Goal: Use online tool/utility: Utilize a website feature to perform a specific function

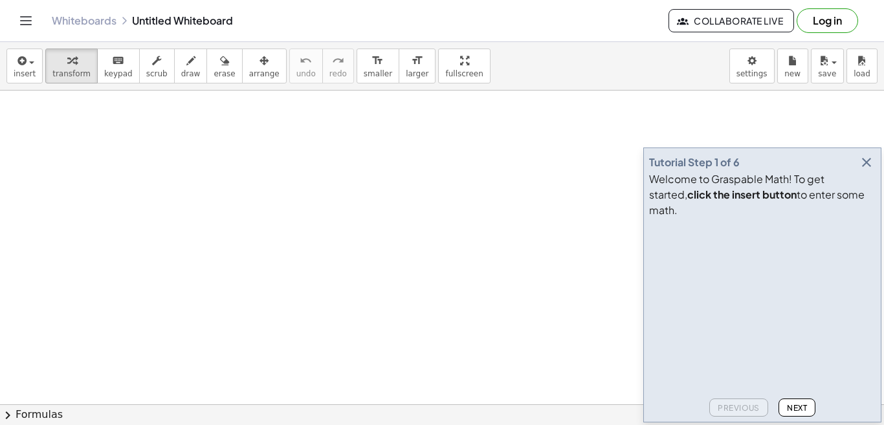
click at [800, 402] on button "Next" at bounding box center [797, 408] width 37 height 18
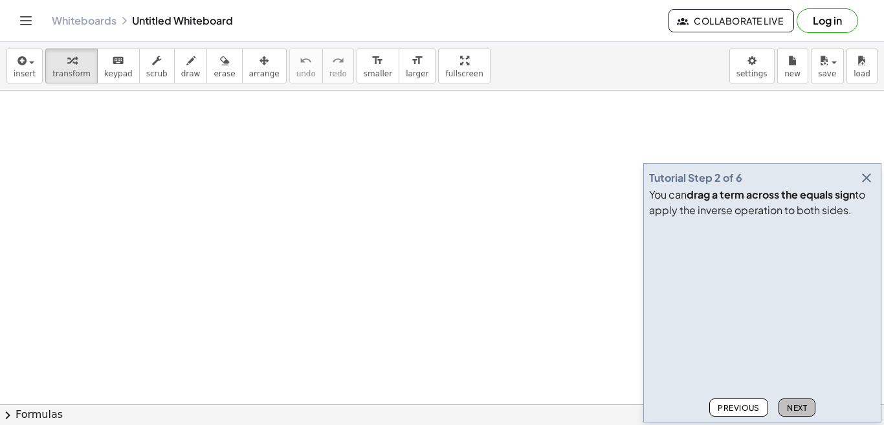
click at [800, 402] on button "Next" at bounding box center [797, 408] width 37 height 18
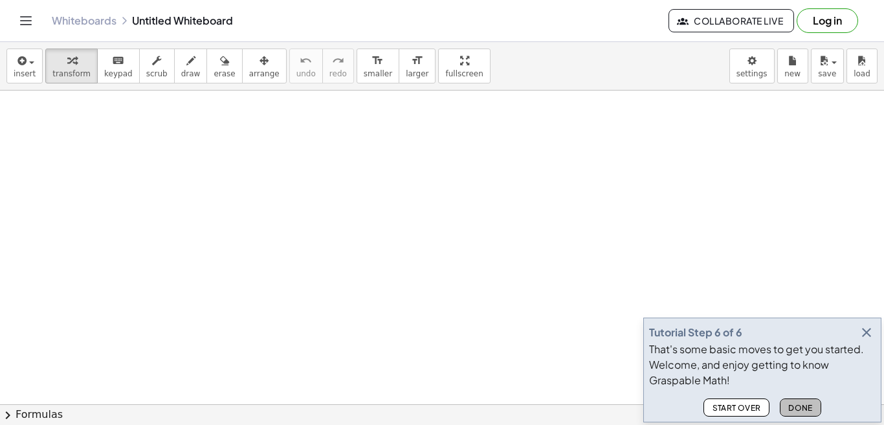
click at [801, 405] on span "Done" at bounding box center [801, 408] width 25 height 10
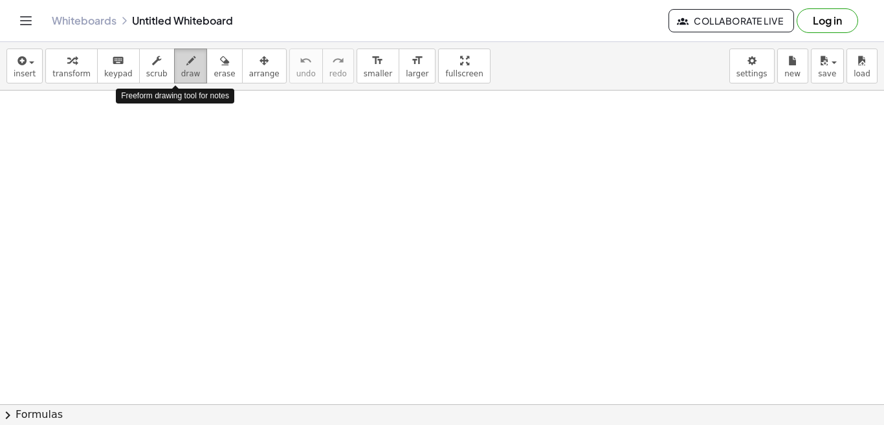
click at [181, 69] on span "draw" at bounding box center [190, 73] width 19 height 9
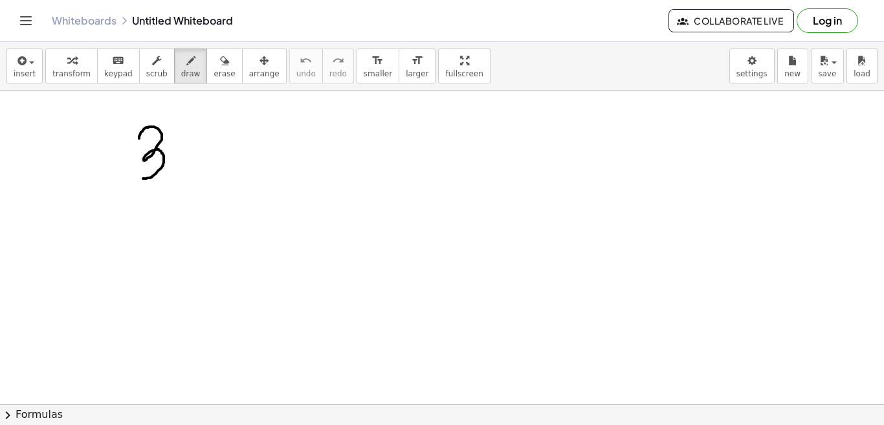
drag, startPoint x: 139, startPoint y: 139, endPoint x: 146, endPoint y: 179, distance: 40.8
drag, startPoint x: 176, startPoint y: 136, endPoint x: 197, endPoint y: 168, distance: 37.9
drag, startPoint x: 253, startPoint y: 126, endPoint x: 210, endPoint y: 140, distance: 44.2
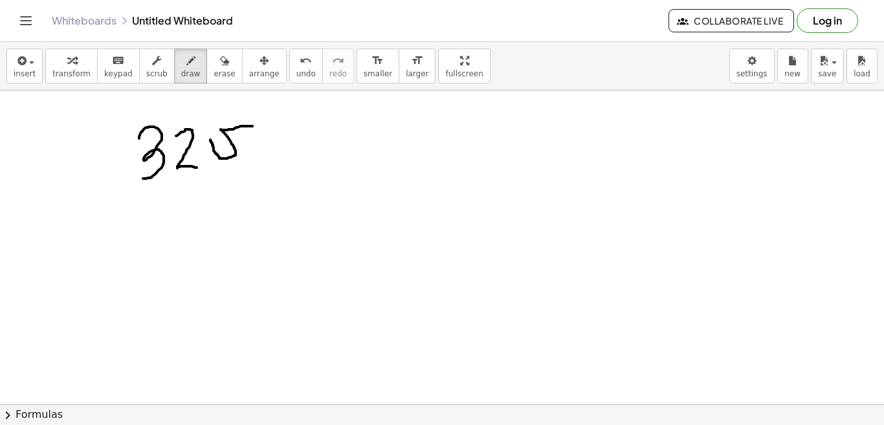
drag, startPoint x: 239, startPoint y: 135, endPoint x: 256, endPoint y: 150, distance: 23.0
drag, startPoint x: 280, startPoint y: 140, endPoint x: 297, endPoint y: 139, distance: 16.9
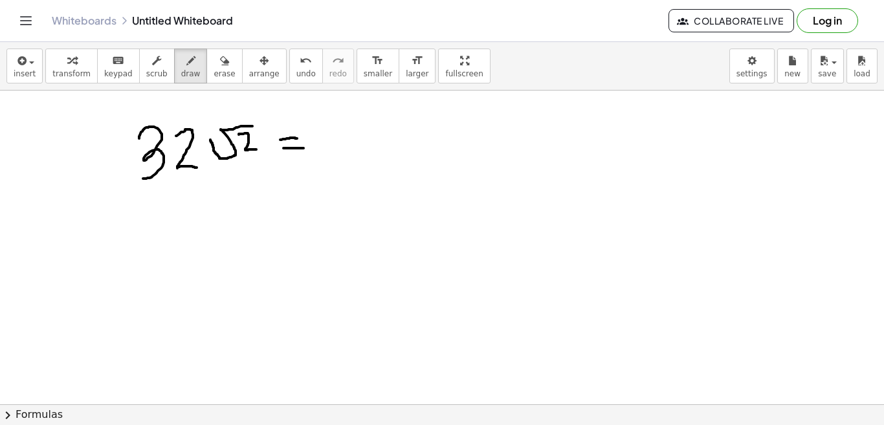
drag, startPoint x: 284, startPoint y: 148, endPoint x: 309, endPoint y: 148, distance: 25.3
drag, startPoint x: 336, startPoint y: 129, endPoint x: 368, endPoint y: 146, distance: 36.5
drag, startPoint x: 387, startPoint y: 102, endPoint x: 390, endPoint y: 115, distance: 14.1
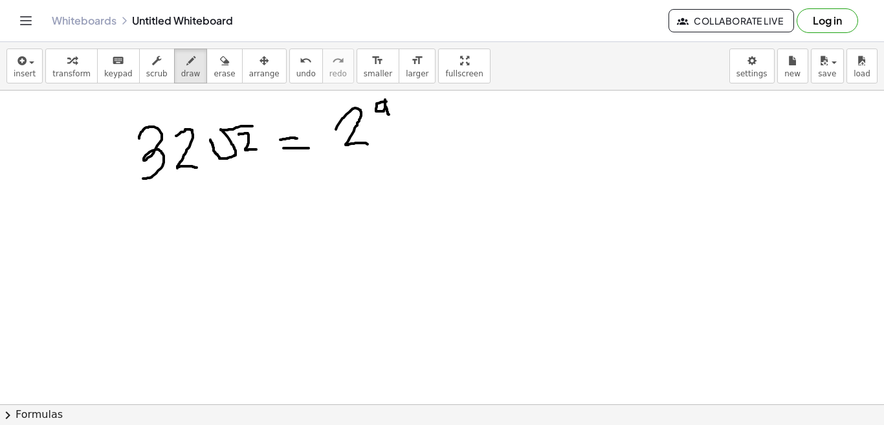
drag, startPoint x: 153, startPoint y: 214, endPoint x: 154, endPoint y: 250, distance: 36.3
drag, startPoint x: 177, startPoint y: 217, endPoint x: 203, endPoint y: 242, distance: 36.6
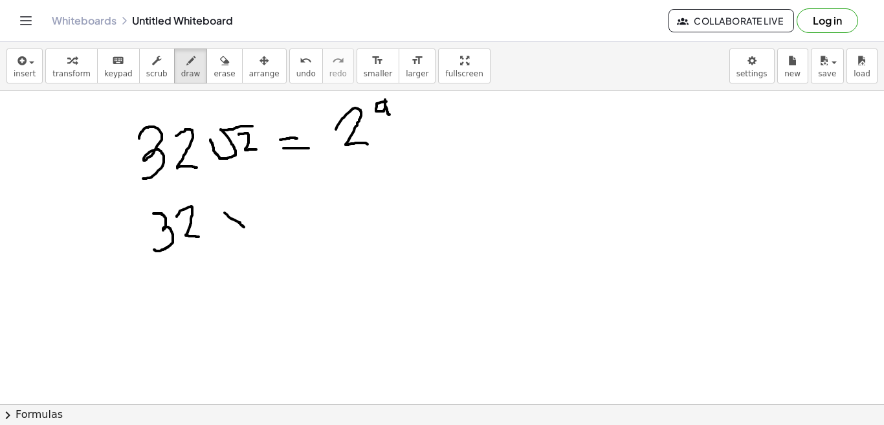
drag, startPoint x: 225, startPoint y: 213, endPoint x: 244, endPoint y: 227, distance: 24.1
drag, startPoint x: 243, startPoint y: 216, endPoint x: 223, endPoint y: 229, distance: 23.7
drag, startPoint x: 265, startPoint y: 207, endPoint x: 260, endPoint y: 215, distance: 9.0
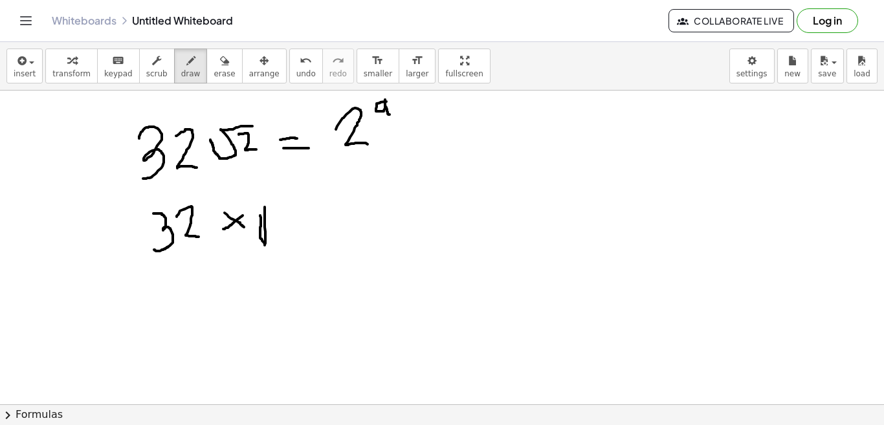
drag, startPoint x: 265, startPoint y: 211, endPoint x: 309, endPoint y: 208, distance: 44.1
drag, startPoint x: 287, startPoint y: 218, endPoint x: 302, endPoint y: 235, distance: 22.5
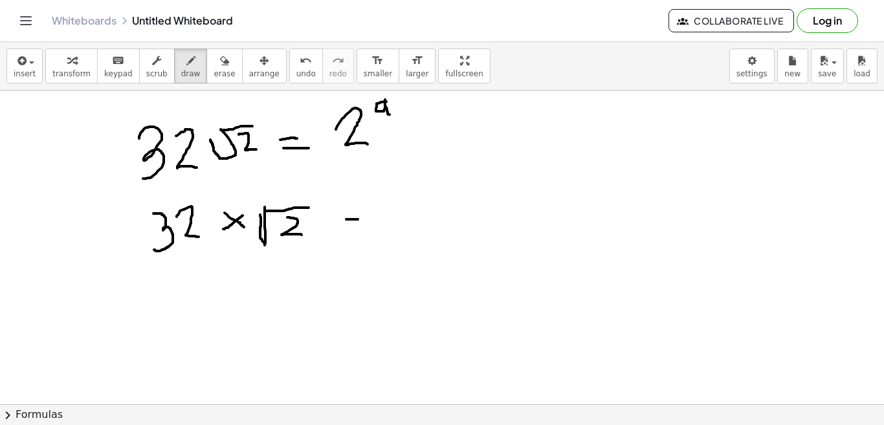
drag, startPoint x: 346, startPoint y: 219, endPoint x: 363, endPoint y: 219, distance: 16.8
drag, startPoint x: 347, startPoint y: 226, endPoint x: 364, endPoint y: 232, distance: 18.0
drag, startPoint x: 386, startPoint y: 204, endPoint x: 418, endPoint y: 230, distance: 41.0
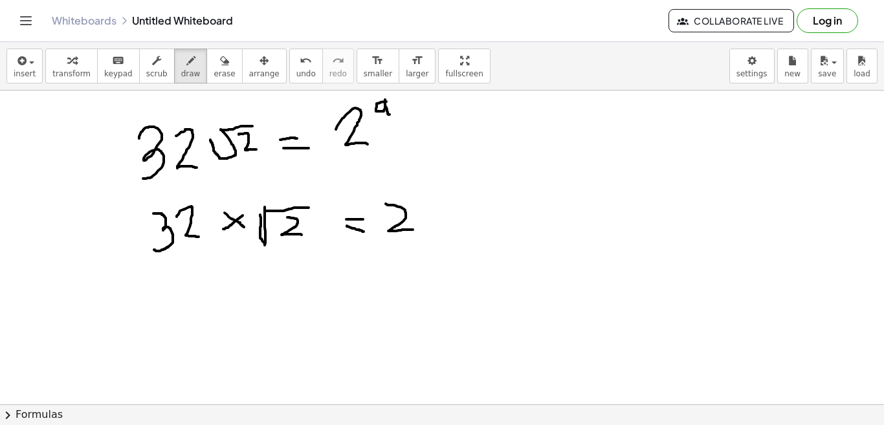
drag, startPoint x: 416, startPoint y: 199, endPoint x: 429, endPoint y: 208, distance: 15.8
drag, startPoint x: 150, startPoint y: 284, endPoint x: 180, endPoint y: 303, distance: 35.2
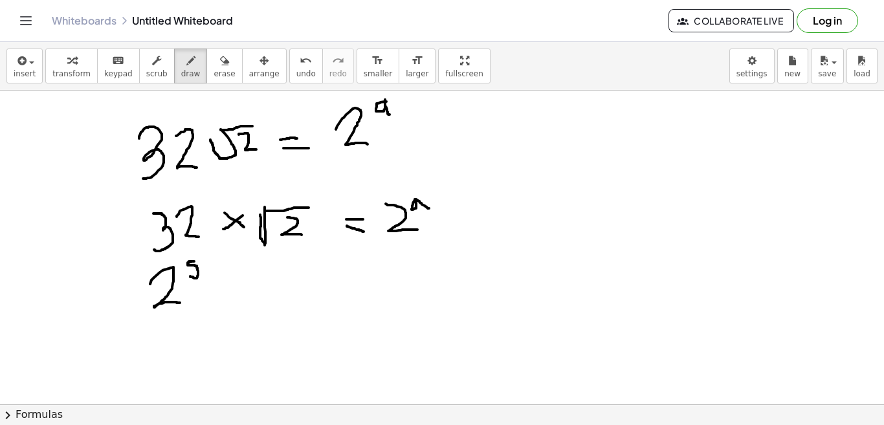
drag, startPoint x: 189, startPoint y: 263, endPoint x: 190, endPoint y: 276, distance: 13.7
drag, startPoint x: 212, startPoint y: 280, endPoint x: 230, endPoint y: 293, distance: 21.8
drag, startPoint x: 227, startPoint y: 280, endPoint x: 210, endPoint y: 296, distance: 22.9
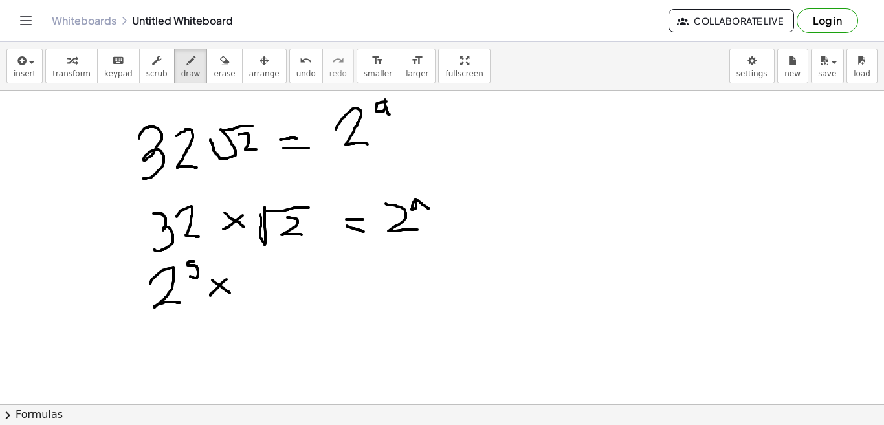
drag, startPoint x: 249, startPoint y: 279, endPoint x: 266, endPoint y: 298, distance: 25.7
drag, startPoint x: 269, startPoint y: 261, endPoint x: 270, endPoint y: 269, distance: 8.5
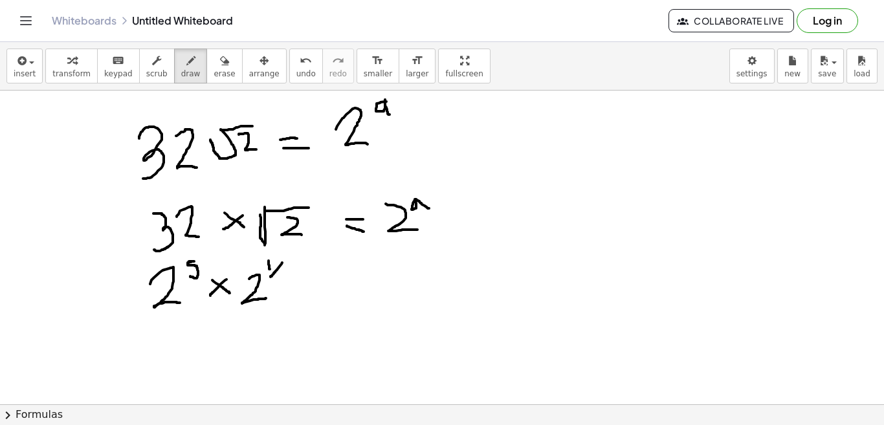
drag, startPoint x: 282, startPoint y: 263, endPoint x: 271, endPoint y: 277, distance: 18.4
drag, startPoint x: 280, startPoint y: 275, endPoint x: 284, endPoint y: 282, distance: 8.4
drag, startPoint x: 309, startPoint y: 283, endPoint x: 318, endPoint y: 284, distance: 8.4
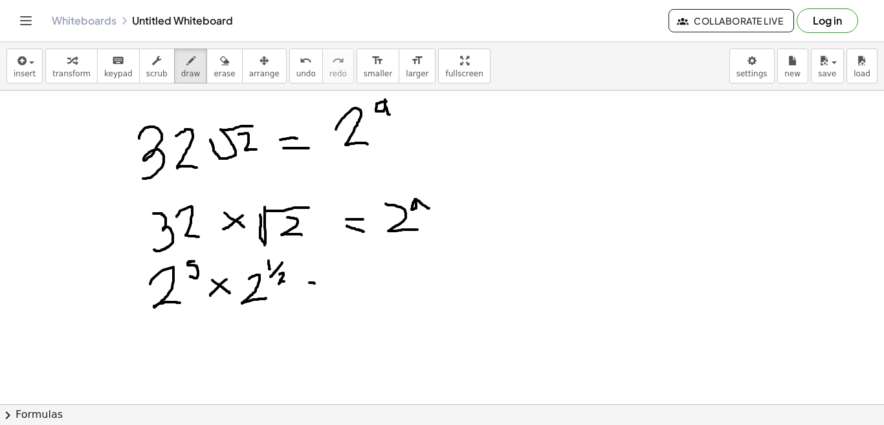
drag, startPoint x: 308, startPoint y: 293, endPoint x: 319, endPoint y: 296, distance: 11.3
drag, startPoint x: 344, startPoint y: 272, endPoint x: 372, endPoint y: 293, distance: 34.6
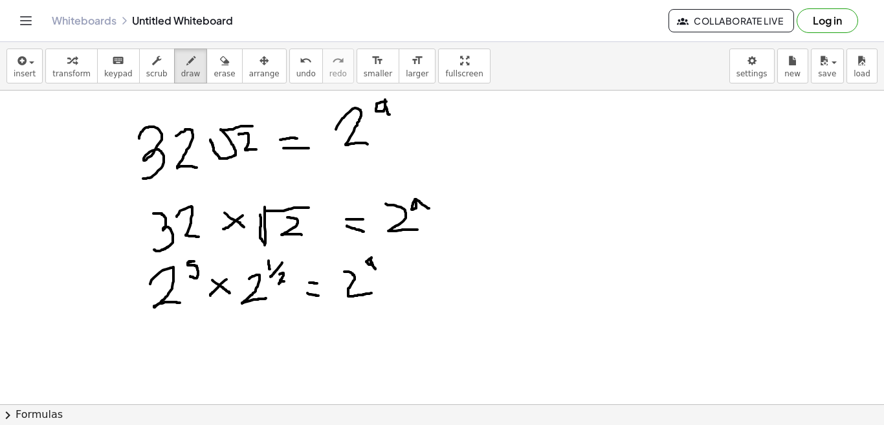
drag, startPoint x: 372, startPoint y: 258, endPoint x: 376, endPoint y: 271, distance: 13.5
drag, startPoint x: 253, startPoint y: 315, endPoint x: 159, endPoint y: 324, distance: 95.0
drag, startPoint x: 149, startPoint y: 358, endPoint x: 167, endPoint y: 390, distance: 36.5
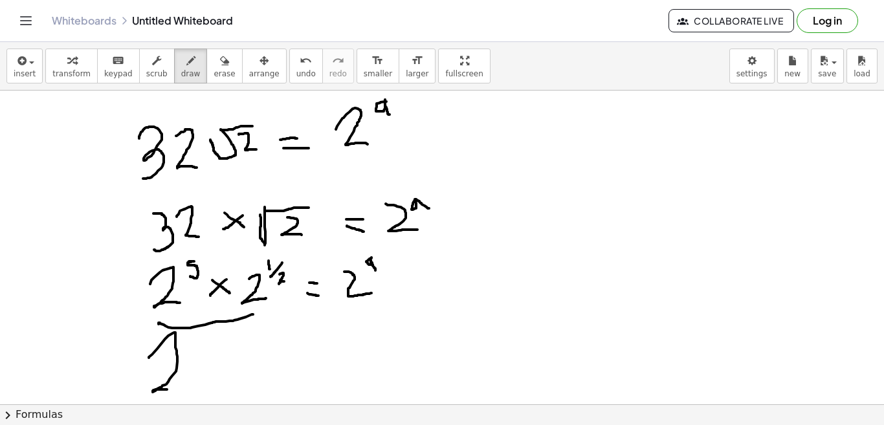
drag, startPoint x: 166, startPoint y: 376, endPoint x: 200, endPoint y: 393, distance: 37.9
drag, startPoint x: 214, startPoint y: 341, endPoint x: 212, endPoint y: 357, distance: 16.4
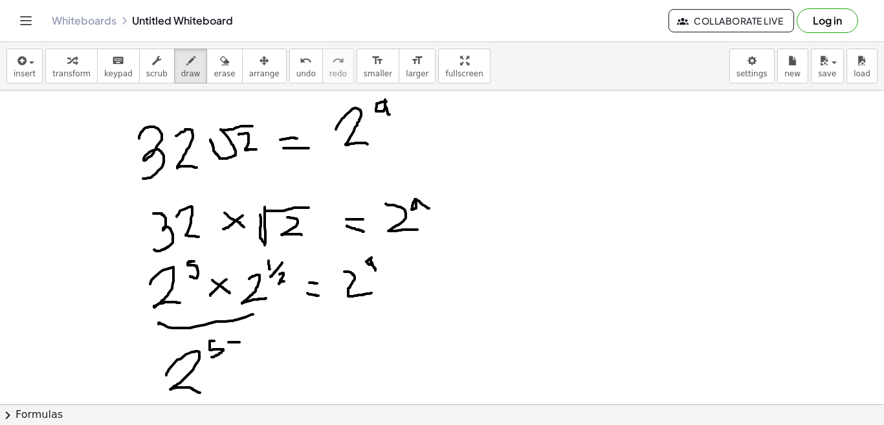
drag, startPoint x: 229, startPoint y: 342, endPoint x: 240, endPoint y: 342, distance: 11.0
drag, startPoint x: 233, startPoint y: 337, endPoint x: 232, endPoint y: 350, distance: 13.0
drag, startPoint x: 249, startPoint y: 335, endPoint x: 249, endPoint y: 344, distance: 8.4
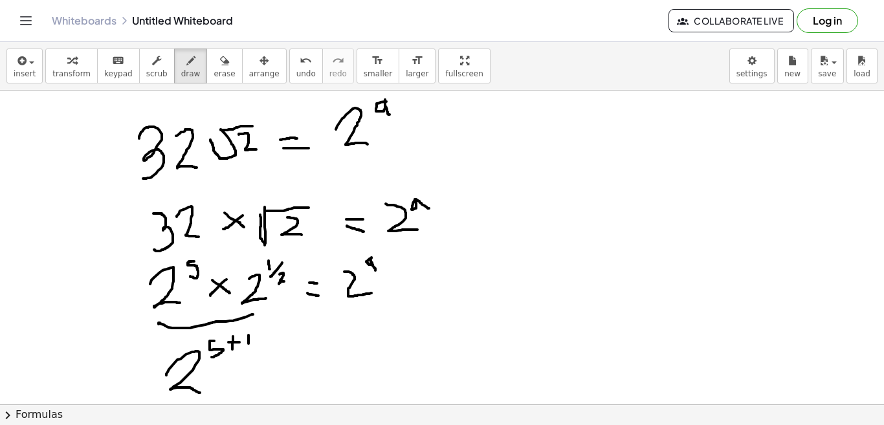
drag, startPoint x: 253, startPoint y: 343, endPoint x: 242, endPoint y: 351, distance: 12.9
drag, startPoint x: 251, startPoint y: 352, endPoint x: 258, endPoint y: 357, distance: 9.3
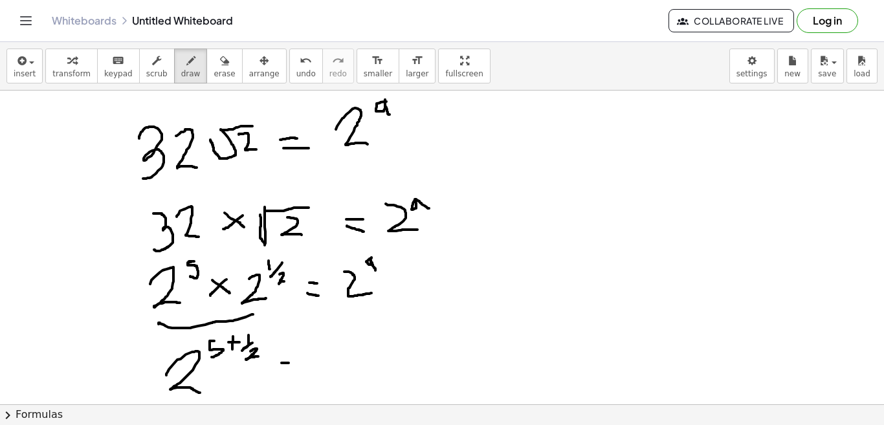
drag, startPoint x: 282, startPoint y: 363, endPoint x: 292, endPoint y: 363, distance: 10.4
drag, startPoint x: 282, startPoint y: 372, endPoint x: 295, endPoint y: 373, distance: 13.0
drag, startPoint x: 320, startPoint y: 357, endPoint x: 339, endPoint y: 376, distance: 26.1
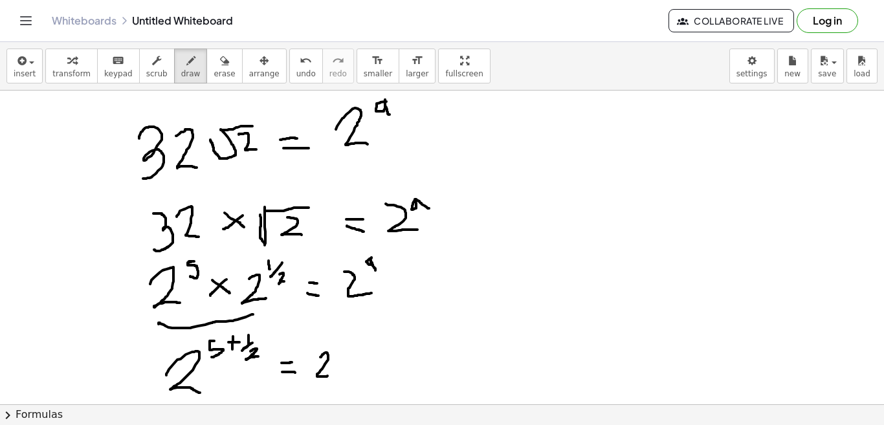
drag, startPoint x: 339, startPoint y: 349, endPoint x: 346, endPoint y: 356, distance: 10.1
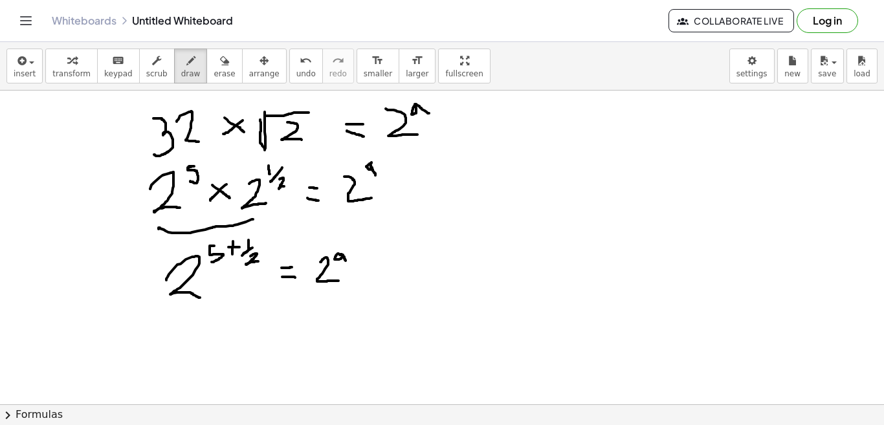
scroll to position [104, 0]
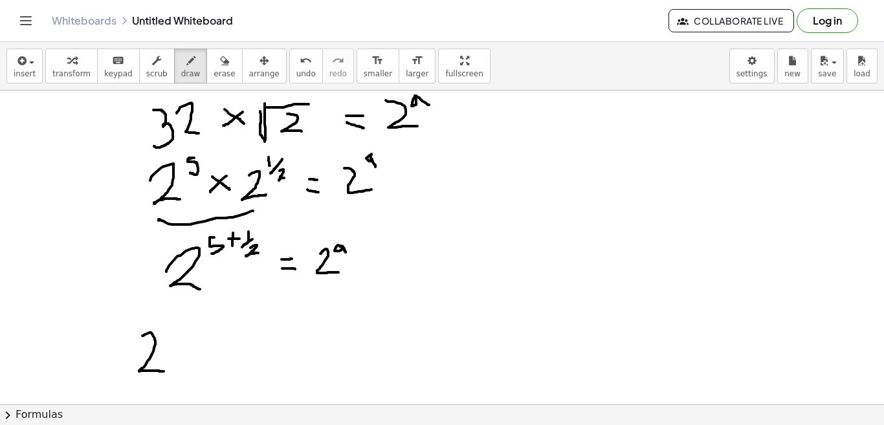
drag, startPoint x: 142, startPoint y: 336, endPoint x: 164, endPoint y: 373, distance: 43.0
click at [164, 373] on div at bounding box center [442, 343] width 884 height 712
drag, startPoint x: 172, startPoint y: 320, endPoint x: 170, endPoint y: 331, distance: 10.7
click at [170, 331] on div at bounding box center [442, 343] width 884 height 712
click at [181, 320] on div at bounding box center [442, 343] width 884 height 712
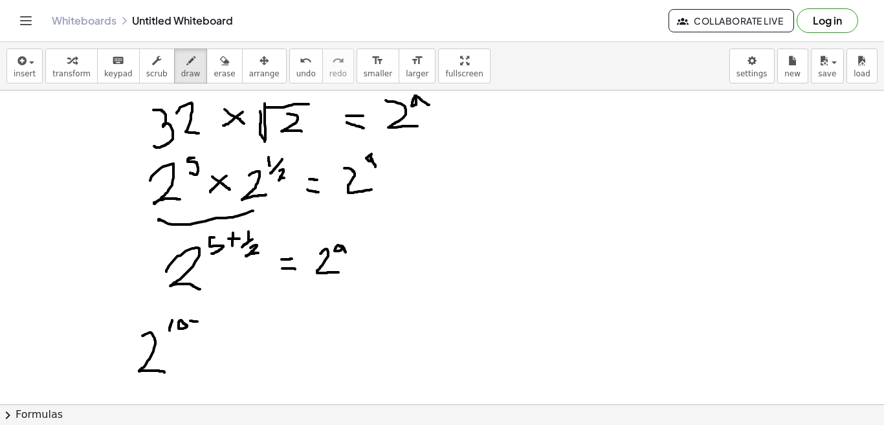
drag, startPoint x: 190, startPoint y: 321, endPoint x: 199, endPoint y: 322, distance: 9.1
click at [199, 322] on div at bounding box center [442, 343] width 884 height 712
drag, startPoint x: 195, startPoint y: 318, endPoint x: 195, endPoint y: 327, distance: 9.1
click at [195, 322] on div at bounding box center [442, 343] width 884 height 712
click at [196, 328] on div at bounding box center [442, 343] width 884 height 712
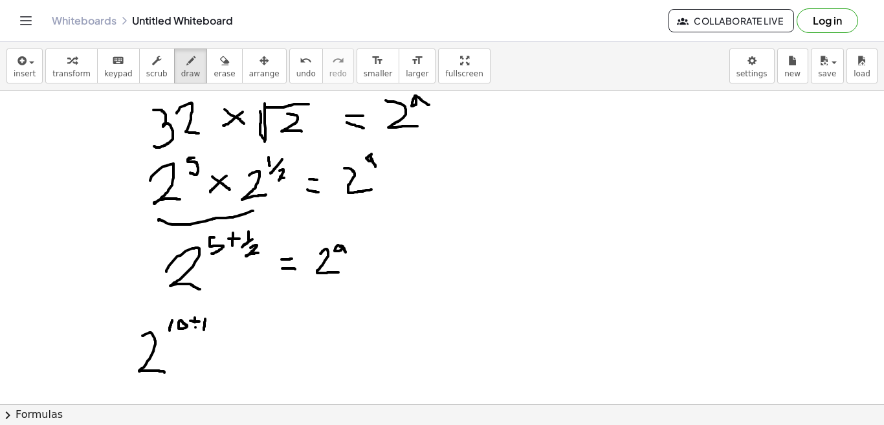
drag, startPoint x: 205, startPoint y: 319, endPoint x: 204, endPoint y: 330, distance: 11.1
click at [204, 330] on div at bounding box center [442, 343] width 884 height 712
drag, startPoint x: 170, startPoint y: 337, endPoint x: 205, endPoint y: 338, distance: 34.3
click at [205, 338] on div at bounding box center [442, 343] width 884 height 712
drag, startPoint x: 185, startPoint y: 341, endPoint x: 198, endPoint y: 346, distance: 14.5
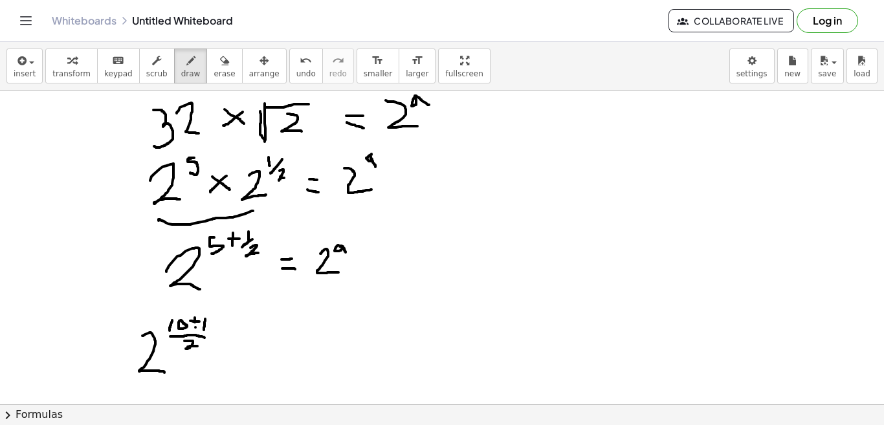
click at [198, 346] on div at bounding box center [442, 343] width 884 height 712
drag, startPoint x: 237, startPoint y: 348, endPoint x: 258, endPoint y: 346, distance: 21.5
click at [258, 346] on div at bounding box center [442, 343] width 884 height 712
drag, startPoint x: 246, startPoint y: 355, endPoint x: 263, endPoint y: 356, distance: 16.9
click at [263, 356] on div at bounding box center [442, 343] width 884 height 712
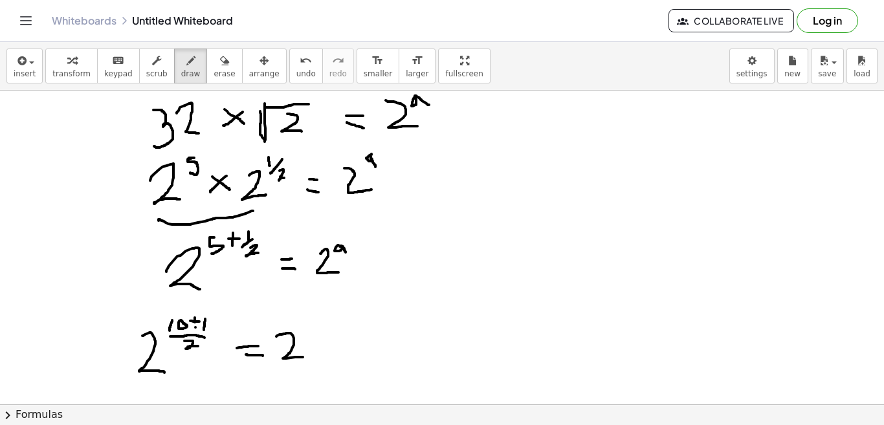
drag, startPoint x: 276, startPoint y: 337, endPoint x: 304, endPoint y: 357, distance: 34.2
click at [304, 357] on div at bounding box center [442, 343] width 884 height 712
drag, startPoint x: 303, startPoint y: 322, endPoint x: 313, endPoint y: 333, distance: 15.6
click at [313, 333] on div at bounding box center [442, 343] width 884 height 712
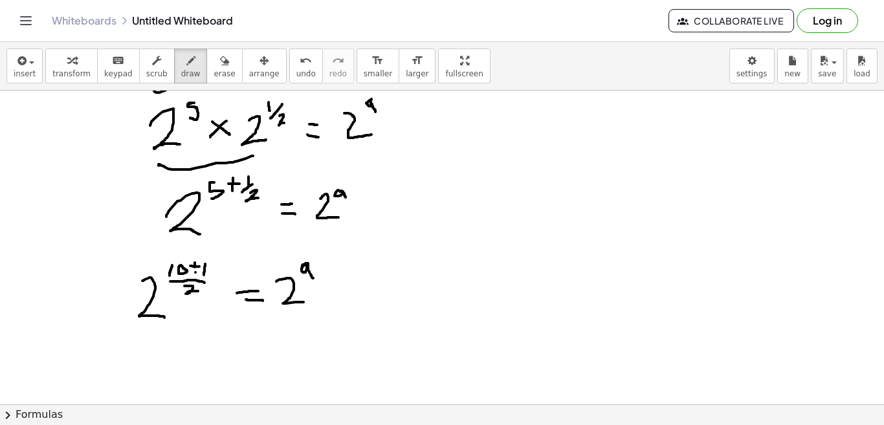
scroll to position [181, 0]
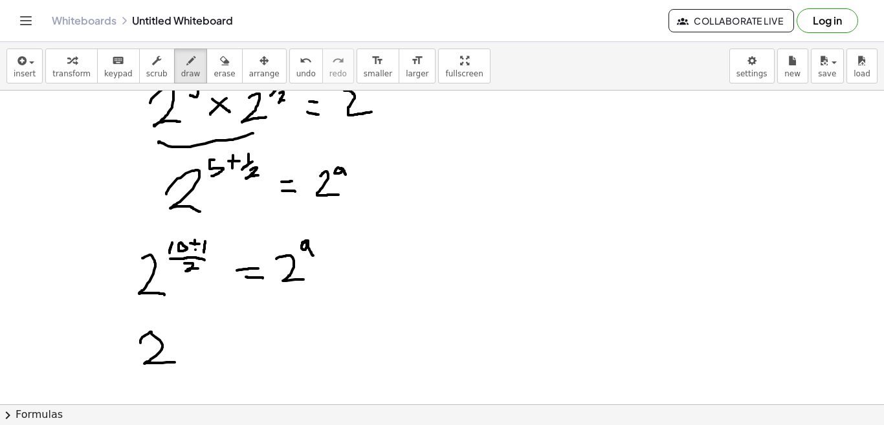
drag, startPoint x: 140, startPoint y: 343, endPoint x: 175, endPoint y: 363, distance: 39.4
click at [175, 363] on div at bounding box center [442, 265] width 884 height 712
click at [168, 330] on div at bounding box center [442, 265] width 884 height 712
click at [173, 329] on div at bounding box center [442, 265] width 884 height 712
drag, startPoint x: 178, startPoint y: 329, endPoint x: 164, endPoint y: 340, distance: 18.0
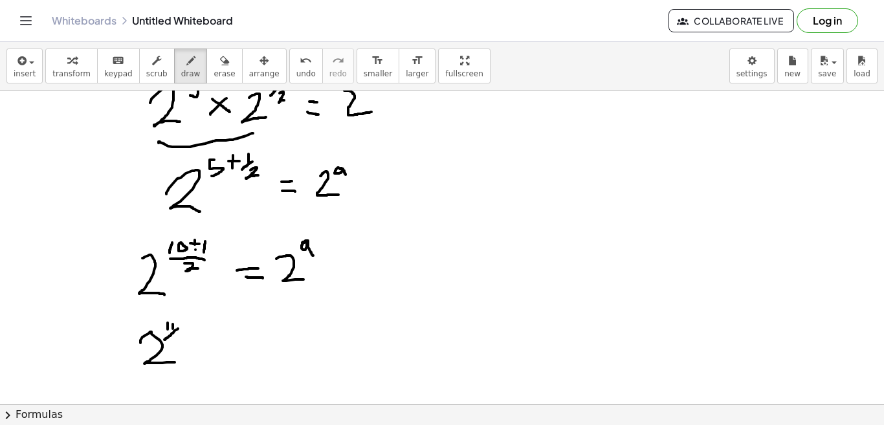
click at [164, 340] on div at bounding box center [442, 265] width 884 height 712
drag, startPoint x: 170, startPoint y: 339, endPoint x: 177, endPoint y: 342, distance: 8.4
click at [177, 342] on div at bounding box center [442, 265] width 884 height 712
drag, startPoint x: 202, startPoint y: 348, endPoint x: 214, endPoint y: 350, distance: 12.6
click at [214, 350] on div at bounding box center [442, 265] width 884 height 712
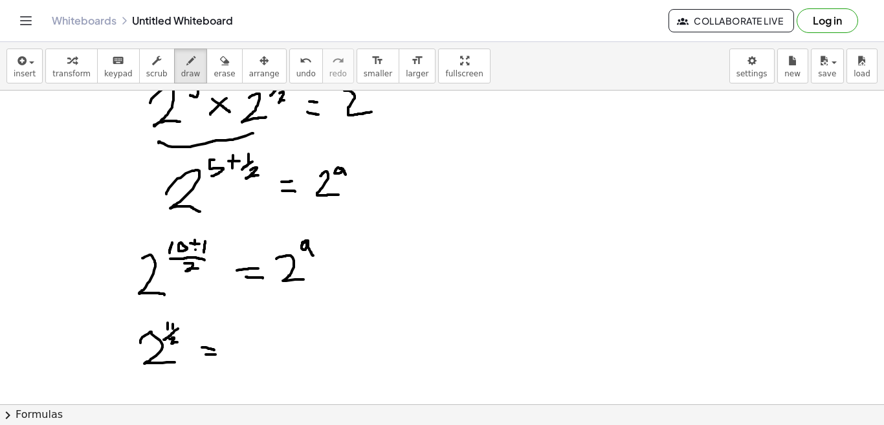
drag, startPoint x: 206, startPoint y: 355, endPoint x: 216, endPoint y: 355, distance: 9.7
click at [216, 355] on div at bounding box center [442, 265] width 884 height 712
drag, startPoint x: 243, startPoint y: 336, endPoint x: 260, endPoint y: 347, distance: 20.1
click at [260, 347] on div at bounding box center [442, 265] width 884 height 712
click at [263, 327] on div at bounding box center [442, 265] width 884 height 712
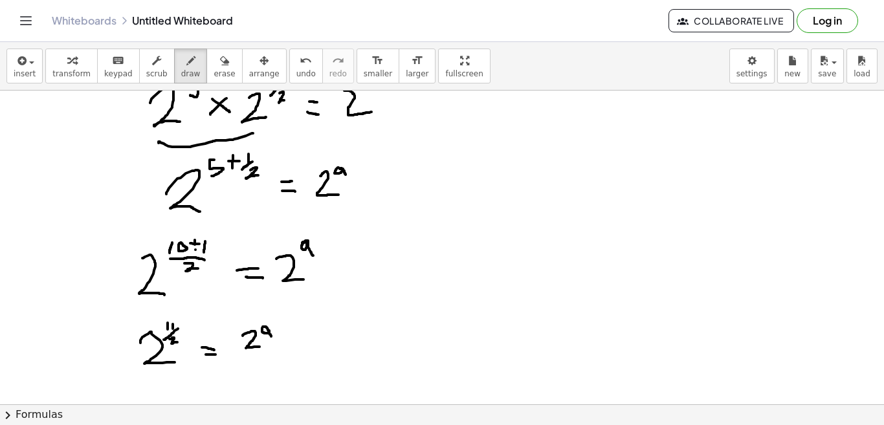
drag, startPoint x: 268, startPoint y: 330, endPoint x: 271, endPoint y: 337, distance: 7.8
click at [271, 337] on div at bounding box center [442, 265] width 884 height 712
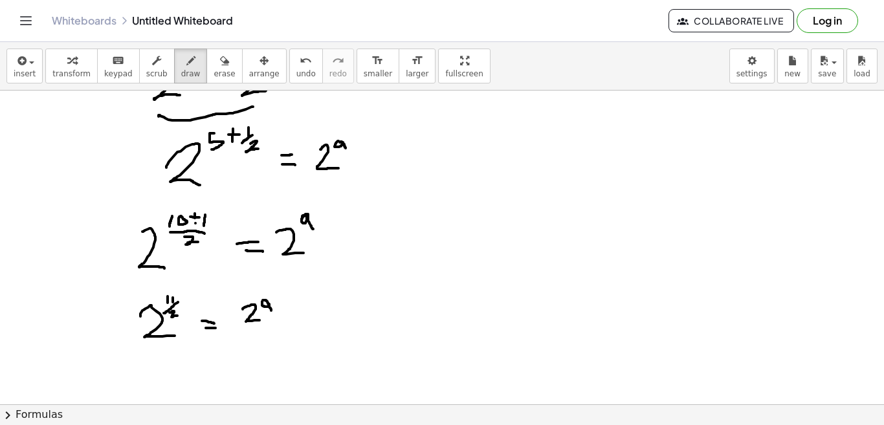
scroll to position [233, 0]
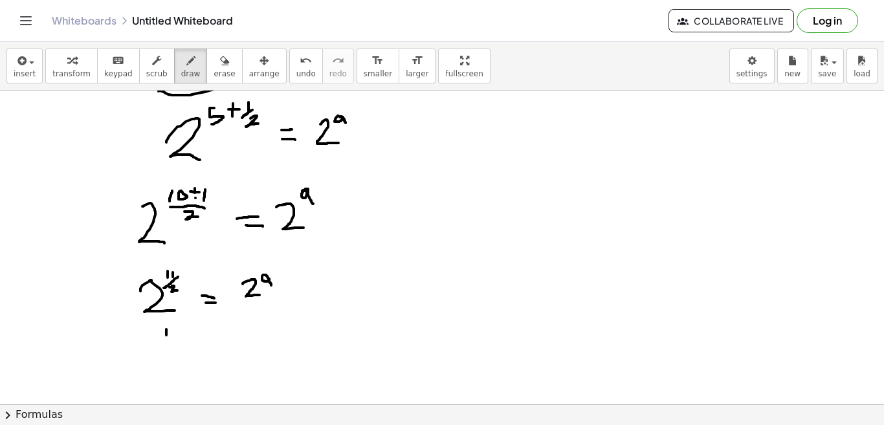
drag, startPoint x: 166, startPoint y: 330, endPoint x: 166, endPoint y: 339, distance: 9.7
click at [166, 339] on div at bounding box center [442, 214] width 884 height 712
drag, startPoint x: 175, startPoint y: 330, endPoint x: 175, endPoint y: 339, distance: 9.7
click at [175, 339] on div at bounding box center [442, 214] width 884 height 712
drag, startPoint x: 184, startPoint y: 339, endPoint x: 159, endPoint y: 351, distance: 27.2
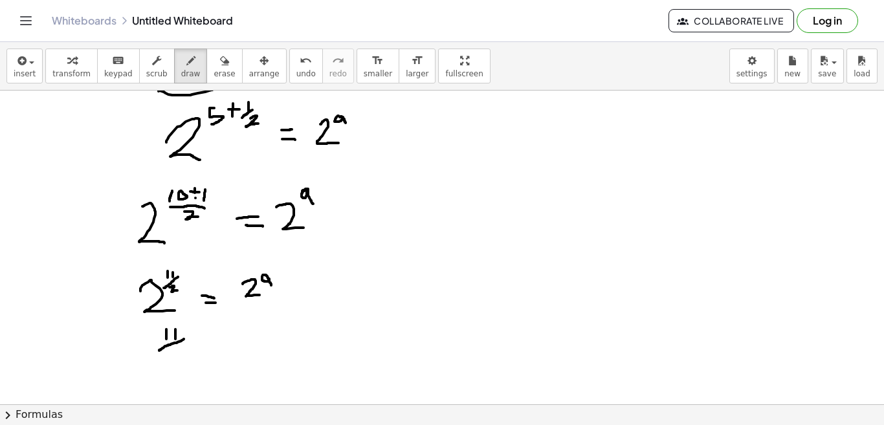
click at [159, 351] on div at bounding box center [442, 214] width 884 height 712
drag, startPoint x: 169, startPoint y: 353, endPoint x: 183, endPoint y: 359, distance: 15.4
click at [183, 359] on div at bounding box center [442, 214] width 884 height 712
drag, startPoint x: 200, startPoint y: 340, endPoint x: 212, endPoint y: 339, distance: 11.7
click at [212, 339] on div at bounding box center [442, 214] width 884 height 712
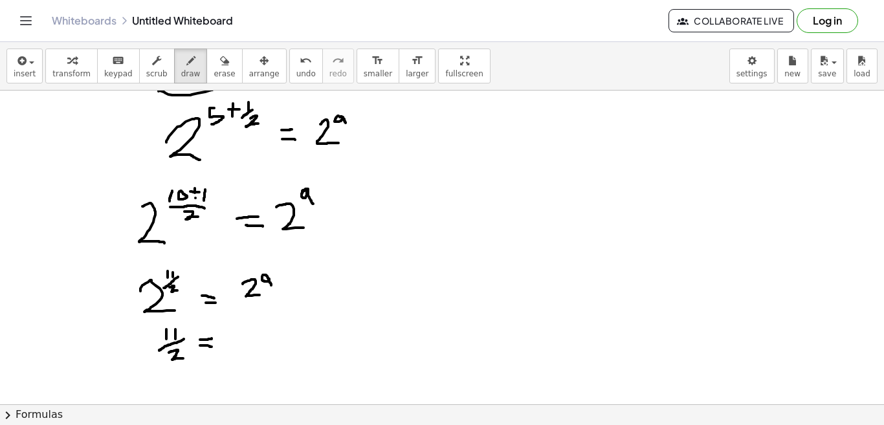
drag, startPoint x: 200, startPoint y: 346, endPoint x: 212, endPoint y: 347, distance: 11.7
click at [212, 347] on div at bounding box center [442, 214] width 884 height 712
drag, startPoint x: 241, startPoint y: 336, endPoint x: 250, endPoint y: 346, distance: 12.9
click at [250, 346] on div at bounding box center [442, 214] width 884 height 712
drag, startPoint x: 164, startPoint y: 376, endPoint x: 180, endPoint y: 386, distance: 18.3
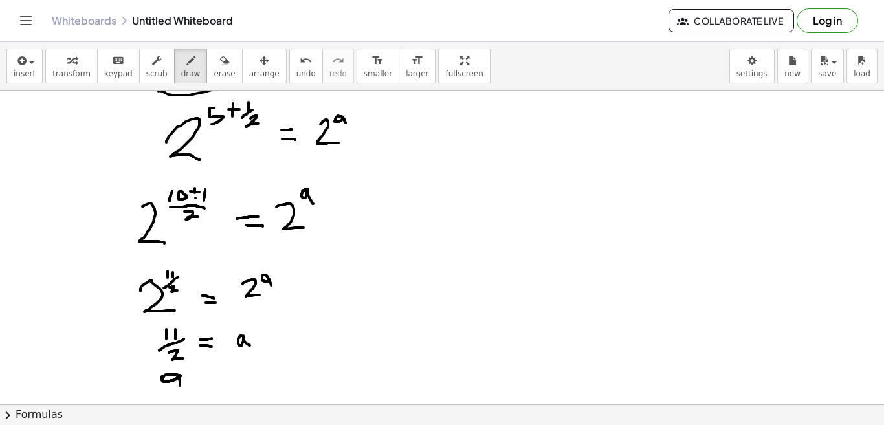
click at [180, 386] on div at bounding box center [442, 214] width 884 height 712
drag, startPoint x: 191, startPoint y: 381, endPoint x: 203, endPoint y: 379, distance: 11.8
click at [203, 379] on div at bounding box center [442, 214] width 884 height 712
drag, startPoint x: 193, startPoint y: 388, endPoint x: 205, endPoint y: 385, distance: 11.9
click at [204, 385] on div at bounding box center [442, 214] width 884 height 712
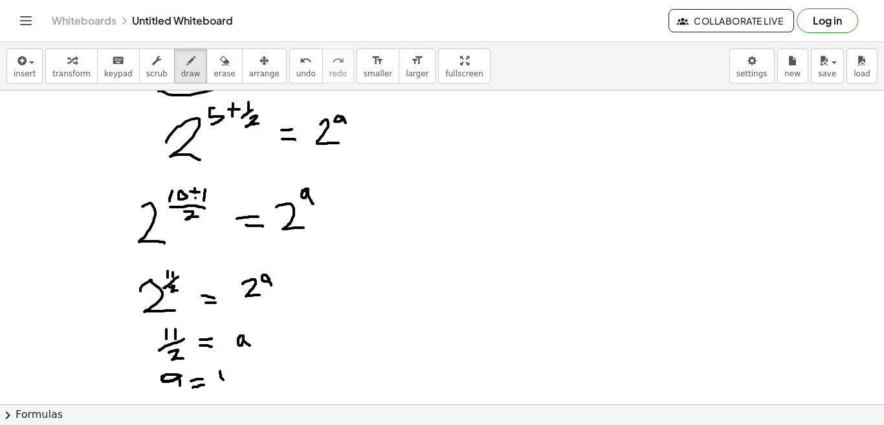
drag, startPoint x: 220, startPoint y: 372, endPoint x: 224, endPoint y: 380, distance: 9.3
click at [224, 380] on div at bounding box center [442, 214] width 884 height 712
drag, startPoint x: 233, startPoint y: 371, endPoint x: 233, endPoint y: 378, distance: 7.1
click at [233, 378] on div at bounding box center [442, 214] width 884 height 712
drag, startPoint x: 243, startPoint y: 377, endPoint x: 222, endPoint y: 389, distance: 23.8
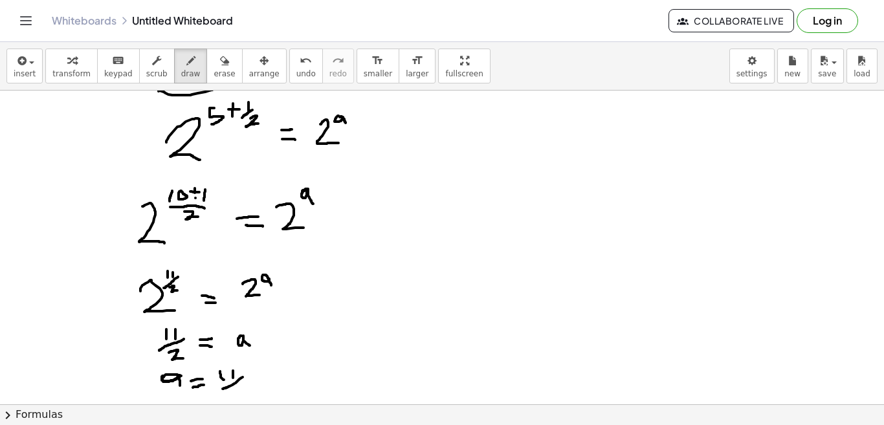
click at [222, 389] on div at bounding box center [442, 214] width 884 height 712
drag, startPoint x: 238, startPoint y: 389, endPoint x: 246, endPoint y: 396, distance: 10.6
click at [240, 396] on div at bounding box center [442, 214] width 884 height 712
drag, startPoint x: 239, startPoint y: 398, endPoint x: 247, endPoint y: 398, distance: 7.8
click at [246, 398] on div at bounding box center [442, 214] width 884 height 712
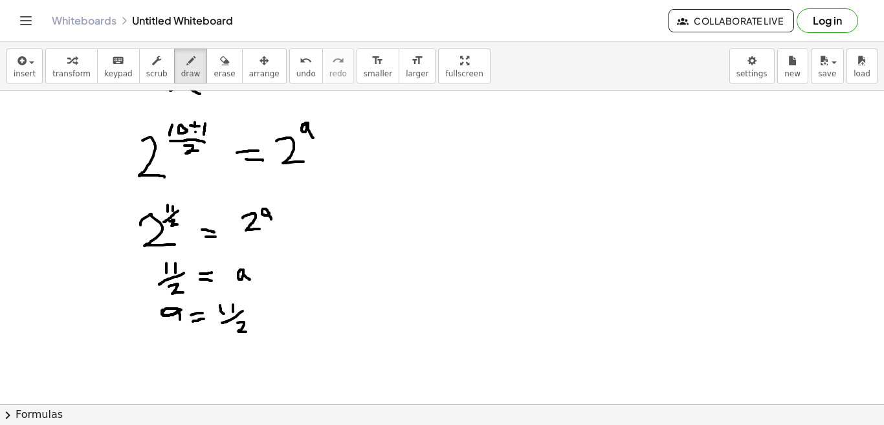
scroll to position [311, 0]
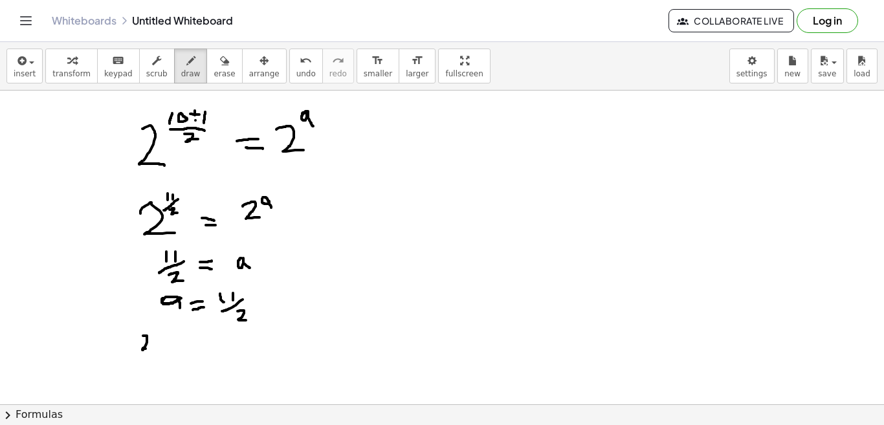
drag, startPoint x: 143, startPoint y: 336, endPoint x: 153, endPoint y: 348, distance: 16.1
click at [153, 348] on div at bounding box center [442, 136] width 884 height 712
drag, startPoint x: 163, startPoint y: 341, endPoint x: 176, endPoint y: 346, distance: 14.3
click at [176, 346] on div at bounding box center [442, 136] width 884 height 712
drag, startPoint x: 171, startPoint y: 340, endPoint x: 161, endPoint y: 354, distance: 16.7
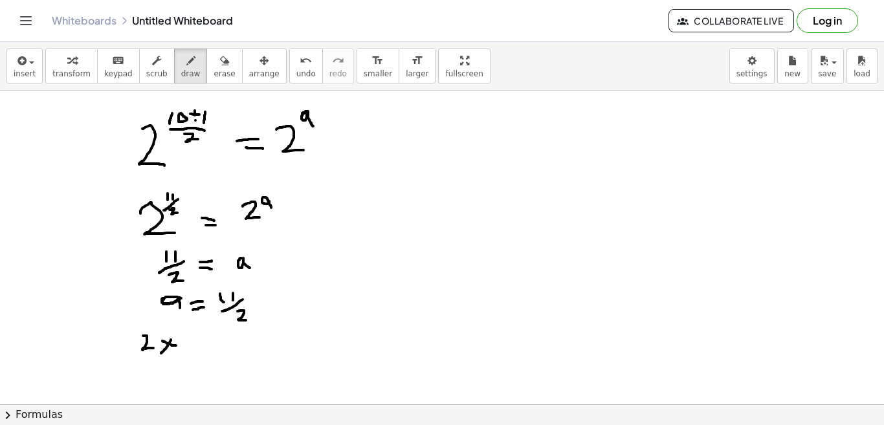
click at [161, 354] on div at bounding box center [442, 136] width 884 height 712
drag, startPoint x: 192, startPoint y: 341, endPoint x: 196, endPoint y: 353, distance: 13.1
click at [196, 353] on div at bounding box center [442, 136] width 884 height 712
drag, startPoint x: 207, startPoint y: 345, endPoint x: 216, endPoint y: 345, distance: 9.1
click at [216, 345] on div at bounding box center [442, 136] width 884 height 712
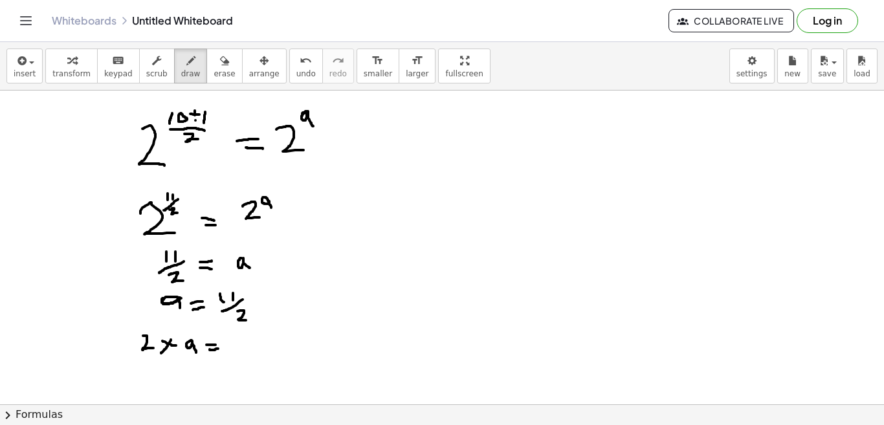
drag, startPoint x: 210, startPoint y: 350, endPoint x: 218, endPoint y: 349, distance: 8.4
click at [218, 349] on div at bounding box center [442, 136] width 884 height 712
drag, startPoint x: 237, startPoint y: 339, endPoint x: 247, endPoint y: 349, distance: 14.2
click at [247, 349] on div at bounding box center [442, 136] width 884 height 712
drag, startPoint x: 260, startPoint y: 341, endPoint x: 278, endPoint y: 350, distance: 20.3
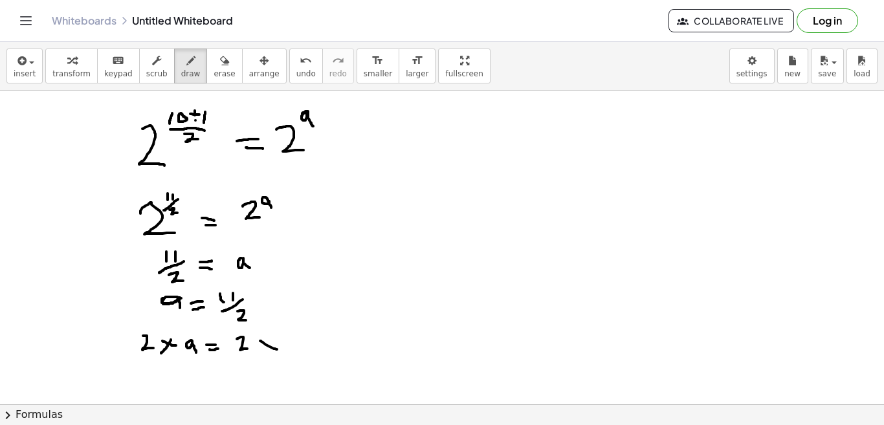
click at [278, 350] on div at bounding box center [442, 136] width 884 height 712
drag, startPoint x: 275, startPoint y: 342, endPoint x: 264, endPoint y: 354, distance: 16.0
click at [264, 354] on div at bounding box center [442, 136] width 884 height 712
drag, startPoint x: 293, startPoint y: 338, endPoint x: 293, endPoint y: 347, distance: 9.1
click at [293, 347] on div at bounding box center [442, 136] width 884 height 712
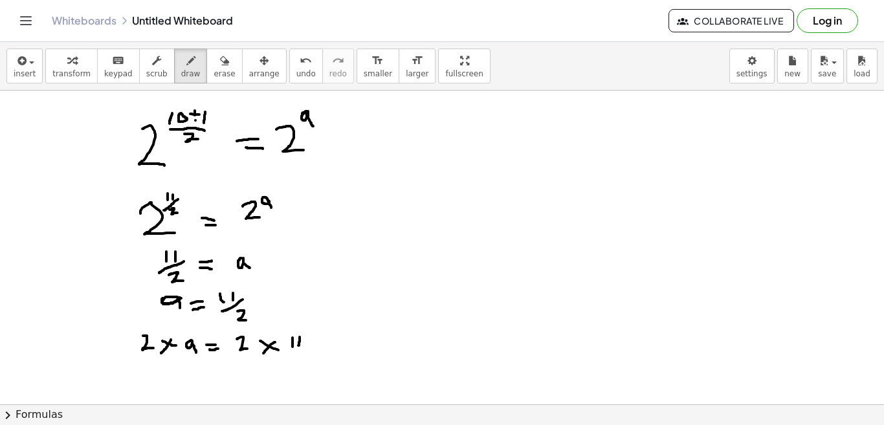
drag, startPoint x: 300, startPoint y: 337, endPoint x: 298, endPoint y: 347, distance: 9.8
click at [298, 347] on div at bounding box center [442, 136] width 884 height 712
drag, startPoint x: 287, startPoint y: 357, endPoint x: 303, endPoint y: 357, distance: 16.2
click at [303, 357] on div at bounding box center [442, 136] width 884 height 712
drag, startPoint x: 290, startPoint y: 368, endPoint x: 300, endPoint y: 375, distance: 12.0
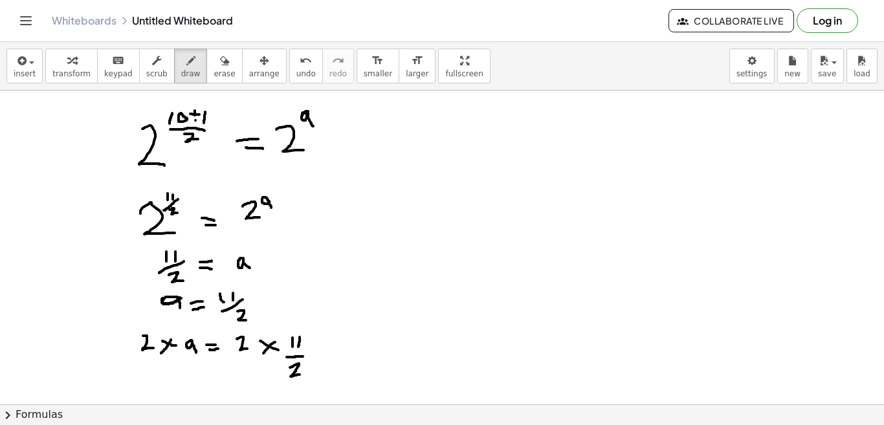
click at [300, 375] on div at bounding box center [442, 136] width 884 height 712
drag, startPoint x: 232, startPoint y: 335, endPoint x: 251, endPoint y: 354, distance: 25.6
click at [247, 352] on div at bounding box center [442, 136] width 884 height 712
drag, startPoint x: 288, startPoint y: 364, endPoint x: 304, endPoint y: 377, distance: 20.6
click at [304, 377] on div at bounding box center [442, 136] width 884 height 712
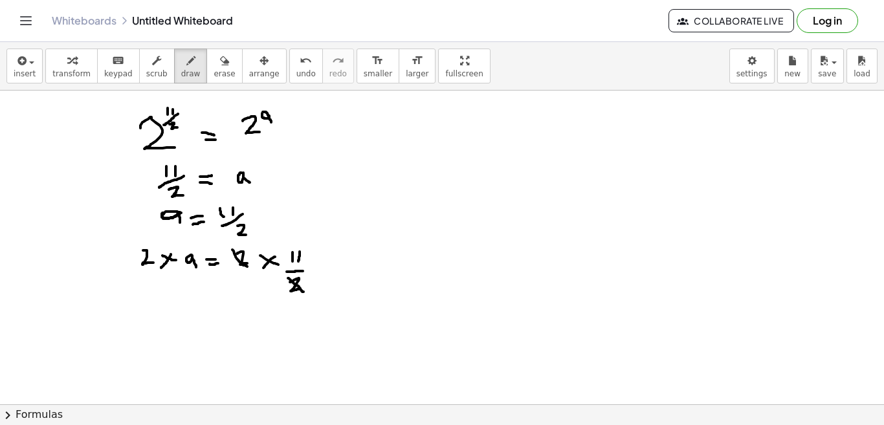
scroll to position [398, 0]
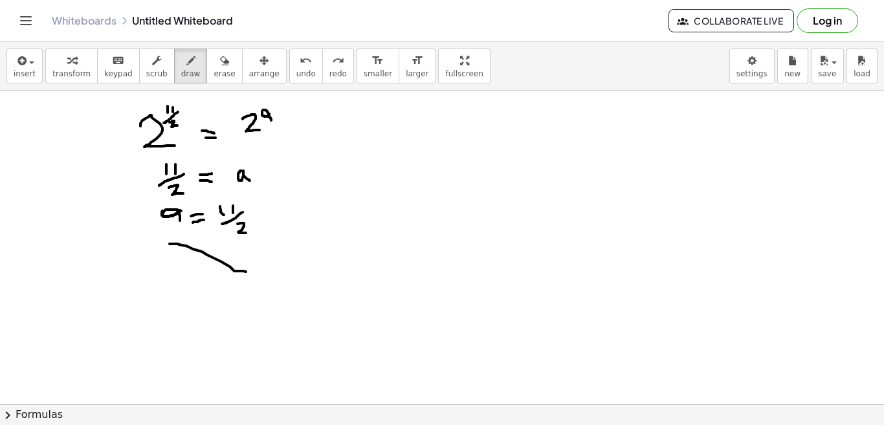
drag, startPoint x: 170, startPoint y: 244, endPoint x: 250, endPoint y: 273, distance: 85.2
click at [250, 273] on div at bounding box center [442, 163] width 884 height 942
drag, startPoint x: 181, startPoint y: 234, endPoint x: 244, endPoint y: 260, distance: 68.5
click at [244, 260] on div at bounding box center [442, 163] width 884 height 942
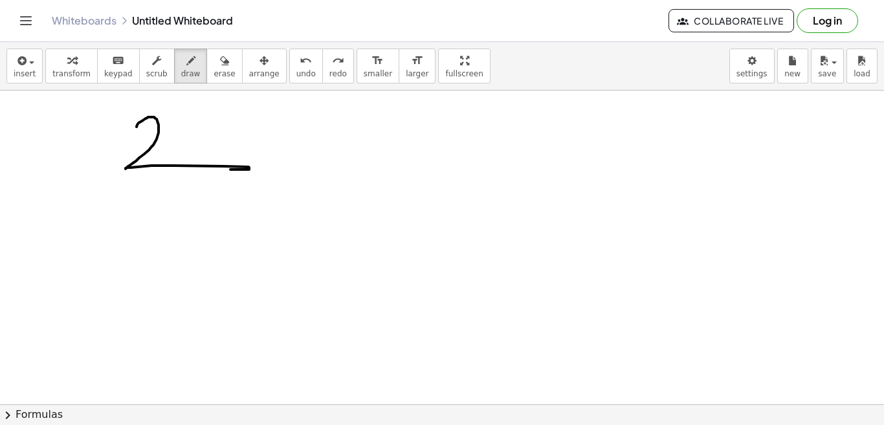
drag, startPoint x: 137, startPoint y: 127, endPoint x: 230, endPoint y: 170, distance: 103.1
click at [230, 170] on div at bounding box center [442, 163] width 884 height 942
drag, startPoint x: 137, startPoint y: 142, endPoint x: 159, endPoint y: 172, distance: 37.0
click at [159, 172] on div at bounding box center [442, 163] width 884 height 942
drag, startPoint x: 158, startPoint y: 128, endPoint x: 162, endPoint y: 140, distance: 12.9
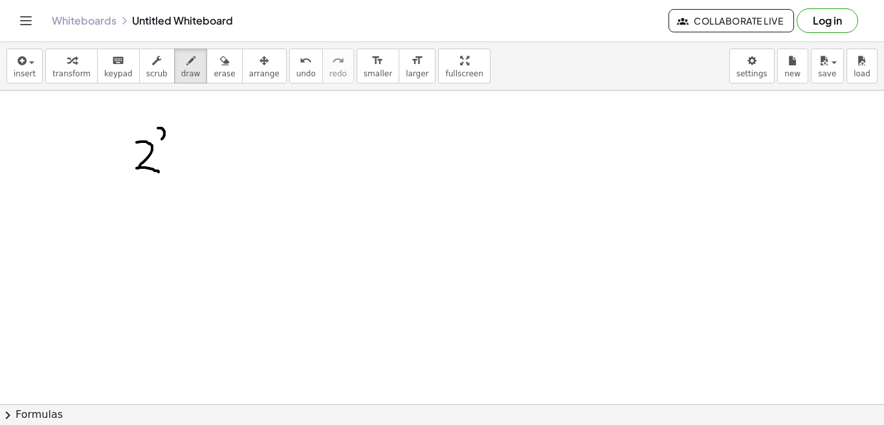
click at [162, 140] on div at bounding box center [442, 163] width 884 height 942
drag, startPoint x: 173, startPoint y: 129, endPoint x: 178, endPoint y: 140, distance: 12.8
click at [178, 140] on div at bounding box center [442, 163] width 884 height 942
drag, startPoint x: 194, startPoint y: 153, endPoint x: 218, endPoint y: 166, distance: 27.2
click at [218, 166] on div at bounding box center [442, 163] width 884 height 942
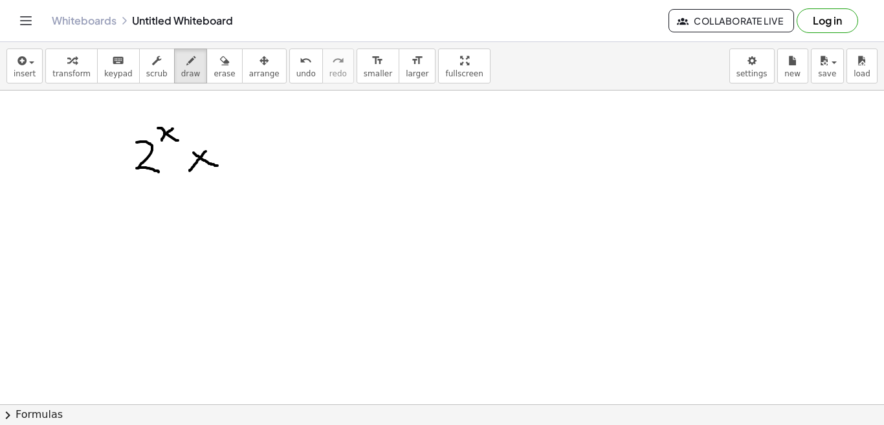
drag, startPoint x: 206, startPoint y: 152, endPoint x: 190, endPoint y: 171, distance: 25.3
click at [190, 171] on div at bounding box center [442, 163] width 884 height 942
drag, startPoint x: 229, startPoint y: 145, endPoint x: 257, endPoint y: 154, distance: 29.9
click at [257, 154] on div at bounding box center [442, 163] width 884 height 942
drag, startPoint x: 251, startPoint y: 140, endPoint x: 250, endPoint y: 163, distance: 23.3
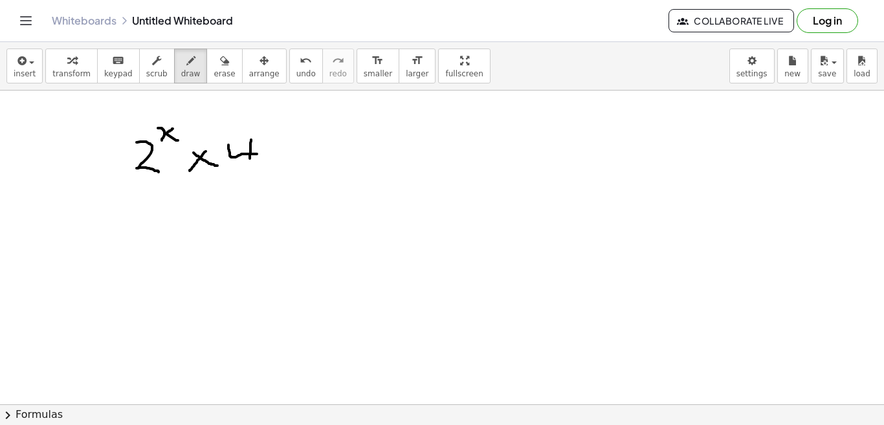
click at [250, 163] on div at bounding box center [442, 163] width 884 height 942
drag, startPoint x: 260, startPoint y: 128, endPoint x: 267, endPoint y: 142, distance: 16.5
click at [267, 142] on div at bounding box center [442, 163] width 884 height 942
drag, startPoint x: 292, startPoint y: 142, endPoint x: 309, endPoint y: 140, distance: 17.0
click at [309, 140] on div at bounding box center [442, 163] width 884 height 942
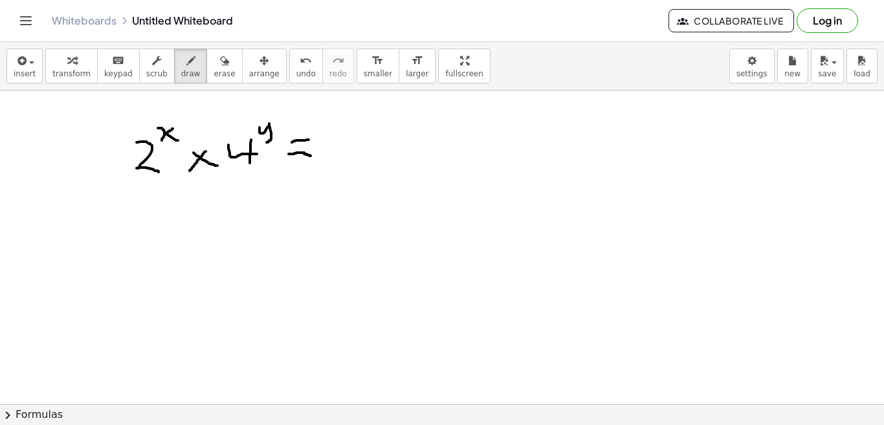
drag, startPoint x: 289, startPoint y: 154, endPoint x: 312, endPoint y: 156, distance: 23.4
click at [312, 156] on div at bounding box center [442, 163] width 884 height 942
drag, startPoint x: 325, startPoint y: 139, endPoint x: 352, endPoint y: 155, distance: 31.1
click at [352, 155] on div at bounding box center [442, 163] width 884 height 942
drag, startPoint x: 354, startPoint y: 133, endPoint x: 388, endPoint y: 120, distance: 37.5
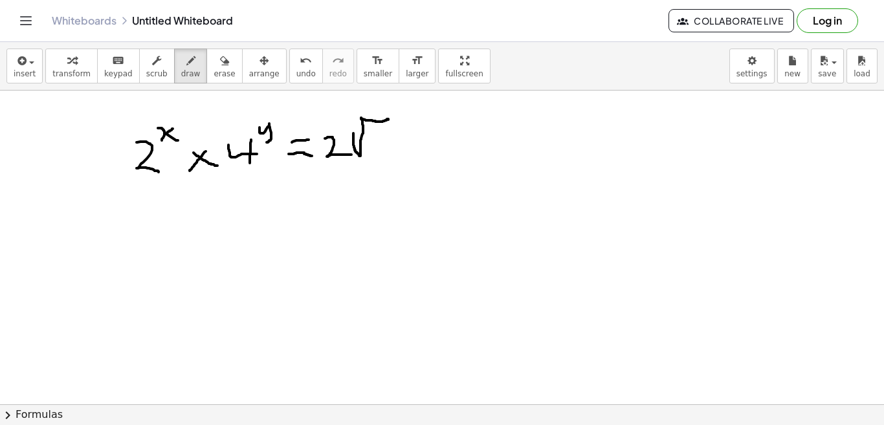
click at [388, 120] on div at bounding box center [442, 163] width 884 height 942
drag, startPoint x: 361, startPoint y: 109, endPoint x: 392, endPoint y: 107, distance: 31.8
click at [392, 107] on div at bounding box center [442, 163] width 884 height 942
click at [377, 100] on div at bounding box center [442, 163] width 884 height 942
drag, startPoint x: 372, startPoint y: 129, endPoint x: 387, endPoint y: 141, distance: 19.3
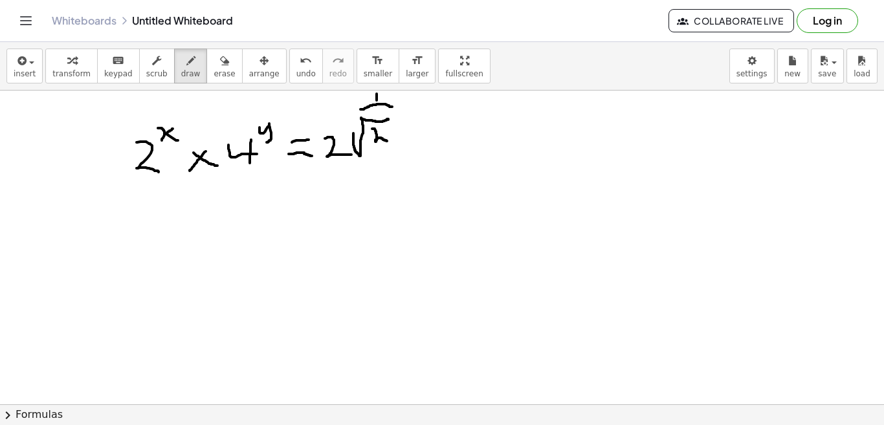
click at [387, 141] on div at bounding box center [442, 163] width 884 height 942
drag, startPoint x: 135, startPoint y: 217, endPoint x: 160, endPoint y: 239, distance: 33.0
click at [160, 239] on div at bounding box center [442, 163] width 884 height 942
drag, startPoint x: 153, startPoint y: 218, endPoint x: 161, endPoint y: 219, distance: 7.9
click at [161, 219] on div at bounding box center [442, 163] width 884 height 942
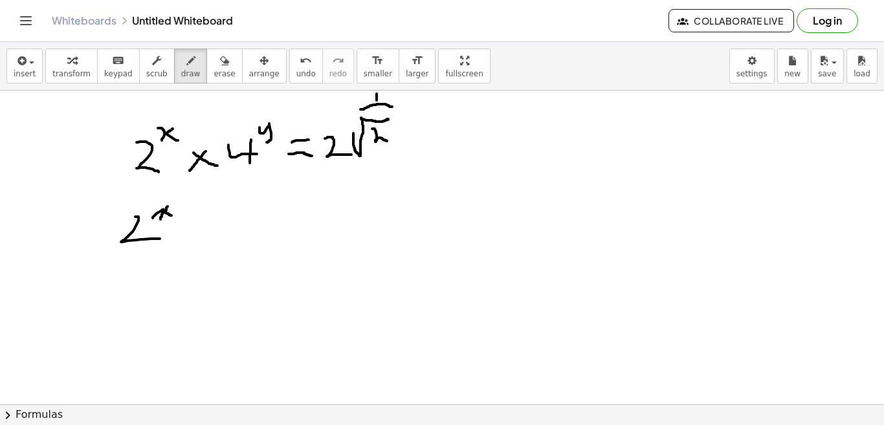
drag, startPoint x: 168, startPoint y: 207, endPoint x: 172, endPoint y: 216, distance: 10.7
click at [172, 216] on div at bounding box center [442, 163] width 884 height 942
drag, startPoint x: 190, startPoint y: 219, endPoint x: 207, endPoint y: 232, distance: 21.8
click at [207, 232] on div at bounding box center [442, 163] width 884 height 942
drag, startPoint x: 203, startPoint y: 213, endPoint x: 192, endPoint y: 236, distance: 25.2
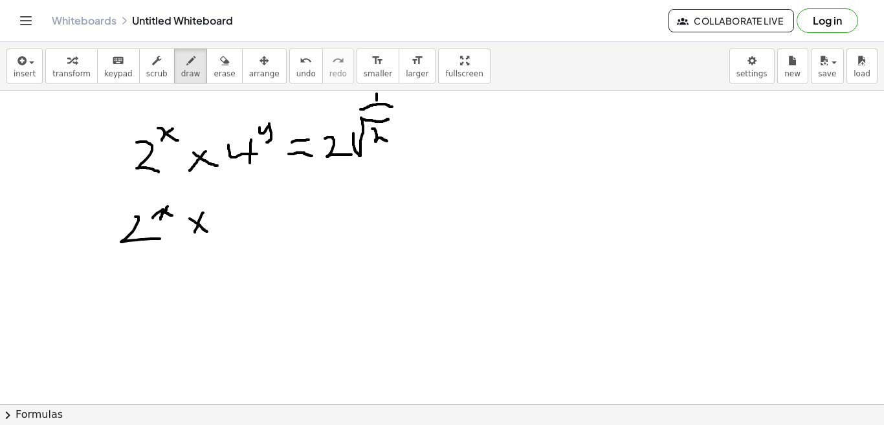
click at [192, 236] on div at bounding box center [442, 163] width 884 height 942
drag, startPoint x: 222, startPoint y: 218, endPoint x: 235, endPoint y: 231, distance: 18.8
click at [235, 231] on div at bounding box center [442, 163] width 884 height 942
drag, startPoint x: 238, startPoint y: 208, endPoint x: 245, endPoint y: 212, distance: 8.1
click at [245, 212] on div at bounding box center [442, 163] width 884 height 942
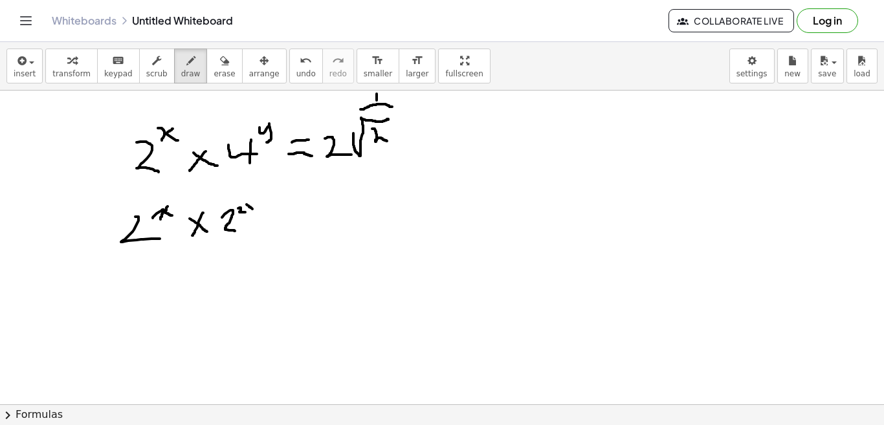
drag, startPoint x: 247, startPoint y: 205, endPoint x: 253, endPoint y: 209, distance: 7.9
click at [253, 209] on div at bounding box center [442, 163] width 884 height 942
drag, startPoint x: 253, startPoint y: 204, endPoint x: 249, endPoint y: 210, distance: 7.6
click at [249, 210] on div at bounding box center [442, 163] width 884 height 942
drag, startPoint x: 260, startPoint y: 202, endPoint x: 263, endPoint y: 216, distance: 14.6
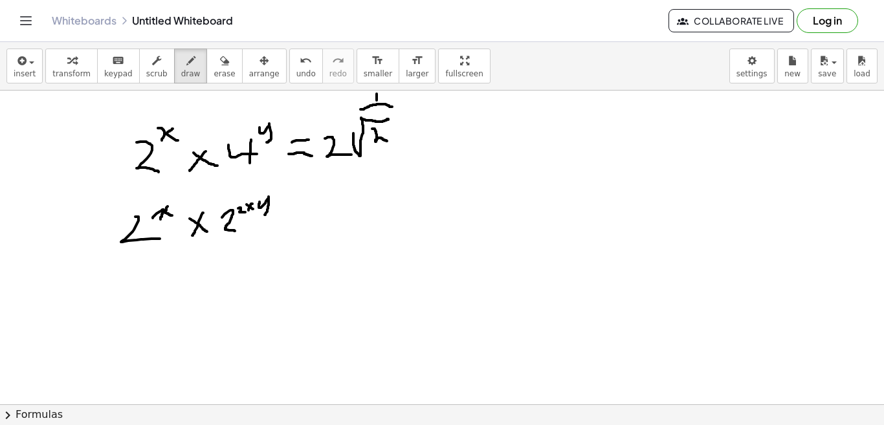
click at [263, 216] on div at bounding box center [442, 163] width 884 height 942
drag, startPoint x: 292, startPoint y: 219, endPoint x: 303, endPoint y: 219, distance: 11.0
click at [303, 219] on div at bounding box center [442, 163] width 884 height 942
drag, startPoint x: 292, startPoint y: 229, endPoint x: 303, endPoint y: 228, distance: 11.0
click at [303, 228] on div at bounding box center [442, 163] width 884 height 942
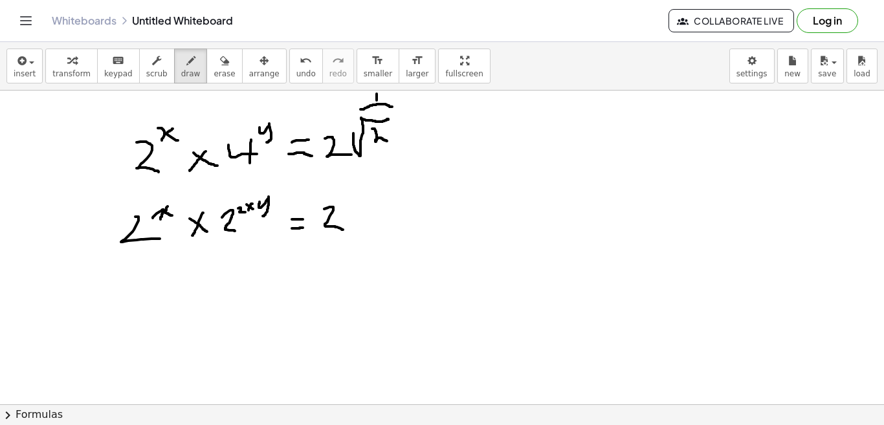
drag, startPoint x: 324, startPoint y: 209, endPoint x: 344, endPoint y: 230, distance: 28.4
click at [344, 230] on div at bounding box center [442, 163] width 884 height 942
drag, startPoint x: 360, startPoint y: 205, endPoint x: 379, endPoint y: 222, distance: 26.1
click at [379, 222] on div at bounding box center [442, 163] width 884 height 942
drag, startPoint x: 376, startPoint y: 207, endPoint x: 361, endPoint y: 224, distance: 23.4
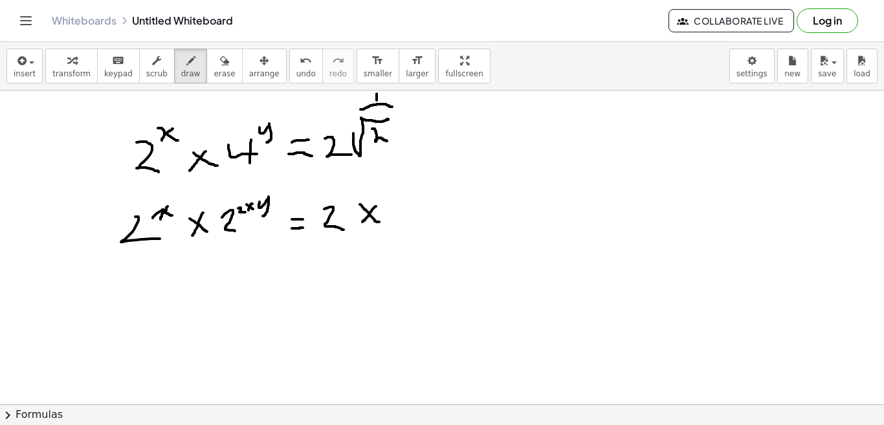
click at [361, 224] on div at bounding box center [442, 163] width 884 height 942
drag, startPoint x: 398, startPoint y: 185, endPoint x: 399, endPoint y: 194, distance: 9.2
click at [399, 194] on div at bounding box center [442, 163] width 884 height 942
drag, startPoint x: 389, startPoint y: 201, endPoint x: 419, endPoint y: 205, distance: 30.0
click at [419, 205] on div at bounding box center [442, 163] width 884 height 942
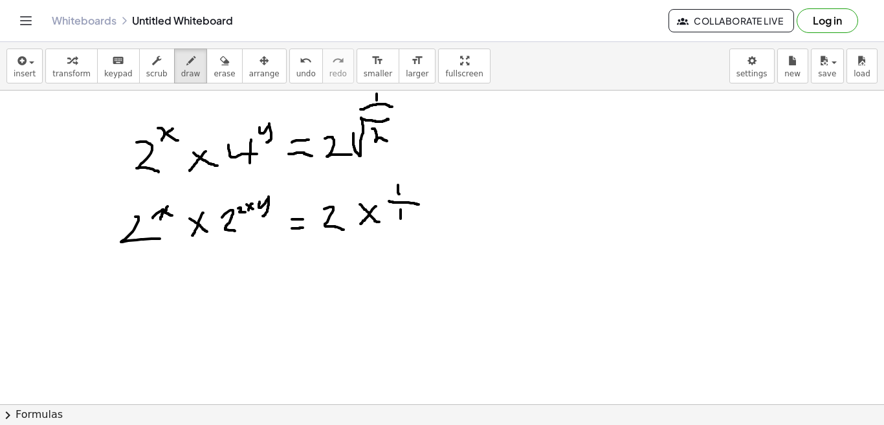
drag, startPoint x: 401, startPoint y: 210, endPoint x: 401, endPoint y: 222, distance: 12.3
click at [401, 221] on div at bounding box center [442, 163] width 884 height 942
drag, startPoint x: 408, startPoint y: 216, endPoint x: 395, endPoint y: 229, distance: 18.3
click at [395, 229] on div at bounding box center [442, 163] width 884 height 942
drag, startPoint x: 397, startPoint y: 215, endPoint x: 408, endPoint y: 232, distance: 20.1
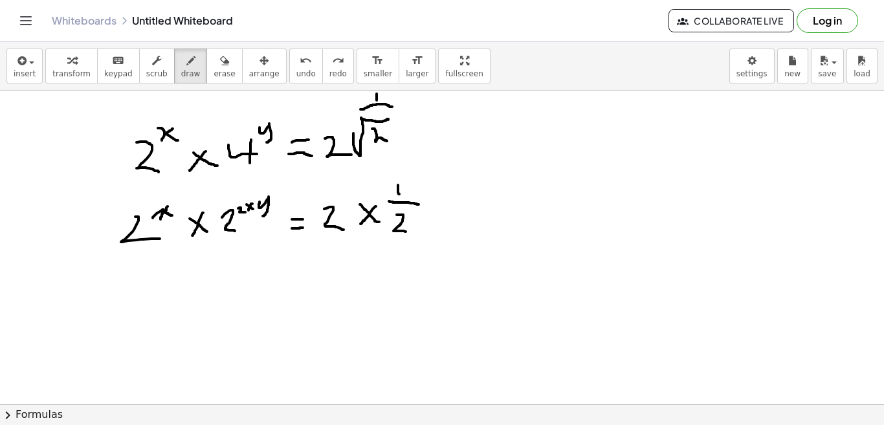
click at [408, 232] on div at bounding box center [442, 163] width 884 height 942
click at [412, 218] on div at bounding box center [442, 163] width 884 height 942
drag, startPoint x: 418, startPoint y: 214, endPoint x: 412, endPoint y: 223, distance: 11.3
click at [412, 223] on div at bounding box center [442, 163] width 884 height 942
drag, startPoint x: 418, startPoint y: 219, endPoint x: 430, endPoint y: 222, distance: 12.6
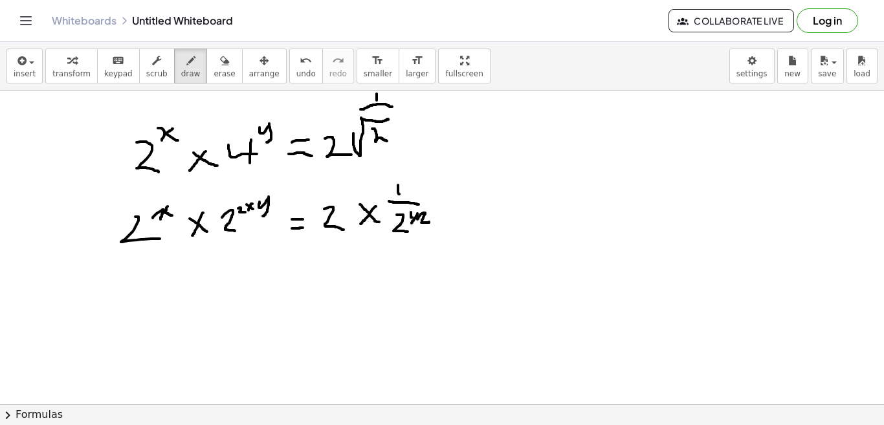
click at [430, 222] on div at bounding box center [442, 163] width 884 height 942
drag, startPoint x: 122, startPoint y: 278, endPoint x: 133, endPoint y: 305, distance: 28.7
click at [133, 305] on div at bounding box center [442, 163] width 884 height 942
click at [133, 284] on div at bounding box center [442, 163] width 884 height 942
click at [140, 285] on div at bounding box center [442, 163] width 884 height 942
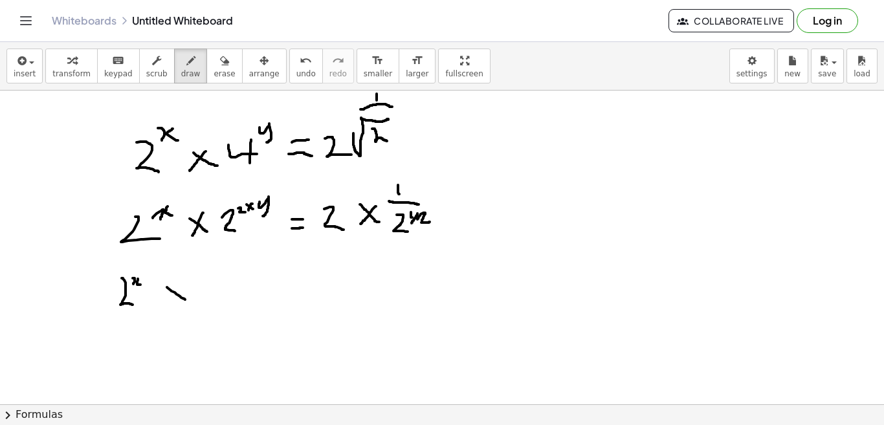
drag, startPoint x: 167, startPoint y: 287, endPoint x: 188, endPoint y: 301, distance: 25.3
click at [188, 301] on div at bounding box center [442, 163] width 884 height 942
drag, startPoint x: 185, startPoint y: 293, endPoint x: 173, endPoint y: 302, distance: 15.2
click at [173, 302] on div at bounding box center [442, 163] width 884 height 942
drag, startPoint x: 206, startPoint y: 285, endPoint x: 224, endPoint y: 302, distance: 24.7
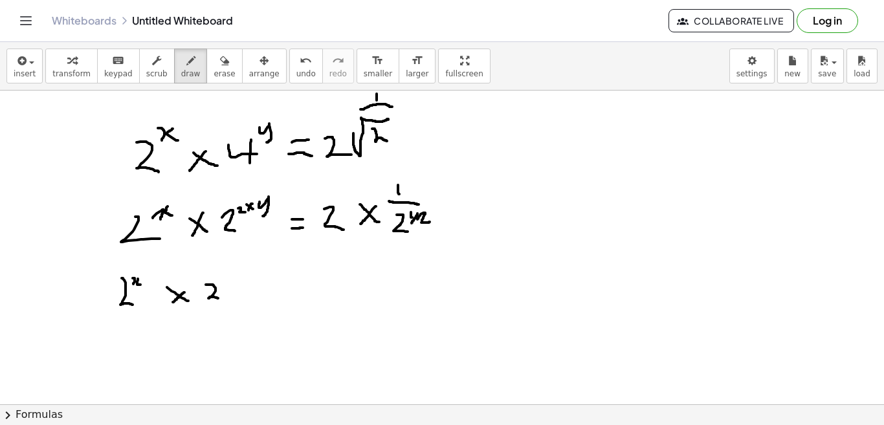
click at [224, 302] on div at bounding box center [442, 163] width 884 height 942
drag, startPoint x: 221, startPoint y: 278, endPoint x: 227, endPoint y: 282, distance: 7.2
click at [227, 282] on div at bounding box center [442, 163] width 884 height 942
drag, startPoint x: 229, startPoint y: 278, endPoint x: 232, endPoint y: 289, distance: 11.3
click at [232, 289] on div at bounding box center [442, 163] width 884 height 942
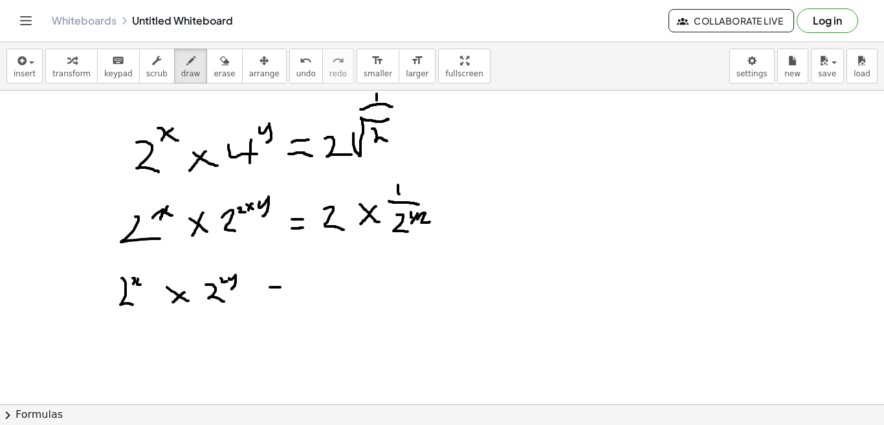
drag, startPoint x: 270, startPoint y: 287, endPoint x: 284, endPoint y: 288, distance: 13.6
click at [284, 288] on div at bounding box center [442, 163] width 884 height 942
drag, startPoint x: 275, startPoint y: 293, endPoint x: 284, endPoint y: 293, distance: 8.4
click at [284, 293] on div at bounding box center [442, 163] width 884 height 942
drag, startPoint x: 304, startPoint y: 278, endPoint x: 325, endPoint y: 289, distance: 23.5
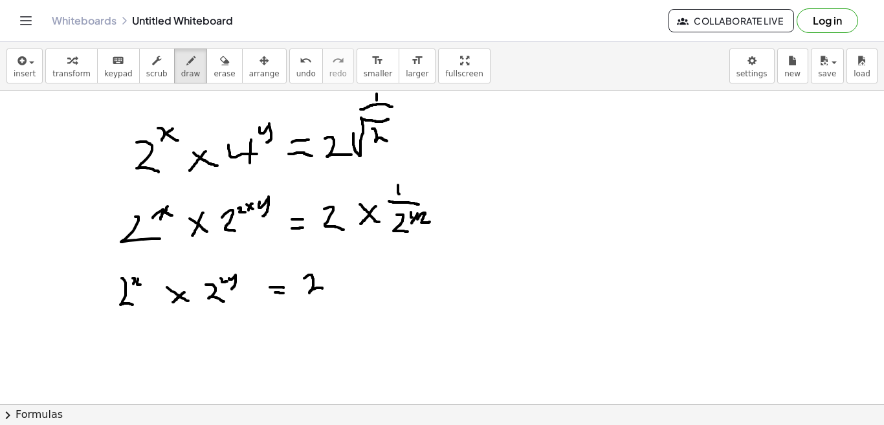
click at [324, 289] on div at bounding box center [442, 163] width 884 height 942
click at [316, 269] on div at bounding box center [442, 163] width 884 height 942
drag, startPoint x: 341, startPoint y: 278, endPoint x: 354, endPoint y: 285, distance: 14.8
click at [354, 285] on div at bounding box center [442, 163] width 884 height 942
drag, startPoint x: 352, startPoint y: 278, endPoint x: 341, endPoint y: 290, distance: 16.1
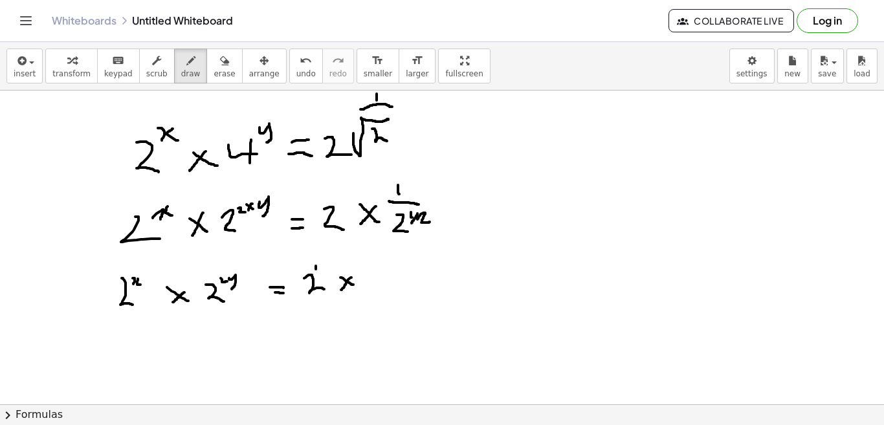
click at [341, 290] on div at bounding box center [442, 163] width 884 height 942
drag, startPoint x: 370, startPoint y: 272, endPoint x: 381, endPoint y: 293, distance: 23.2
click at [380, 293] on div at bounding box center [442, 163] width 884 height 942
drag, startPoint x: 388, startPoint y: 271, endPoint x: 396, endPoint y: 270, distance: 7.8
click at [396, 270] on div at bounding box center [442, 163] width 884 height 942
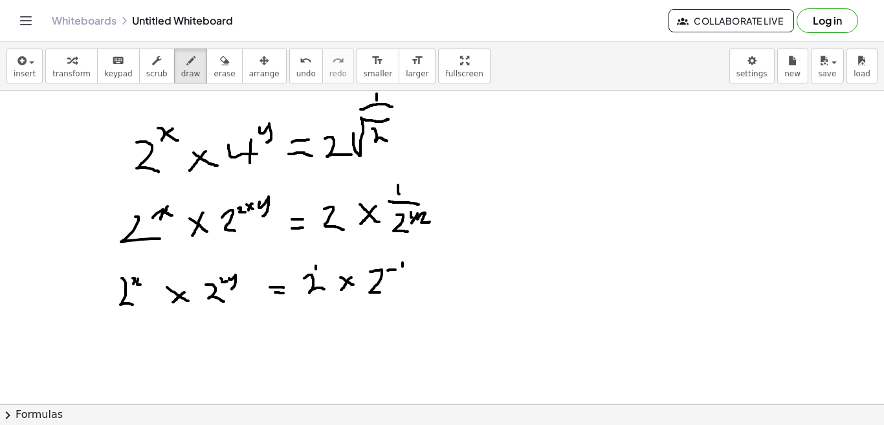
click at [403, 267] on div at bounding box center [442, 163] width 884 height 942
drag, startPoint x: 414, startPoint y: 262, endPoint x: 398, endPoint y: 275, distance: 20.3
click at [398, 275] on div at bounding box center [442, 163] width 884 height 942
drag, startPoint x: 403, startPoint y: 273, endPoint x: 410, endPoint y: 280, distance: 9.6
click at [410, 280] on div at bounding box center [442, 163] width 884 height 942
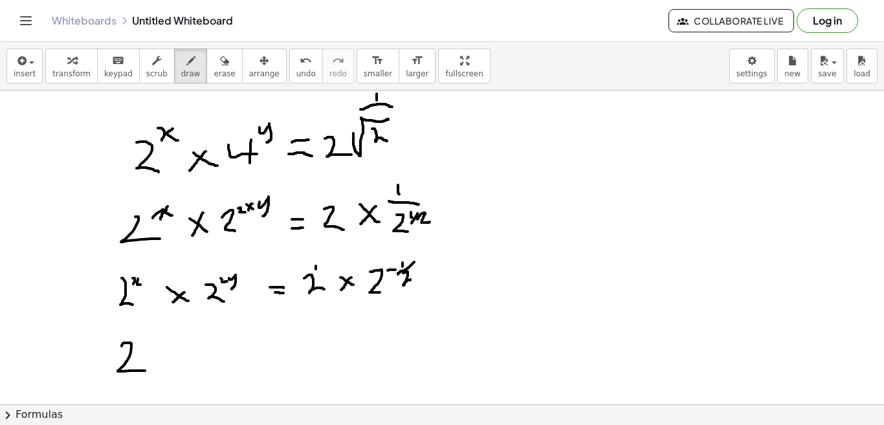
drag, startPoint x: 122, startPoint y: 346, endPoint x: 145, endPoint y: 370, distance: 33.4
click at [145, 370] on div at bounding box center [442, 163] width 884 height 942
drag, startPoint x: 142, startPoint y: 339, endPoint x: 142, endPoint y: 350, distance: 11.0
click at [142, 350] on div at bounding box center [442, 163] width 884 height 942
drag, startPoint x: 154, startPoint y: 337, endPoint x: 157, endPoint y: 350, distance: 14.0
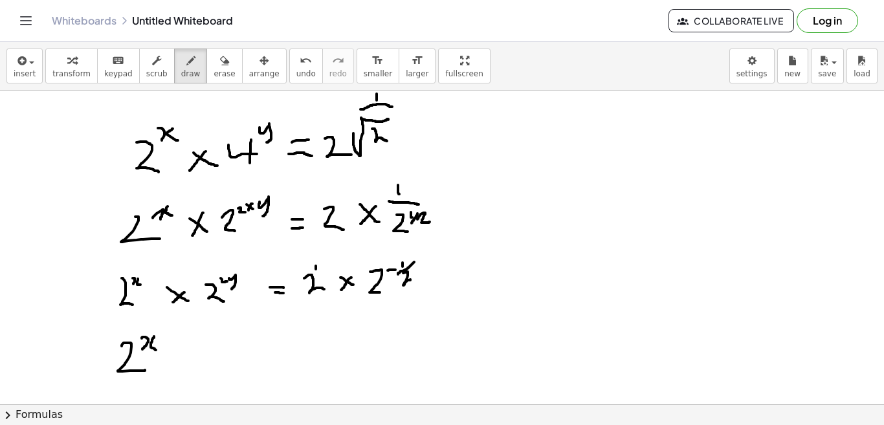
click at [157, 350] on div at bounding box center [442, 163] width 884 height 942
drag, startPoint x: 159, startPoint y: 342, endPoint x: 167, endPoint y: 342, distance: 7.8
click at [167, 342] on div at bounding box center [442, 163] width 884 height 942
drag, startPoint x: 174, startPoint y: 335, endPoint x: 179, endPoint y: 346, distance: 11.9
click at [179, 346] on div at bounding box center [442, 163] width 884 height 942
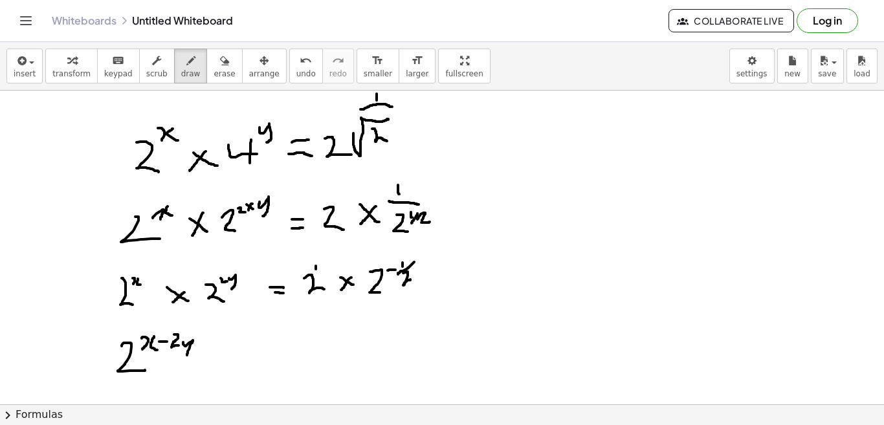
drag, startPoint x: 183, startPoint y: 342, endPoint x: 186, endPoint y: 357, distance: 14.5
click at [186, 357] on div at bounding box center [442, 163] width 884 height 942
drag, startPoint x: 212, startPoint y: 357, endPoint x: 227, endPoint y: 357, distance: 14.2
click at [227, 357] on div at bounding box center [442, 163] width 884 height 942
drag, startPoint x: 218, startPoint y: 365, endPoint x: 227, endPoint y: 365, distance: 9.1
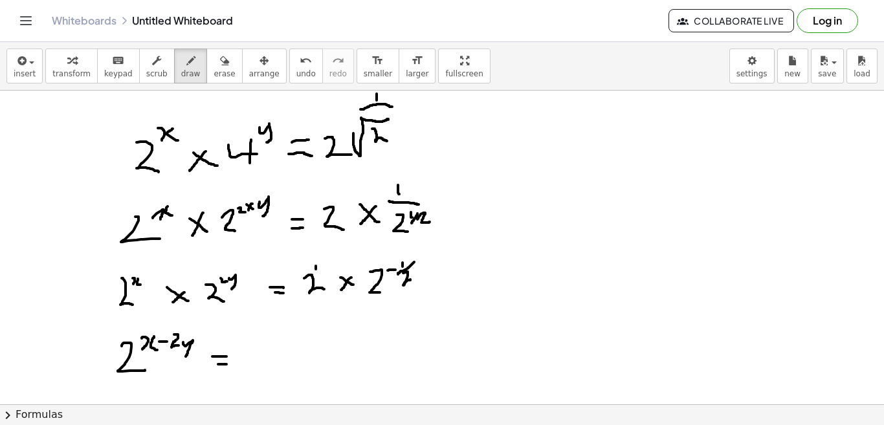
click at [227, 365] on div at bounding box center [442, 163] width 884 height 942
drag, startPoint x: 251, startPoint y: 352, endPoint x: 265, endPoint y: 368, distance: 21.6
click at [264, 368] on div at bounding box center [442, 163] width 884 height 942
drag, startPoint x: 272, startPoint y: 342, endPoint x: 272, endPoint y: 351, distance: 9.1
click at [272, 351] on div at bounding box center [442, 163] width 884 height 942
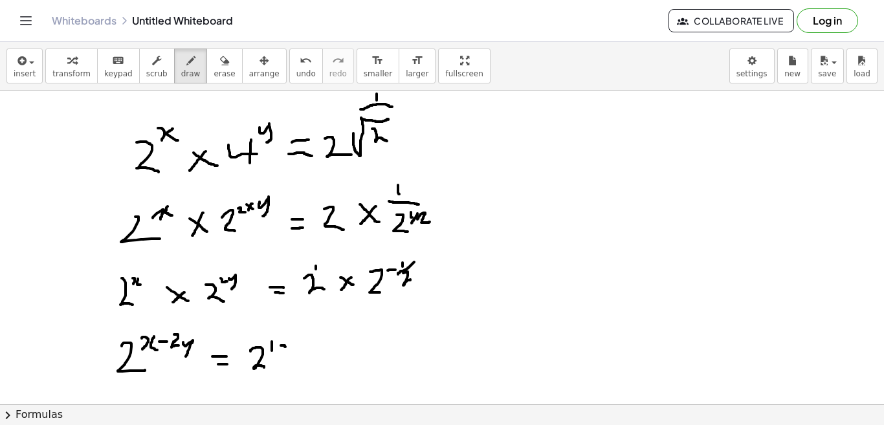
click at [286, 347] on div at bounding box center [442, 163] width 884 height 942
click at [297, 343] on div at bounding box center [442, 163] width 884 height 942
drag, startPoint x: 302, startPoint y: 343, endPoint x: 317, endPoint y: 350, distance: 15.6
click at [317, 350] on div at bounding box center [442, 163] width 884 height 942
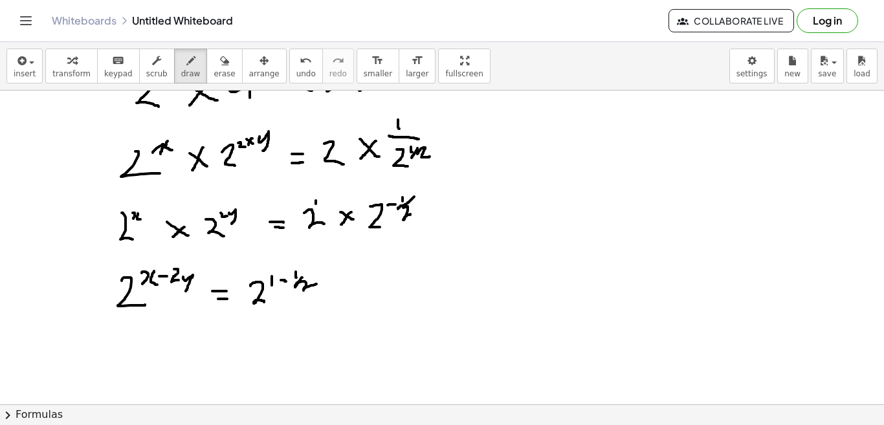
scroll to position [476, 0]
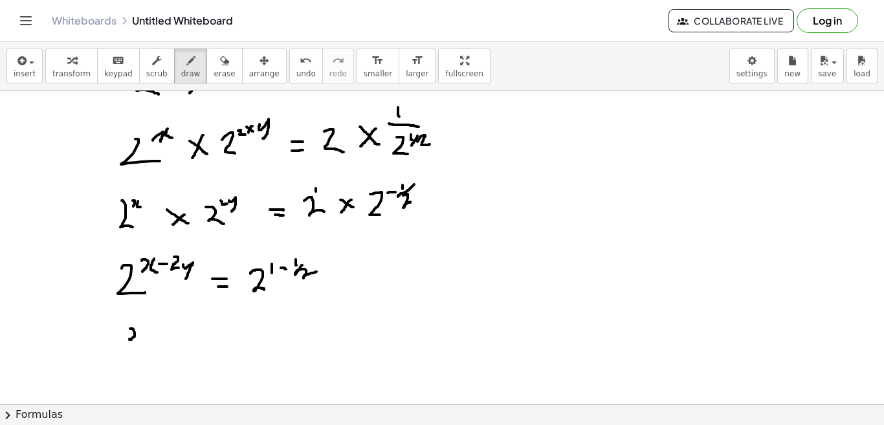
drag, startPoint x: 130, startPoint y: 329, endPoint x: 129, endPoint y: 339, distance: 10.4
click at [129, 339] on div at bounding box center [442, 86] width 884 height 942
click at [142, 339] on div at bounding box center [442, 86] width 884 height 942
drag, startPoint x: 148, startPoint y: 334, endPoint x: 157, endPoint y: 335, distance: 8.4
click at [157, 335] on div at bounding box center [442, 86] width 884 height 942
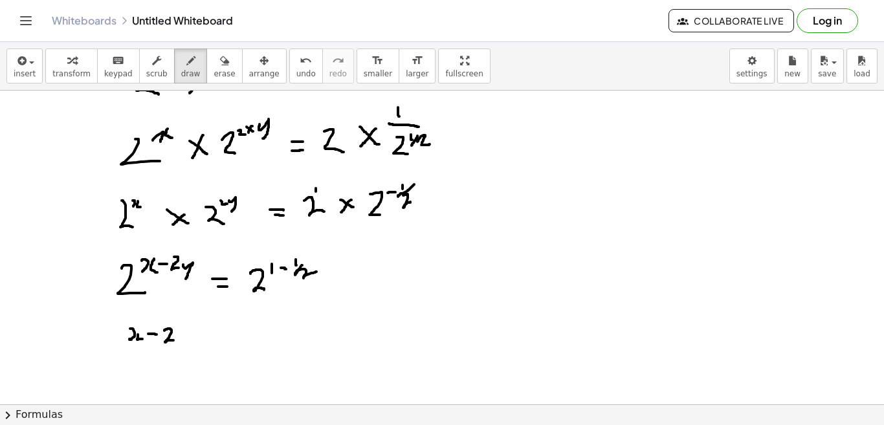
drag, startPoint x: 164, startPoint y: 331, endPoint x: 175, endPoint y: 341, distance: 14.7
click at [175, 341] on div at bounding box center [442, 86] width 884 height 942
drag, startPoint x: 182, startPoint y: 333, endPoint x: 178, endPoint y: 356, distance: 23.6
click at [178, 356] on div at bounding box center [442, 86] width 884 height 942
drag, startPoint x: 210, startPoint y: 341, endPoint x: 220, endPoint y: 341, distance: 10.4
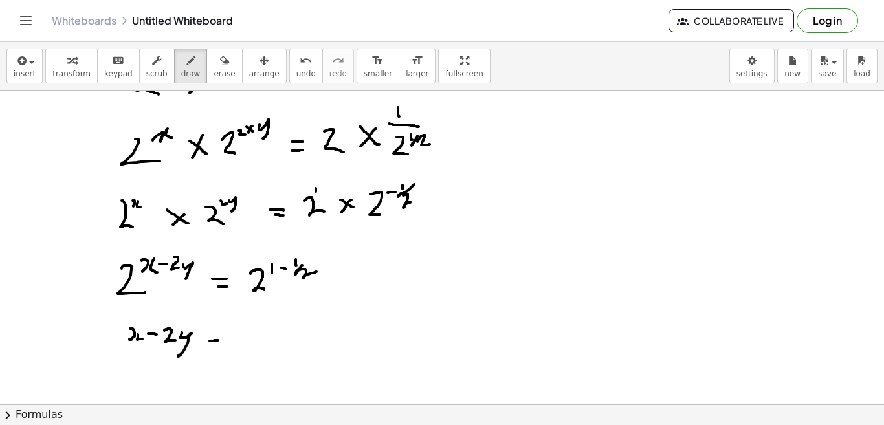
click at [219, 341] on div at bounding box center [442, 86] width 884 height 942
drag, startPoint x: 210, startPoint y: 346, endPoint x: 218, endPoint y: 348, distance: 8.0
click at [218, 348] on div at bounding box center [442, 86] width 884 height 942
drag, startPoint x: 240, startPoint y: 339, endPoint x: 241, endPoint y: 350, distance: 11.1
click at [241, 350] on div at bounding box center [442, 86] width 884 height 942
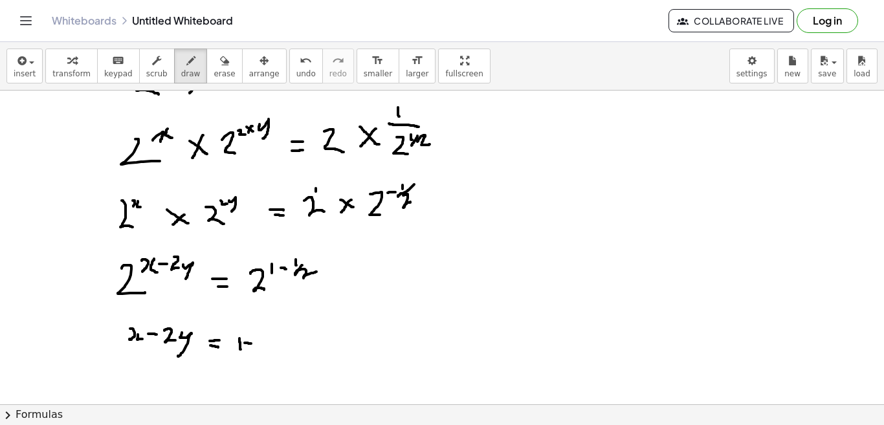
drag, startPoint x: 245, startPoint y: 343, endPoint x: 252, endPoint y: 344, distance: 7.2
click at [252, 344] on div at bounding box center [442, 86] width 884 height 942
drag, startPoint x: 262, startPoint y: 339, endPoint x: 261, endPoint y: 346, distance: 7.8
click at [261, 346] on div at bounding box center [442, 86] width 884 height 942
drag, startPoint x: 266, startPoint y: 347, endPoint x: 280, endPoint y: 356, distance: 16.9
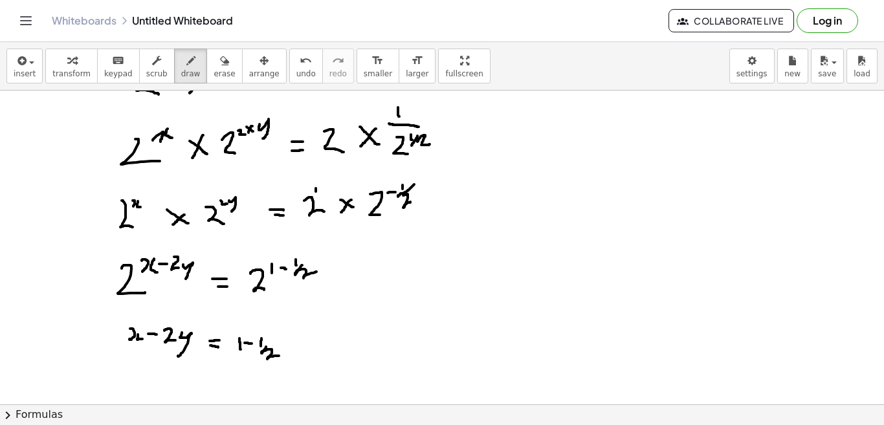
click at [280, 356] on div at bounding box center [442, 86] width 884 height 942
drag, startPoint x: 122, startPoint y: 379, endPoint x: 128, endPoint y: 389, distance: 11.9
click at [125, 387] on div at bounding box center [442, 86] width 884 height 942
drag, startPoint x: 131, startPoint y: 380, endPoint x: 135, endPoint y: 387, distance: 8.1
click at [135, 387] on div at bounding box center [442, 86] width 884 height 942
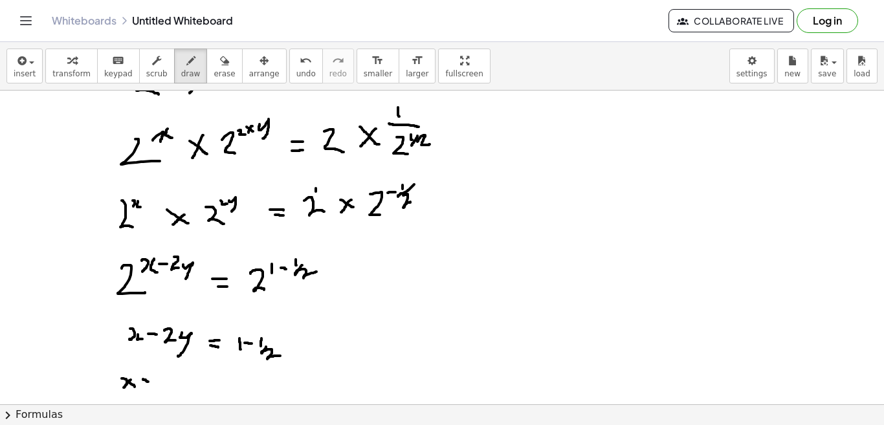
drag, startPoint x: 143, startPoint y: 379, endPoint x: 149, endPoint y: 383, distance: 7.0
click at [148, 383] on div at bounding box center [442, 86] width 884 height 942
drag, startPoint x: 159, startPoint y: 376, endPoint x: 170, endPoint y: 388, distance: 15.6
click at [170, 388] on div at bounding box center [442, 86] width 884 height 942
drag, startPoint x: 175, startPoint y: 380, endPoint x: 166, endPoint y: 395, distance: 17.1
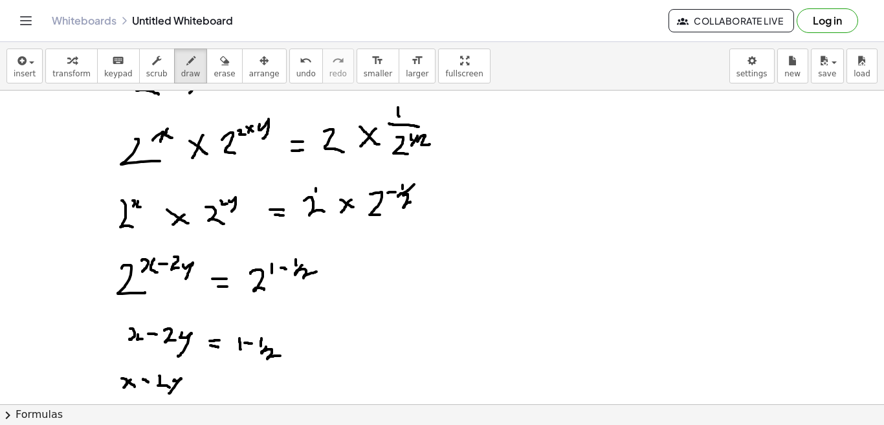
click at [166, 395] on div at bounding box center [442, 86] width 884 height 942
drag, startPoint x: 201, startPoint y: 379, endPoint x: 211, endPoint y: 380, distance: 10.4
click at [211, 380] on div at bounding box center [442, 86] width 884 height 942
drag, startPoint x: 202, startPoint y: 385, endPoint x: 217, endPoint y: 387, distance: 15.0
click at [217, 387] on div at bounding box center [442, 86] width 884 height 942
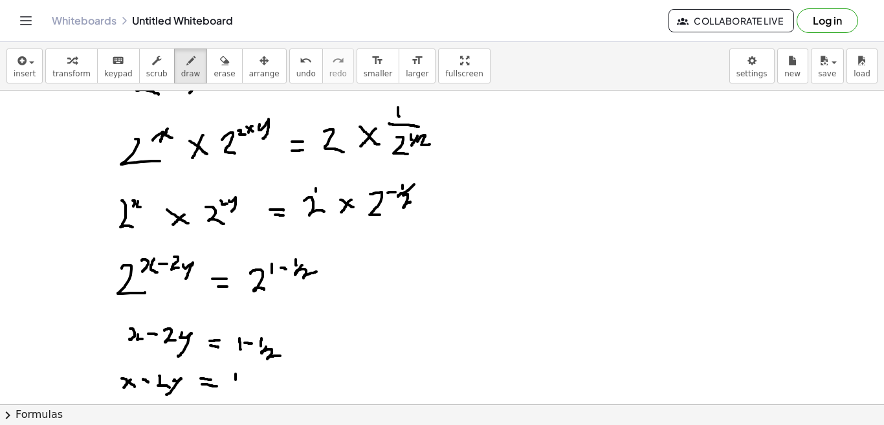
click at [236, 380] on div at bounding box center [442, 86] width 884 height 942
drag, startPoint x: 244, startPoint y: 379, endPoint x: 256, endPoint y: 388, distance: 14.8
click at [256, 388] on div at bounding box center [442, 86] width 884 height 942
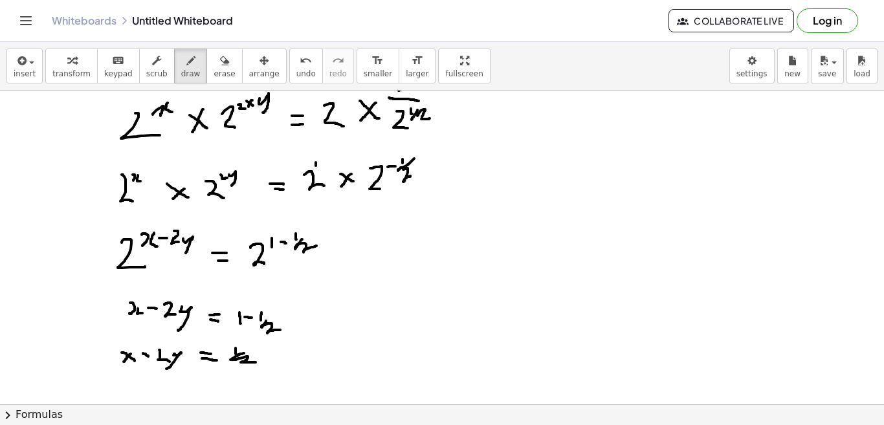
scroll to position [528, 0]
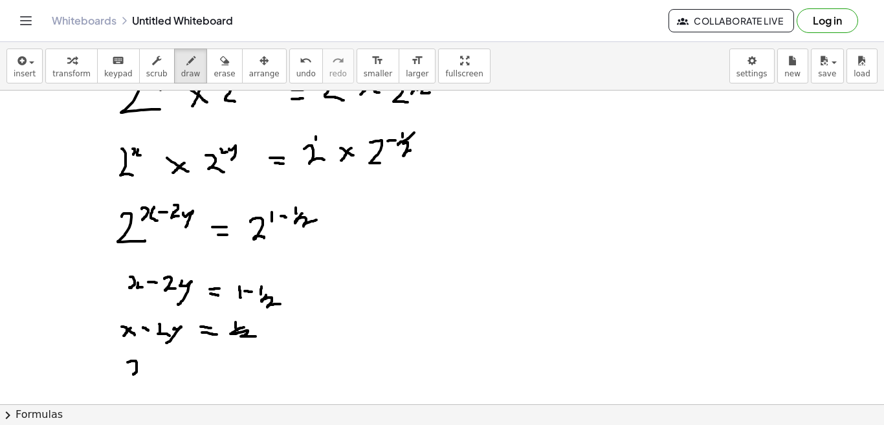
drag, startPoint x: 128, startPoint y: 363, endPoint x: 130, endPoint y: 377, distance: 14.5
click at [130, 377] on div at bounding box center [442, 34] width 884 height 942
drag, startPoint x: 142, startPoint y: 363, endPoint x: 146, endPoint y: 375, distance: 12.9
click at [146, 375] on div at bounding box center [442, 34] width 884 height 942
drag, startPoint x: 153, startPoint y: 366, endPoint x: 164, endPoint y: 367, distance: 11.0
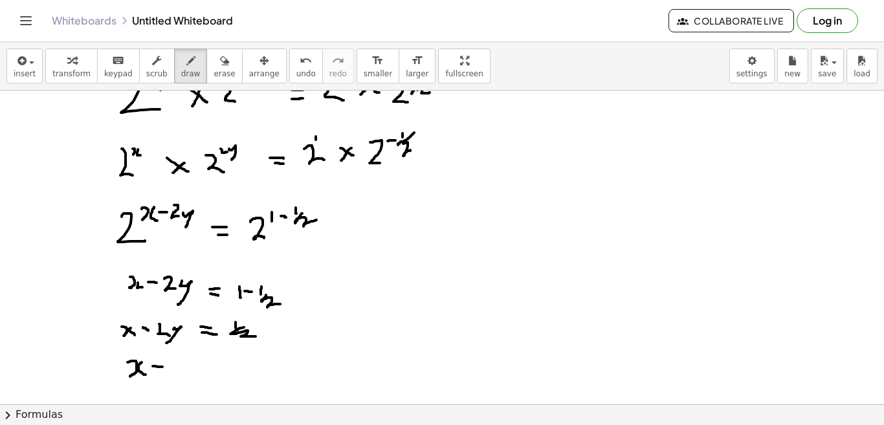
click at [164, 367] on div at bounding box center [442, 34] width 884 height 942
drag, startPoint x: 155, startPoint y: 375, endPoint x: 166, endPoint y: 374, distance: 11.0
click at [166, 374] on div at bounding box center [442, 34] width 884 height 942
drag, startPoint x: 185, startPoint y: 361, endPoint x: 185, endPoint y: 368, distance: 7.8
click at [185, 368] on div at bounding box center [442, 34] width 884 height 942
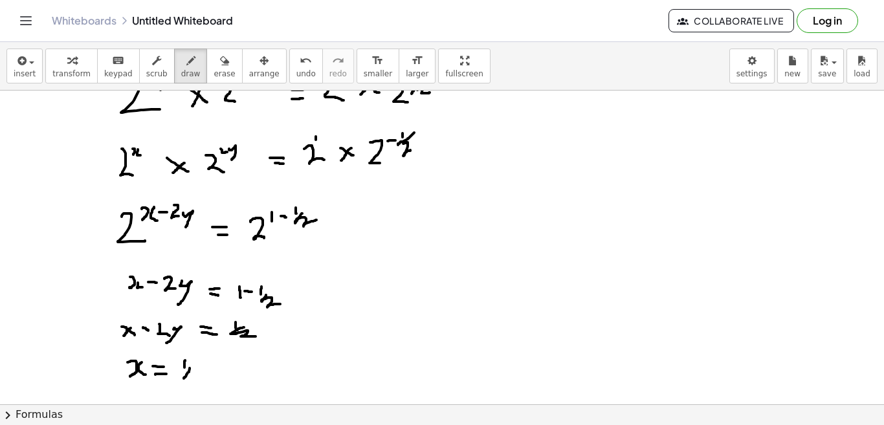
drag, startPoint x: 190, startPoint y: 368, endPoint x: 180, endPoint y: 382, distance: 16.7
click at [180, 382] on div at bounding box center [442, 34] width 884 height 942
drag, startPoint x: 191, startPoint y: 381, endPoint x: 199, endPoint y: 387, distance: 9.3
click at [199, 387] on div at bounding box center [442, 34] width 884 height 942
drag, startPoint x: 207, startPoint y: 369, endPoint x: 221, endPoint y: 367, distance: 14.4
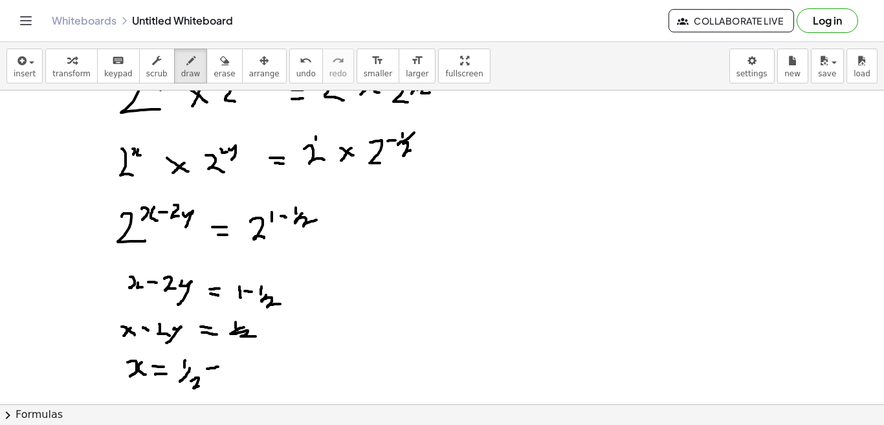
click at [221, 367] on div at bounding box center [442, 34] width 884 height 942
drag, startPoint x: 212, startPoint y: 360, endPoint x: 212, endPoint y: 371, distance: 11.0
click at [212, 371] on div at bounding box center [442, 34] width 884 height 942
drag, startPoint x: 227, startPoint y: 363, endPoint x: 237, endPoint y: 372, distance: 13.3
click at [233, 371] on div at bounding box center [442, 34] width 884 height 942
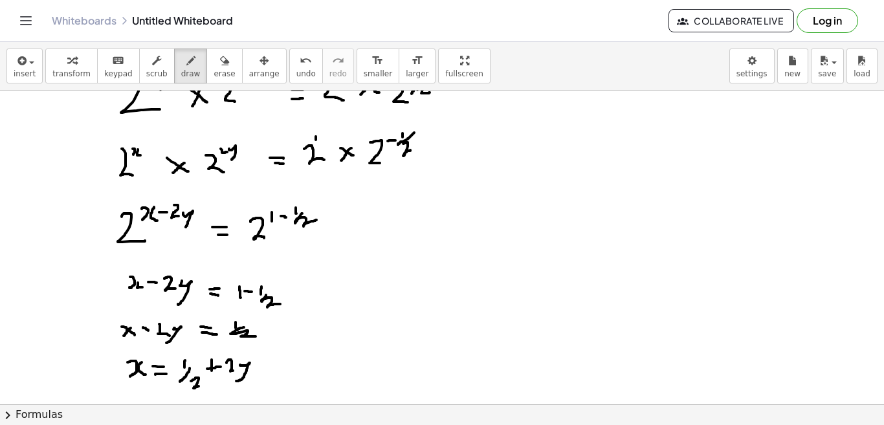
drag, startPoint x: 240, startPoint y: 365, endPoint x: 236, endPoint y: 381, distance: 16.8
click at [236, 381] on div at bounding box center [442, 34] width 884 height 942
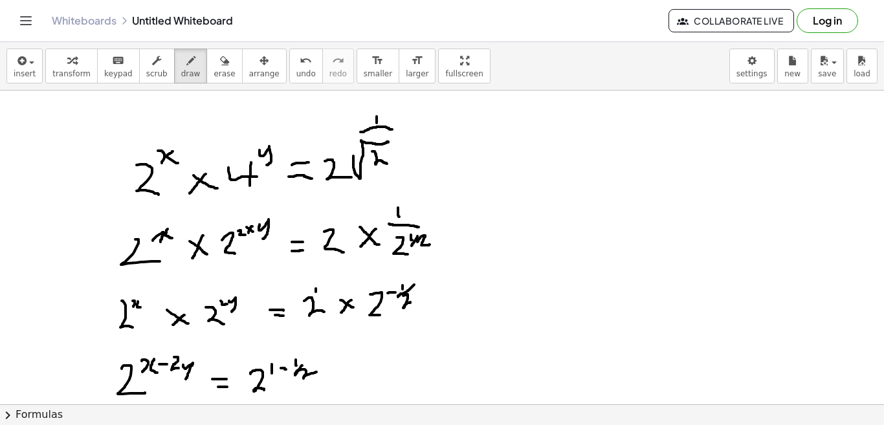
scroll to position [377, 0]
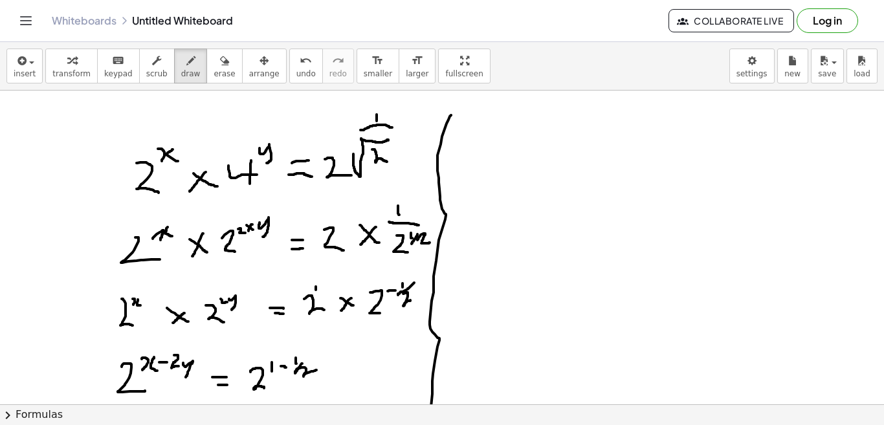
drag, startPoint x: 451, startPoint y: 115, endPoint x: 431, endPoint y: 427, distance: 312.8
click at [431, 425] on html "Graspable Math Activities Get Started Activity Bank Assigned Work Classes White…" at bounding box center [442, 212] width 884 height 425
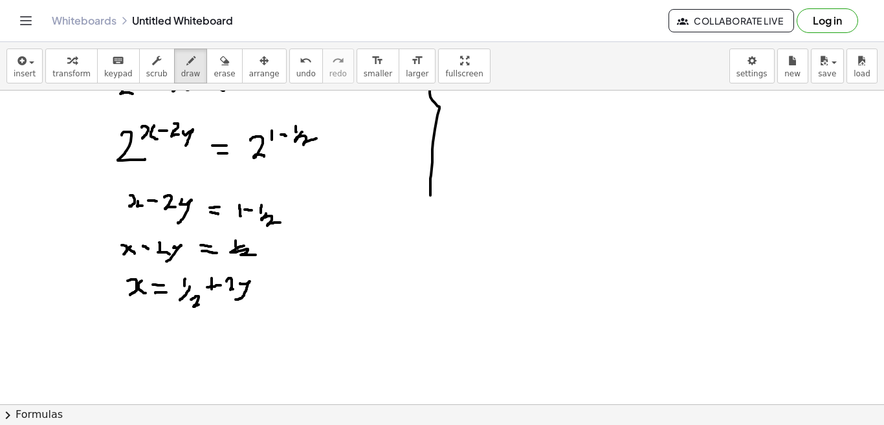
scroll to position [611, 0]
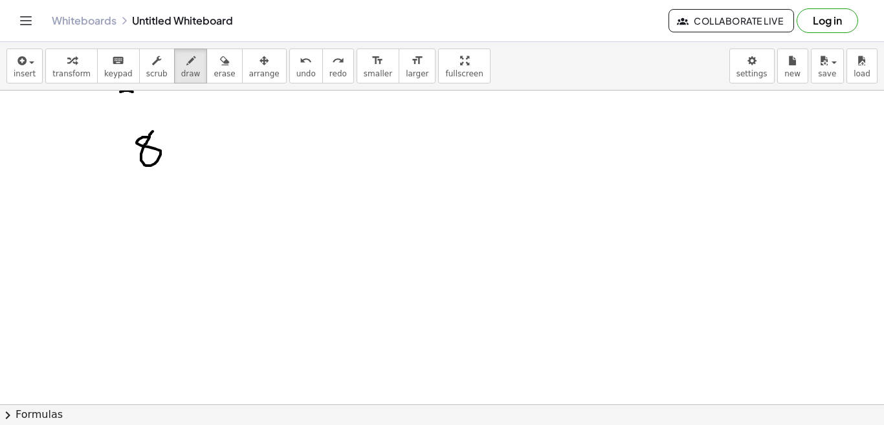
drag, startPoint x: 149, startPoint y: 137, endPoint x: 153, endPoint y: 131, distance: 7.0
drag, startPoint x: 160, startPoint y: 126, endPoint x: 168, endPoint y: 133, distance: 11.5
drag, startPoint x: 174, startPoint y: 126, endPoint x: 178, endPoint y: 132, distance: 7.6
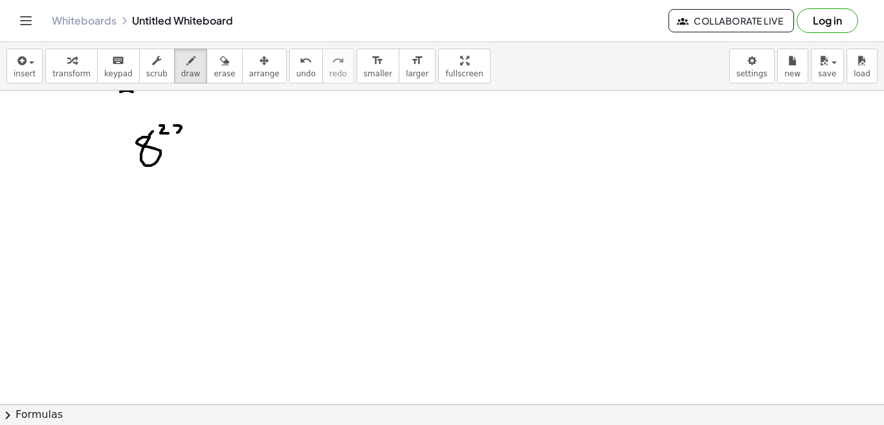
drag, startPoint x: 185, startPoint y: 126, endPoint x: 190, endPoint y: 134, distance: 9.0
drag, startPoint x: 193, startPoint y: 129, endPoint x: 204, endPoint y: 131, distance: 11.2
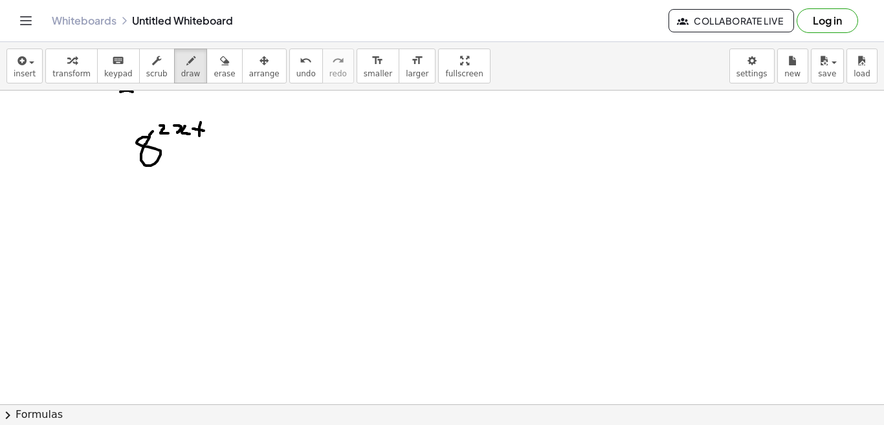
drag, startPoint x: 201, startPoint y: 122, endPoint x: 199, endPoint y: 136, distance: 13.7
drag, startPoint x: 210, startPoint y: 124, endPoint x: 216, endPoint y: 139, distance: 15.4
drag, startPoint x: 135, startPoint y: 202, endPoint x: 148, endPoint y: 211, distance: 16.3
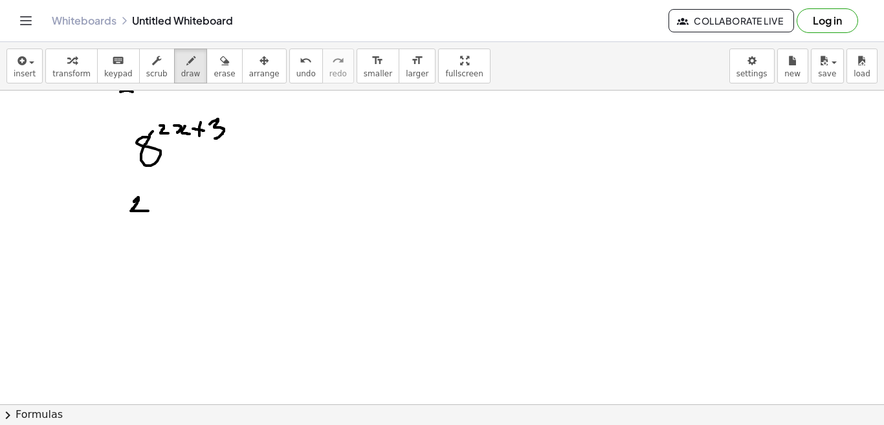
drag, startPoint x: 148, startPoint y: 190, endPoint x: 150, endPoint y: 199, distance: 8.6
drag, startPoint x: 126, startPoint y: 179, endPoint x: 131, endPoint y: 217, distance: 38.5
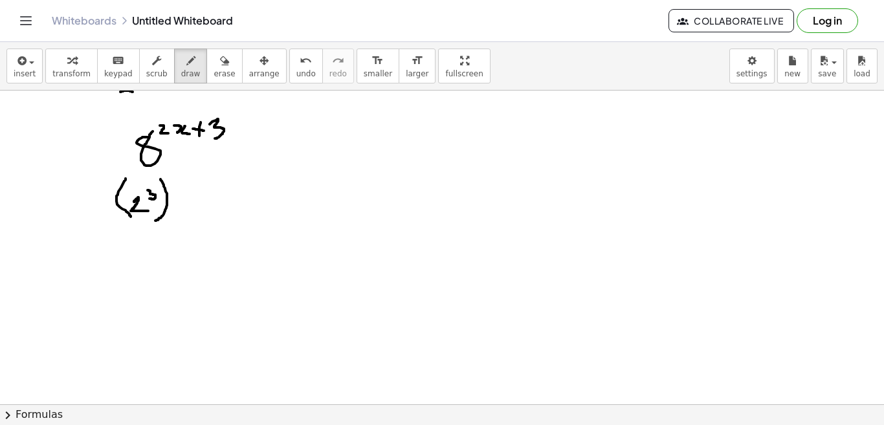
drag, startPoint x: 161, startPoint y: 179, endPoint x: 154, endPoint y: 221, distance: 42.6
drag, startPoint x: 172, startPoint y: 179, endPoint x: 181, endPoint y: 185, distance: 10.2
drag, startPoint x: 185, startPoint y: 178, endPoint x: 188, endPoint y: 188, distance: 10.9
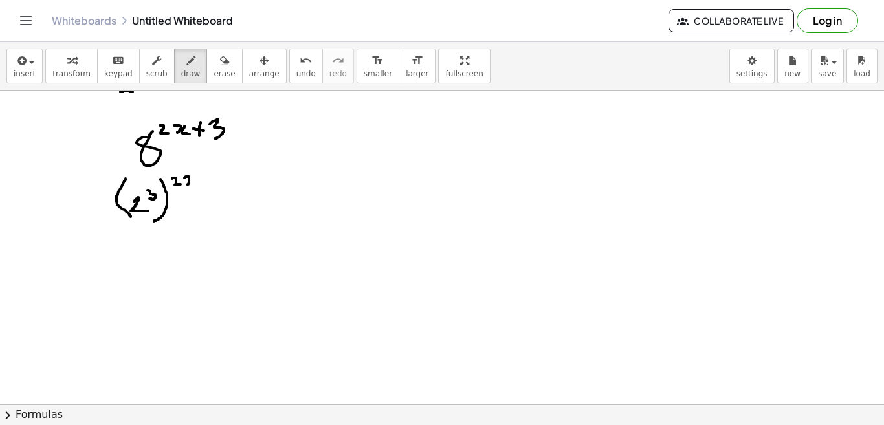
drag, startPoint x: 193, startPoint y: 179, endPoint x: 196, endPoint y: 188, distance: 9.4
drag, startPoint x: 198, startPoint y: 182, endPoint x: 214, endPoint y: 183, distance: 15.6
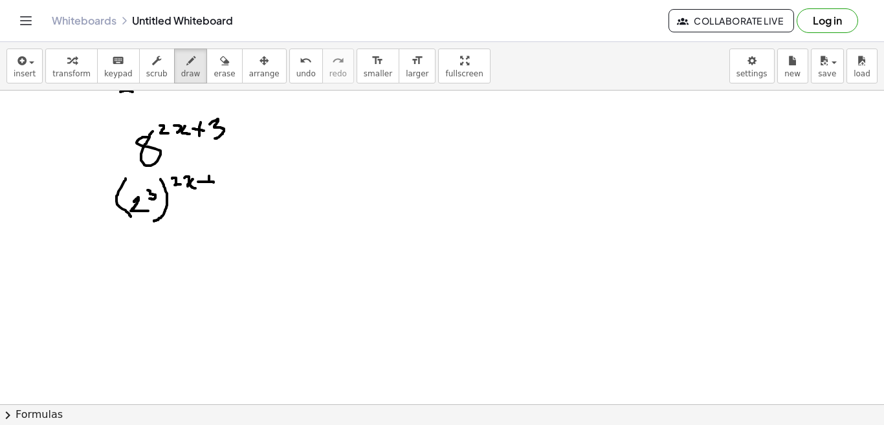
drag, startPoint x: 209, startPoint y: 176, endPoint x: 208, endPoint y: 184, distance: 7.9
drag, startPoint x: 219, startPoint y: 175, endPoint x: 223, endPoint y: 187, distance: 12.3
drag, startPoint x: 126, startPoint y: 243, endPoint x: 141, endPoint y: 262, distance: 24.5
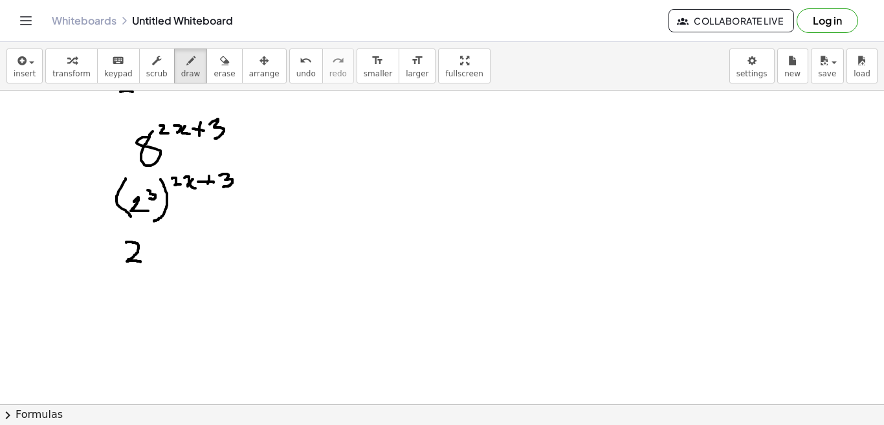
drag, startPoint x: 148, startPoint y: 238, endPoint x: 150, endPoint y: 249, distance: 11.1
drag, startPoint x: 161, startPoint y: 232, endPoint x: 164, endPoint y: 247, distance: 15.4
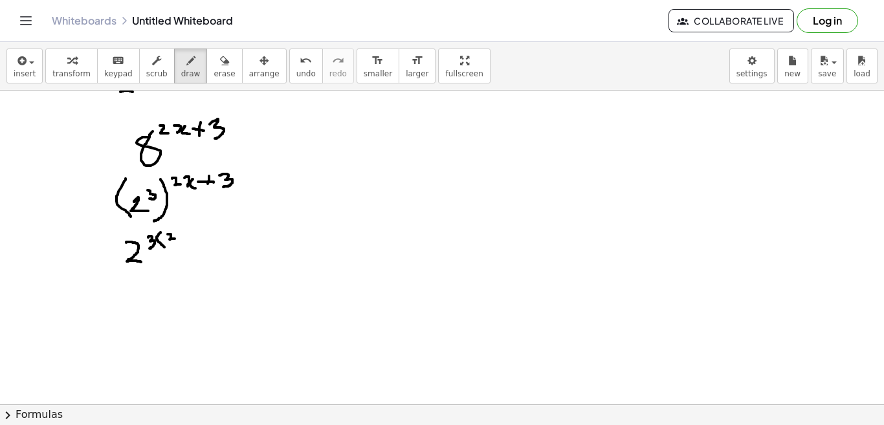
drag, startPoint x: 168, startPoint y: 234, endPoint x: 175, endPoint y: 239, distance: 8.4
drag, startPoint x: 177, startPoint y: 232, endPoint x: 179, endPoint y: 240, distance: 7.4
drag, startPoint x: 188, startPoint y: 232, endPoint x: 191, endPoint y: 240, distance: 8.4
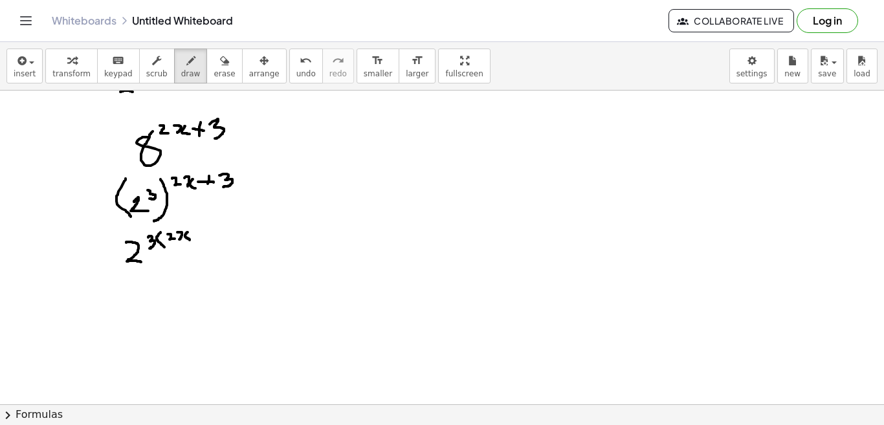
drag, startPoint x: 199, startPoint y: 229, endPoint x: 196, endPoint y: 240, distance: 11.5
drag, startPoint x: 205, startPoint y: 230, endPoint x: 208, endPoint y: 241, distance: 12.3
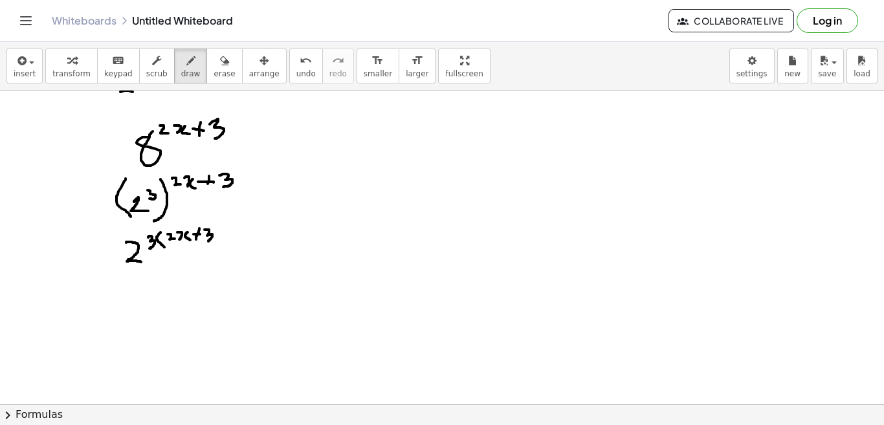
drag, startPoint x: 129, startPoint y: 292, endPoint x: 152, endPoint y: 322, distance: 37.9
drag, startPoint x: 159, startPoint y: 280, endPoint x: 153, endPoint y: 287, distance: 9.2
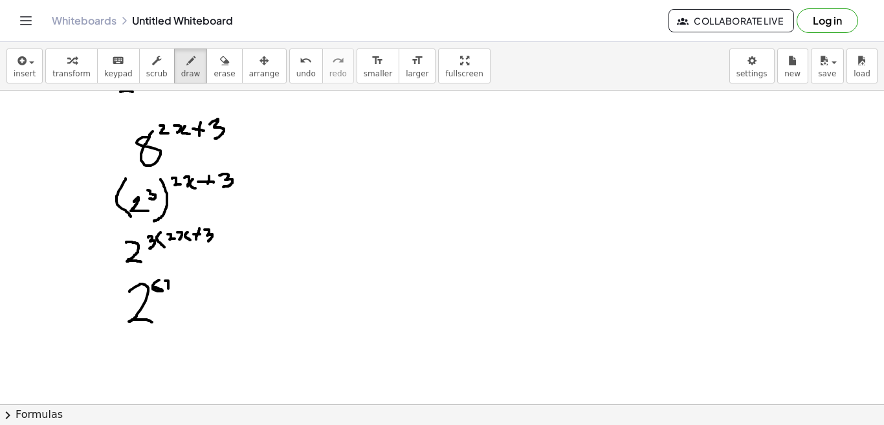
drag, startPoint x: 165, startPoint y: 281, endPoint x: 168, endPoint y: 290, distance: 9.6
drag, startPoint x: 174, startPoint y: 283, endPoint x: 179, endPoint y: 289, distance: 8.3
drag, startPoint x: 185, startPoint y: 283, endPoint x: 194, endPoint y: 284, distance: 9.2
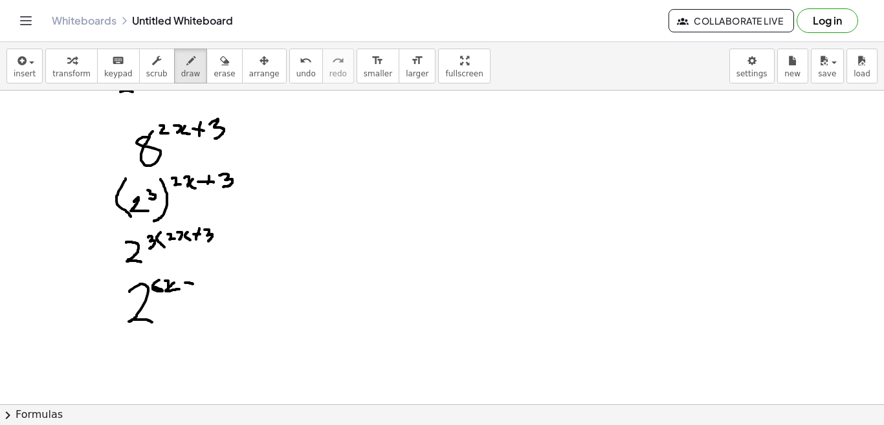
drag, startPoint x: 191, startPoint y: 278, endPoint x: 189, endPoint y: 288, distance: 9.9
drag, startPoint x: 207, startPoint y: 278, endPoint x: 207, endPoint y: 289, distance: 11.0
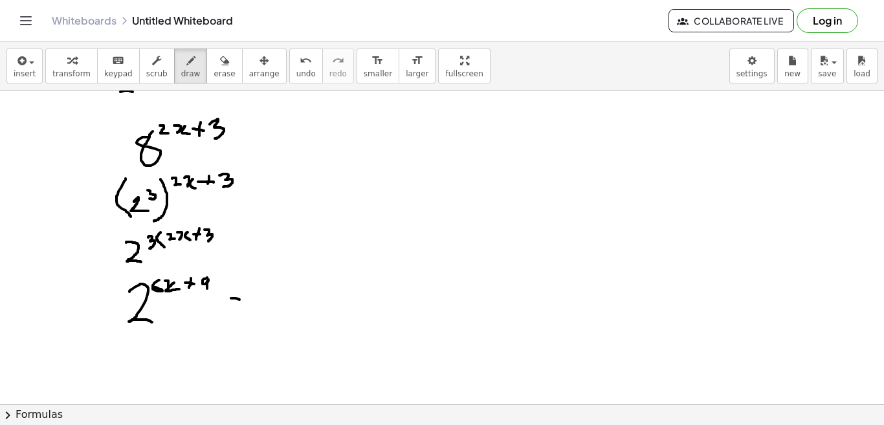
drag, startPoint x: 231, startPoint y: 298, endPoint x: 251, endPoint y: 302, distance: 20.3
drag, startPoint x: 225, startPoint y: 316, endPoint x: 255, endPoint y: 317, distance: 29.8
drag, startPoint x: 269, startPoint y: 286, endPoint x: 291, endPoint y: 312, distance: 34.5
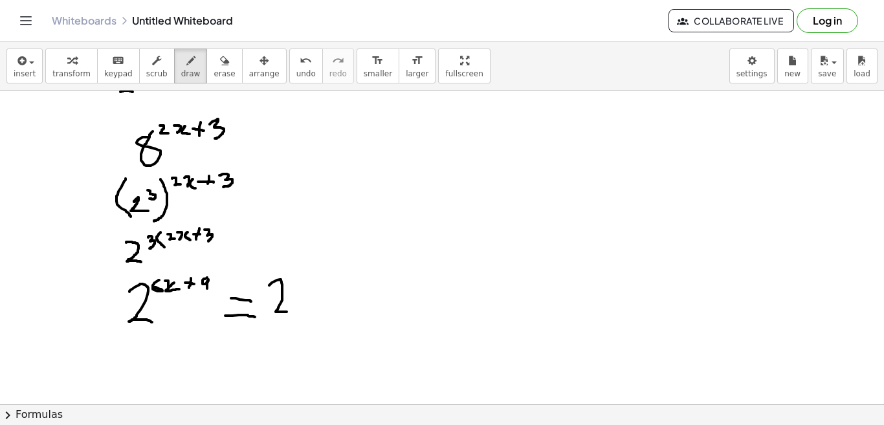
drag, startPoint x: 303, startPoint y: 275, endPoint x: 309, endPoint y: 287, distance: 13.6
drag, startPoint x: 137, startPoint y: 349, endPoint x: 137, endPoint y: 373, distance: 24.0
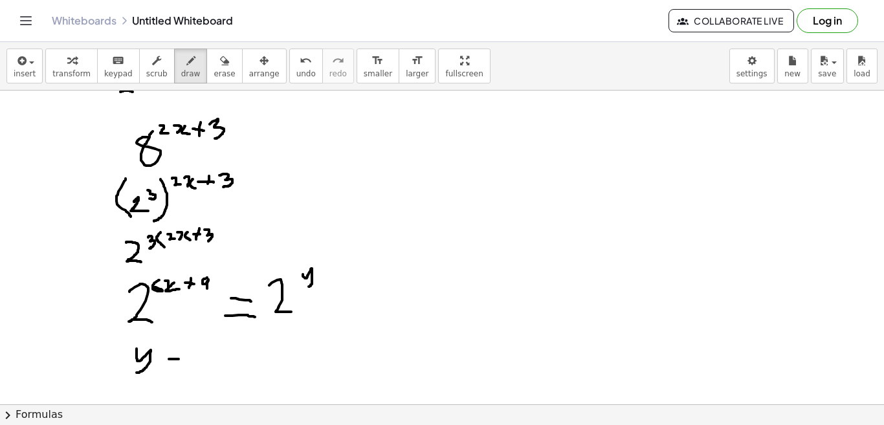
drag, startPoint x: 169, startPoint y: 359, endPoint x: 181, endPoint y: 359, distance: 12.3
drag, startPoint x: 174, startPoint y: 366, endPoint x: 185, endPoint y: 366, distance: 11.0
drag, startPoint x: 216, startPoint y: 352, endPoint x: 205, endPoint y: 361, distance: 14.3
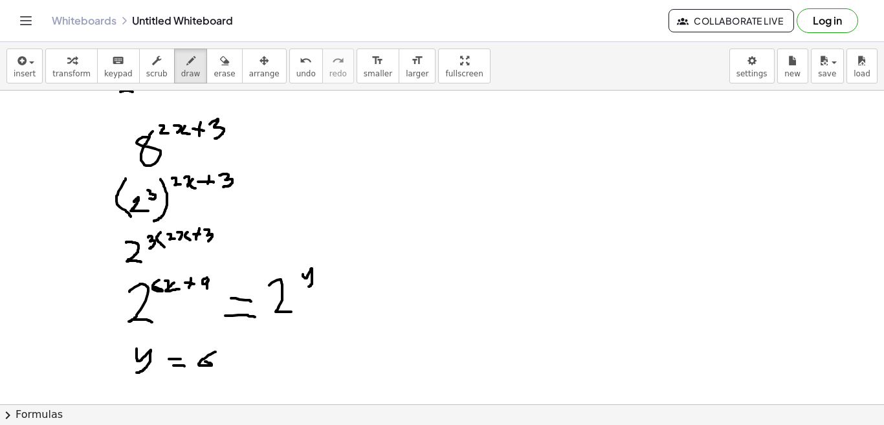
drag, startPoint x: 225, startPoint y: 360, endPoint x: 230, endPoint y: 373, distance: 13.9
drag, startPoint x: 241, startPoint y: 359, endPoint x: 249, endPoint y: 367, distance: 11.5
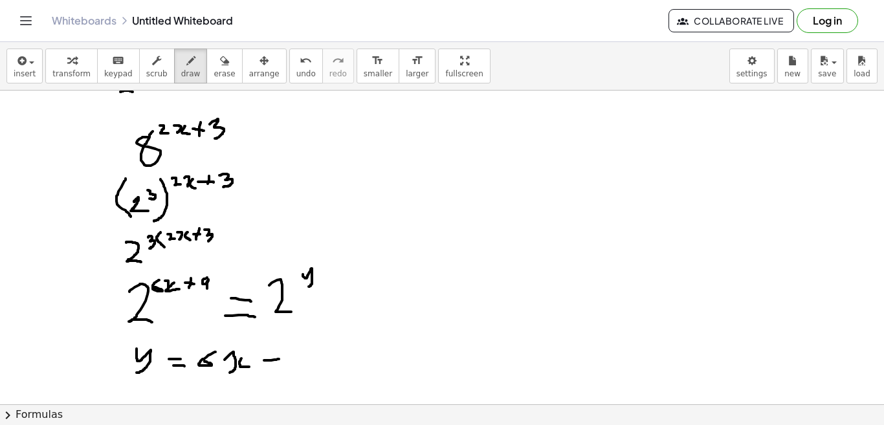
drag, startPoint x: 264, startPoint y: 361, endPoint x: 282, endPoint y: 359, distance: 17.5
drag, startPoint x: 278, startPoint y: 353, endPoint x: 276, endPoint y: 368, distance: 15.7
drag, startPoint x: 297, startPoint y: 351, endPoint x: 303, endPoint y: 376, distance: 25.9
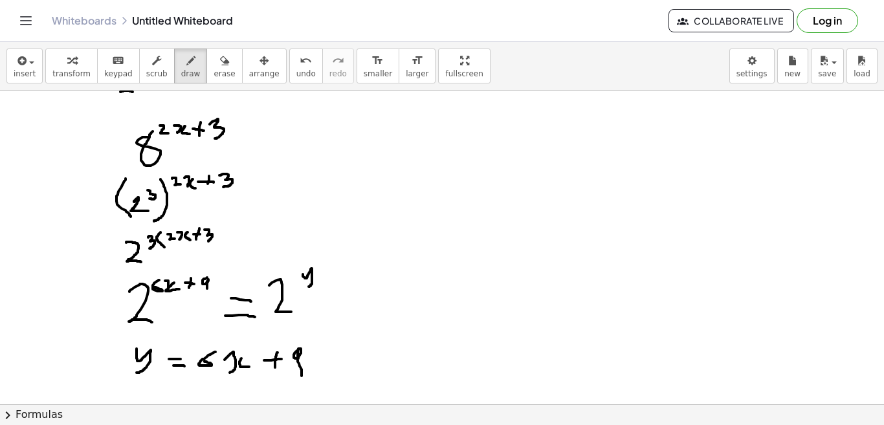
drag, startPoint x: 298, startPoint y: 344, endPoint x: 302, endPoint y: 357, distance: 13.7
drag, startPoint x: 459, startPoint y: 183, endPoint x: 458, endPoint y: 197, distance: 14.3
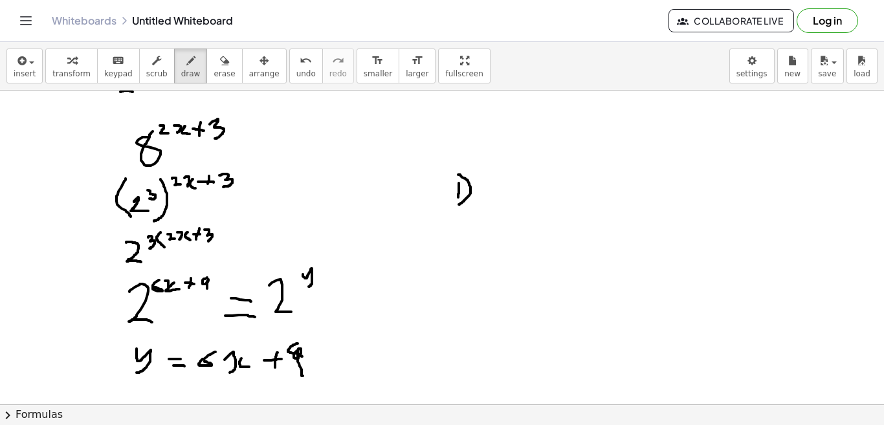
drag, startPoint x: 458, startPoint y: 175, endPoint x: 459, endPoint y: 205, distance: 29.8
drag, startPoint x: 487, startPoint y: 182, endPoint x: 491, endPoint y: 196, distance: 14.3
drag, startPoint x: 508, startPoint y: 183, endPoint x: 510, endPoint y: 197, distance: 15.1
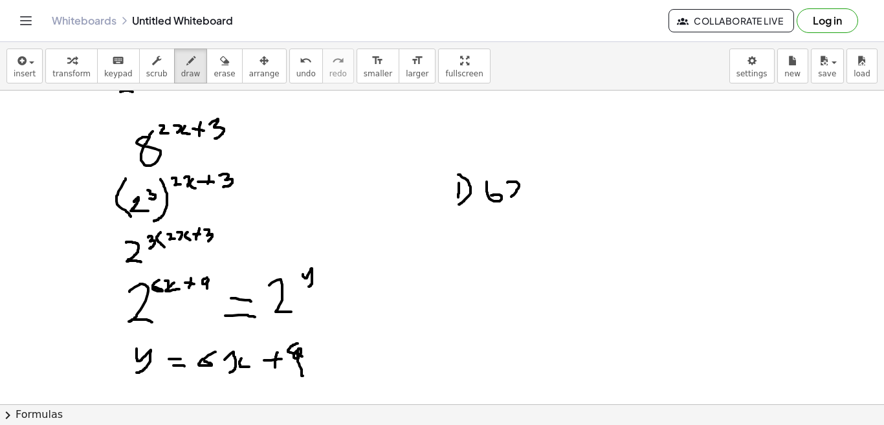
drag, startPoint x: 526, startPoint y: 179, endPoint x: 530, endPoint y: 196, distance: 17.4
drag, startPoint x: 527, startPoint y: 165, endPoint x: 532, endPoint y: 178, distance: 13.9
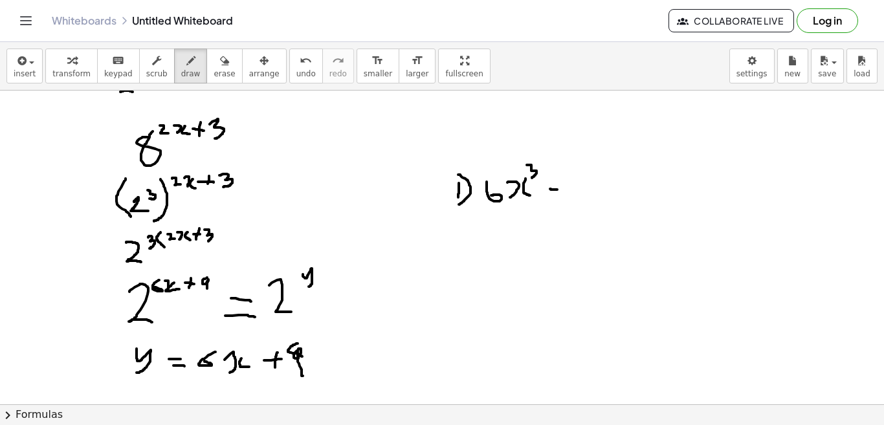
drag, startPoint x: 550, startPoint y: 189, endPoint x: 563, endPoint y: 190, distance: 13.0
drag, startPoint x: 577, startPoint y: 166, endPoint x: 576, endPoint y: 199, distance: 32.4
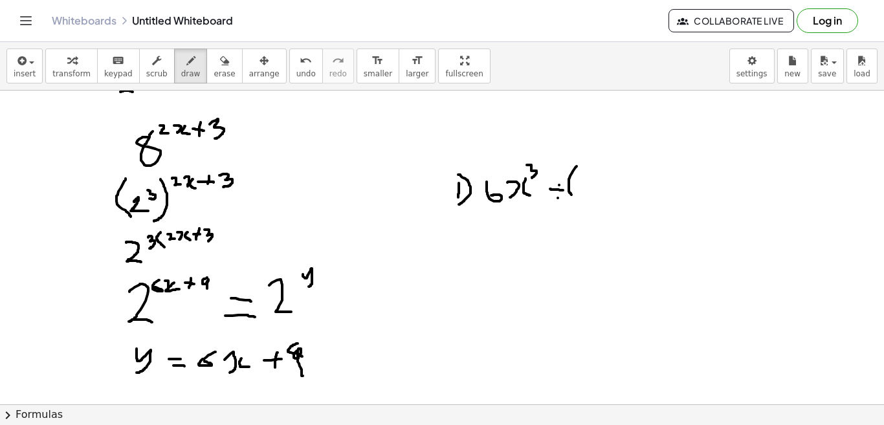
drag, startPoint x: 587, startPoint y: 171, endPoint x: 592, endPoint y: 164, distance: 9.2
drag, startPoint x: 601, startPoint y: 168, endPoint x: 603, endPoint y: 185, distance: 17.7
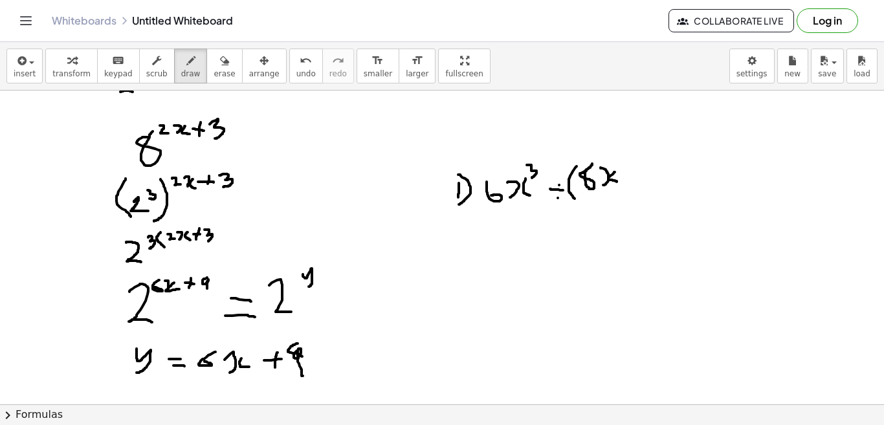
drag, startPoint x: 615, startPoint y: 172, endPoint x: 618, endPoint y: 182, distance: 10.1
drag, startPoint x: 618, startPoint y: 160, endPoint x: 627, endPoint y: 168, distance: 11.9
drag, startPoint x: 631, startPoint y: 151, endPoint x: 618, endPoint y: 201, distance: 51.5
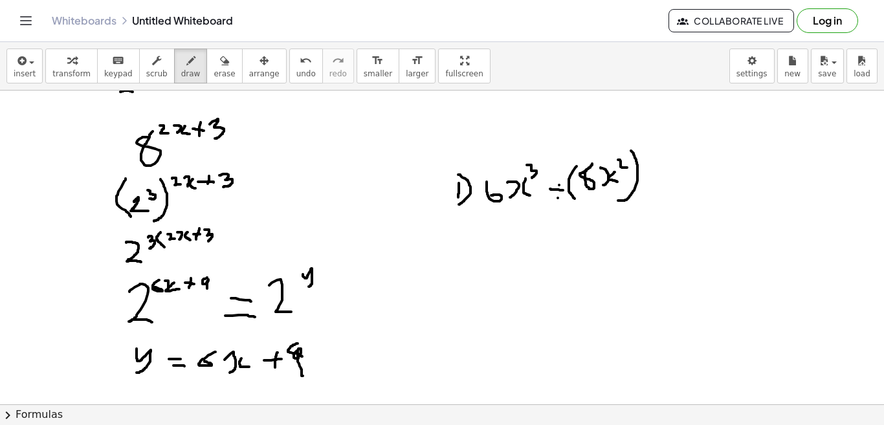
drag, startPoint x: 644, startPoint y: 156, endPoint x: 653, endPoint y: 155, distance: 8.4
drag, startPoint x: 662, startPoint y: 143, endPoint x: 664, endPoint y: 165, distance: 22.1
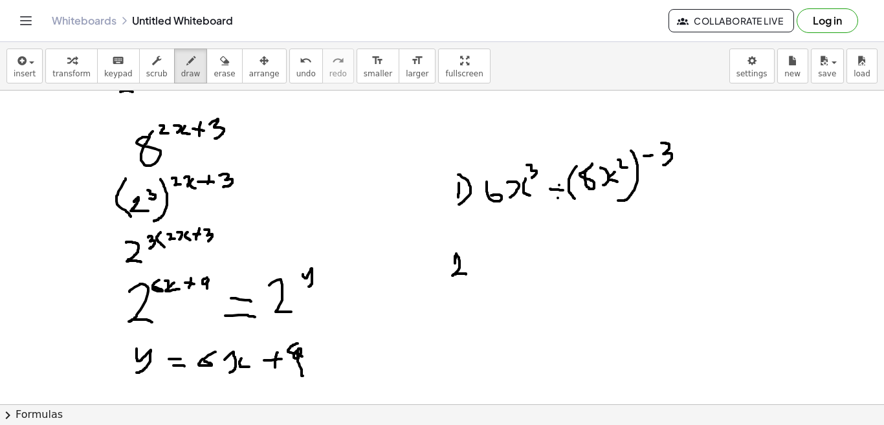
drag, startPoint x: 456, startPoint y: 254, endPoint x: 467, endPoint y: 275, distance: 23.2
drag, startPoint x: 467, startPoint y: 253, endPoint x: 451, endPoint y: 287, distance: 38.2
drag, startPoint x: 513, startPoint y: 251, endPoint x: 521, endPoint y: 291, distance: 41.4
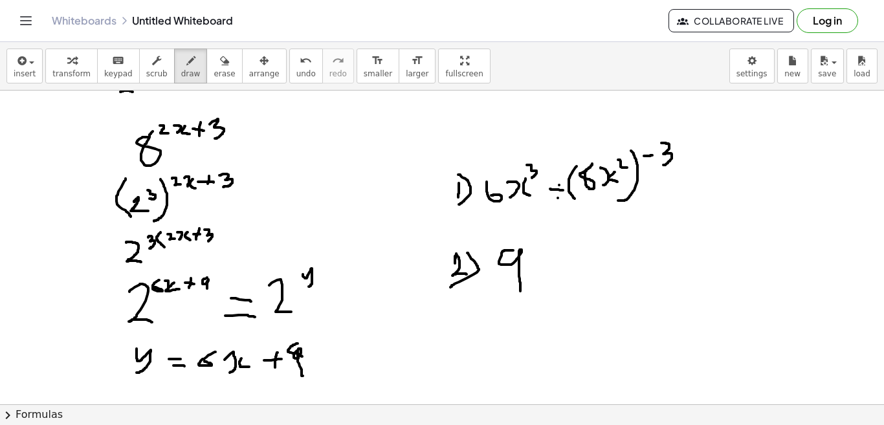
drag, startPoint x: 538, startPoint y: 243, endPoint x: 542, endPoint y: 252, distance: 9.3
drag, startPoint x: 546, startPoint y: 248, endPoint x: 541, endPoint y: 258, distance: 11.3
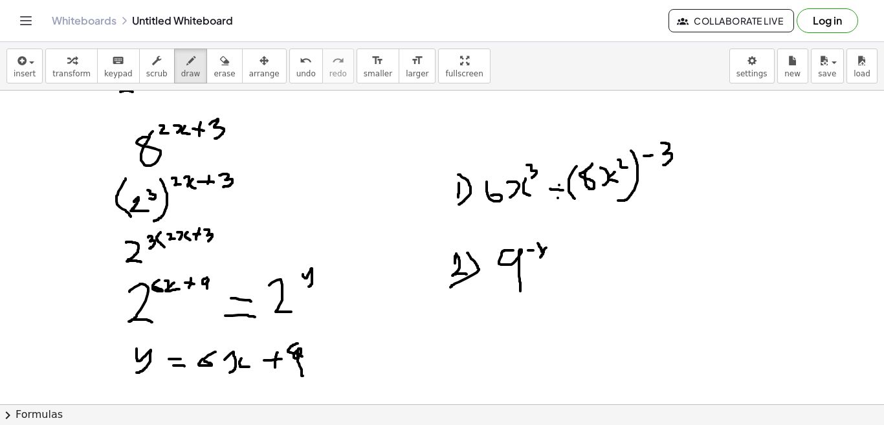
drag, startPoint x: 548, startPoint y: 255, endPoint x: 560, endPoint y: 260, distance: 13.3
drag, startPoint x: 486, startPoint y: 306, endPoint x: 572, endPoint y: 302, distance: 86.8
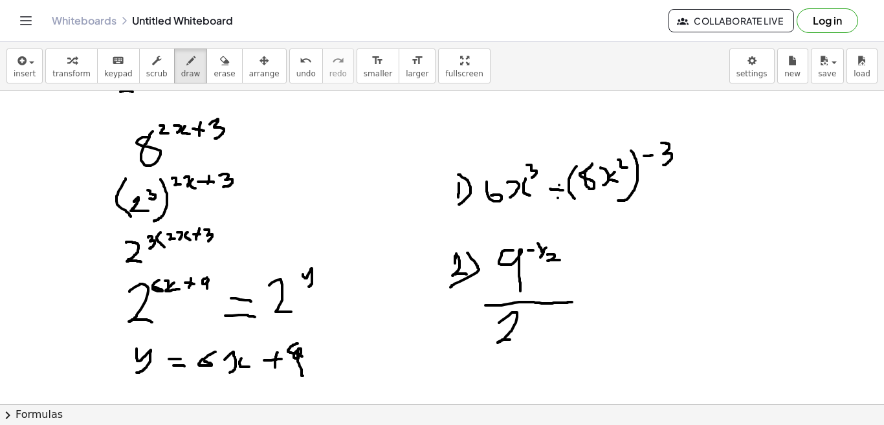
drag, startPoint x: 499, startPoint y: 323, endPoint x: 515, endPoint y: 339, distance: 22.4
drag, startPoint x: 527, startPoint y: 317, endPoint x: 532, endPoint y: 339, distance: 23.2
drag, startPoint x: 528, startPoint y: 333, endPoint x: 538, endPoint y: 332, distance: 10.4
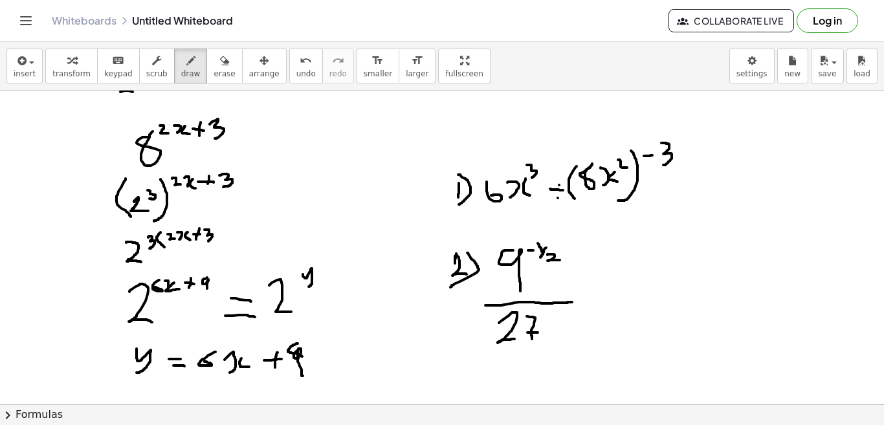
drag, startPoint x: 546, startPoint y: 310, endPoint x: 552, endPoint y: 317, distance: 9.2
drag, startPoint x: 558, startPoint y: 312, endPoint x: 550, endPoint y: 326, distance: 16.2
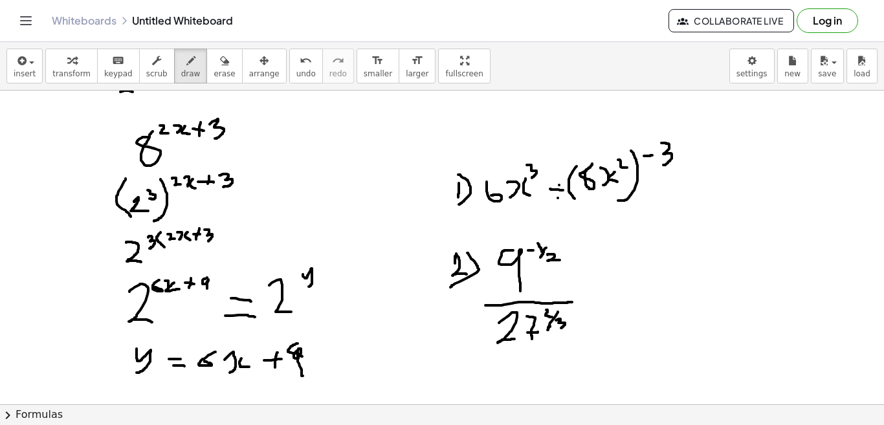
drag, startPoint x: 556, startPoint y: 320, endPoint x: 561, endPoint y: 329, distance: 9.6
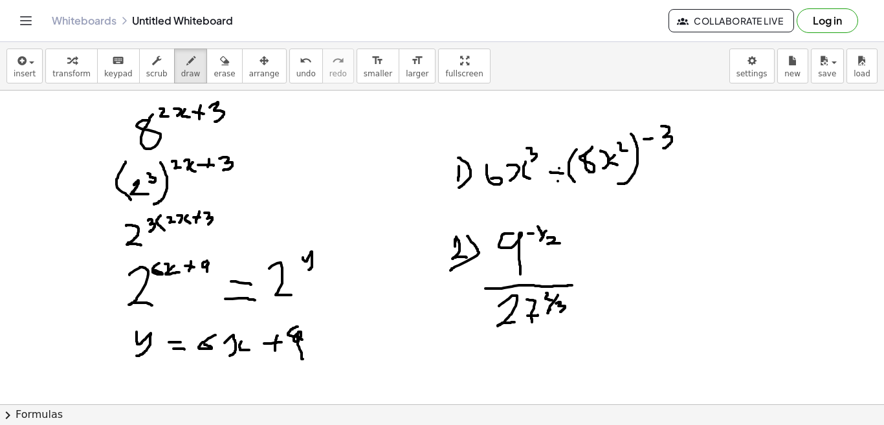
scroll to position [654, 0]
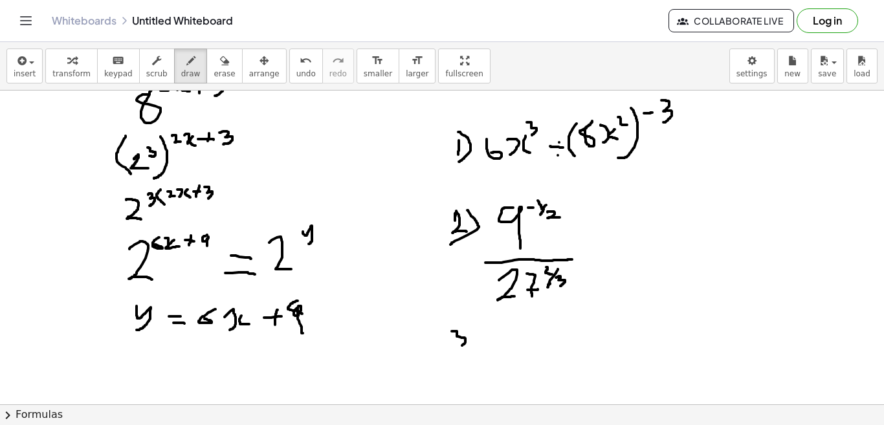
drag, startPoint x: 452, startPoint y: 331, endPoint x: 457, endPoint y: 350, distance: 18.9
click at [457, 350] on div at bounding box center [442, 65] width 884 height 1256
drag, startPoint x: 466, startPoint y: 321, endPoint x: 466, endPoint y: 355, distance: 34.3
click at [466, 355] on div at bounding box center [442, 65] width 884 height 1256
click at [508, 322] on div at bounding box center [442, 65] width 884 height 1256
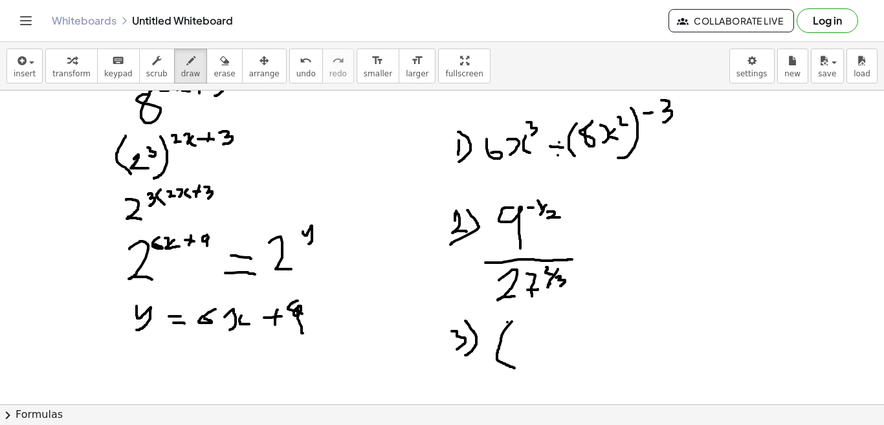
drag, startPoint x: 512, startPoint y: 322, endPoint x: 515, endPoint y: 368, distance: 46.7
click at [515, 368] on div at bounding box center [442, 65] width 884 height 1256
drag, startPoint x: 532, startPoint y: 325, endPoint x: 533, endPoint y: 337, distance: 11.7
click at [533, 337] on div at bounding box center [442, 65] width 884 height 1256
drag, startPoint x: 546, startPoint y: 331, endPoint x: 524, endPoint y: 348, distance: 28.2
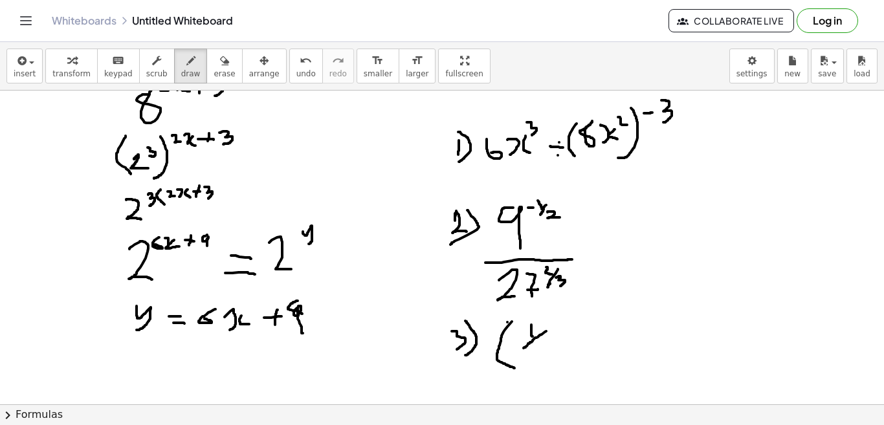
click at [524, 348] on div at bounding box center [442, 65] width 884 height 1256
drag, startPoint x: 533, startPoint y: 348, endPoint x: 555, endPoint y: 350, distance: 21.4
click at [555, 350] on div at bounding box center [442, 65] width 884 height 1256
drag, startPoint x: 548, startPoint y: 344, endPoint x: 545, endPoint y: 362, distance: 17.8
click at [545, 362] on div at bounding box center [442, 65] width 884 height 1256
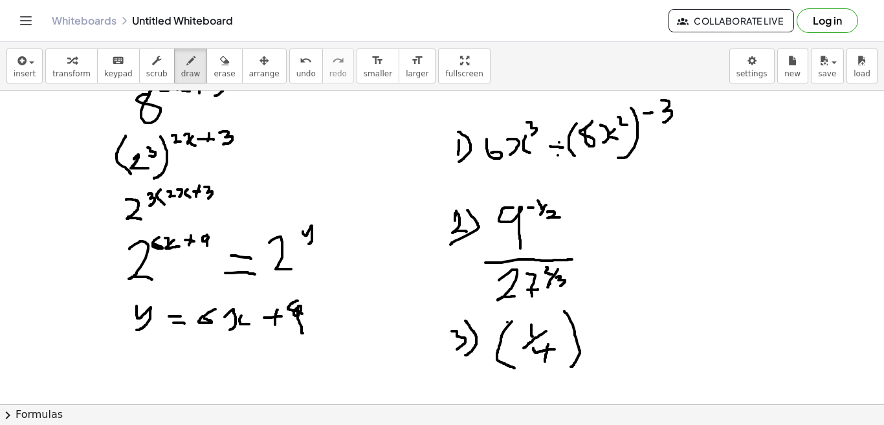
drag, startPoint x: 565, startPoint y: 311, endPoint x: 571, endPoint y: 367, distance: 56.1
click at [571, 367] on div at bounding box center [442, 65] width 884 height 1256
click at [584, 313] on div at bounding box center [442, 65] width 884 height 1256
drag, startPoint x: 591, startPoint y: 302, endPoint x: 592, endPoint y: 322, distance: 19.4
click at [592, 322] on div at bounding box center [442, 65] width 884 height 1256
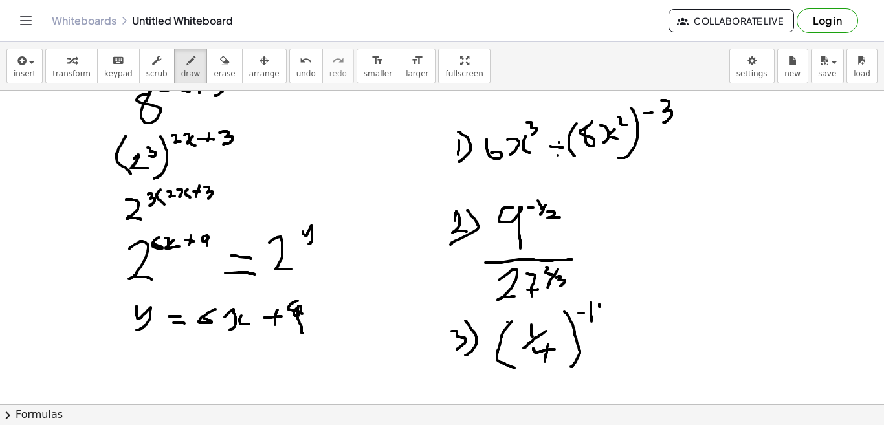
click at [600, 308] on div at bounding box center [442, 65] width 884 height 1256
drag, startPoint x: 605, startPoint y: 308, endPoint x: 594, endPoint y: 313, distance: 12.5
click at [594, 313] on div at bounding box center [442, 65] width 884 height 1256
drag, startPoint x: 602, startPoint y: 312, endPoint x: 612, endPoint y: 319, distance: 11.7
click at [612, 319] on div at bounding box center [442, 65] width 884 height 1256
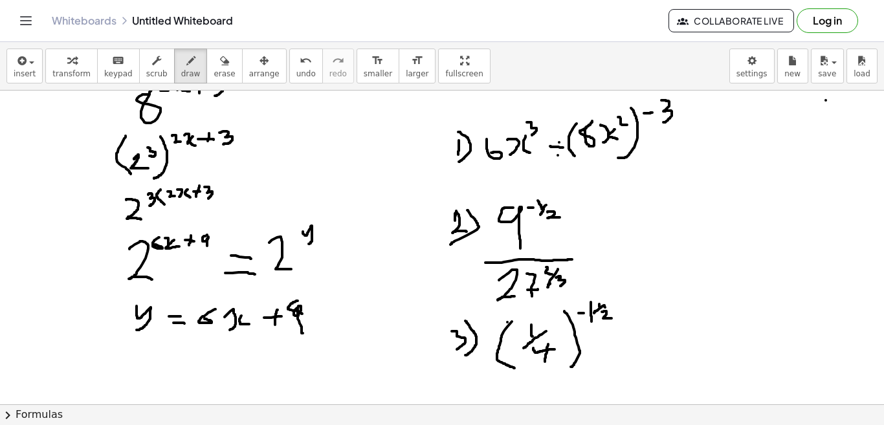
click at [826, 100] on div at bounding box center [442, 65] width 884 height 1256
click at [64, 191] on div at bounding box center [442, 65] width 884 height 1256
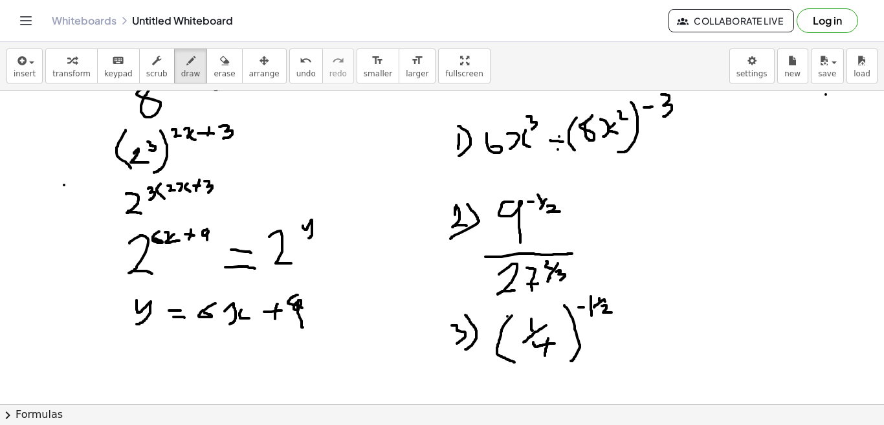
scroll to position [662, 0]
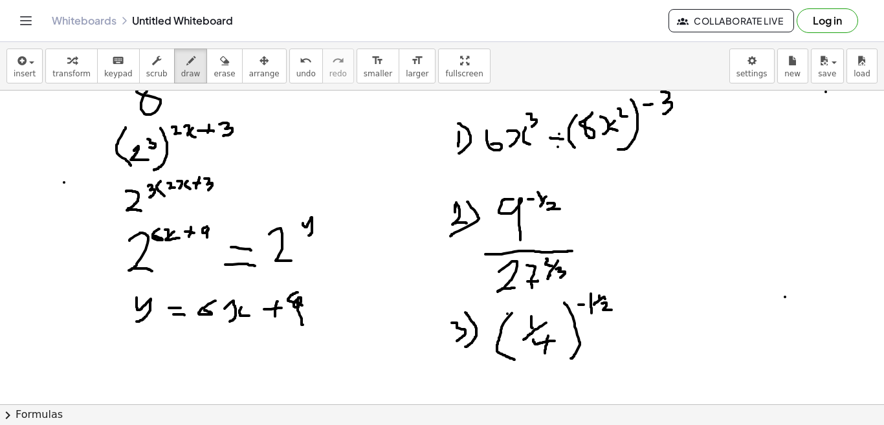
click at [785, 297] on div at bounding box center [442, 56] width 884 height 1256
click at [214, 73] on span "erase" at bounding box center [224, 73] width 21 height 9
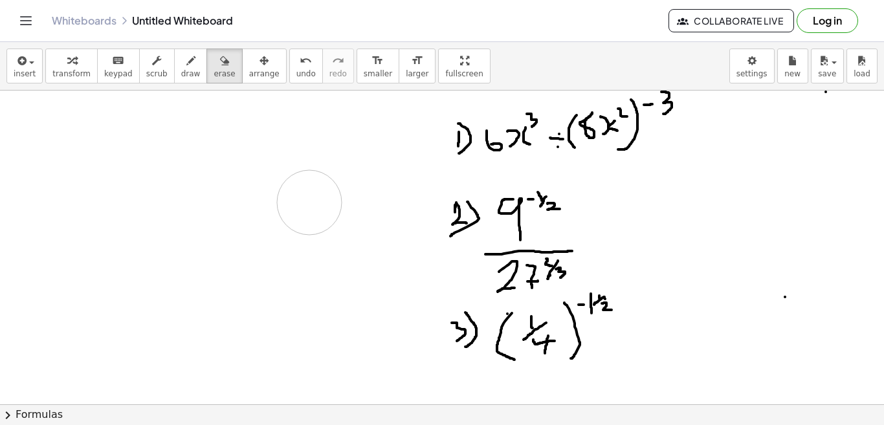
drag, startPoint x: 117, startPoint y: 131, endPoint x: 309, endPoint y: 203, distance: 205.9
click at [309, 203] on div at bounding box center [442, 56] width 884 height 1256
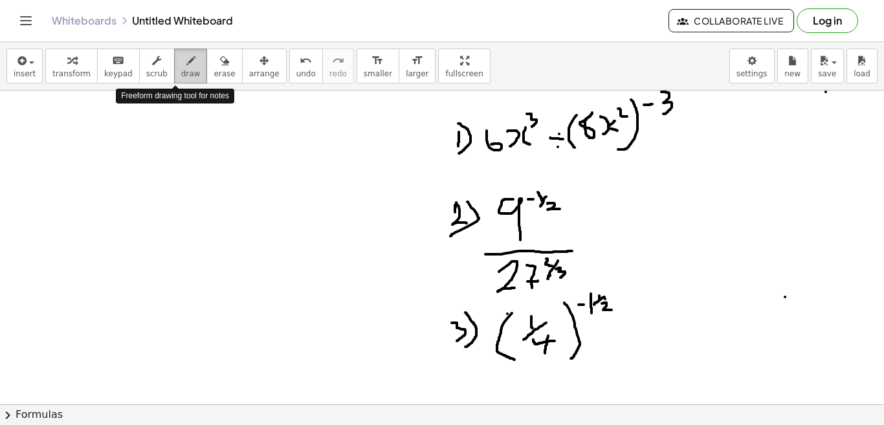
click at [181, 74] on span "draw" at bounding box center [190, 73] width 19 height 9
drag, startPoint x: 89, startPoint y: 122, endPoint x: 87, endPoint y: 139, distance: 17.5
click at [87, 139] on div at bounding box center [442, 56] width 884 height 1256
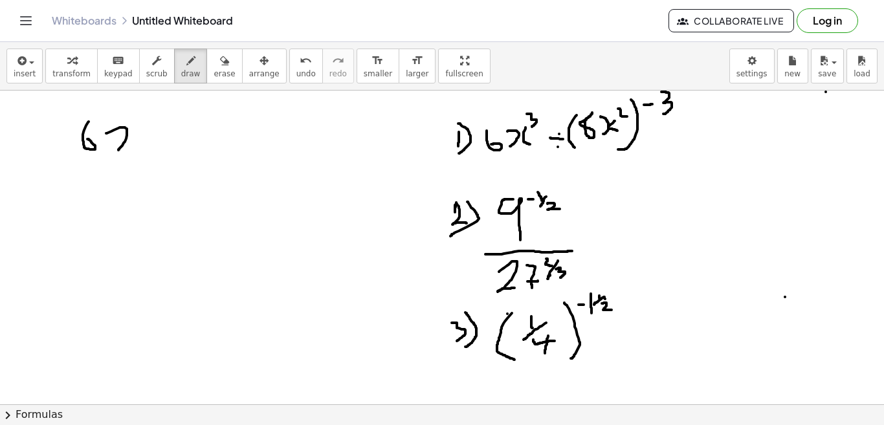
drag, startPoint x: 106, startPoint y: 133, endPoint x: 117, endPoint y: 152, distance: 21.2
click at [117, 152] on div at bounding box center [442, 56] width 884 height 1256
drag, startPoint x: 131, startPoint y: 129, endPoint x: 141, endPoint y: 145, distance: 18.7
click at [141, 145] on div at bounding box center [442, 56] width 884 height 1256
drag, startPoint x: 143, startPoint y: 116, endPoint x: 147, endPoint y: 126, distance: 11.1
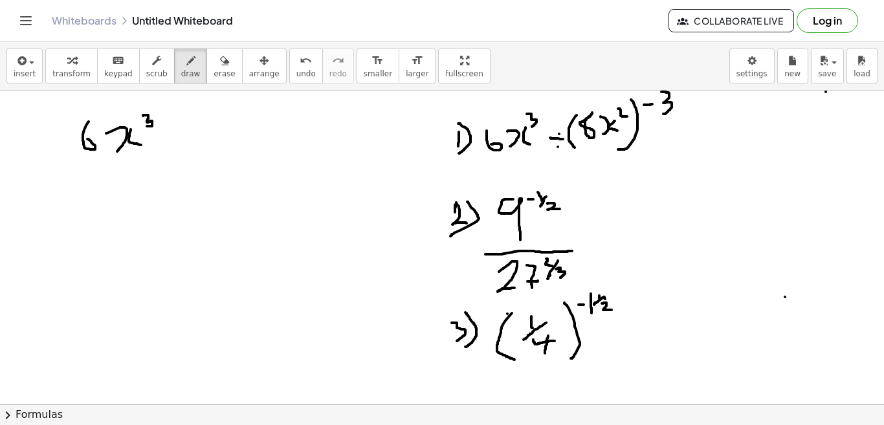
click at [147, 126] on div at bounding box center [442, 56] width 884 height 1256
drag, startPoint x: 160, startPoint y: 140, endPoint x: 176, endPoint y: 139, distance: 16.2
click at [176, 139] on div at bounding box center [442, 56] width 884 height 1256
click at [167, 131] on div at bounding box center [442, 56] width 884 height 1256
click at [167, 143] on div at bounding box center [442, 56] width 884 height 1256
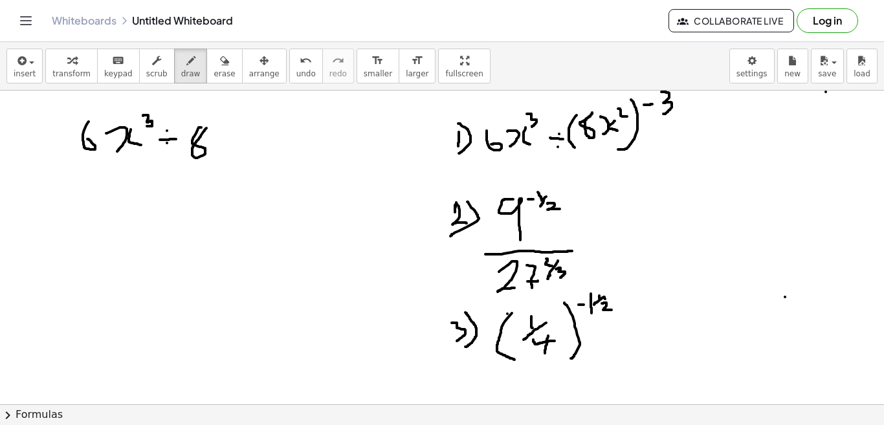
drag, startPoint x: 201, startPoint y: 128, endPoint x: 208, endPoint y: 124, distance: 7.2
click at [208, 124] on div at bounding box center [442, 56] width 884 height 1256
drag, startPoint x: 219, startPoint y: 115, endPoint x: 220, endPoint y: 133, distance: 18.2
click at [220, 133] on div at bounding box center [442, 56] width 884 height 1256
drag, startPoint x: 220, startPoint y: 108, endPoint x: 219, endPoint y: 122, distance: 14.3
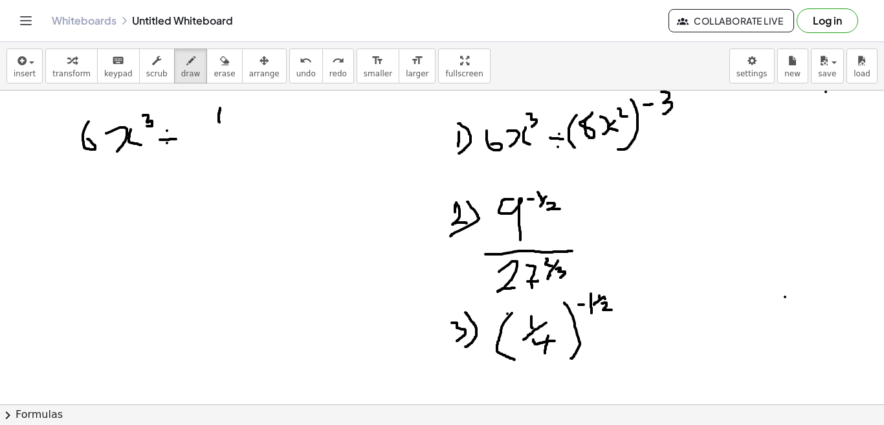
click at [219, 122] on div at bounding box center [442, 56] width 884 height 1256
drag, startPoint x: 203, startPoint y: 132, endPoint x: 249, endPoint y: 133, distance: 46.0
click at [249, 133] on div at bounding box center [442, 56] width 884 height 1256
click at [211, 138] on div at bounding box center [442, 56] width 884 height 1256
drag, startPoint x: 218, startPoint y: 135, endPoint x: 220, endPoint y: 144, distance: 9.3
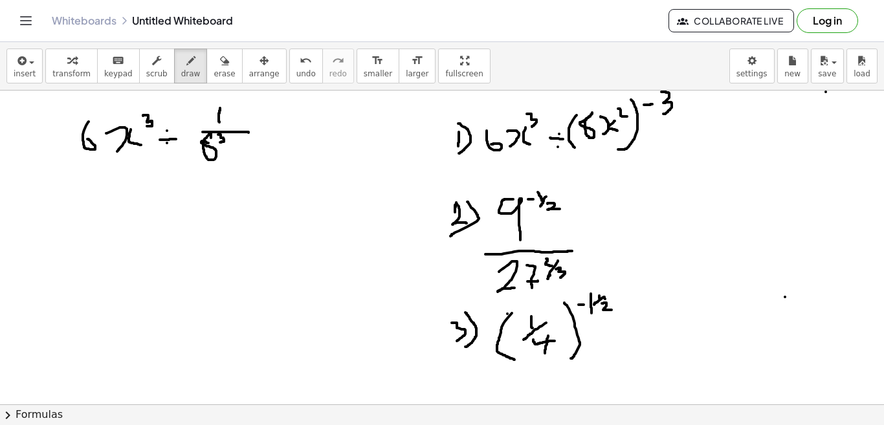
click at [220, 143] on div at bounding box center [442, 56] width 884 height 1256
drag, startPoint x: 234, startPoint y: 142, endPoint x: 236, endPoint y: 156, distance: 13.7
click at [236, 156] on div at bounding box center [442, 56] width 884 height 1256
drag, startPoint x: 245, startPoint y: 146, endPoint x: 248, endPoint y: 159, distance: 12.7
click at [248, 159] on div at bounding box center [442, 56] width 884 height 1256
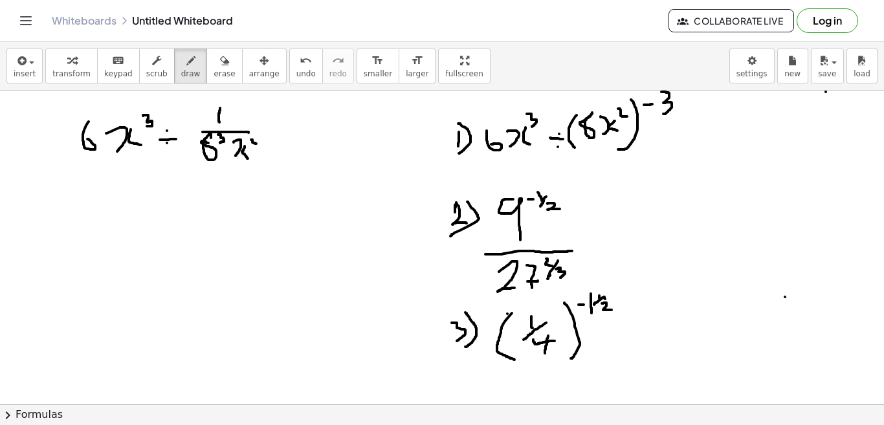
drag, startPoint x: 251, startPoint y: 140, endPoint x: 258, endPoint y: 145, distance: 8.3
click at [258, 145] on div at bounding box center [442, 56] width 884 height 1256
drag, startPoint x: 264, startPoint y: 137, endPoint x: 270, endPoint y: 142, distance: 8.7
click at [270, 142] on div at bounding box center [442, 56] width 884 height 1256
drag, startPoint x: 272, startPoint y: 138, endPoint x: 264, endPoint y: 146, distance: 11.0
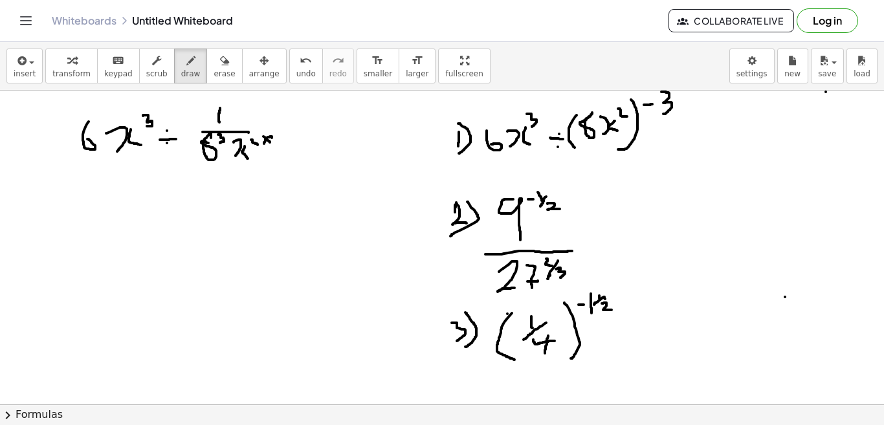
click at [264, 145] on div at bounding box center [442, 56] width 884 height 1256
drag, startPoint x: 281, startPoint y: 135, endPoint x: 278, endPoint y: 145, distance: 10.7
click at [278, 145] on div at bounding box center [442, 56] width 884 height 1256
drag, startPoint x: 85, startPoint y: 188, endPoint x: 78, endPoint y: 205, distance: 18.3
click at [78, 205] on div at bounding box center [442, 56] width 884 height 1256
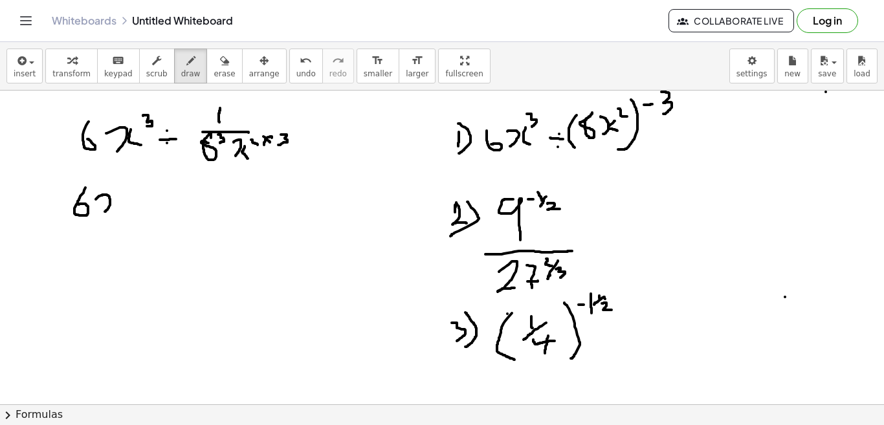
drag, startPoint x: 96, startPoint y: 199, endPoint x: 104, endPoint y: 212, distance: 15.4
click at [104, 212] on div at bounding box center [442, 56] width 884 height 1256
drag, startPoint x: 111, startPoint y: 201, endPoint x: 117, endPoint y: 212, distance: 11.6
click at [116, 212] on div at bounding box center [442, 56] width 884 height 1256
drag, startPoint x: 121, startPoint y: 190, endPoint x: 124, endPoint y: 200, distance: 10.7
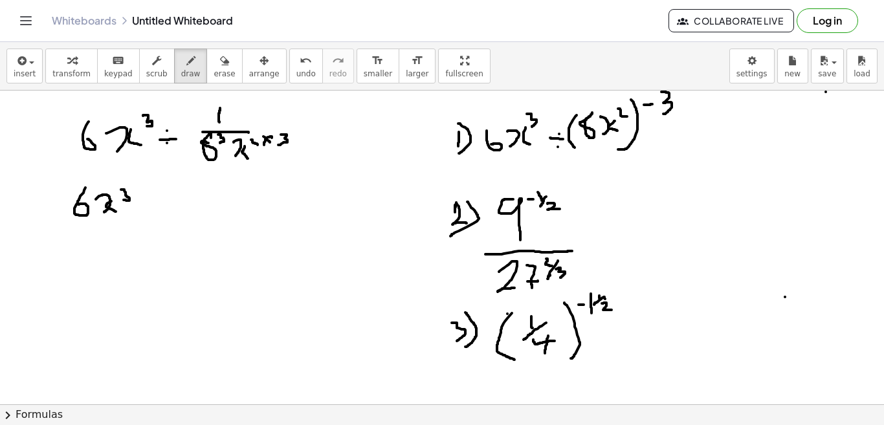
click at [124, 200] on div at bounding box center [442, 56] width 884 height 1256
drag, startPoint x: 150, startPoint y: 205, endPoint x: 169, endPoint y: 219, distance: 24.0
click at [169, 219] on div at bounding box center [442, 56] width 884 height 1256
drag, startPoint x: 165, startPoint y: 203, endPoint x: 153, endPoint y: 221, distance: 21.0
click at [153, 221] on div at bounding box center [442, 56] width 884 height 1256
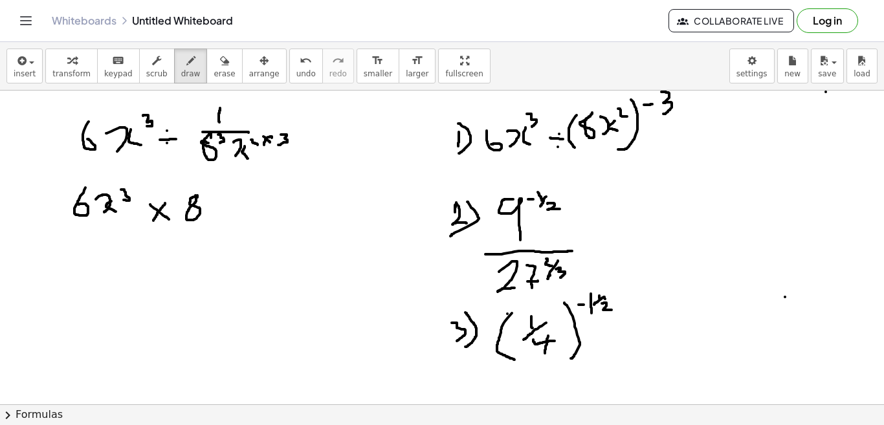
click at [197, 196] on div at bounding box center [442, 56] width 884 height 1256
drag, startPoint x: 208, startPoint y: 183, endPoint x: 212, endPoint y: 197, distance: 15.6
click at [212, 197] on div at bounding box center [442, 56] width 884 height 1256
drag, startPoint x: 226, startPoint y: 203, endPoint x: 225, endPoint y: 218, distance: 15.6
click at [225, 218] on div at bounding box center [442, 56] width 884 height 1256
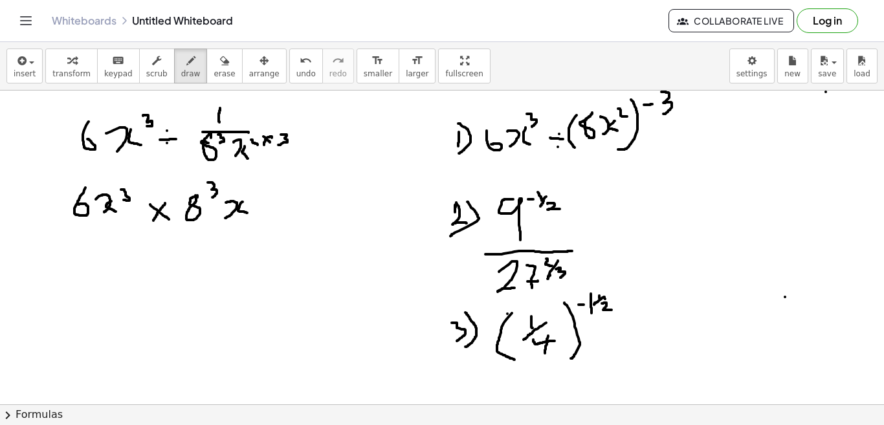
drag, startPoint x: 243, startPoint y: 202, endPoint x: 249, endPoint y: 214, distance: 13.9
click at [249, 214] on div at bounding box center [442, 56] width 884 height 1256
click at [249, 194] on div at bounding box center [442, 56] width 884 height 1256
drag, startPoint x: 77, startPoint y: 253, endPoint x: 67, endPoint y: 268, distance: 17.8
click at [67, 268] on div at bounding box center [442, 56] width 884 height 1256
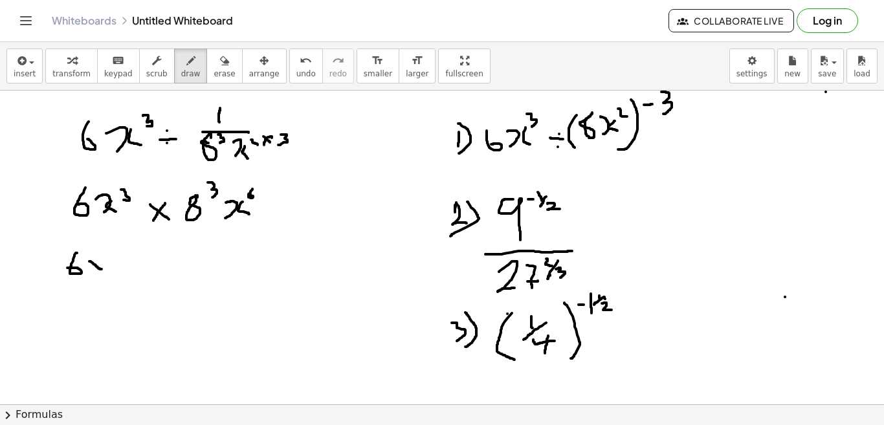
drag, startPoint x: 89, startPoint y: 262, endPoint x: 102, endPoint y: 270, distance: 14.9
click at [102, 270] on div at bounding box center [442, 56] width 884 height 1256
drag, startPoint x: 102, startPoint y: 260, endPoint x: 91, endPoint y: 269, distance: 14.2
click at [91, 269] on div at bounding box center [442, 56] width 884 height 1256
drag, startPoint x: 113, startPoint y: 256, endPoint x: 117, endPoint y: 271, distance: 15.2
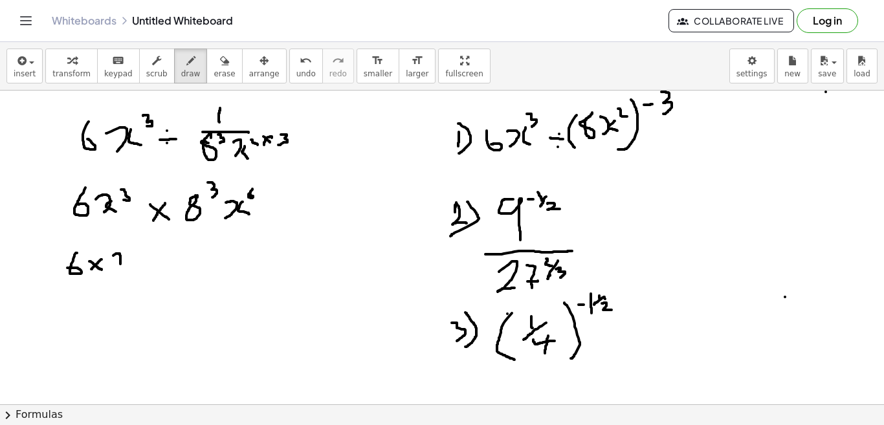
click at [117, 271] on div at bounding box center [442, 56] width 884 height 1256
drag, startPoint x: 126, startPoint y: 254, endPoint x: 130, endPoint y: 267, distance: 13.5
click at [130, 267] on div at bounding box center [442, 56] width 884 height 1256
drag, startPoint x: 133, startPoint y: 247, endPoint x: 139, endPoint y: 258, distance: 12.5
click at [139, 258] on div at bounding box center [442, 56] width 884 height 1256
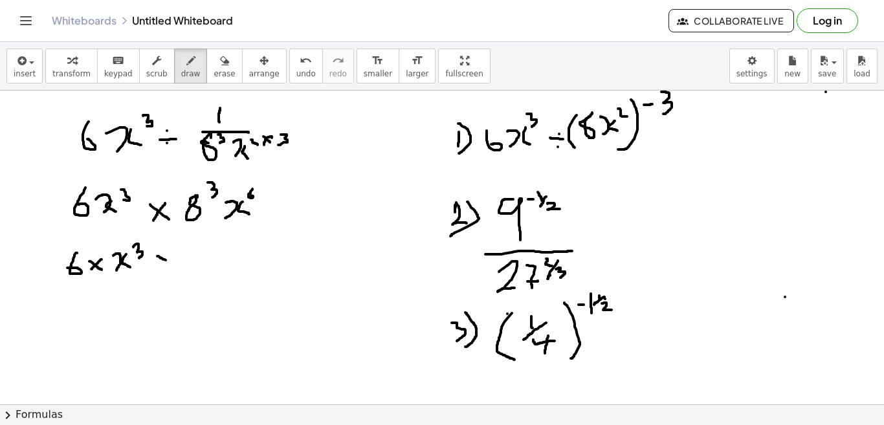
drag, startPoint x: 157, startPoint y: 256, endPoint x: 168, endPoint y: 262, distance: 12.2
click at [168, 262] on div at bounding box center [442, 56] width 884 height 1256
drag, startPoint x: 170, startPoint y: 254, endPoint x: 152, endPoint y: 267, distance: 21.4
click at [152, 267] on div at bounding box center [442, 56] width 884 height 1256
drag, startPoint x: 188, startPoint y: 249, endPoint x: 189, endPoint y: 273, distance: 24.0
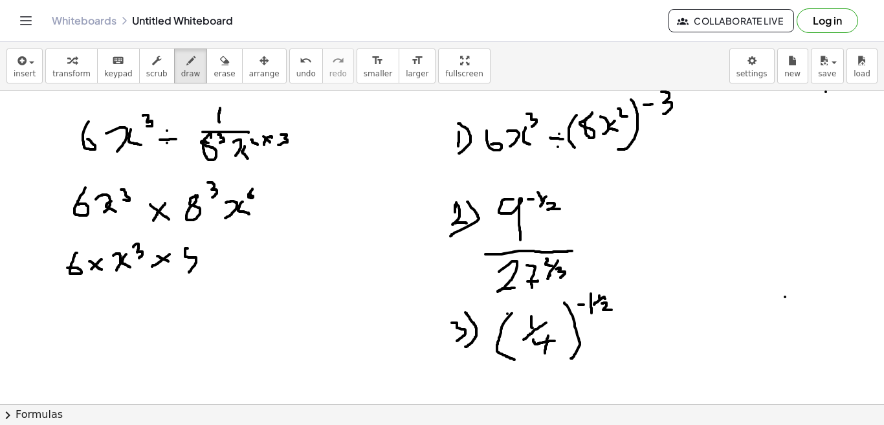
click at [189, 273] on div at bounding box center [442, 56] width 884 height 1256
drag, startPoint x: 203, startPoint y: 247, endPoint x: 205, endPoint y: 264, distance: 16.2
click at [204, 264] on div at bounding box center [442, 56] width 884 height 1256
drag, startPoint x: 212, startPoint y: 249, endPoint x: 228, endPoint y: 262, distance: 20.2
click at [228, 262] on div at bounding box center [442, 56] width 884 height 1256
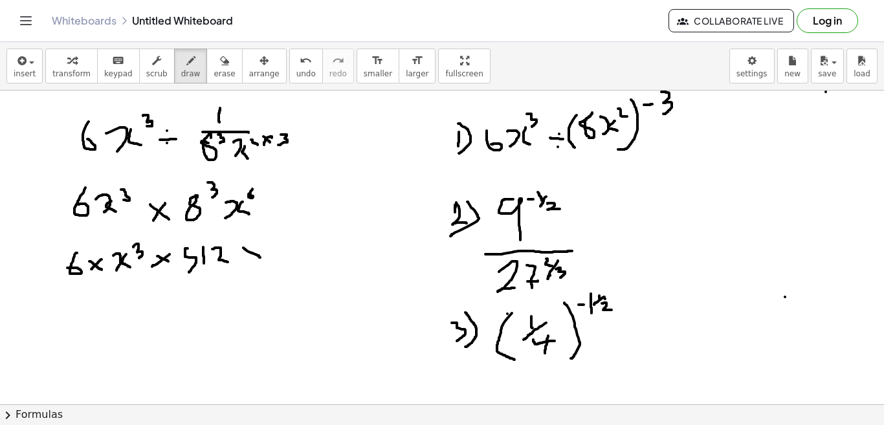
drag, startPoint x: 243, startPoint y: 248, endPoint x: 260, endPoint y: 258, distance: 19.8
click at [260, 258] on div at bounding box center [442, 56] width 884 height 1256
drag, startPoint x: 259, startPoint y: 245, endPoint x: 244, endPoint y: 267, distance: 26.6
click at [244, 267] on div at bounding box center [442, 56] width 884 height 1256
drag, startPoint x: 273, startPoint y: 251, endPoint x: 277, endPoint y: 264, distance: 14.3
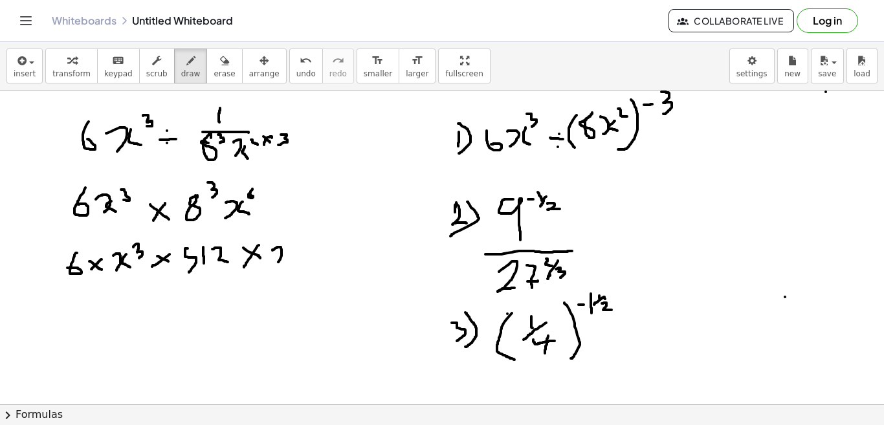
click at [277, 264] on div at bounding box center [442, 56] width 884 height 1256
drag, startPoint x: 289, startPoint y: 251, endPoint x: 297, endPoint y: 264, distance: 14.9
click at [296, 263] on div at bounding box center [442, 56] width 884 height 1256
drag, startPoint x: 302, startPoint y: 231, endPoint x: 302, endPoint y: 239, distance: 7.8
click at [302, 239] on div at bounding box center [442, 56] width 884 height 1256
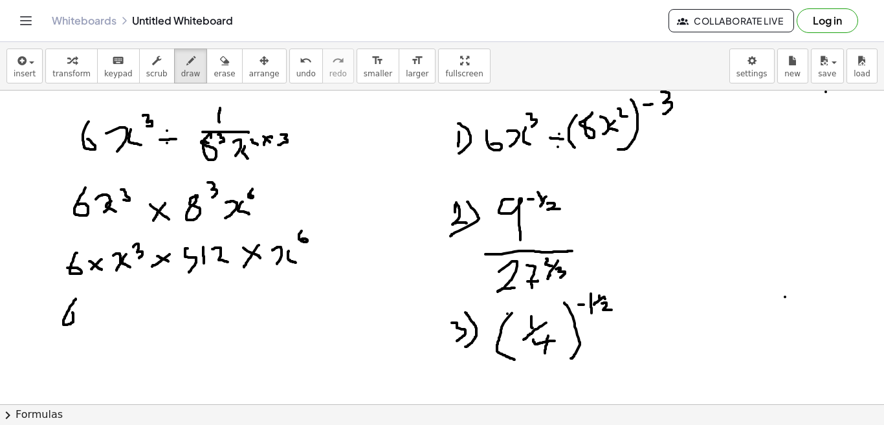
drag, startPoint x: 76, startPoint y: 299, endPoint x: 73, endPoint y: 312, distance: 13.3
click at [73, 312] on div at bounding box center [442, 56] width 884 height 1256
drag, startPoint x: 85, startPoint y: 310, endPoint x: 102, endPoint y: 315, distance: 18.2
click at [102, 315] on div at bounding box center [442, 56] width 884 height 1256
drag, startPoint x: 98, startPoint y: 303, endPoint x: 89, endPoint y: 320, distance: 19.1
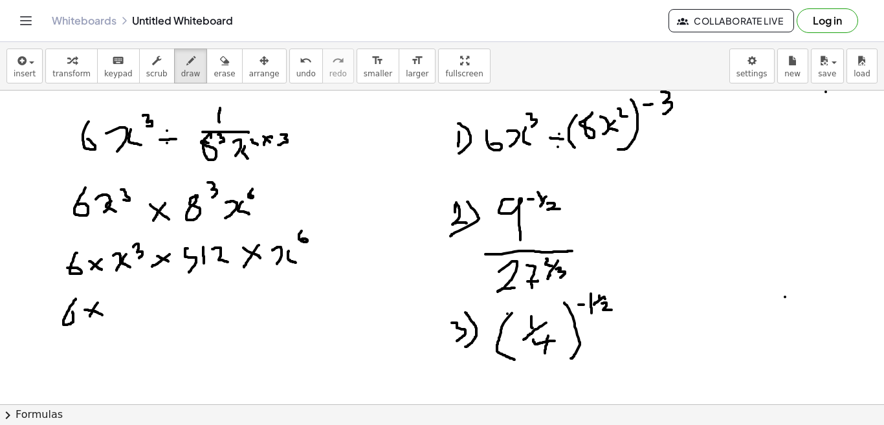
click at [89, 320] on div at bounding box center [442, 56] width 884 height 1256
drag, startPoint x: 122, startPoint y: 297, endPoint x: 122, endPoint y: 321, distance: 24.6
click at [122, 321] on div at bounding box center [442, 56] width 884 height 1256
drag, startPoint x: 132, startPoint y: 300, endPoint x: 134, endPoint y: 313, distance: 13.1
click at [134, 313] on div at bounding box center [442, 56] width 884 height 1256
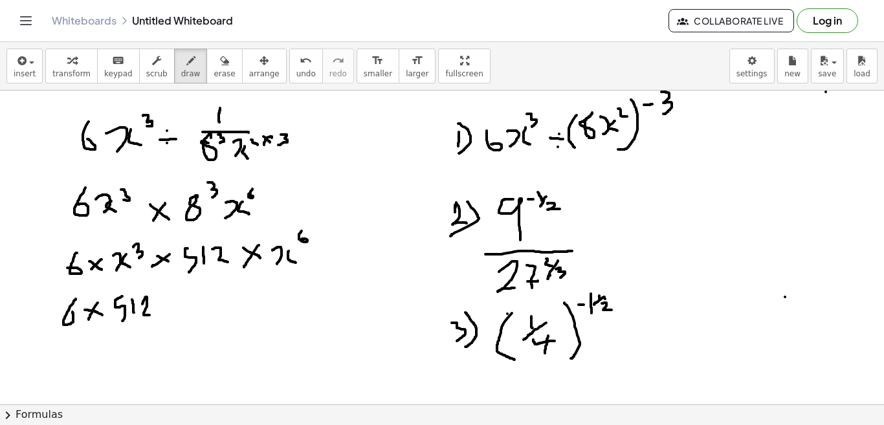
drag, startPoint x: 142, startPoint y: 304, endPoint x: 151, endPoint y: 315, distance: 13.9
click at [150, 315] on div at bounding box center [442, 56] width 884 height 1256
drag, startPoint x: 165, startPoint y: 301, endPoint x: 181, endPoint y: 309, distance: 17.7
click at [181, 309] on div at bounding box center [442, 56] width 884 height 1256
drag, startPoint x: 179, startPoint y: 294, endPoint x: 172, endPoint y: 313, distance: 20.3
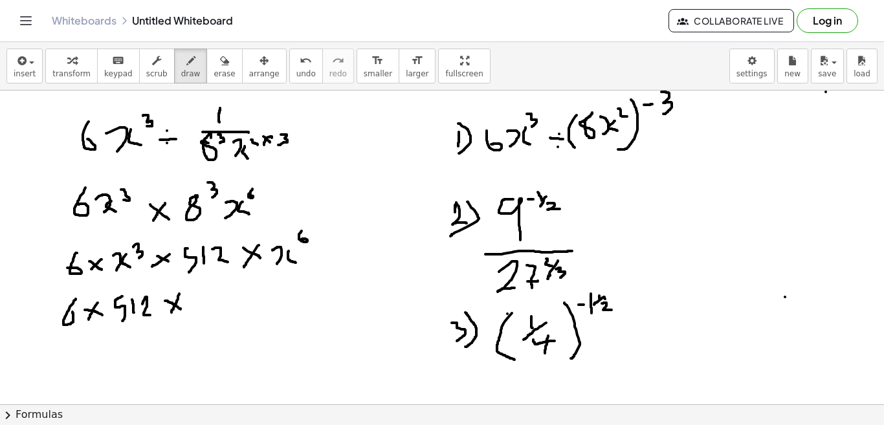
click at [172, 313] on div at bounding box center [442, 56] width 884 height 1256
drag, startPoint x: 195, startPoint y: 295, endPoint x: 196, endPoint y: 316, distance: 20.7
click at [196, 316] on div at bounding box center [442, 56] width 884 height 1256
drag, startPoint x: 210, startPoint y: 299, endPoint x: 216, endPoint y: 315, distance: 16.8
click at [216, 315] on div at bounding box center [442, 56] width 884 height 1256
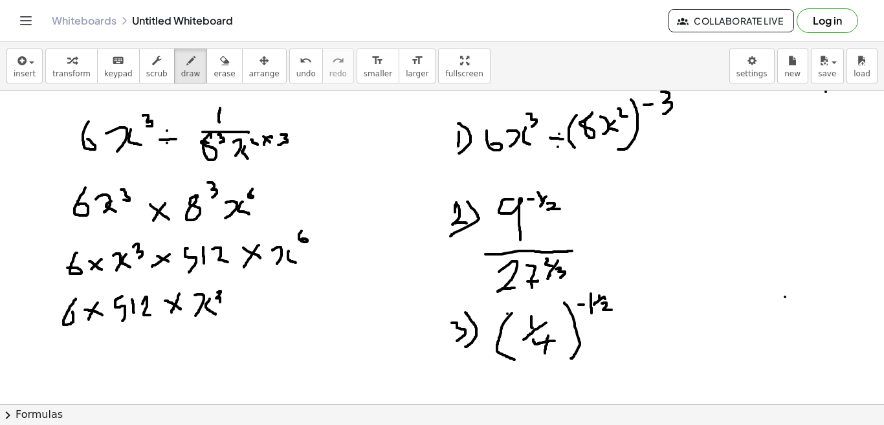
drag, startPoint x: 218, startPoint y: 293, endPoint x: 220, endPoint y: 302, distance: 10.1
click at [220, 302] on div at bounding box center [442, 56] width 884 height 1256
drag, startPoint x: 231, startPoint y: 298, endPoint x: 240, endPoint y: 311, distance: 16.3
click at [240, 311] on div at bounding box center [442, 56] width 884 height 1256
drag, startPoint x: 238, startPoint y: 301, endPoint x: 229, endPoint y: 313, distance: 14.8
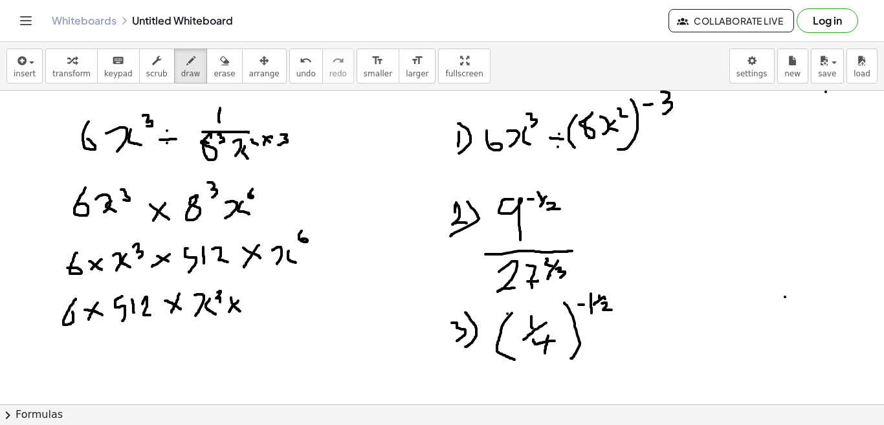
click at [229, 313] on div at bounding box center [442, 56] width 884 height 1256
drag, startPoint x: 253, startPoint y: 296, endPoint x: 250, endPoint y: 318, distance: 22.2
click at [250, 318] on div at bounding box center [442, 56] width 884 height 1256
drag, startPoint x: 264, startPoint y: 300, endPoint x: 273, endPoint y: 311, distance: 13.9
click at [273, 311] on div at bounding box center [442, 56] width 884 height 1256
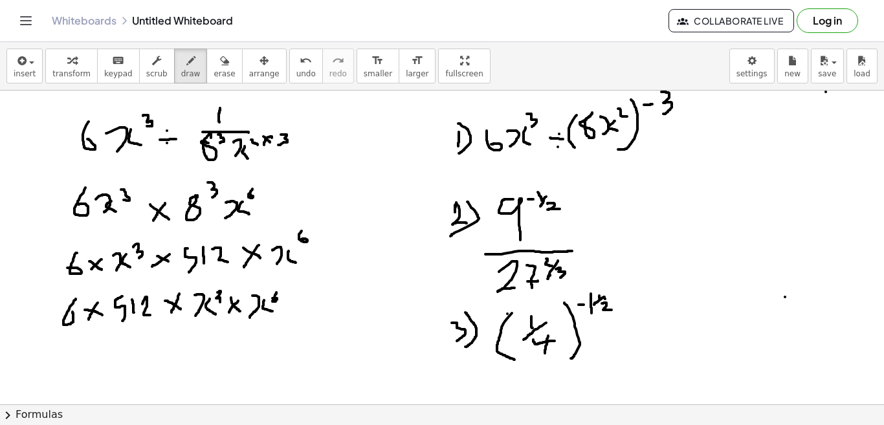
drag, startPoint x: 276, startPoint y: 293, endPoint x: 273, endPoint y: 298, distance: 7.0
click at [273, 298] on div at bounding box center [442, 56] width 884 height 1256
drag, startPoint x: 70, startPoint y: 347, endPoint x: 78, endPoint y: 370, distance: 24.6
click at [78, 370] on div at bounding box center [442, 56] width 884 height 1256
click at [105, 349] on div at bounding box center [442, 56] width 884 height 1256
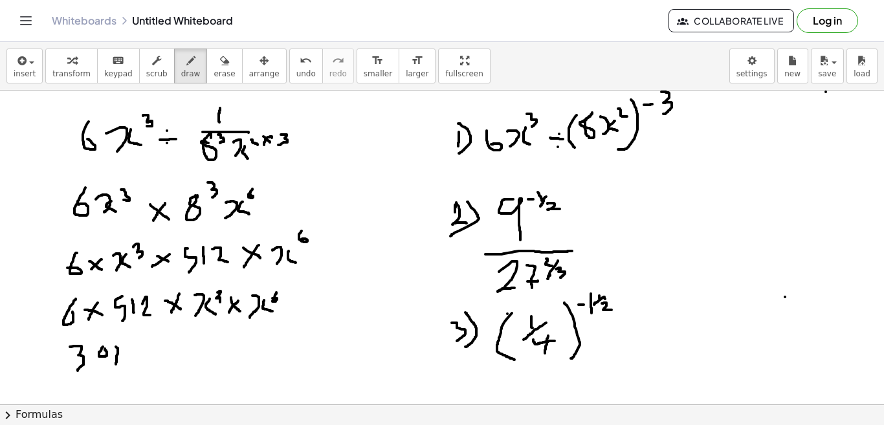
drag, startPoint x: 116, startPoint y: 347, endPoint x: 116, endPoint y: 366, distance: 18.8
click at [116, 366] on div at bounding box center [442, 56] width 884 height 1256
drag, startPoint x: 110, startPoint y: 356, endPoint x: 129, endPoint y: 357, distance: 18.8
click at [129, 357] on div at bounding box center [442, 56] width 884 height 1256
drag, startPoint x: 129, startPoint y: 352, endPoint x: 140, endPoint y: 365, distance: 17.4
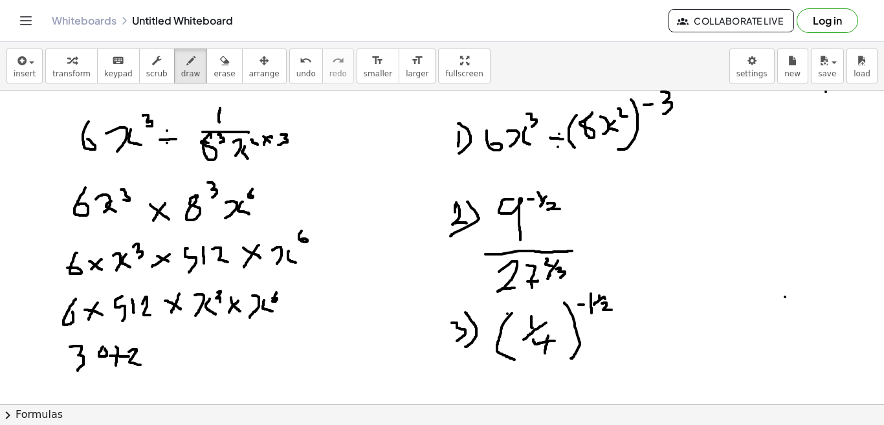
click at [140, 365] on div at bounding box center [442, 56] width 884 height 1256
drag, startPoint x: 155, startPoint y: 354, endPoint x: 168, endPoint y: 365, distance: 16.5
click at [168, 365] on div at bounding box center [442, 56] width 884 height 1256
drag, startPoint x: 173, startPoint y: 350, endPoint x: 156, endPoint y: 365, distance: 22.5
click at [156, 365] on div at bounding box center [442, 56] width 884 height 1256
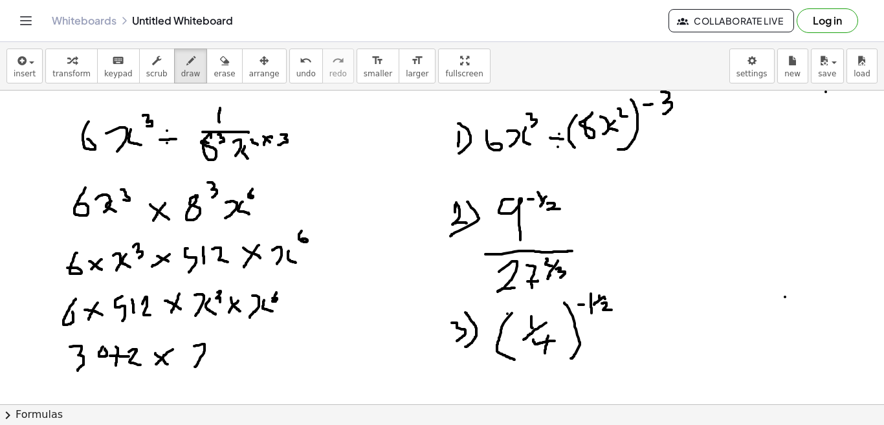
drag, startPoint x: 194, startPoint y: 346, endPoint x: 195, endPoint y: 367, distance: 20.7
click at [195, 367] on div at bounding box center [442, 56] width 884 height 1256
drag, startPoint x: 213, startPoint y: 346, endPoint x: 216, endPoint y: 363, distance: 17.1
click at [216, 363] on div at bounding box center [442, 56] width 884 height 1256
drag, startPoint x: 225, startPoint y: 334, endPoint x: 230, endPoint y: 345, distance: 12.5
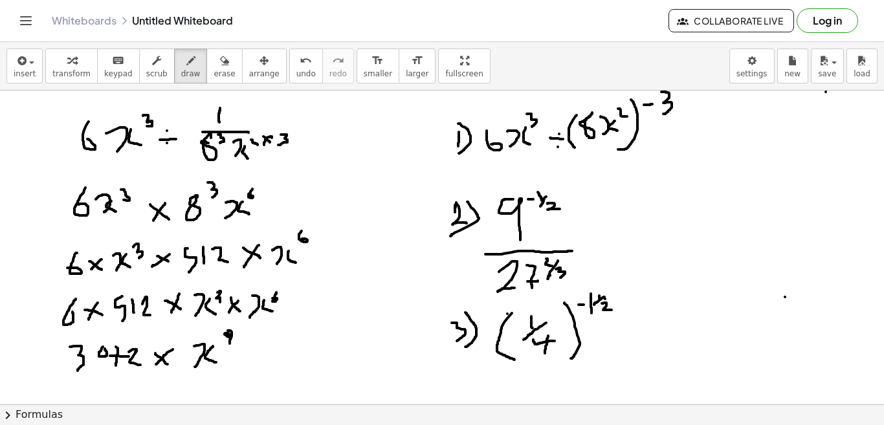
click at [230, 345] on div at bounding box center [442, 56] width 884 height 1256
drag, startPoint x: 93, startPoint y: 387, endPoint x: 98, endPoint y: 403, distance: 16.8
click at [98, 403] on div at bounding box center [442, 56] width 884 height 1256
click at [116, 383] on div at bounding box center [442, 56] width 884 height 1256
drag, startPoint x: 127, startPoint y: 382, endPoint x: 133, endPoint y: 396, distance: 15.6
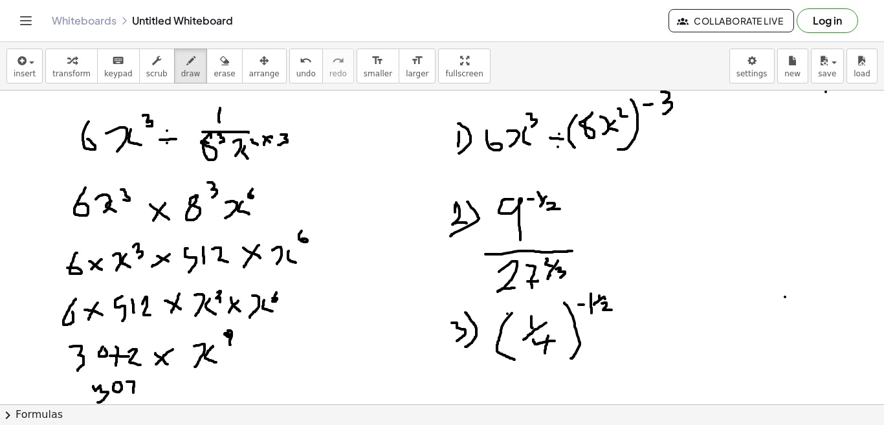
click at [133, 396] on div at bounding box center [442, 56] width 884 height 1256
drag, startPoint x: 140, startPoint y: 389, endPoint x: 149, endPoint y: 396, distance: 11.0
click at [149, 396] on div at bounding box center [442, 56] width 884 height 1256
drag, startPoint x: 159, startPoint y: 387, endPoint x: 160, endPoint y: 401, distance: 14.9
click at [160, 401] on div at bounding box center [442, 56] width 884 height 1256
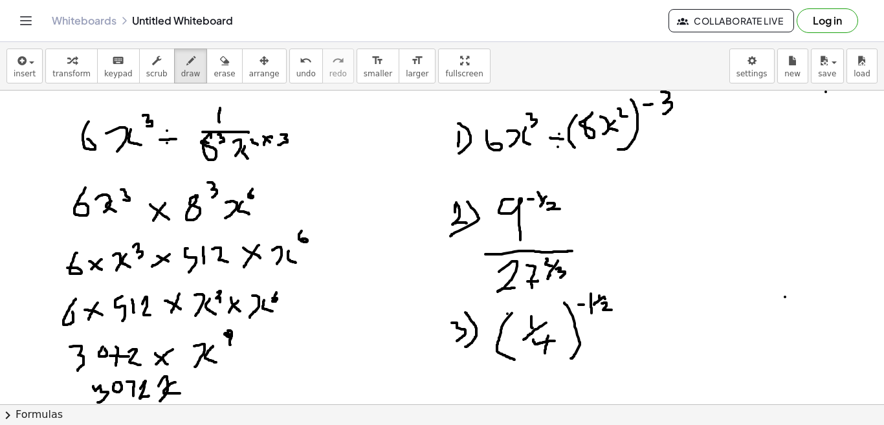
drag, startPoint x: 175, startPoint y: 383, endPoint x: 181, endPoint y: 394, distance: 12.5
click at [181, 394] on div at bounding box center [442, 56] width 884 height 1256
click at [189, 381] on div at bounding box center [442, 56] width 884 height 1256
drag, startPoint x: 189, startPoint y: 381, endPoint x: 303, endPoint y: 364, distance: 115.2
click at [303, 364] on div at bounding box center [442, 56] width 884 height 1256
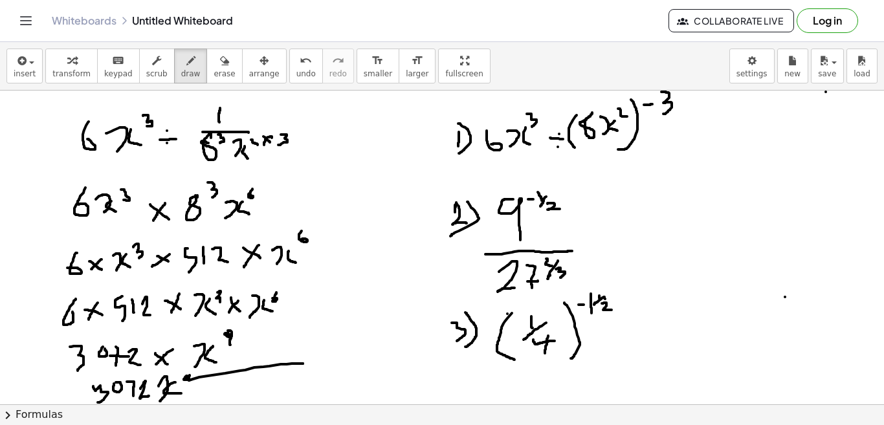
click at [303, 364] on div at bounding box center [442, 56] width 884 height 1256
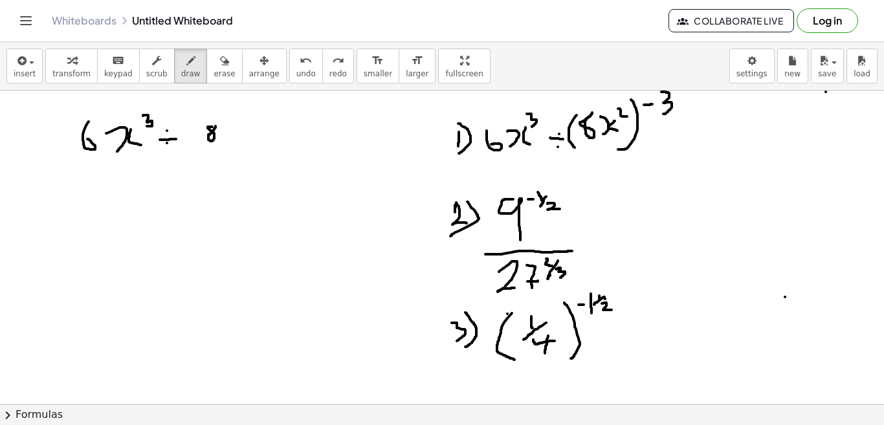
click at [216, 126] on div at bounding box center [442, 56] width 884 height 1256
click at [223, 128] on div at bounding box center [442, 56] width 884 height 1256
drag, startPoint x: 227, startPoint y: 122, endPoint x: 229, endPoint y: 129, distance: 7.9
click at [229, 129] on div at bounding box center [442, 56] width 884 height 1256
drag, startPoint x: 247, startPoint y: 130, endPoint x: 242, endPoint y: 142, distance: 13.3
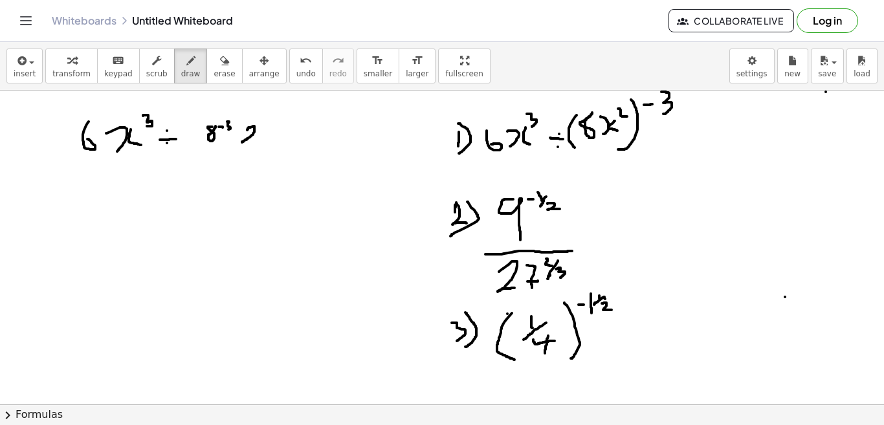
click at [242, 142] on div at bounding box center [442, 56] width 884 height 1256
drag, startPoint x: 265, startPoint y: 128, endPoint x: 265, endPoint y: 139, distance: 11.0
click at [265, 139] on div at bounding box center [442, 56] width 884 height 1256
drag, startPoint x: 273, startPoint y: 123, endPoint x: 282, endPoint y: 128, distance: 10.4
click at [282, 128] on div at bounding box center [442, 56] width 884 height 1256
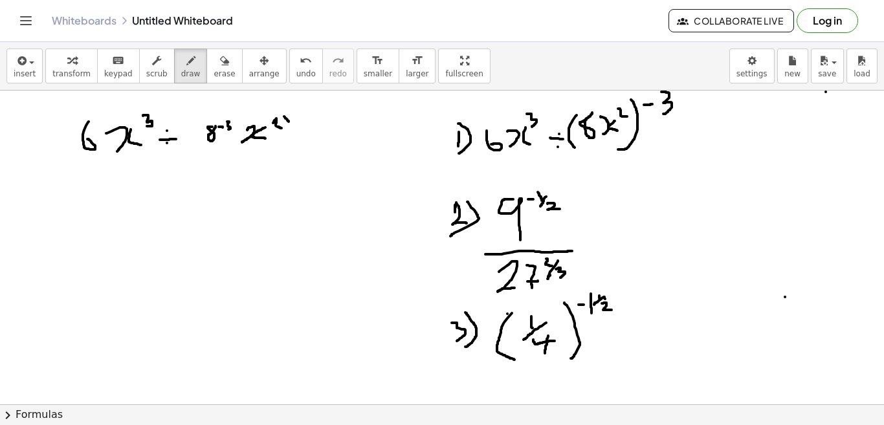
drag, startPoint x: 284, startPoint y: 117, endPoint x: 290, endPoint y: 122, distance: 8.2
click at [290, 122] on div at bounding box center [442, 56] width 884 height 1256
drag, startPoint x: 291, startPoint y: 117, endPoint x: 285, endPoint y: 122, distance: 8.7
click at [285, 122] on div at bounding box center [442, 56] width 884 height 1256
drag, startPoint x: 297, startPoint y: 120, endPoint x: 304, endPoint y: 120, distance: 7.2
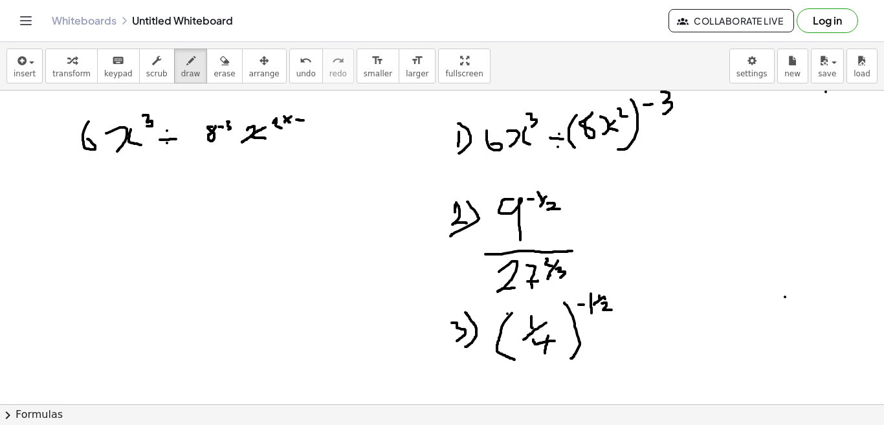
click at [304, 120] on div at bounding box center [442, 56] width 884 height 1256
drag, startPoint x: 311, startPoint y: 111, endPoint x: 311, endPoint y: 122, distance: 11.0
click at [311, 122] on div at bounding box center [442, 56] width 884 height 1256
drag, startPoint x: 93, startPoint y: 172, endPoint x: 93, endPoint y: 184, distance: 11.7
click at [90, 185] on div at bounding box center [442, 56] width 884 height 1256
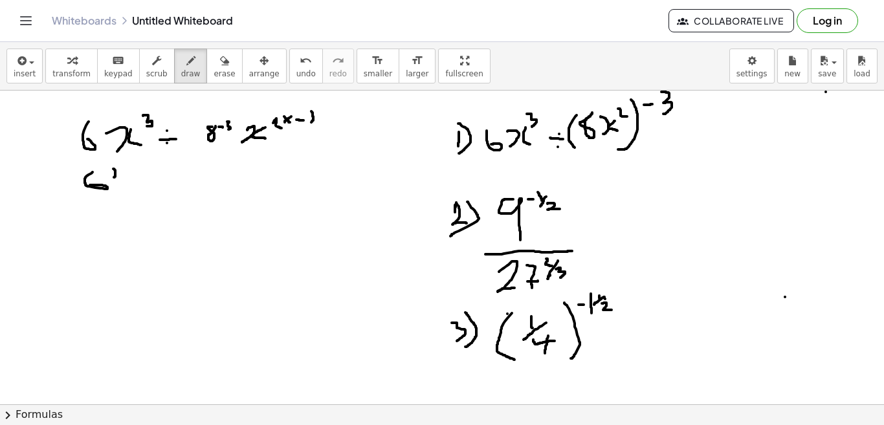
drag, startPoint x: 113, startPoint y: 169, endPoint x: 114, endPoint y: 179, distance: 9.7
click at [114, 178] on div at bounding box center [442, 56] width 884 height 1256
drag, startPoint x: 122, startPoint y: 174, endPoint x: 125, endPoint y: 183, distance: 9.4
click at [125, 183] on div at bounding box center [442, 56] width 884 height 1256
drag, startPoint x: 129, startPoint y: 163, endPoint x: 133, endPoint y: 174, distance: 11.7
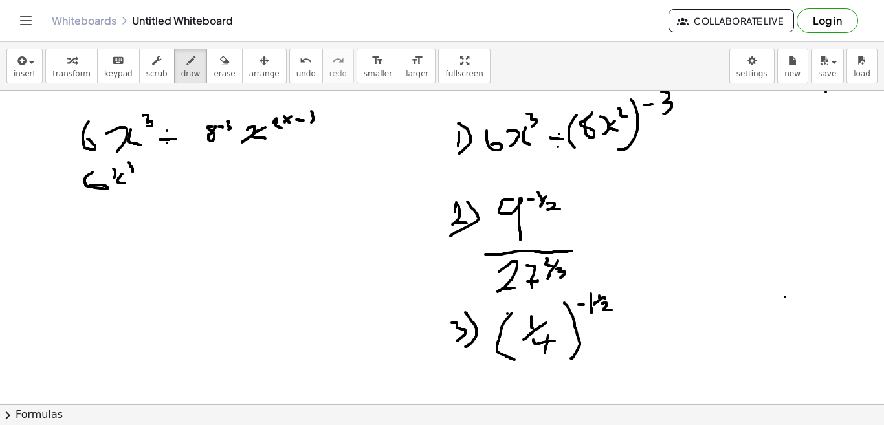
click at [133, 174] on div at bounding box center [442, 56] width 884 height 1256
drag, startPoint x: 142, startPoint y: 177, endPoint x: 158, endPoint y: 179, distance: 15.7
click at [158, 179] on div at bounding box center [442, 56] width 884 height 1256
click at [155, 172] on div at bounding box center [442, 56] width 884 height 1256
click at [152, 185] on div at bounding box center [442, 56] width 884 height 1256
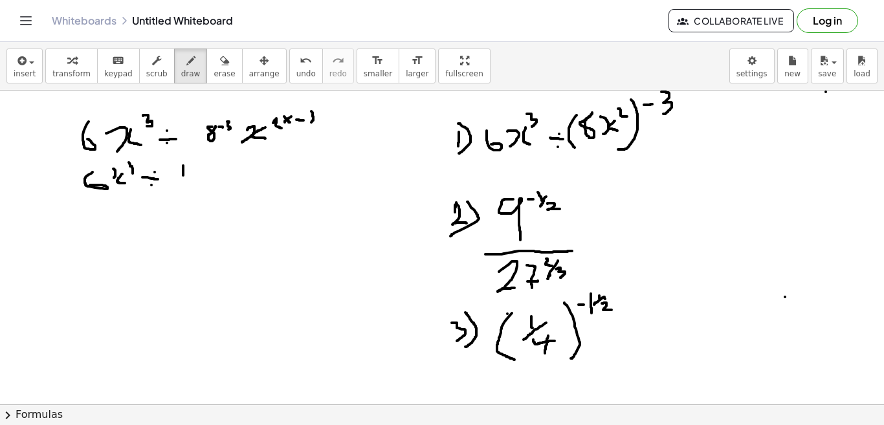
drag, startPoint x: 183, startPoint y: 166, endPoint x: 183, endPoint y: 179, distance: 12.9
click at [183, 177] on div at bounding box center [442, 56] width 884 height 1256
drag, startPoint x: 174, startPoint y: 184, endPoint x: 194, endPoint y: 186, distance: 20.2
click at [194, 186] on div at bounding box center [442, 56] width 884 height 1256
click at [187, 194] on div at bounding box center [442, 56] width 884 height 1256
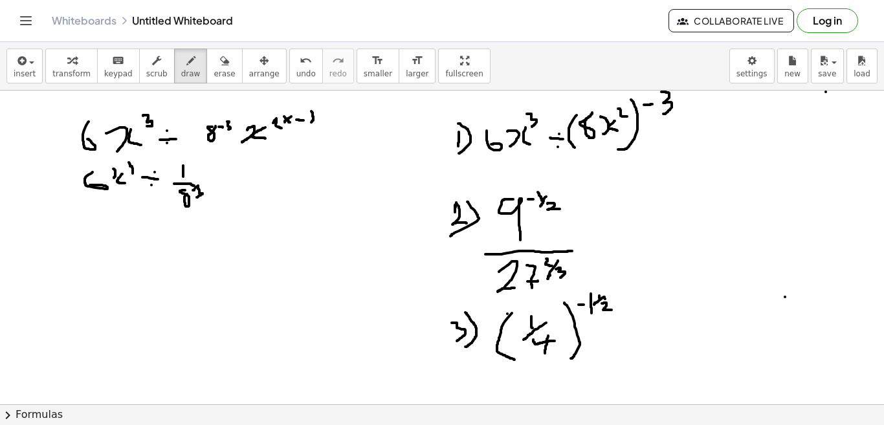
drag, startPoint x: 193, startPoint y: 190, endPoint x: 197, endPoint y: 197, distance: 8.1
click at [197, 197] on div at bounding box center [442, 56] width 884 height 1256
drag, startPoint x: 207, startPoint y: 177, endPoint x: 219, endPoint y: 184, distance: 14.2
click at [219, 184] on div at bounding box center [442, 56] width 884 height 1256
drag, startPoint x: 219, startPoint y: 176, endPoint x: 204, endPoint y: 196, distance: 24.9
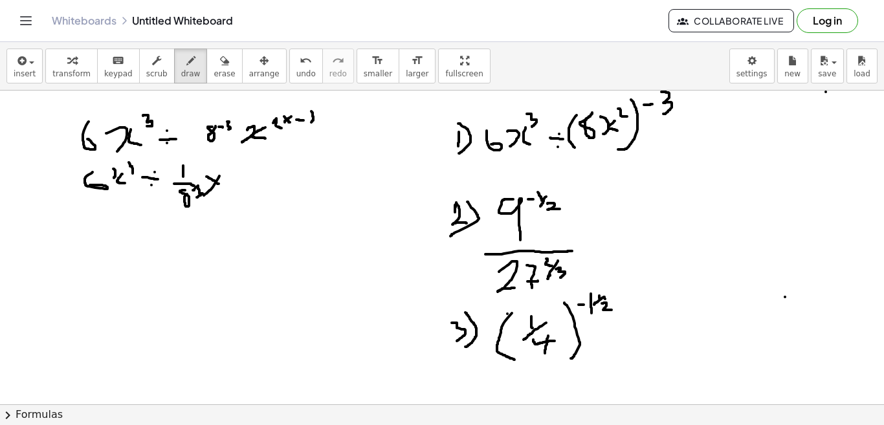
click at [204, 196] on div at bounding box center [442, 56] width 884 height 1256
drag, startPoint x: 240, startPoint y: 163, endPoint x: 240, endPoint y: 173, distance: 10.4
click at [240, 173] on div at bounding box center [442, 56] width 884 height 1256
drag, startPoint x: 227, startPoint y: 181, endPoint x: 249, endPoint y: 185, distance: 22.4
click at [249, 185] on div at bounding box center [442, 56] width 884 height 1256
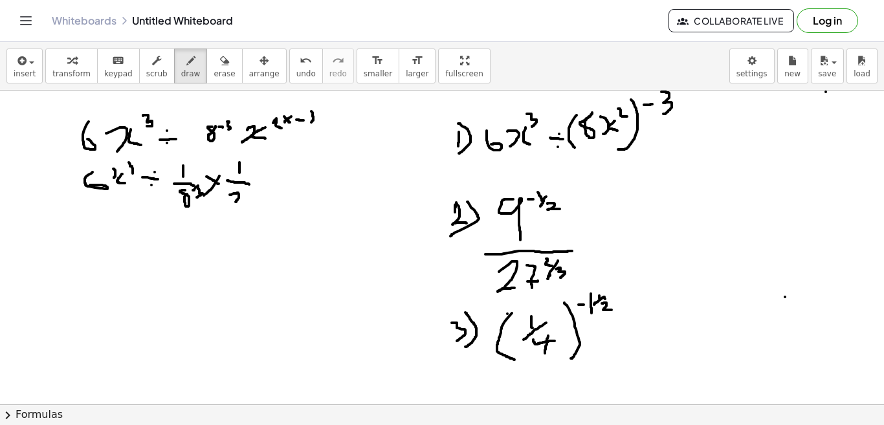
drag, startPoint x: 230, startPoint y: 195, endPoint x: 235, endPoint y: 203, distance: 9.9
click at [235, 203] on div at bounding box center [442, 56] width 884 height 1256
drag, startPoint x: 243, startPoint y: 194, endPoint x: 248, endPoint y: 203, distance: 10.4
click at [248, 203] on div at bounding box center [442, 56] width 884 height 1256
click at [254, 190] on div at bounding box center [442, 56] width 884 height 1256
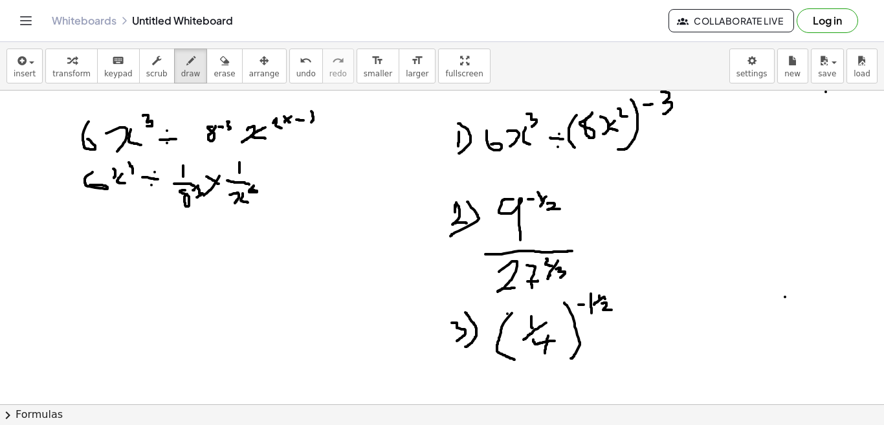
click at [249, 190] on div at bounding box center [442, 56] width 884 height 1256
drag, startPoint x: 106, startPoint y: 240, endPoint x: 95, endPoint y: 254, distance: 17.6
click at [95, 254] on div at bounding box center [442, 56] width 884 height 1256
drag, startPoint x: 128, startPoint y: 247, endPoint x: 128, endPoint y: 261, distance: 14.3
click at [128, 261] on div at bounding box center [442, 56] width 884 height 1256
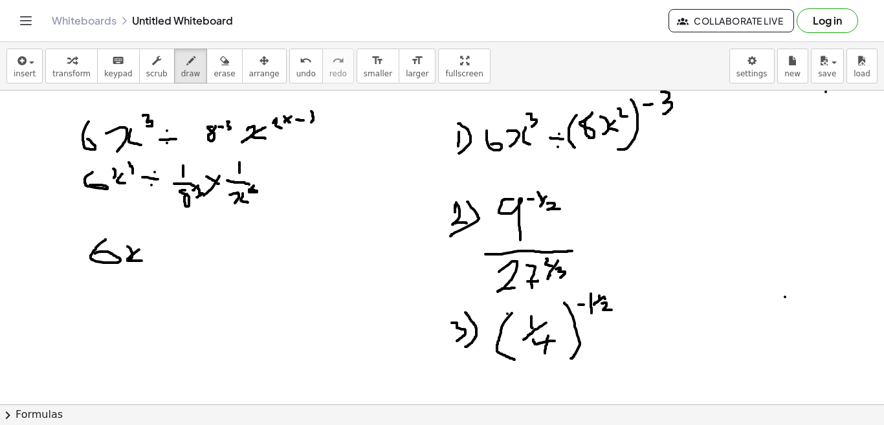
drag, startPoint x: 139, startPoint y: 250, endPoint x: 142, endPoint y: 262, distance: 12.7
click at [142, 262] on div at bounding box center [442, 56] width 884 height 1256
drag, startPoint x: 146, startPoint y: 234, endPoint x: 150, endPoint y: 245, distance: 11.3
click at [150, 245] on div at bounding box center [442, 56] width 884 height 1256
drag, startPoint x: 168, startPoint y: 253, endPoint x: 188, endPoint y: 253, distance: 20.1
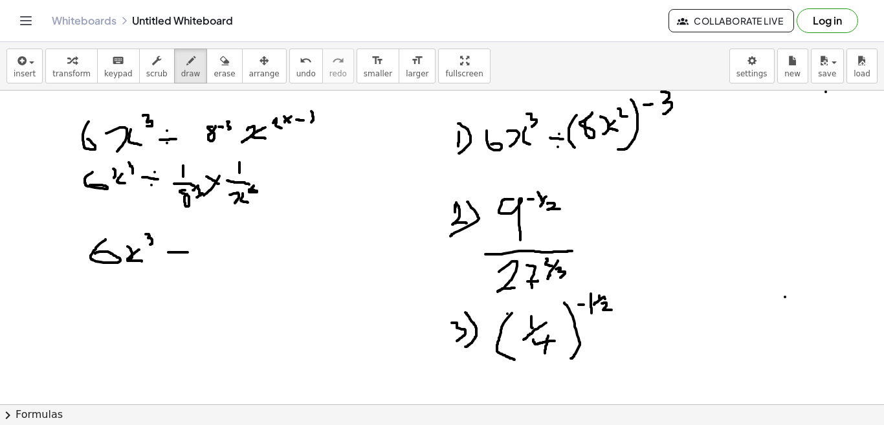
click at [188, 253] on div at bounding box center [442, 56] width 884 height 1256
click at [179, 238] on div at bounding box center [442, 56] width 884 height 1256
click at [178, 263] on div at bounding box center [442, 56] width 884 height 1256
drag, startPoint x: 221, startPoint y: 232, endPoint x: 221, endPoint y: 251, distance: 18.8
click at [221, 251] on div at bounding box center [442, 56] width 884 height 1256
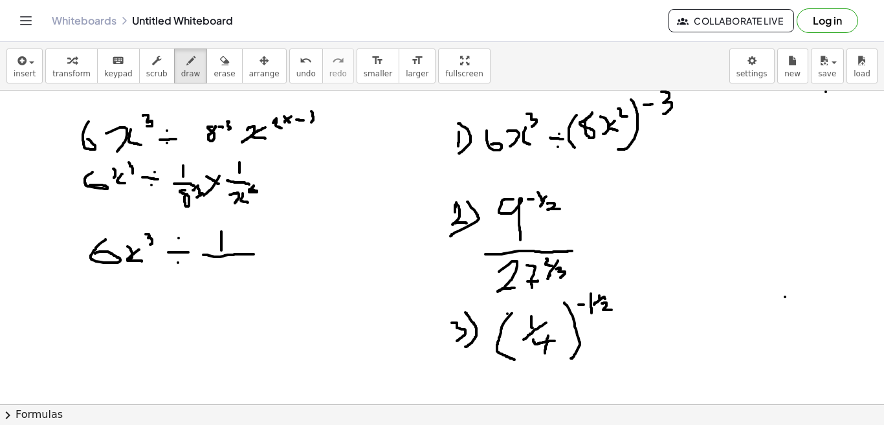
drag, startPoint x: 203, startPoint y: 255, endPoint x: 254, endPoint y: 254, distance: 50.5
click at [254, 254] on div at bounding box center [442, 56] width 884 height 1256
drag, startPoint x: 212, startPoint y: 267, endPoint x: 219, endPoint y: 265, distance: 7.6
click at [219, 265] on div at bounding box center [442, 56] width 884 height 1256
drag, startPoint x: 224, startPoint y: 260, endPoint x: 232, endPoint y: 267, distance: 11.0
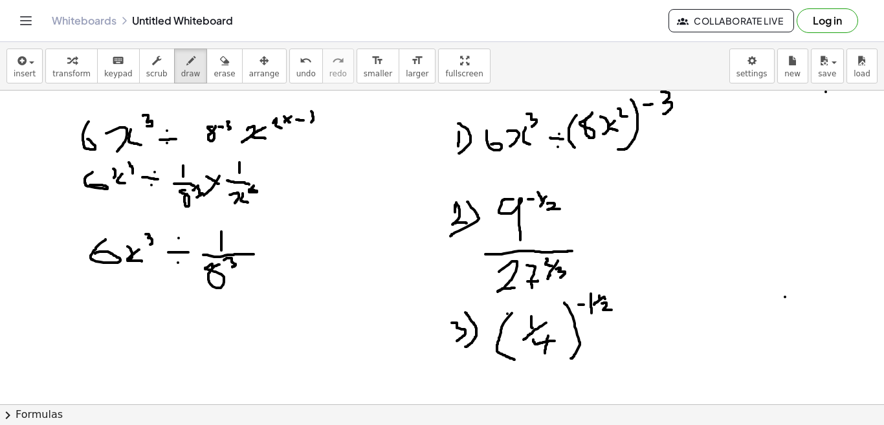
click at [232, 267] on div at bounding box center [442, 56] width 884 height 1256
drag, startPoint x: 245, startPoint y: 268, endPoint x: 247, endPoint y: 284, distance: 16.3
click at [247, 284] on div at bounding box center [442, 56] width 884 height 1256
drag, startPoint x: 267, startPoint y: 267, endPoint x: 267, endPoint y: 284, distance: 16.2
click at [267, 284] on div at bounding box center [442, 56] width 884 height 1256
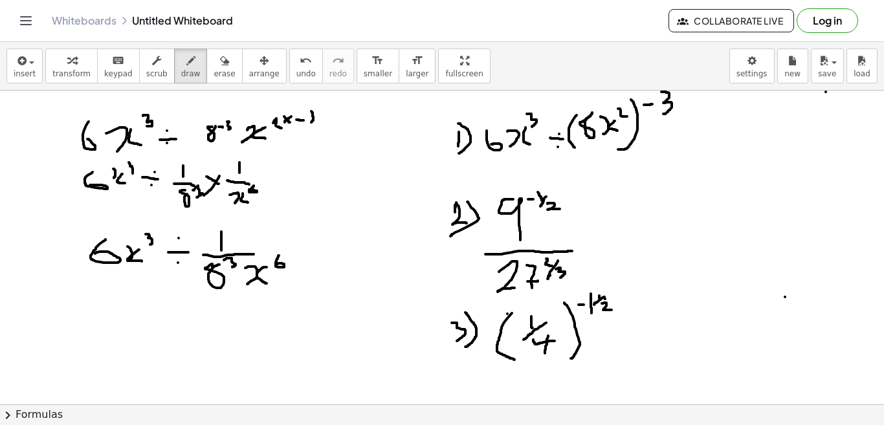
drag, startPoint x: 279, startPoint y: 256, endPoint x: 275, endPoint y: 265, distance: 9.9
click at [277, 264] on div at bounding box center [442, 56] width 884 height 1256
drag, startPoint x: 100, startPoint y: 299, endPoint x: 90, endPoint y: 315, distance: 19.2
click at [90, 315] on div at bounding box center [442, 56] width 884 height 1256
drag, startPoint x: 107, startPoint y: 309, endPoint x: 112, endPoint y: 326, distance: 16.8
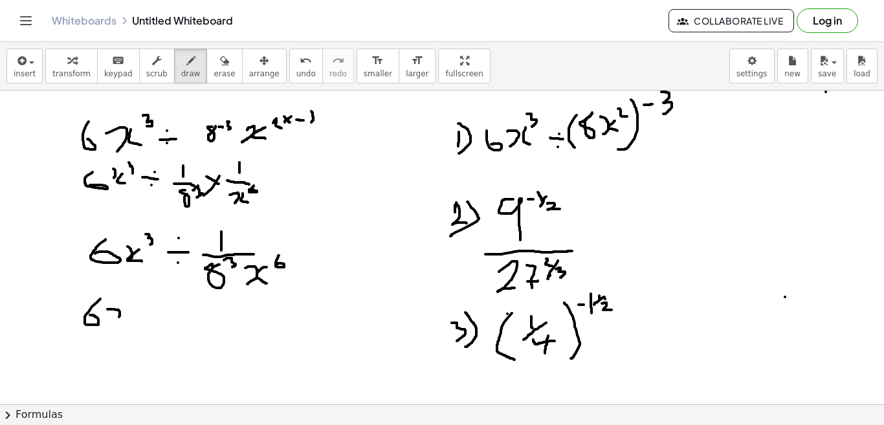
click at [112, 326] on div at bounding box center [442, 56] width 884 height 1256
drag, startPoint x: 125, startPoint y: 313, endPoint x: 133, endPoint y: 328, distance: 16.8
click at [132, 328] on div at bounding box center [442, 56] width 884 height 1256
drag, startPoint x: 133, startPoint y: 295, endPoint x: 138, endPoint y: 308, distance: 13.7
click at [138, 308] on div at bounding box center [442, 56] width 884 height 1256
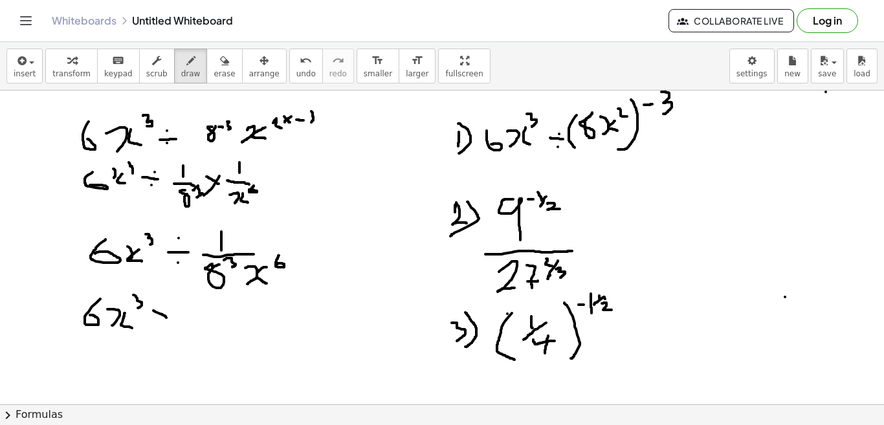
drag, startPoint x: 153, startPoint y: 311, endPoint x: 170, endPoint y: 321, distance: 19.8
click at [170, 321] on div at bounding box center [442, 56] width 884 height 1256
drag, startPoint x: 166, startPoint y: 304, endPoint x: 140, endPoint y: 344, distance: 47.6
click at [140, 343] on div at bounding box center [442, 56] width 884 height 1256
drag, startPoint x: 197, startPoint y: 308, endPoint x: 208, endPoint y: 302, distance: 12.2
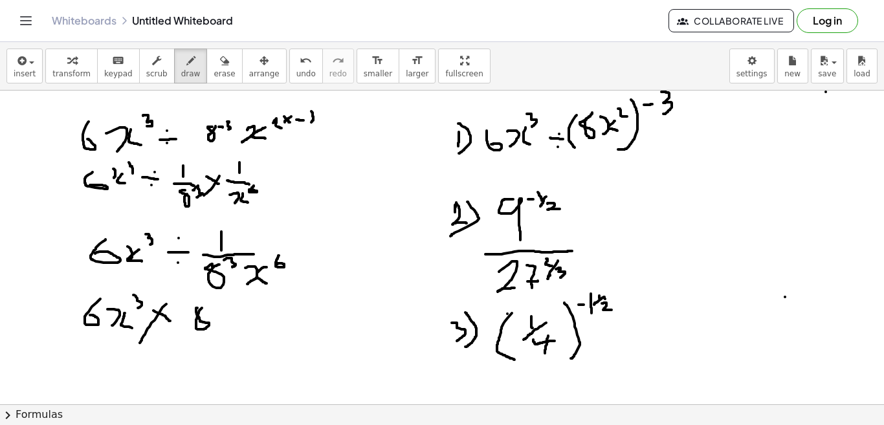
click at [208, 302] on div at bounding box center [442, 56] width 884 height 1256
drag, startPoint x: 212, startPoint y: 295, endPoint x: 217, endPoint y: 306, distance: 11.9
click at [217, 306] on div at bounding box center [442, 56] width 884 height 1256
drag, startPoint x: 224, startPoint y: 308, endPoint x: 227, endPoint y: 322, distance: 15.2
click at [227, 322] on div at bounding box center [442, 56] width 884 height 1256
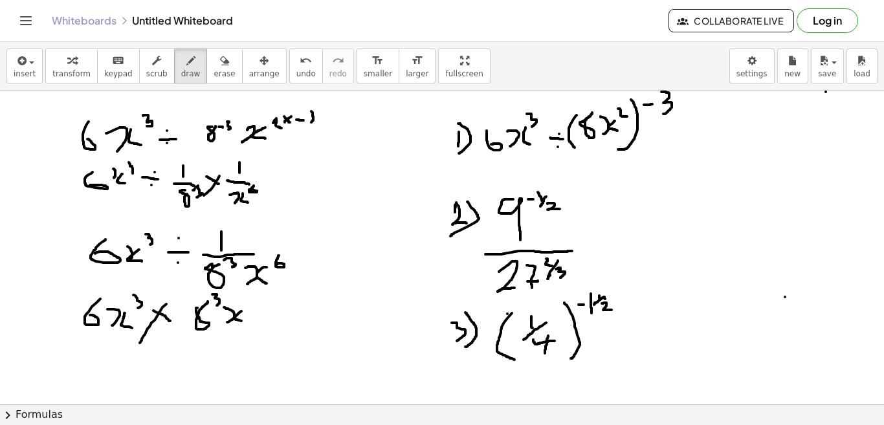
drag, startPoint x: 241, startPoint y: 311, endPoint x: 247, endPoint y: 322, distance: 12.5
click at [247, 322] on div at bounding box center [442, 56] width 884 height 1256
drag, startPoint x: 251, startPoint y: 303, endPoint x: 241, endPoint y: 308, distance: 11.0
click at [242, 309] on div at bounding box center [442, 56] width 884 height 1256
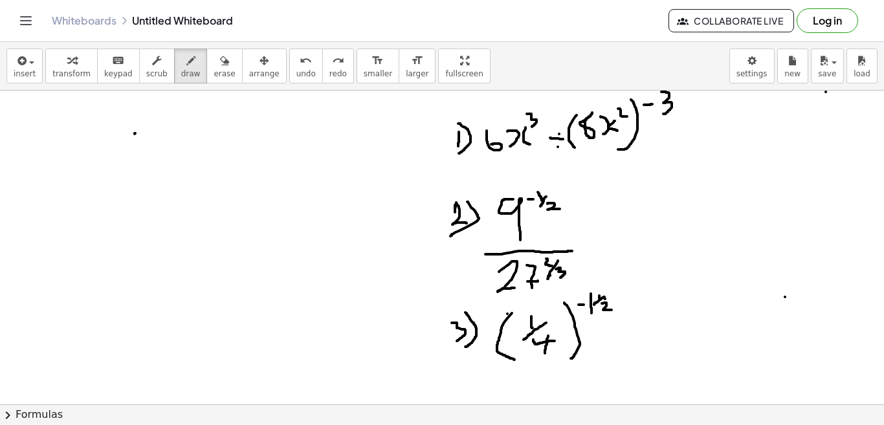
click at [135, 134] on div at bounding box center [442, 56] width 884 height 1256
drag, startPoint x: 135, startPoint y: 124, endPoint x: 137, endPoint y: 144, distance: 20.8
click at [134, 144] on div at bounding box center [442, 56] width 884 height 1256
drag, startPoint x: 55, startPoint y: 133, endPoint x: 52, endPoint y: 191, distance: 57.7
click at [52, 191] on div at bounding box center [442, 56] width 884 height 1256
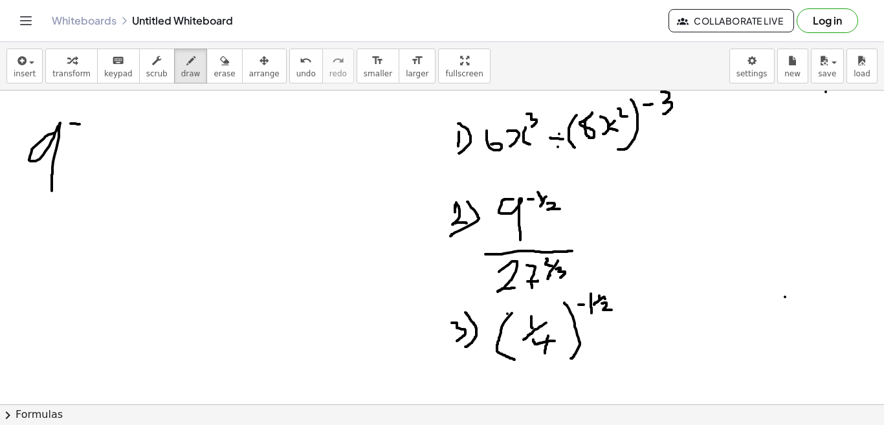
drag, startPoint x: 71, startPoint y: 124, endPoint x: 81, endPoint y: 124, distance: 10.4
click at [81, 124] on div at bounding box center [442, 56] width 884 height 1256
drag, startPoint x: 89, startPoint y: 118, endPoint x: 87, endPoint y: 129, distance: 10.5
click at [87, 129] on div at bounding box center [442, 56] width 884 height 1256
drag, startPoint x: 96, startPoint y: 130, endPoint x: 81, endPoint y: 143, distance: 19.7
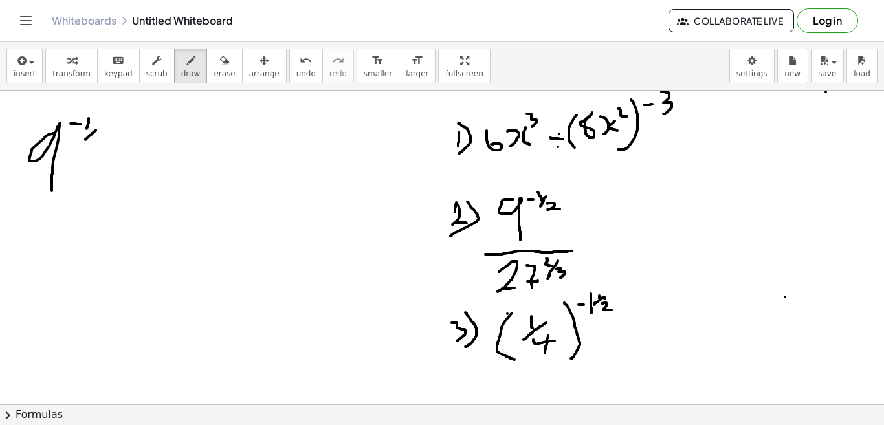
click at [81, 143] on div at bounding box center [442, 56] width 884 height 1256
drag, startPoint x: 92, startPoint y: 141, endPoint x: 101, endPoint y: 148, distance: 11.5
click at [101, 148] on div at bounding box center [442, 56] width 884 height 1256
drag, startPoint x: 128, startPoint y: 148, endPoint x: 161, endPoint y: 148, distance: 33.0
click at [161, 148] on div at bounding box center [442, 56] width 884 height 1256
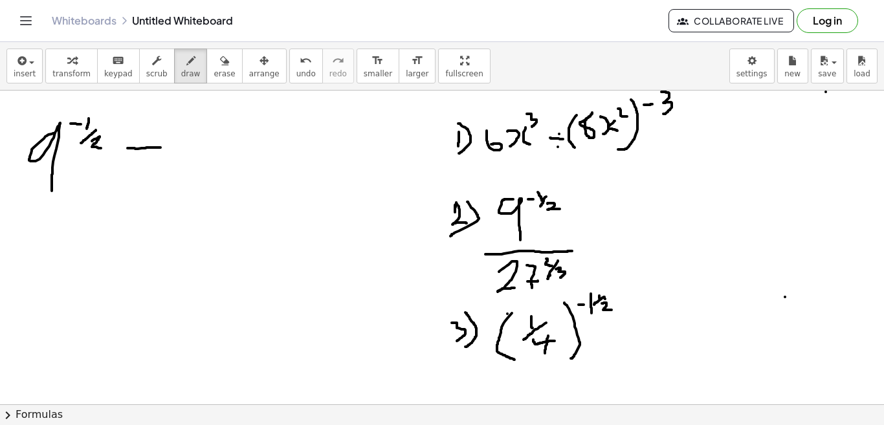
click at [146, 131] on div at bounding box center [442, 56] width 884 height 1256
click at [137, 172] on div at bounding box center [442, 56] width 884 height 1256
drag, startPoint x: 176, startPoint y: 132, endPoint x: 201, endPoint y: 161, distance: 38.1
click at [201, 161] on div at bounding box center [442, 56] width 884 height 1256
drag, startPoint x: 205, startPoint y: 126, endPoint x: 218, endPoint y: 159, distance: 35.1
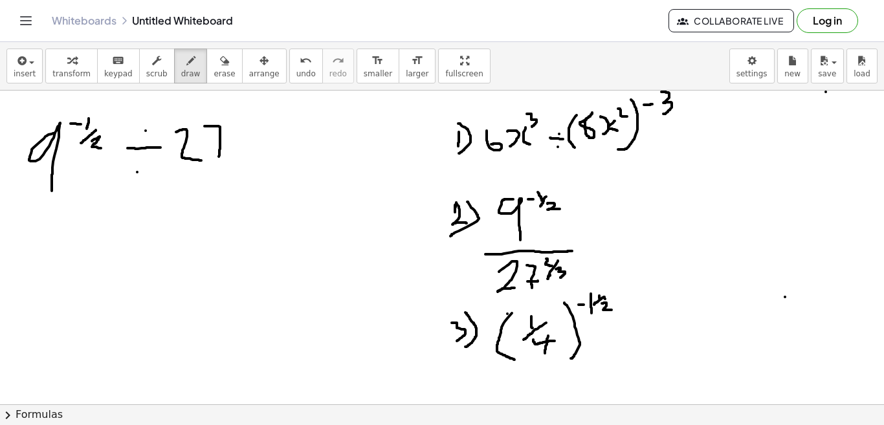
click at [218, 159] on div at bounding box center [442, 56] width 884 height 1256
drag, startPoint x: 214, startPoint y: 143, endPoint x: 234, endPoint y: 142, distance: 20.1
click at [234, 142] on div at bounding box center [442, 56] width 884 height 1256
drag, startPoint x: 233, startPoint y: 120, endPoint x: 247, endPoint y: 126, distance: 14.8
click at [247, 126] on div at bounding box center [442, 56] width 884 height 1256
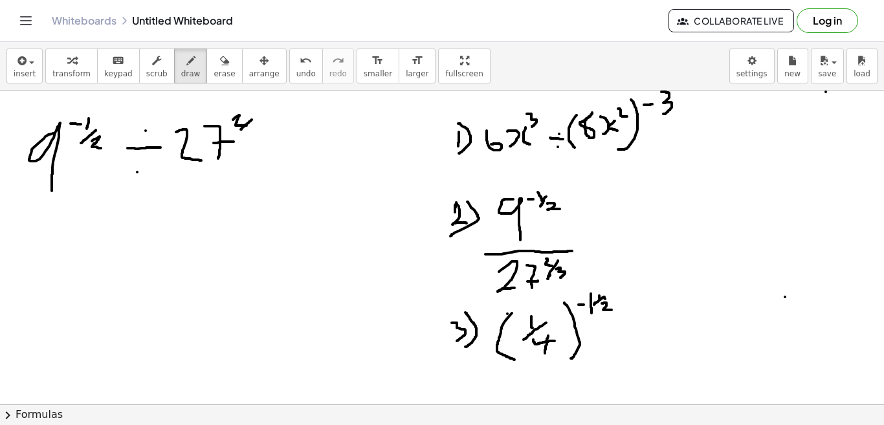
drag, startPoint x: 252, startPoint y: 120, endPoint x: 241, endPoint y: 131, distance: 16.0
click at [241, 131] on div at bounding box center [442, 56] width 884 height 1256
drag, startPoint x: 246, startPoint y: 130, endPoint x: 254, endPoint y: 139, distance: 11.9
click at [254, 139] on div at bounding box center [442, 56] width 884 height 1256
drag, startPoint x: 49, startPoint y: 225, endPoint x: 58, endPoint y: 252, distance: 28.5
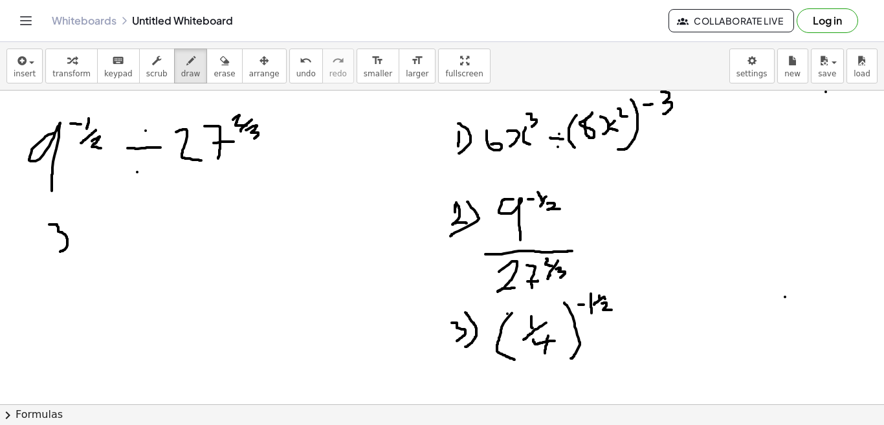
click at [58, 252] on div at bounding box center [442, 56] width 884 height 1256
drag, startPoint x: 65, startPoint y: 217, endPoint x: 79, endPoint y: 221, distance: 14.8
click at [79, 221] on div at bounding box center [442, 56] width 884 height 1256
drag, startPoint x: 46, startPoint y: 204, endPoint x: 52, endPoint y: 271, distance: 67.0
click at [52, 271] on div at bounding box center [442, 56] width 884 height 1256
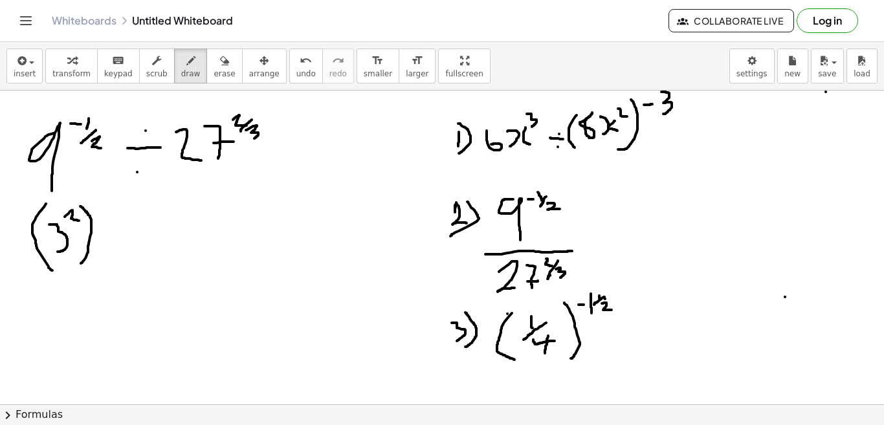
drag, startPoint x: 80, startPoint y: 207, endPoint x: 77, endPoint y: 265, distance: 58.4
click at [77, 265] on div at bounding box center [442, 56] width 884 height 1256
drag, startPoint x: 91, startPoint y: 207, endPoint x: 98, endPoint y: 207, distance: 7.2
click at [98, 207] on div at bounding box center [442, 56] width 884 height 1256
click at [110, 197] on div at bounding box center [442, 56] width 884 height 1256
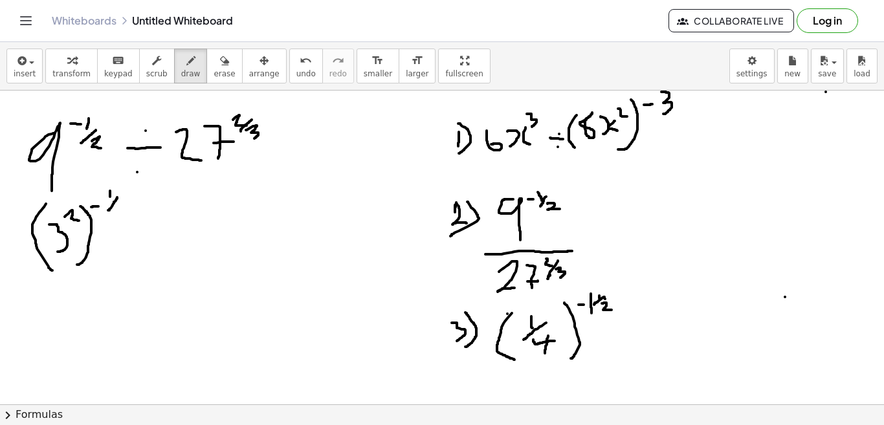
drag, startPoint x: 117, startPoint y: 197, endPoint x: 108, endPoint y: 210, distance: 15.8
click at [108, 210] on div at bounding box center [442, 56] width 884 height 1256
drag, startPoint x: 116, startPoint y: 210, endPoint x: 128, endPoint y: 214, distance: 12.3
click at [128, 214] on div at bounding box center [442, 56] width 884 height 1256
drag, startPoint x: 149, startPoint y: 237, endPoint x: 173, endPoint y: 236, distance: 24.0
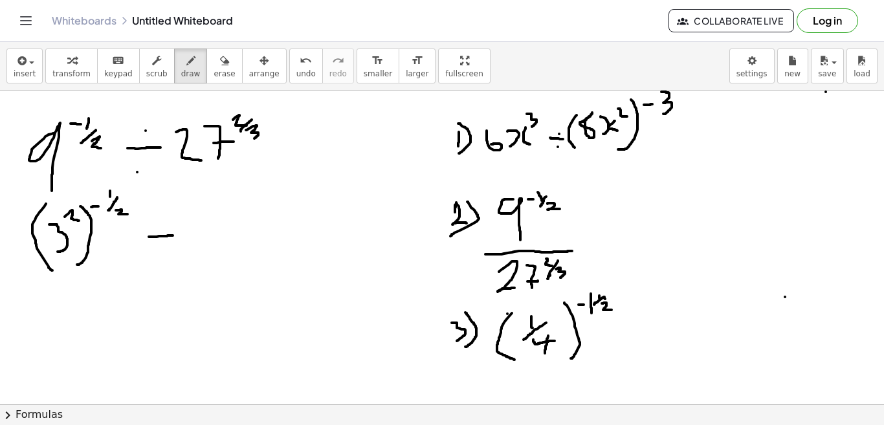
click at [173, 236] on div at bounding box center [442, 56] width 884 height 1256
click at [163, 223] on div at bounding box center [442, 56] width 884 height 1256
click at [161, 256] on div at bounding box center [442, 56] width 884 height 1256
drag, startPoint x: 202, startPoint y: 221, endPoint x: 205, endPoint y: 254, distance: 33.2
click at [205, 254] on div at bounding box center [442, 56] width 884 height 1256
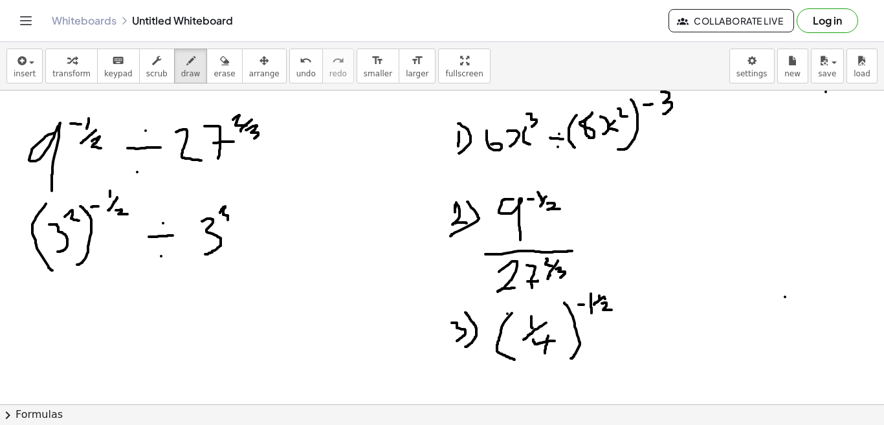
drag, startPoint x: 220, startPoint y: 213, endPoint x: 228, endPoint y: 221, distance: 11.5
click at [228, 221] on div at bounding box center [442, 56] width 884 height 1256
drag, startPoint x: 201, startPoint y: 192, endPoint x: 199, endPoint y: 259, distance: 67.4
click at [199, 259] on div at bounding box center [442, 56] width 884 height 1256
drag, startPoint x: 227, startPoint y: 194, endPoint x: 218, endPoint y: 271, distance: 78.2
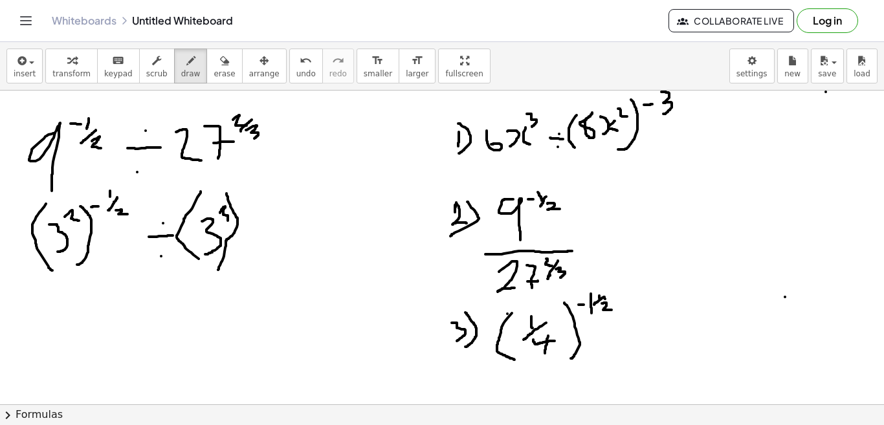
click at [218, 271] on div at bounding box center [442, 56] width 884 height 1256
drag, startPoint x: 245, startPoint y: 179, endPoint x: 258, endPoint y: 188, distance: 15.8
click at [258, 188] on div at bounding box center [442, 56] width 884 height 1256
drag, startPoint x: 267, startPoint y: 182, endPoint x: 254, endPoint y: 199, distance: 22.1
click at [254, 199] on div at bounding box center [442, 56] width 884 height 1256
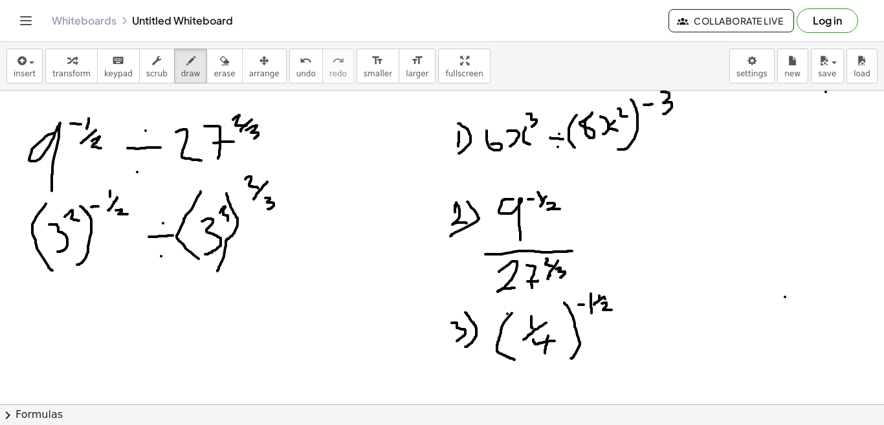
drag, startPoint x: 265, startPoint y: 198, endPoint x: 269, endPoint y: 209, distance: 11.7
click at [269, 209] on div at bounding box center [442, 56] width 884 height 1256
drag, startPoint x: 45, startPoint y: 293, endPoint x: 43, endPoint y: 332, distance: 39.5
click at [43, 332] on div at bounding box center [442, 56] width 884 height 1256
drag, startPoint x: 68, startPoint y: 287, endPoint x: 78, endPoint y: 293, distance: 11.3
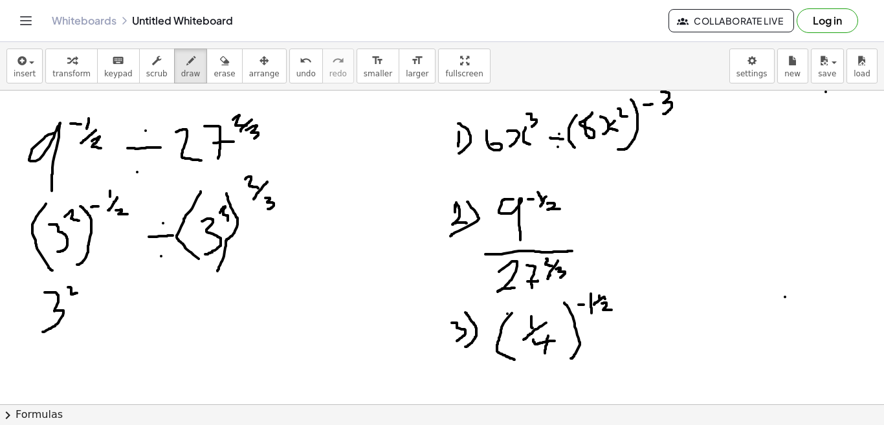
click at [78, 293] on div at bounding box center [442, 56] width 884 height 1256
drag, startPoint x: 82, startPoint y: 284, endPoint x: 90, endPoint y: 293, distance: 11.9
click at [90, 293] on div at bounding box center [442, 56] width 884 height 1256
drag, startPoint x: 91, startPoint y: 285, endPoint x: 85, endPoint y: 293, distance: 9.3
click at [85, 292] on div at bounding box center [442, 56] width 884 height 1256
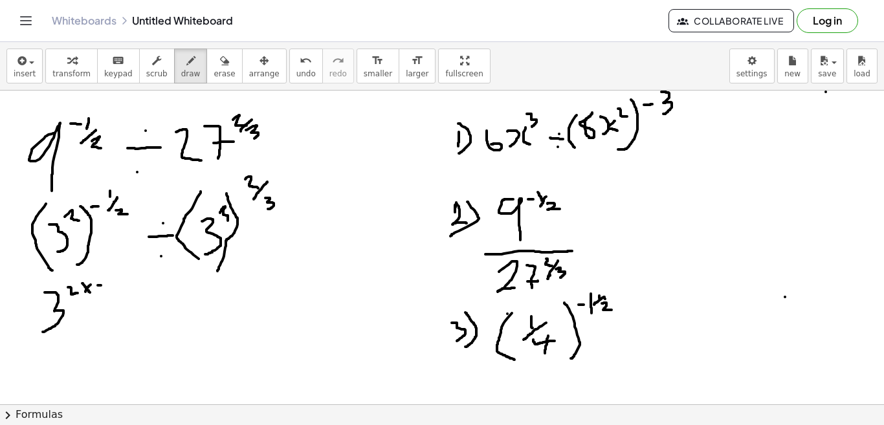
click at [102, 286] on div at bounding box center [442, 56] width 884 height 1256
drag, startPoint x: 109, startPoint y: 282, endPoint x: 110, endPoint y: 288, distance: 6.6
click at [110, 288] on div at bounding box center [442, 56] width 884 height 1256
drag, startPoint x: 117, startPoint y: 286, endPoint x: 107, endPoint y: 297, distance: 14.6
click at [107, 296] on div at bounding box center [442, 56] width 884 height 1256
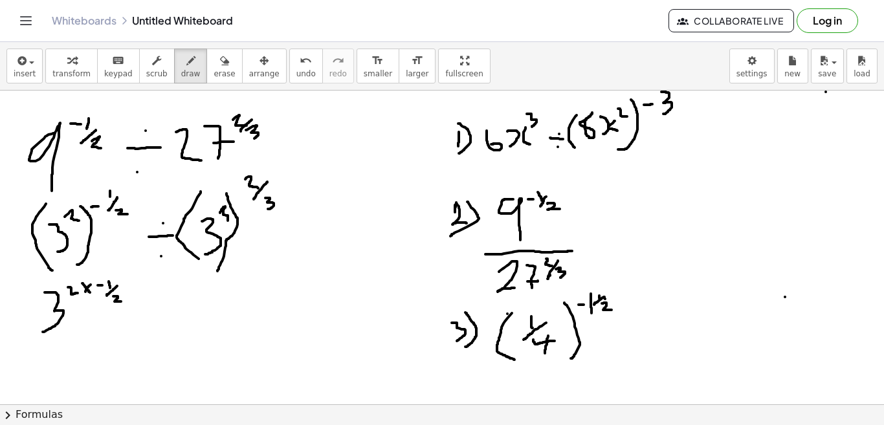
drag, startPoint x: 113, startPoint y: 297, endPoint x: 122, endPoint y: 302, distance: 10.4
click at [122, 302] on div at bounding box center [442, 56] width 884 height 1256
drag, startPoint x: 157, startPoint y: 302, endPoint x: 170, endPoint y: 302, distance: 13.6
click at [170, 302] on div at bounding box center [442, 56] width 884 height 1256
click at [165, 295] on div at bounding box center [442, 56] width 884 height 1256
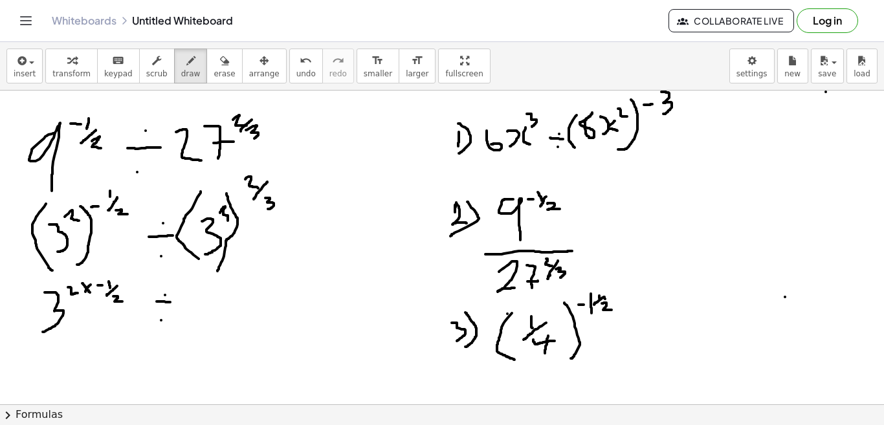
click at [161, 320] on div at bounding box center [442, 56] width 884 height 1256
drag, startPoint x: 194, startPoint y: 291, endPoint x: 196, endPoint y: 326, distance: 35.7
click at [196, 326] on div at bounding box center [442, 56] width 884 height 1256
drag, startPoint x: 214, startPoint y: 281, endPoint x: 218, endPoint y: 295, distance: 14.8
click at [218, 295] on div at bounding box center [442, 56] width 884 height 1256
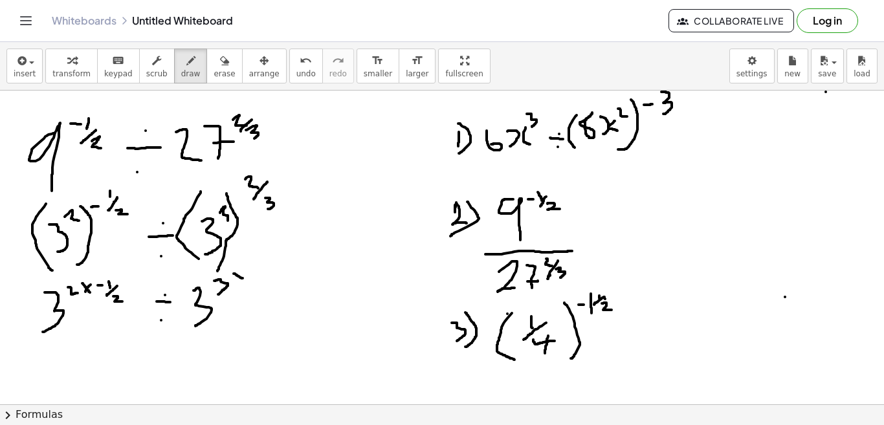
drag, startPoint x: 234, startPoint y: 274, endPoint x: 245, endPoint y: 280, distance: 12.5
click at [244, 280] on div at bounding box center [442, 56] width 884 height 1256
drag, startPoint x: 245, startPoint y: 273, endPoint x: 238, endPoint y: 287, distance: 15.3
click at [238, 284] on div at bounding box center [442, 56] width 884 height 1256
drag, startPoint x: 260, startPoint y: 264, endPoint x: 273, endPoint y: 275, distance: 16.6
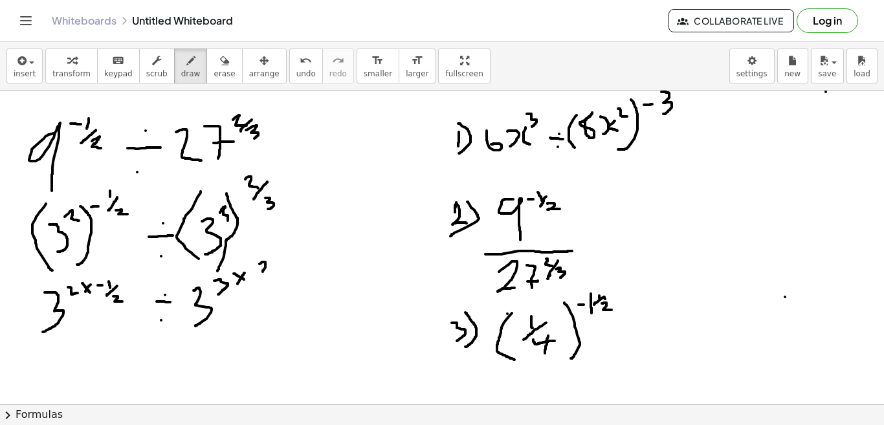
click at [270, 273] on div at bounding box center [442, 56] width 884 height 1256
drag, startPoint x: 273, startPoint y: 274, endPoint x: 259, endPoint y: 288, distance: 20.1
click at [259, 288] on div at bounding box center [442, 56] width 884 height 1256
drag, startPoint x: 272, startPoint y: 284, endPoint x: 276, endPoint y: 298, distance: 14.8
click at [276, 298] on div at bounding box center [442, 56] width 884 height 1256
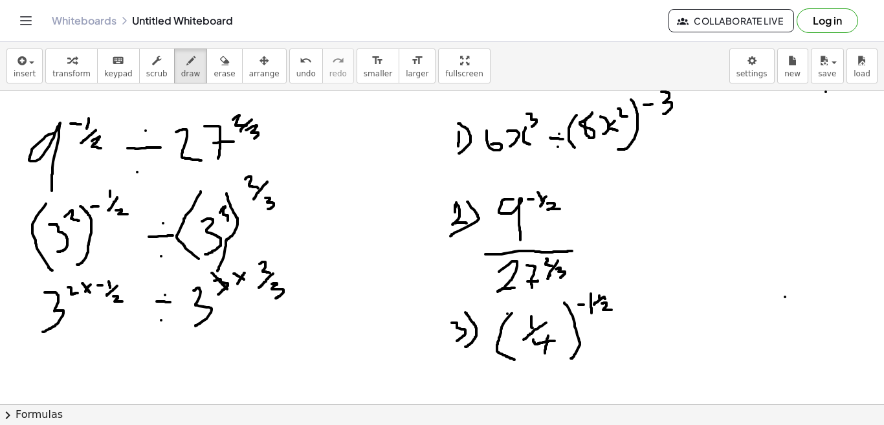
drag, startPoint x: 212, startPoint y: 273, endPoint x: 229, endPoint y: 290, distance: 23.8
click at [229, 290] on div at bounding box center [442, 56] width 884 height 1256
drag, startPoint x: 267, startPoint y: 284, endPoint x: 287, endPoint y: 291, distance: 22.1
click at [287, 291] on div at bounding box center [442, 56] width 884 height 1256
drag, startPoint x: 67, startPoint y: 283, endPoint x: 80, endPoint y: 299, distance: 20.7
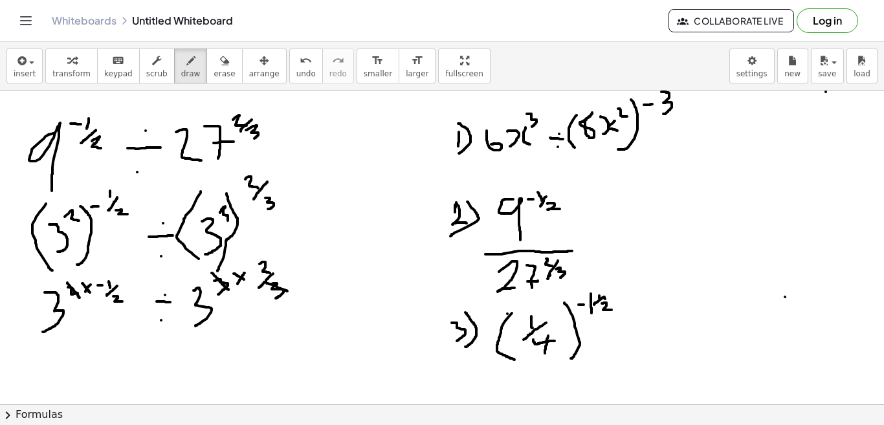
click at [80, 299] on div at bounding box center [442, 56] width 884 height 1256
drag, startPoint x: 107, startPoint y: 291, endPoint x: 130, endPoint y: 303, distance: 25.5
click at [130, 303] on div at bounding box center [442, 56] width 884 height 1256
drag, startPoint x: 55, startPoint y: 359, endPoint x: 52, endPoint y: 387, distance: 28.6
click at [52, 387] on div at bounding box center [442, 56] width 884 height 1256
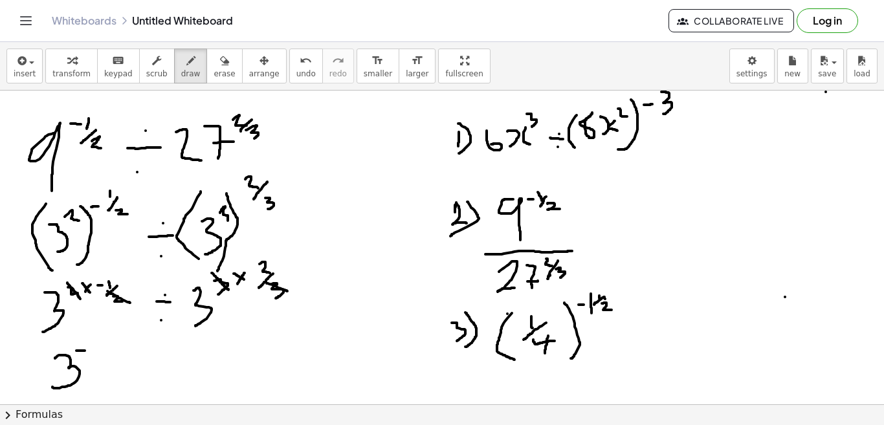
drag, startPoint x: 76, startPoint y: 351, endPoint x: 85, endPoint y: 351, distance: 8.4
click at [85, 351] on div at bounding box center [442, 56] width 884 height 1256
drag, startPoint x: 93, startPoint y: 345, endPoint x: 93, endPoint y: 353, distance: 7.8
click at [93, 353] on div at bounding box center [442, 56] width 884 height 1256
drag, startPoint x: 113, startPoint y: 368, endPoint x: 132, endPoint y: 367, distance: 19.5
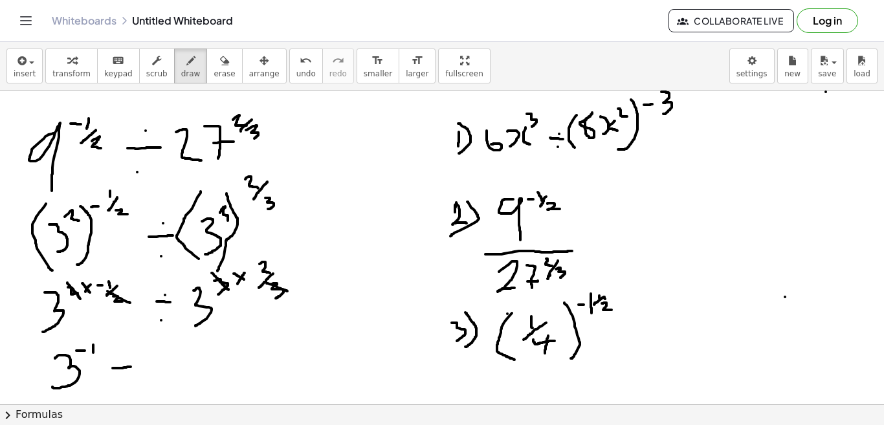
click at [132, 367] on div at bounding box center [442, 56] width 884 height 1256
click at [120, 351] on div at bounding box center [442, 56] width 884 height 1256
click at [124, 384] on div at bounding box center [442, 56] width 884 height 1256
drag, startPoint x: 150, startPoint y: 353, endPoint x: 159, endPoint y: 379, distance: 27.4
click at [159, 379] on div at bounding box center [442, 56] width 884 height 1256
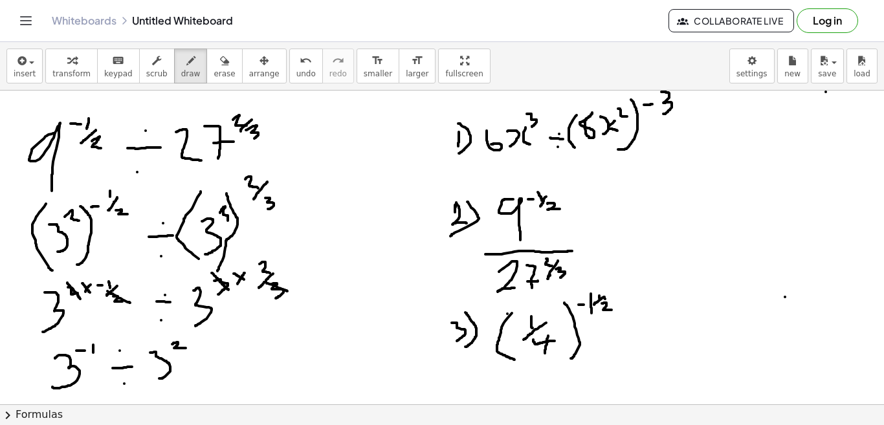
drag, startPoint x: 172, startPoint y: 344, endPoint x: 186, endPoint y: 348, distance: 14.1
click at [186, 348] on div at bounding box center [442, 56] width 884 height 1256
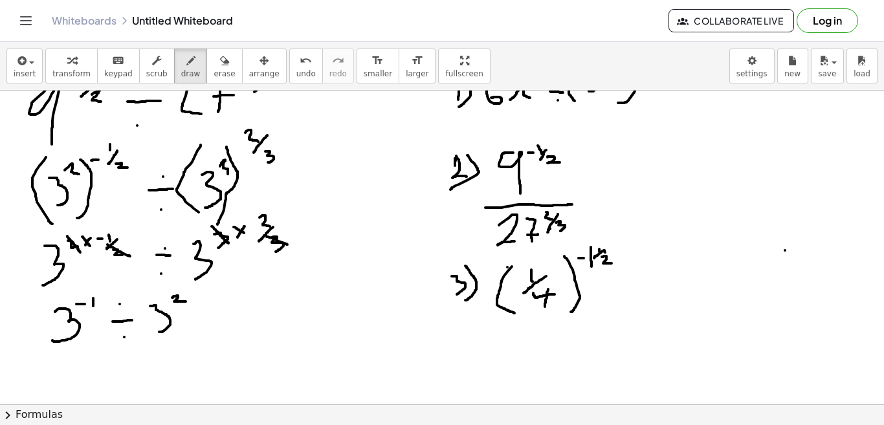
scroll to position [714, 0]
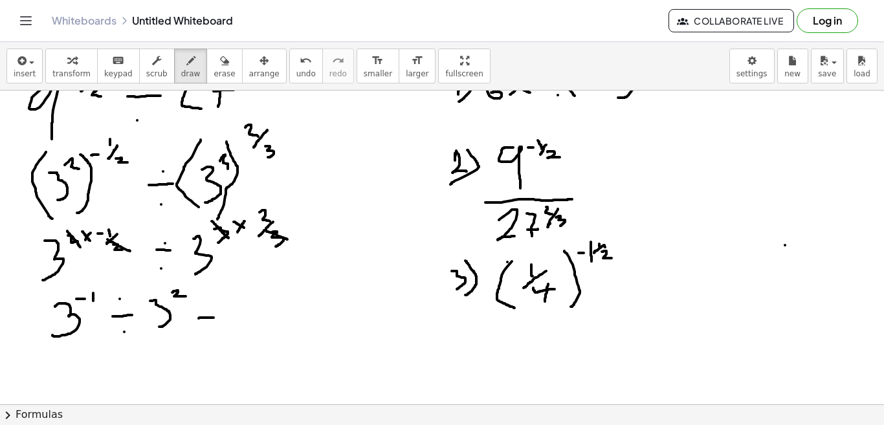
drag, startPoint x: 199, startPoint y: 319, endPoint x: 217, endPoint y: 318, distance: 18.1
click at [217, 318] on div at bounding box center [442, 5] width 884 height 1256
drag, startPoint x: 206, startPoint y: 327, endPoint x: 221, endPoint y: 326, distance: 14.9
click at [221, 326] on div at bounding box center [442, 5] width 884 height 1256
drag, startPoint x: 240, startPoint y: 302, endPoint x: 247, endPoint y: 340, distance: 38.2
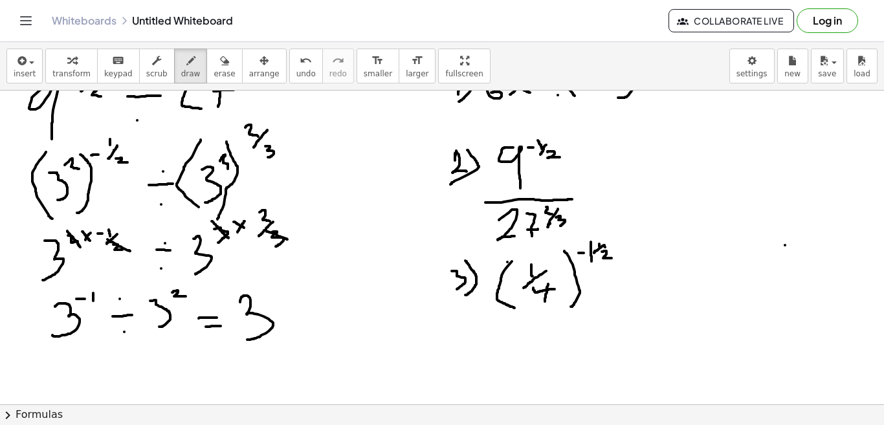
click at [247, 340] on div at bounding box center [442, 5] width 884 height 1256
drag, startPoint x: 257, startPoint y: 295, endPoint x: 265, endPoint y: 294, distance: 7.8
click at [265, 294] on div at bounding box center [442, 5] width 884 height 1256
drag, startPoint x: 271, startPoint y: 286, endPoint x: 273, endPoint y: 295, distance: 9.3
click at [273, 295] on div at bounding box center [442, 5] width 884 height 1256
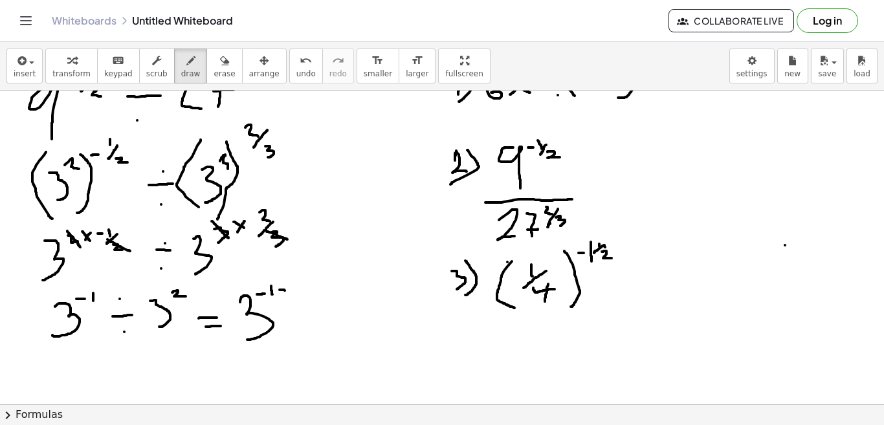
drag, startPoint x: 280, startPoint y: 290, endPoint x: 287, endPoint y: 291, distance: 7.9
click at [287, 291] on div at bounding box center [442, 5] width 884 height 1256
drag, startPoint x: 297, startPoint y: 279, endPoint x: 315, endPoint y: 289, distance: 20.9
click at [315, 289] on div at bounding box center [442, 5] width 884 height 1256
drag, startPoint x: 310, startPoint y: 324, endPoint x: 321, endPoint y: 324, distance: 11.0
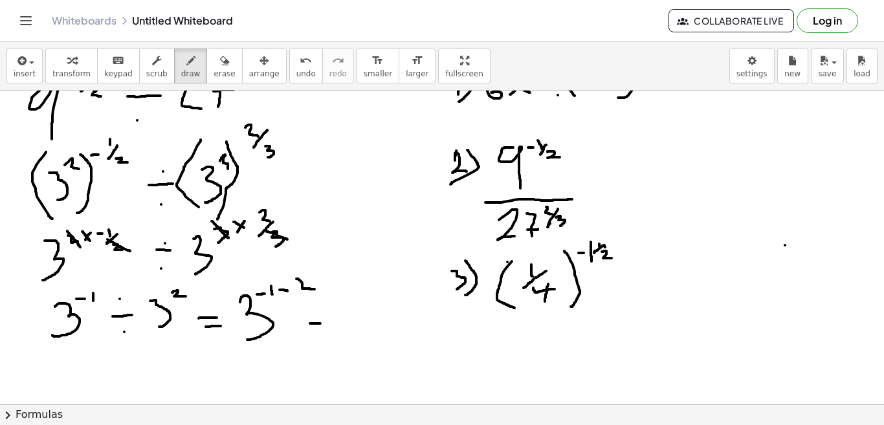
click at [321, 324] on div at bounding box center [442, 5] width 884 height 1256
drag, startPoint x: 311, startPoint y: 333, endPoint x: 319, endPoint y: 333, distance: 8.4
click at [319, 333] on div at bounding box center [442, 5] width 884 height 1256
drag, startPoint x: 342, startPoint y: 303, endPoint x: 340, endPoint y: 343, distance: 40.2
click at [340, 343] on div at bounding box center [442, 5] width 884 height 1256
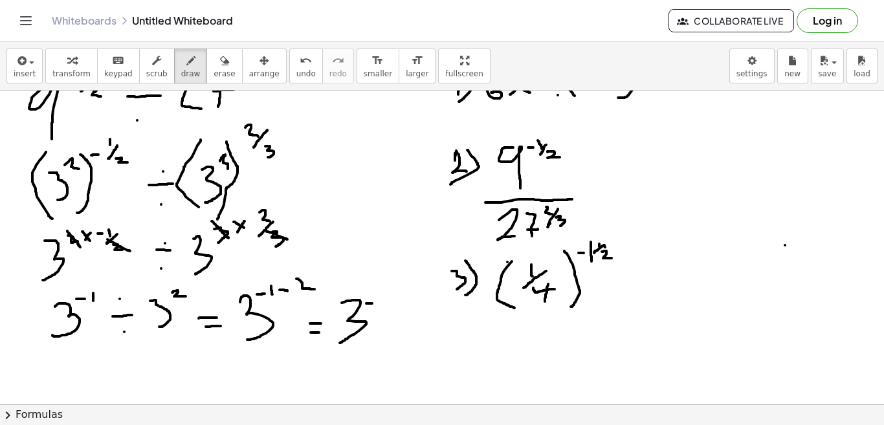
drag, startPoint x: 366, startPoint y: 304, endPoint x: 374, endPoint y: 304, distance: 7.1
click at [374, 304] on div at bounding box center [442, 5] width 884 height 1256
drag, startPoint x: 381, startPoint y: 295, endPoint x: 391, endPoint y: 311, distance: 19.2
click at [391, 311] on div at bounding box center [442, 5] width 884 height 1256
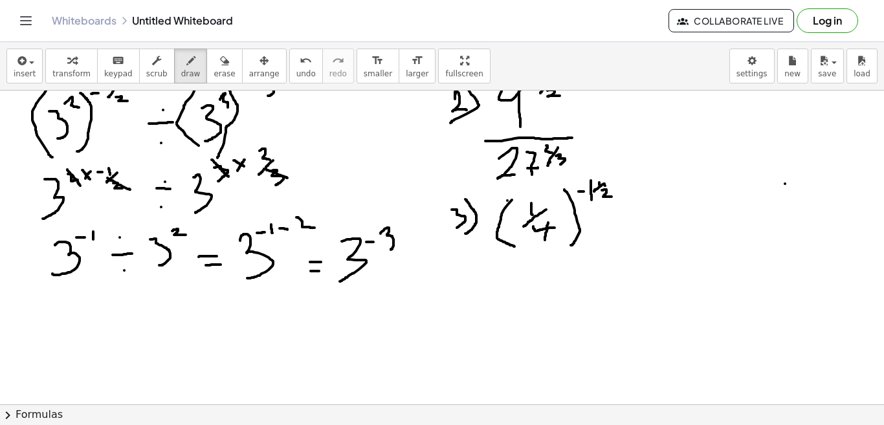
scroll to position [792, 0]
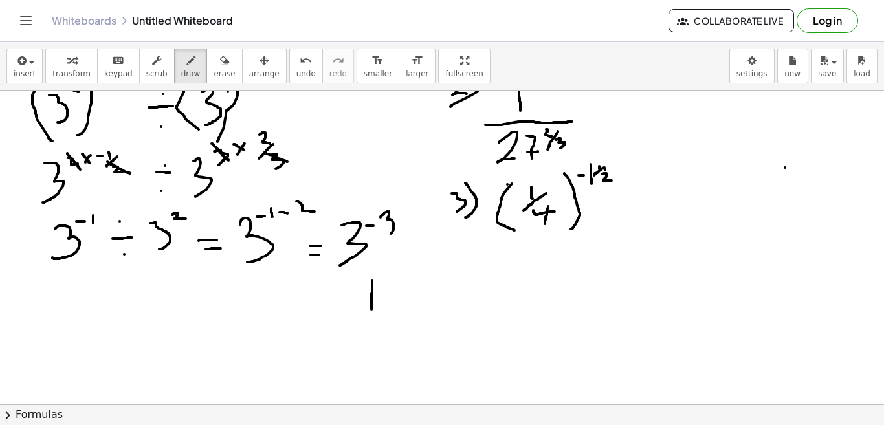
drag, startPoint x: 372, startPoint y: 281, endPoint x: 372, endPoint y: 309, distance: 28.5
drag, startPoint x: 361, startPoint y: 317, endPoint x: 403, endPoint y: 319, distance: 42.2
drag, startPoint x: 365, startPoint y: 339, endPoint x: 373, endPoint y: 369, distance: 31.4
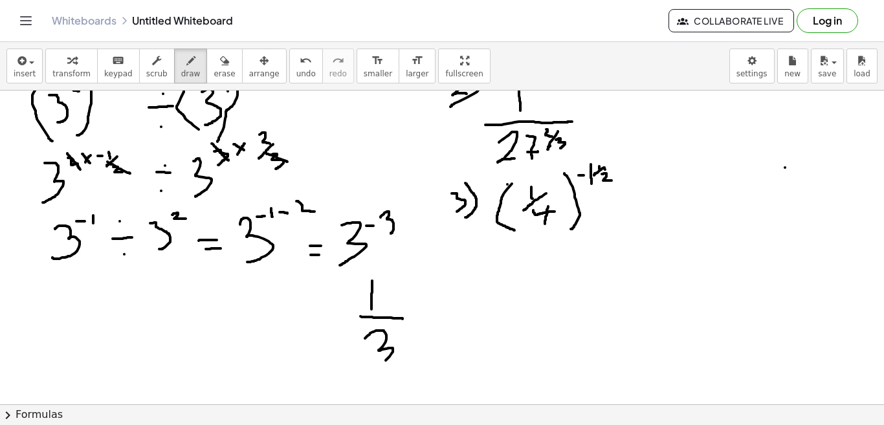
drag, startPoint x: 394, startPoint y: 328, endPoint x: 400, endPoint y: 337, distance: 10.2
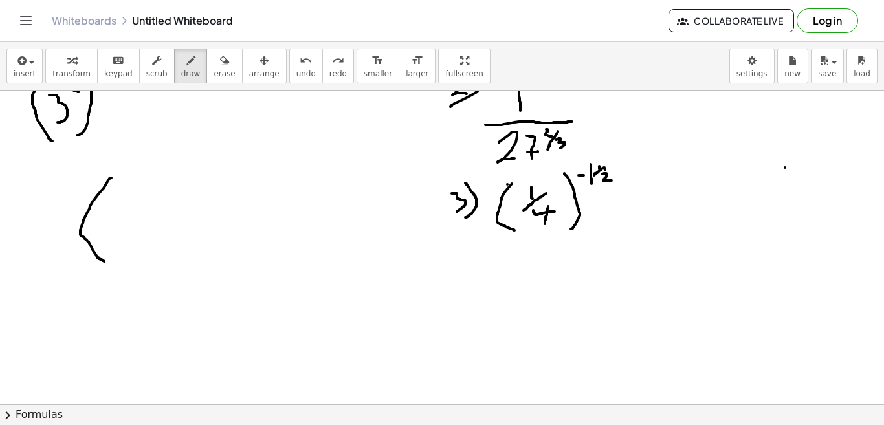
drag, startPoint x: 111, startPoint y: 178, endPoint x: 104, endPoint y: 262, distance: 83.8
drag, startPoint x: 116, startPoint y: 191, endPoint x: 117, endPoint y: 207, distance: 16.2
drag, startPoint x: 105, startPoint y: 218, endPoint x: 139, endPoint y: 222, distance: 34.0
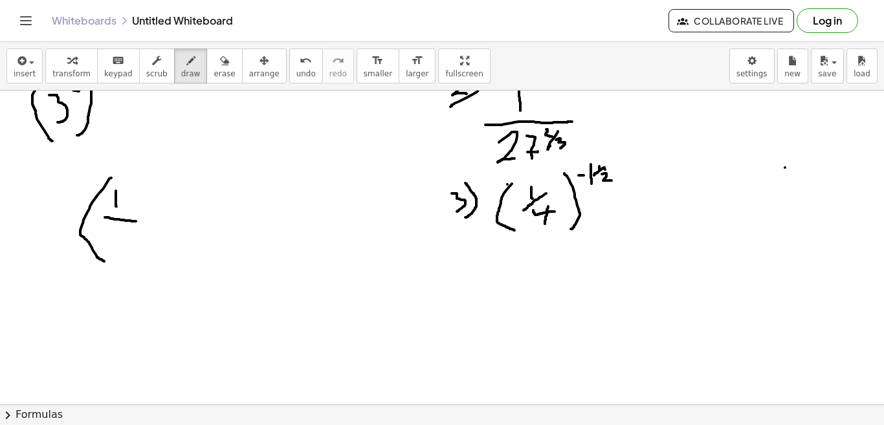
drag, startPoint x: 109, startPoint y: 238, endPoint x: 128, endPoint y: 235, distance: 18.3
drag, startPoint x: 122, startPoint y: 232, endPoint x: 125, endPoint y: 256, distance: 24.2
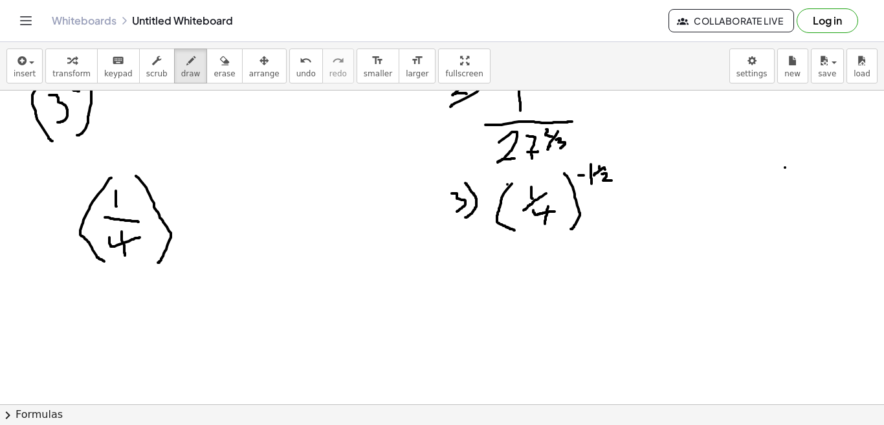
drag, startPoint x: 136, startPoint y: 176, endPoint x: 158, endPoint y: 263, distance: 89.5
drag, startPoint x: 159, startPoint y: 180, endPoint x: 167, endPoint y: 179, distance: 8.4
drag, startPoint x: 177, startPoint y: 166, endPoint x: 181, endPoint y: 199, distance: 33.2
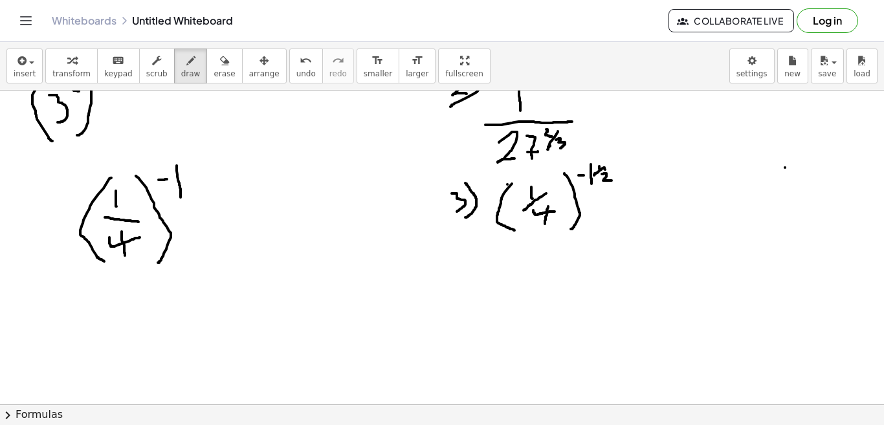
drag, startPoint x: 188, startPoint y: 167, endPoint x: 188, endPoint y: 178, distance: 11.0
drag, startPoint x: 194, startPoint y: 175, endPoint x: 188, endPoint y: 188, distance: 14.5
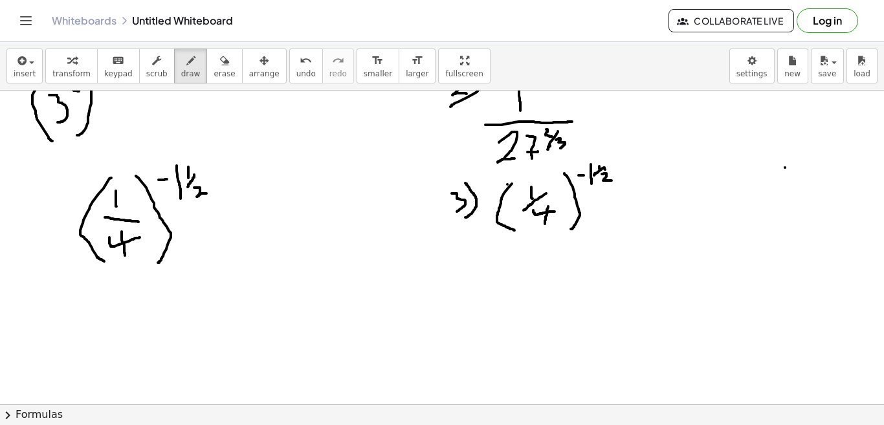
drag, startPoint x: 194, startPoint y: 188, endPoint x: 207, endPoint y: 194, distance: 13.6
drag, startPoint x: 210, startPoint y: 227, endPoint x: 232, endPoint y: 230, distance: 22.2
drag, startPoint x: 215, startPoint y: 238, endPoint x: 230, endPoint y: 239, distance: 15.6
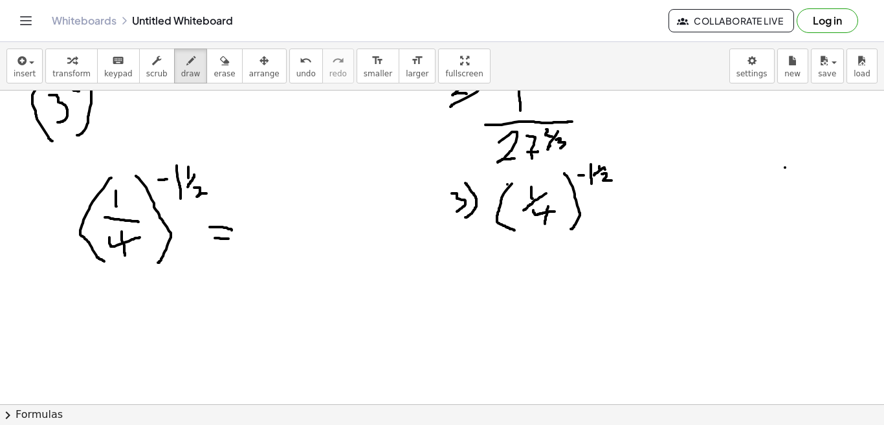
drag, startPoint x: 259, startPoint y: 216, endPoint x: 287, endPoint y: 237, distance: 35.1
drag, startPoint x: 271, startPoint y: 214, endPoint x: 273, endPoint y: 253, distance: 38.9
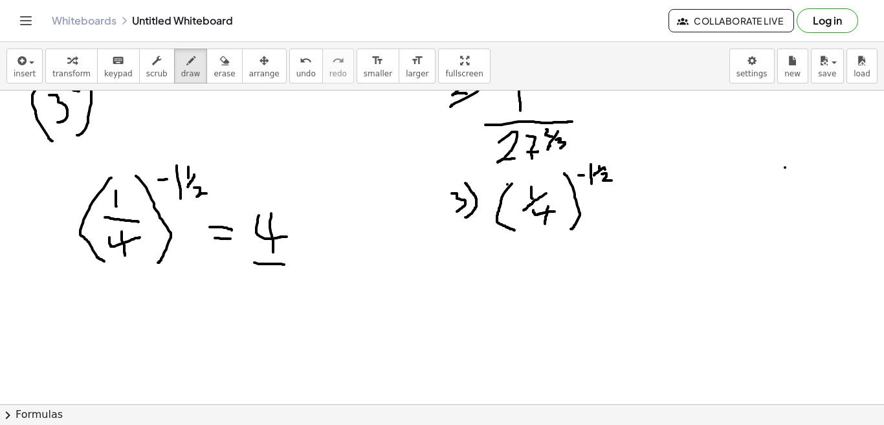
drag, startPoint x: 254, startPoint y: 263, endPoint x: 292, endPoint y: 267, distance: 37.8
drag, startPoint x: 272, startPoint y: 277, endPoint x: 268, endPoint y: 308, distance: 31.3
drag, startPoint x: 254, startPoint y: 200, endPoint x: 264, endPoint y: 345, distance: 145.4
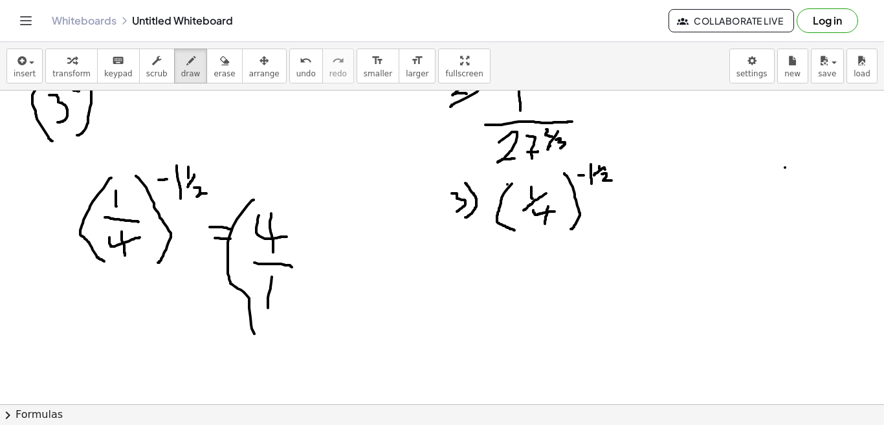
drag, startPoint x: 292, startPoint y: 200, endPoint x: 293, endPoint y: 351, distance: 150.9
drag, startPoint x: 309, startPoint y: 195, endPoint x: 309, endPoint y: 223, distance: 28.5
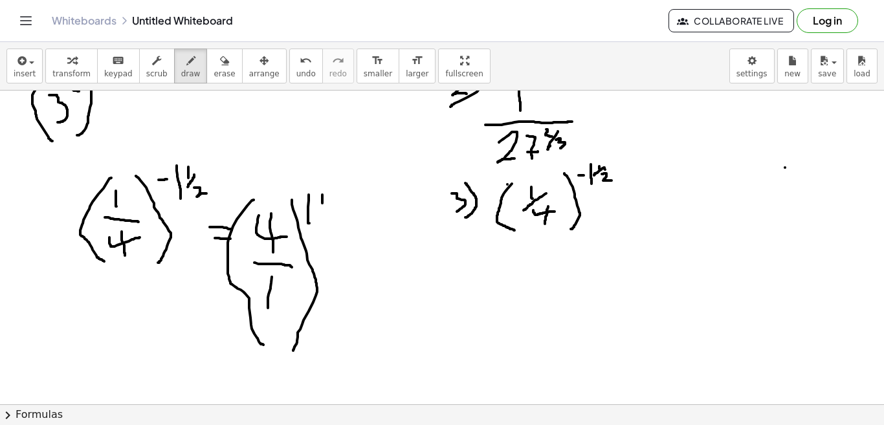
drag, startPoint x: 322, startPoint y: 195, endPoint x: 322, endPoint y: 205, distance: 9.7
drag, startPoint x: 331, startPoint y: 202, endPoint x: 321, endPoint y: 214, distance: 16.1
drag, startPoint x: 331, startPoint y: 214, endPoint x: 340, endPoint y: 219, distance: 9.9
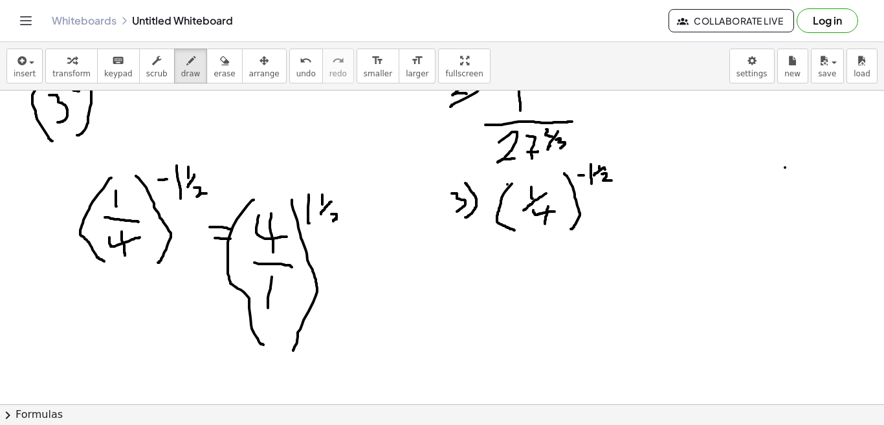
drag, startPoint x: 348, startPoint y: 278, endPoint x: 356, endPoint y: 282, distance: 9.3
drag, startPoint x: 344, startPoint y: 297, endPoint x: 355, endPoint y: 298, distance: 11.7
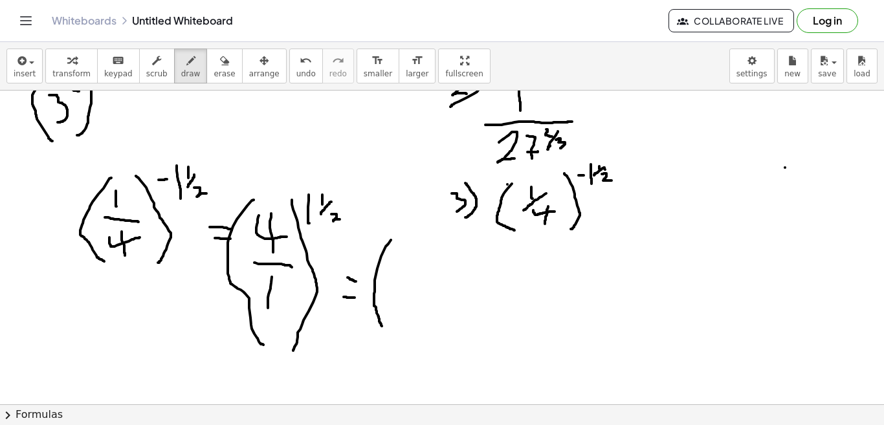
drag, startPoint x: 391, startPoint y: 240, endPoint x: 383, endPoint y: 328, distance: 87.8
drag, startPoint x: 392, startPoint y: 281, endPoint x: 440, endPoint y: 293, distance: 48.8
drag, startPoint x: 413, startPoint y: 271, endPoint x: 412, endPoint y: 312, distance: 40.8
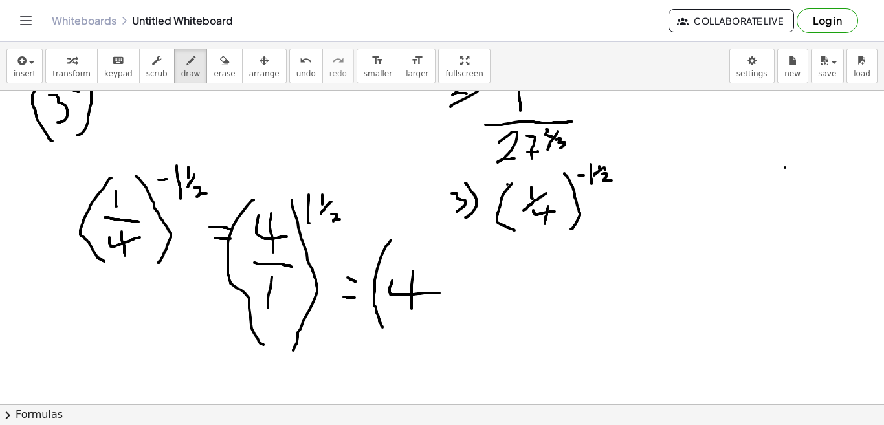
drag, startPoint x: 440, startPoint y: 232, endPoint x: 457, endPoint y: 314, distance: 83.9
drag, startPoint x: 468, startPoint y: 229, endPoint x: 473, endPoint y: 246, distance: 17.6
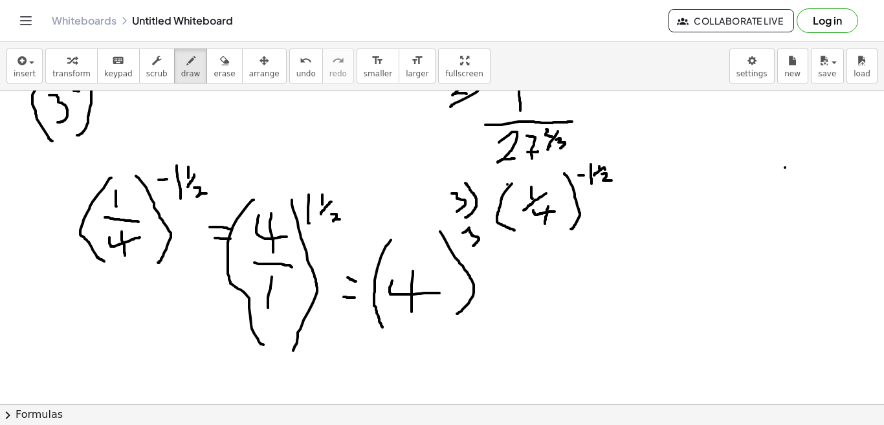
drag, startPoint x: 469, startPoint y: 228, endPoint x: 463, endPoint y: 233, distance: 8.3
drag, startPoint x: 490, startPoint y: 243, endPoint x: 471, endPoint y: 258, distance: 24.0
drag, startPoint x: 485, startPoint y: 254, endPoint x: 495, endPoint y: 263, distance: 12.9
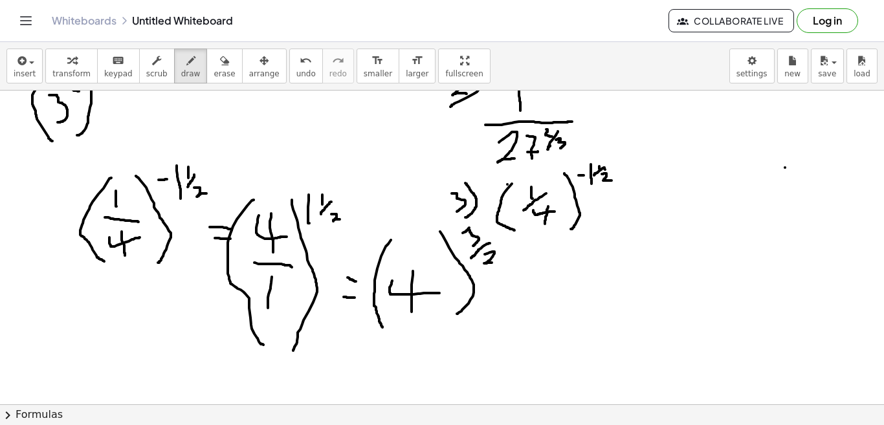
drag, startPoint x: 521, startPoint y: 282, endPoint x: 533, endPoint y: 283, distance: 11.7
drag, startPoint x: 514, startPoint y: 304, endPoint x: 531, endPoint y: 300, distance: 17.1
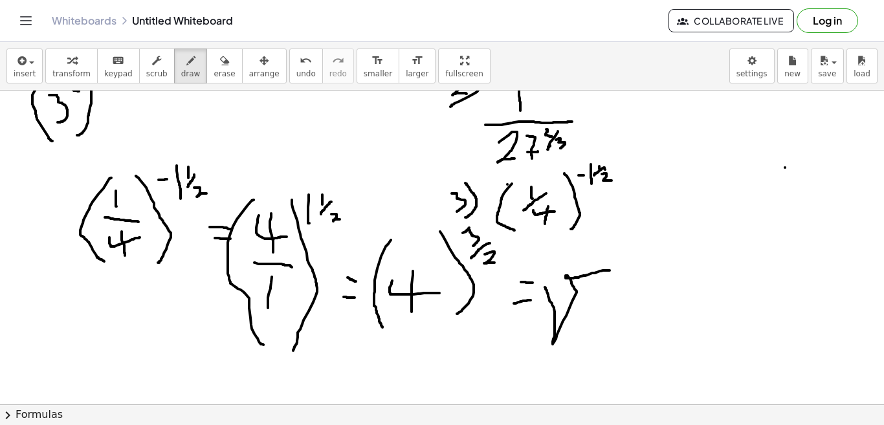
drag, startPoint x: 610, startPoint y: 271, endPoint x: 545, endPoint y: 286, distance: 66.6
drag, startPoint x: 555, startPoint y: 290, endPoint x: 566, endPoint y: 300, distance: 15.1
drag, startPoint x: 582, startPoint y: 297, endPoint x: 605, endPoint y: 303, distance: 23.6
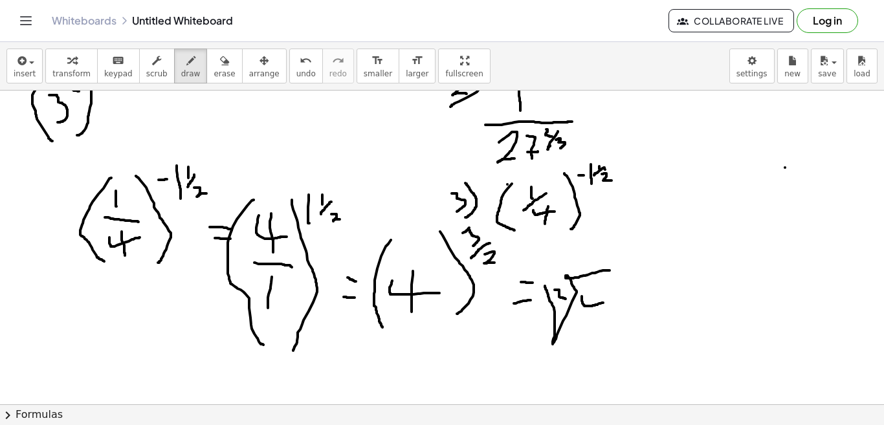
drag, startPoint x: 593, startPoint y: 292, endPoint x: 592, endPoint y: 322, distance: 29.8
drag, startPoint x: 538, startPoint y: 262, endPoint x: 552, endPoint y: 363, distance: 102.0
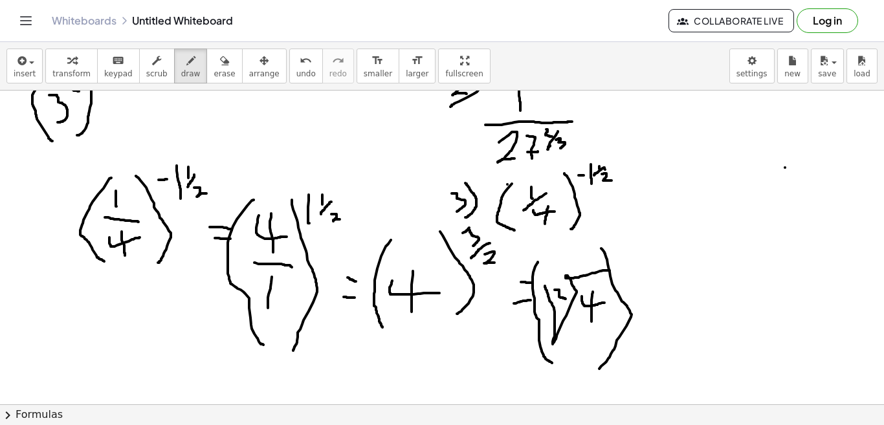
drag, startPoint x: 601, startPoint y: 249, endPoint x: 594, endPoint y: 372, distance: 123.2
drag, startPoint x: 629, startPoint y: 253, endPoint x: 642, endPoint y: 271, distance: 23.2
drag, startPoint x: 668, startPoint y: 311, endPoint x: 679, endPoint y: 311, distance: 10.4
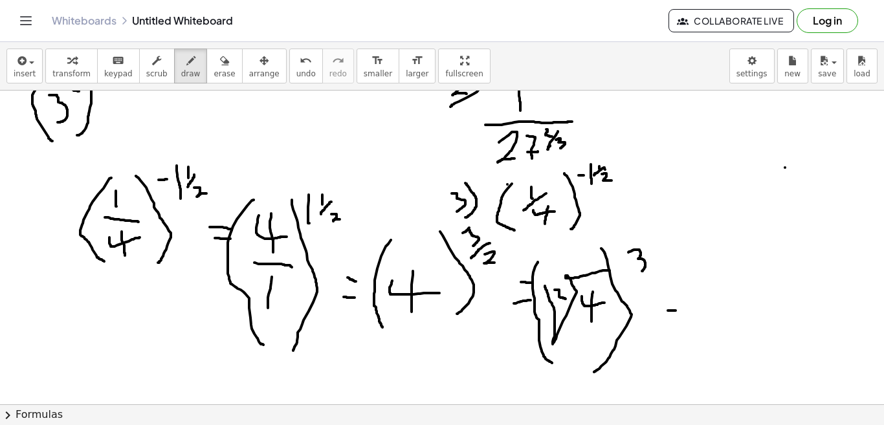
drag, startPoint x: 669, startPoint y: 318, endPoint x: 682, endPoint y: 319, distance: 13.0
drag, startPoint x: 697, startPoint y: 298, endPoint x: 717, endPoint y: 325, distance: 32.9
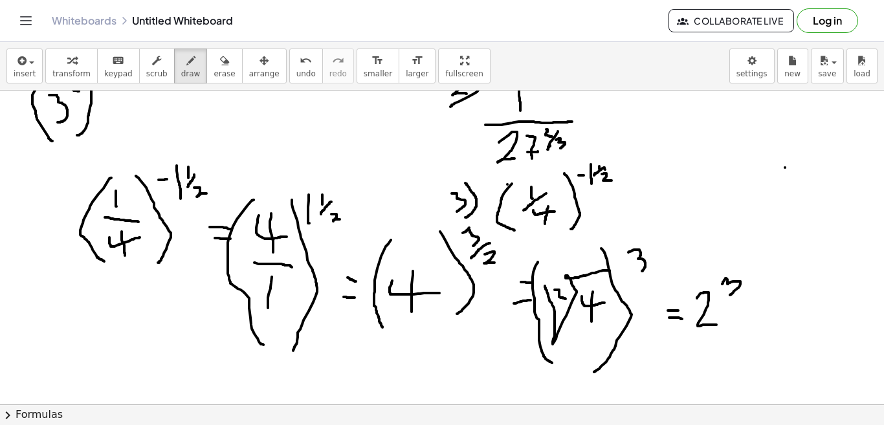
drag, startPoint x: 723, startPoint y: 284, endPoint x: 724, endPoint y: 299, distance: 15.0
drag, startPoint x: 683, startPoint y: 344, endPoint x: 715, endPoint y: 342, distance: 31.8
drag, startPoint x: 688, startPoint y: 355, endPoint x: 724, endPoint y: 354, distance: 35.6
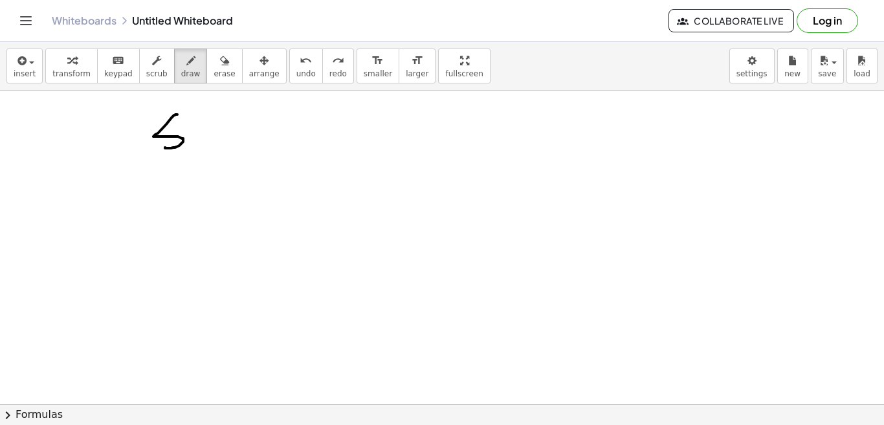
drag, startPoint x: 177, startPoint y: 115, endPoint x: 165, endPoint y: 148, distance: 35.2
drag, startPoint x: 199, startPoint y: 114, endPoint x: 203, endPoint y: 140, distance: 26.7
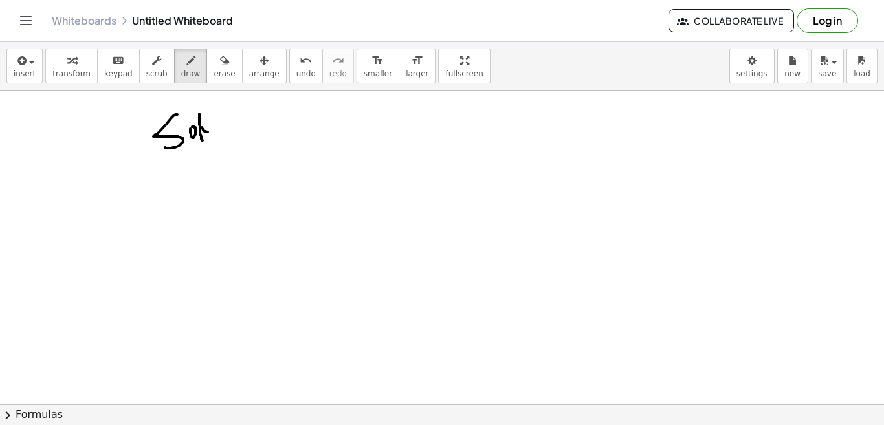
drag, startPoint x: 202, startPoint y: 128, endPoint x: 208, endPoint y: 132, distance: 7.4
drag, startPoint x: 219, startPoint y: 131, endPoint x: 225, endPoint y: 137, distance: 8.2
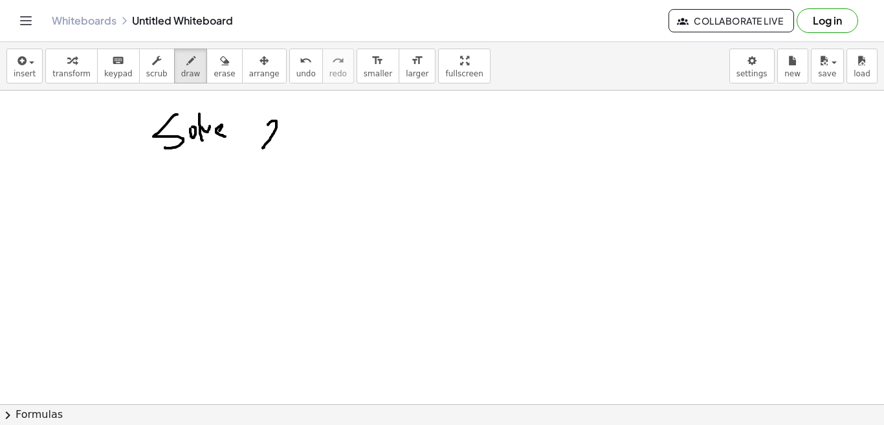
drag, startPoint x: 268, startPoint y: 125, endPoint x: 277, endPoint y: 146, distance: 22.6
drag, startPoint x: 300, startPoint y: 124, endPoint x: 298, endPoint y: 148, distance: 24.0
drag, startPoint x: 302, startPoint y: 110, endPoint x: 310, endPoint y: 114, distance: 8.7
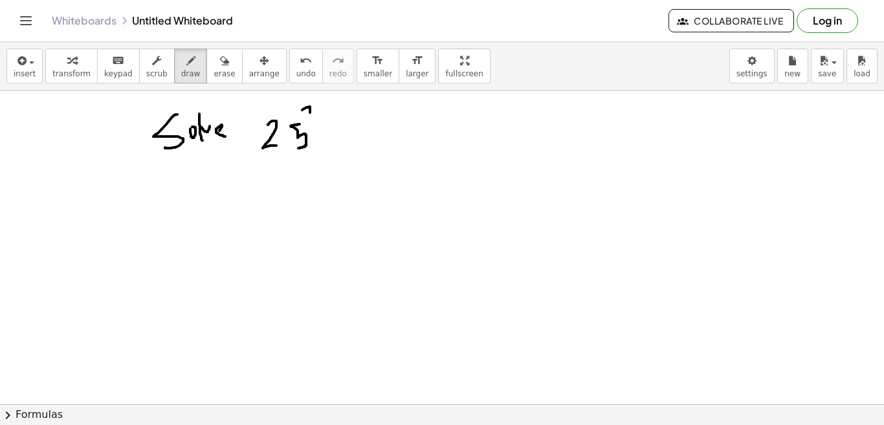
drag, startPoint x: 316, startPoint y: 106, endPoint x: 317, endPoint y: 120, distance: 14.3
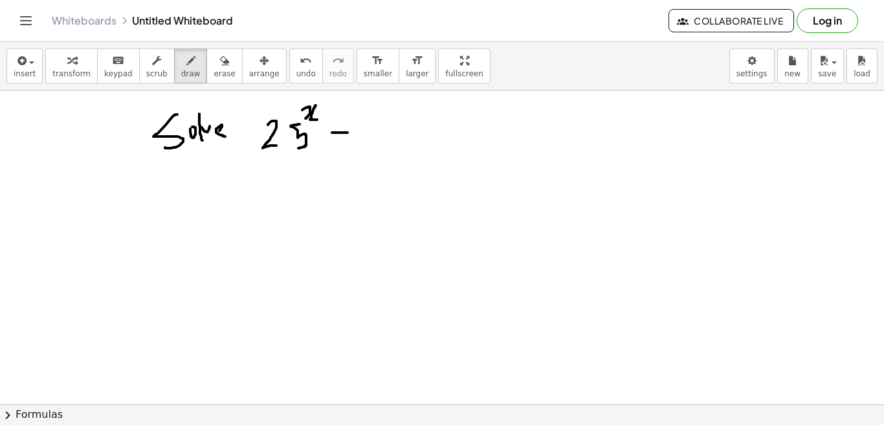
drag, startPoint x: 332, startPoint y: 133, endPoint x: 348, endPoint y: 133, distance: 15.5
drag, startPoint x: 368, startPoint y: 115, endPoint x: 365, endPoint y: 143, distance: 28.0
drag, startPoint x: 373, startPoint y: 105, endPoint x: 377, endPoint y: 113, distance: 9.3
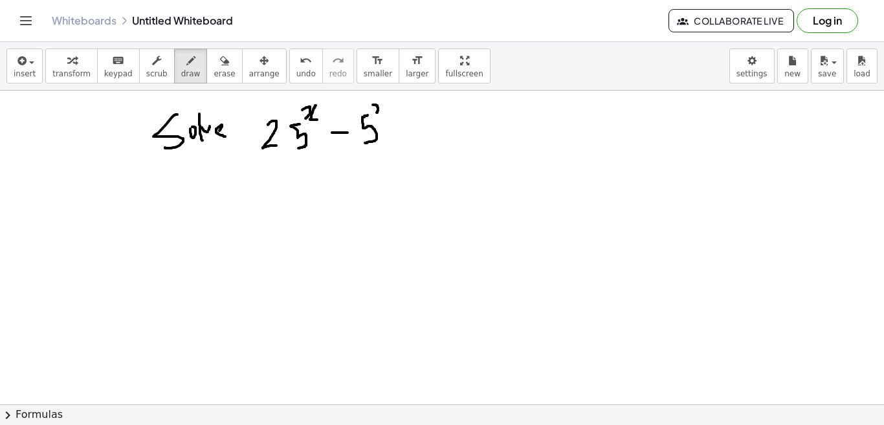
drag, startPoint x: 383, startPoint y: 104, endPoint x: 383, endPoint y: 118, distance: 14.3
drag, startPoint x: 389, startPoint y: 132, endPoint x: 405, endPoint y: 131, distance: 15.6
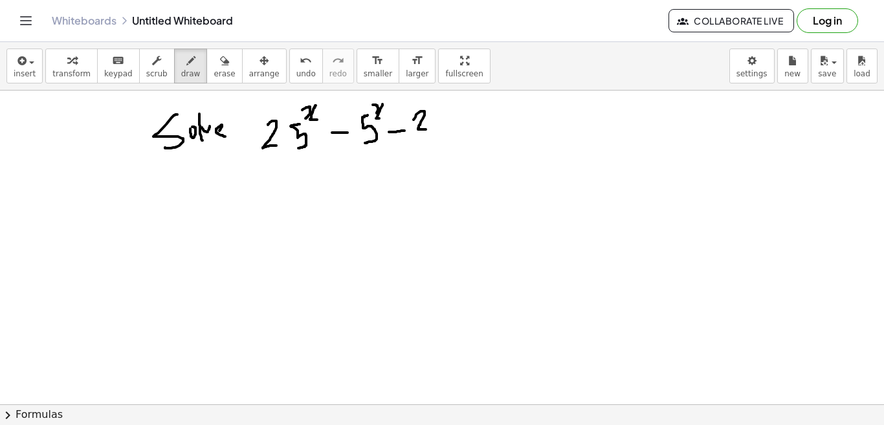
drag, startPoint x: 414, startPoint y: 120, endPoint x: 429, endPoint y: 129, distance: 17.8
drag, startPoint x: 464, startPoint y: 113, endPoint x: 476, endPoint y: 113, distance: 11.7
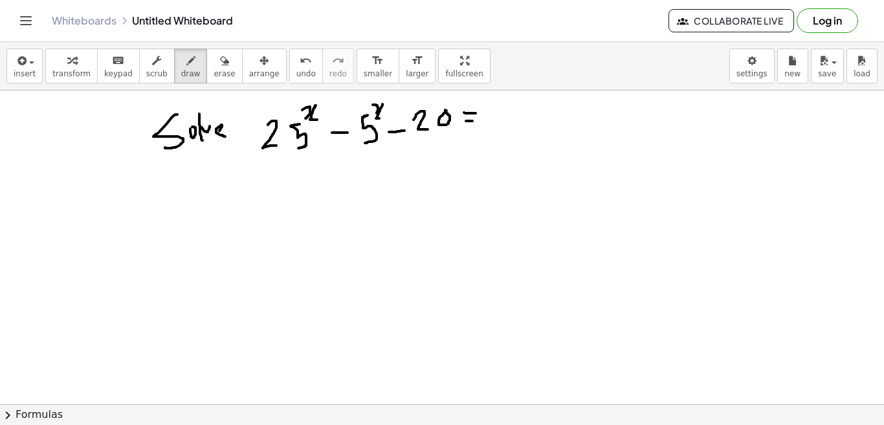
drag, startPoint x: 466, startPoint y: 121, endPoint x: 477, endPoint y: 120, distance: 11.1
drag, startPoint x: 502, startPoint y: 113, endPoint x: 496, endPoint y: 109, distance: 7.0
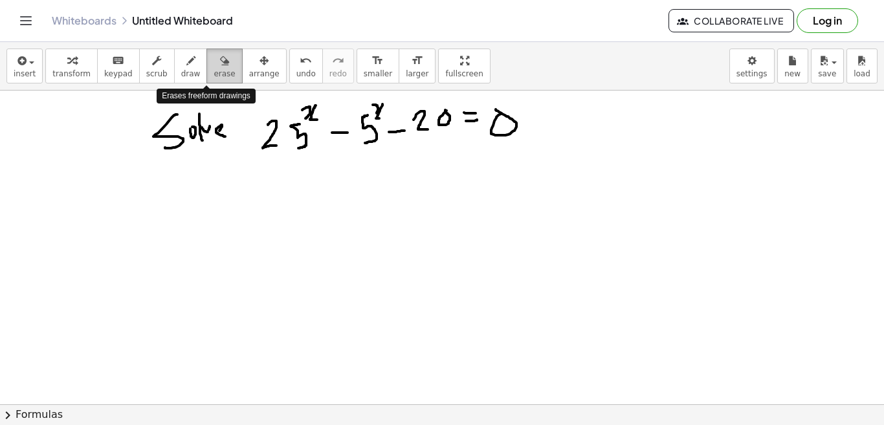
click at [214, 72] on span "erase" at bounding box center [224, 73] width 21 height 9
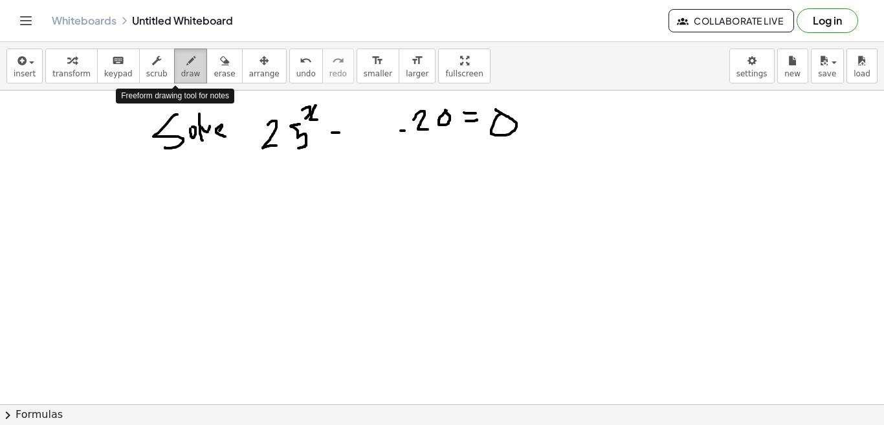
click at [181, 72] on span "draw" at bounding box center [190, 73] width 19 height 9
drag, startPoint x: 358, startPoint y: 117, endPoint x: 355, endPoint y: 145, distance: 28.7
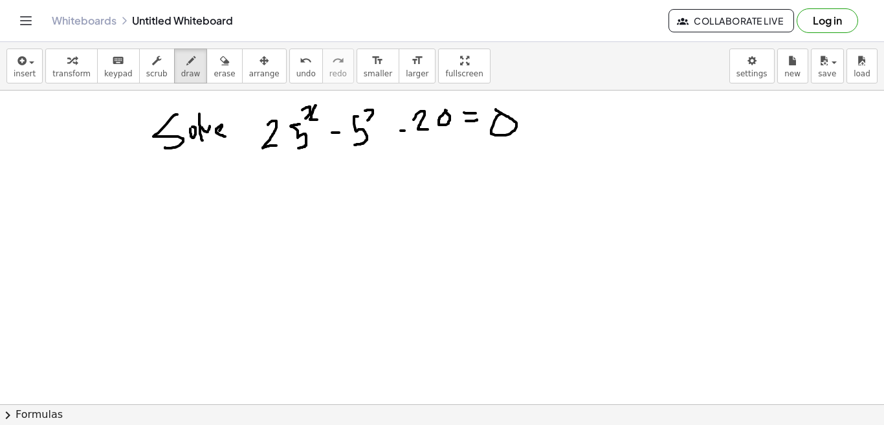
drag, startPoint x: 365, startPoint y: 111, endPoint x: 368, endPoint y: 120, distance: 10.1
drag, startPoint x: 377, startPoint y: 109, endPoint x: 382, endPoint y: 118, distance: 10.1
drag, startPoint x: 403, startPoint y: 129, endPoint x: 387, endPoint y: 134, distance: 17.0
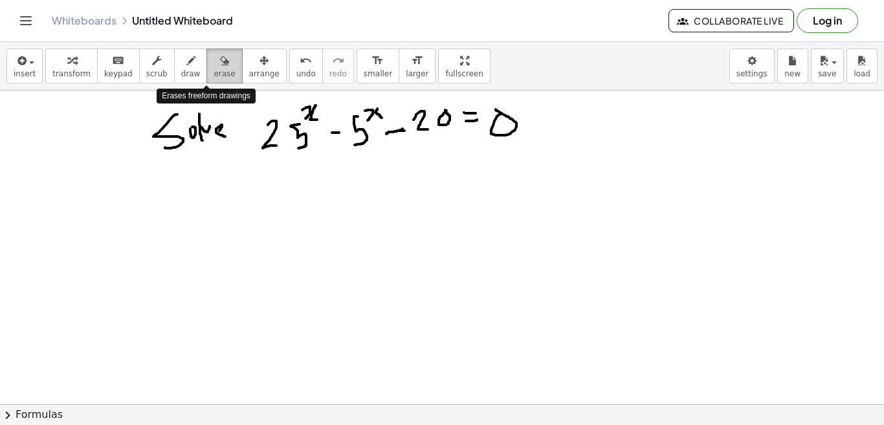
click at [214, 76] on span "erase" at bounding box center [224, 73] width 21 height 9
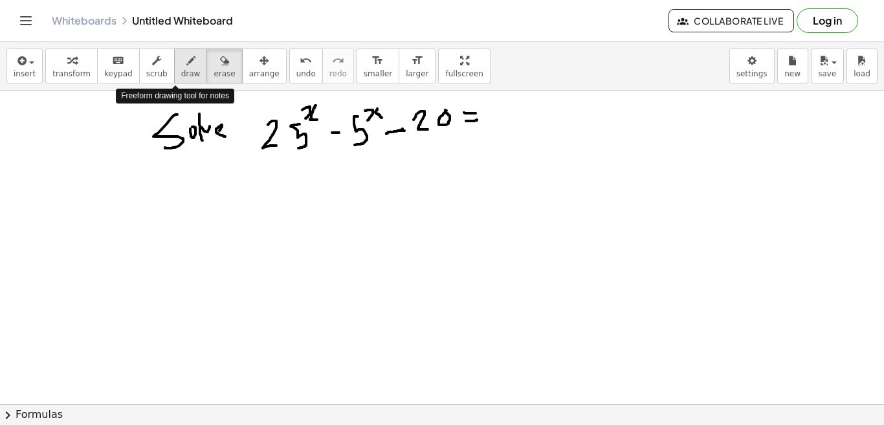
click at [186, 65] on icon "button" at bounding box center [190, 61] width 9 height 16
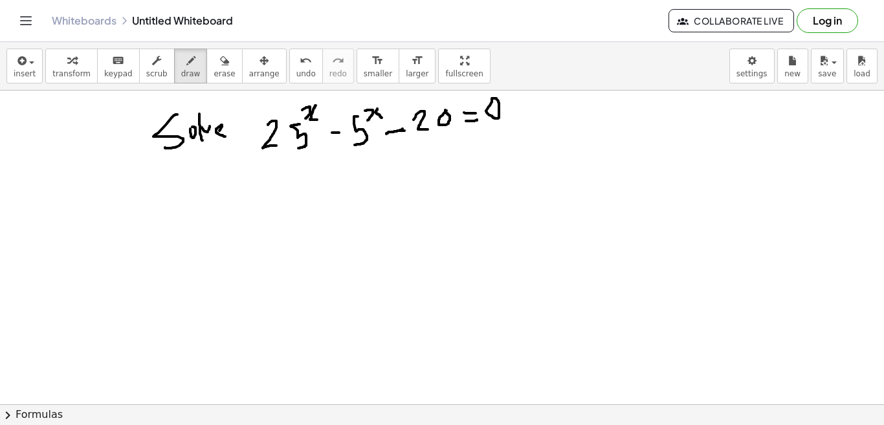
drag, startPoint x: 255, startPoint y: 196, endPoint x: 239, endPoint y: 214, distance: 24.8
drag, startPoint x: 263, startPoint y: 191, endPoint x: 270, endPoint y: 196, distance: 8.8
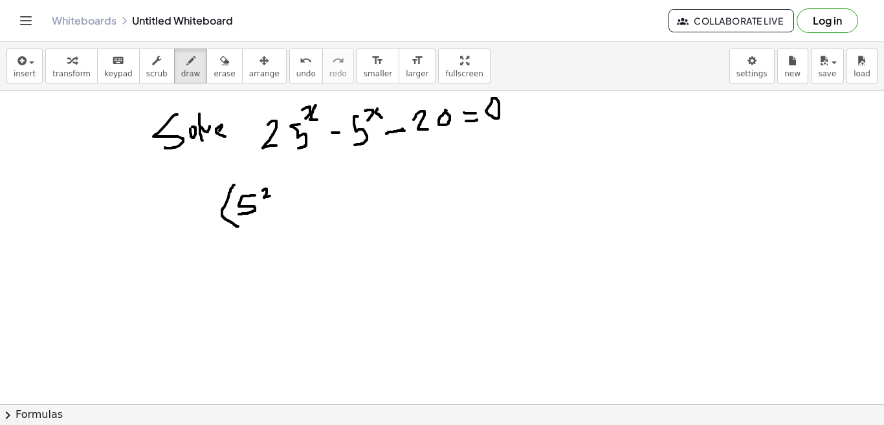
drag, startPoint x: 234, startPoint y: 185, endPoint x: 238, endPoint y: 227, distance: 41.6
drag, startPoint x: 272, startPoint y: 181, endPoint x: 264, endPoint y: 224, distance: 44.1
drag, startPoint x: 284, startPoint y: 181, endPoint x: 288, endPoint y: 188, distance: 7.9
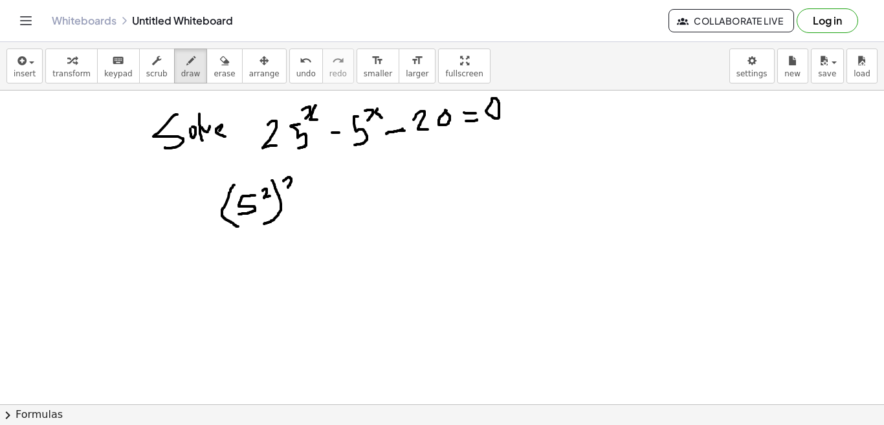
drag, startPoint x: 297, startPoint y: 178, endPoint x: 303, endPoint y: 186, distance: 10.2
drag, startPoint x: 300, startPoint y: 199, endPoint x: 313, endPoint y: 202, distance: 13.3
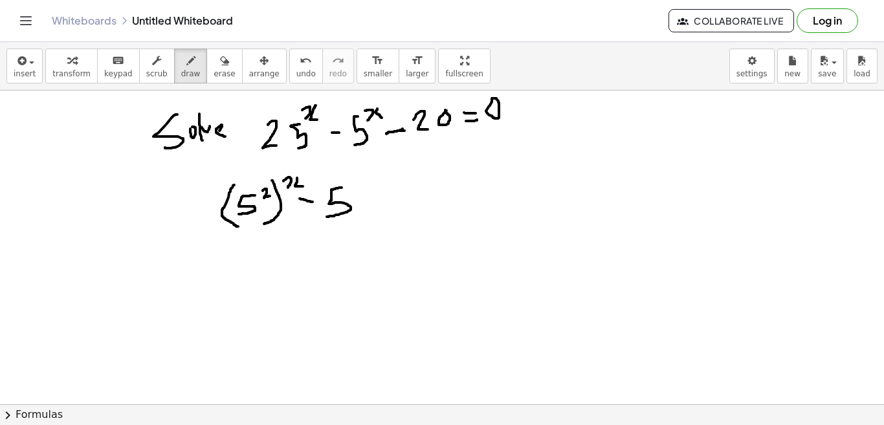
drag, startPoint x: 342, startPoint y: 188, endPoint x: 327, endPoint y: 217, distance: 32.7
drag, startPoint x: 350, startPoint y: 179, endPoint x: 352, endPoint y: 186, distance: 8.2
drag, startPoint x: 359, startPoint y: 181, endPoint x: 366, endPoint y: 185, distance: 8.1
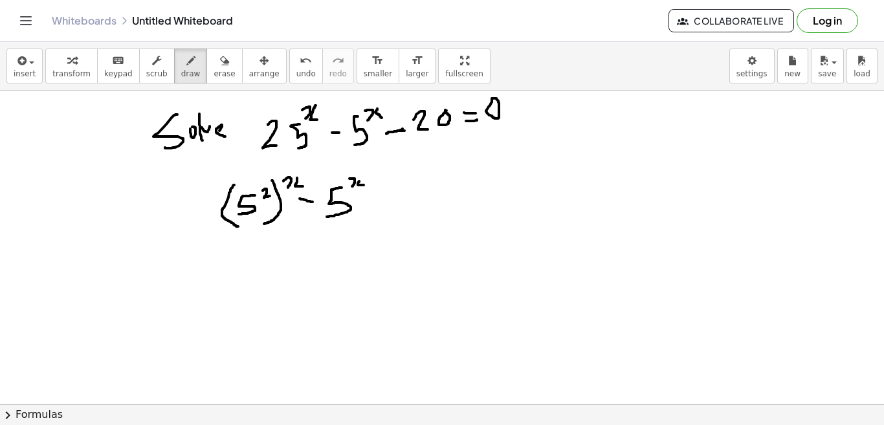
drag, startPoint x: 368, startPoint y: 199, endPoint x: 382, endPoint y: 200, distance: 13.7
drag, startPoint x: 392, startPoint y: 190, endPoint x: 406, endPoint y: 207, distance: 21.1
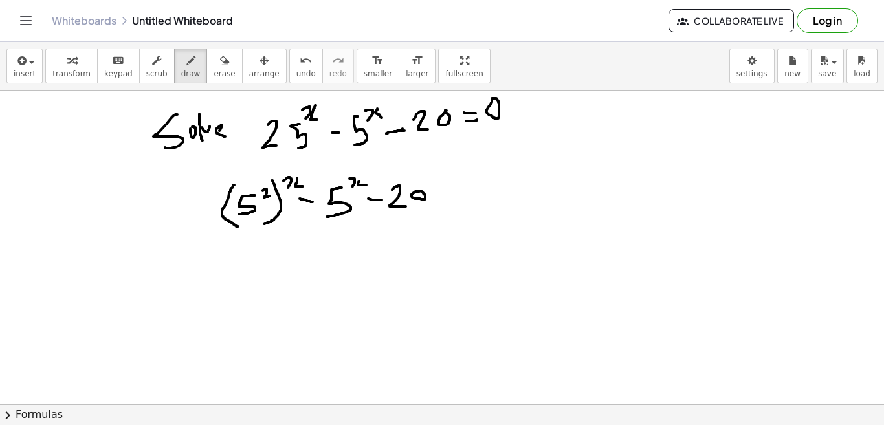
drag, startPoint x: 443, startPoint y: 190, endPoint x: 452, endPoint y: 190, distance: 9.1
drag, startPoint x: 447, startPoint y: 193, endPoint x: 455, endPoint y: 193, distance: 8.4
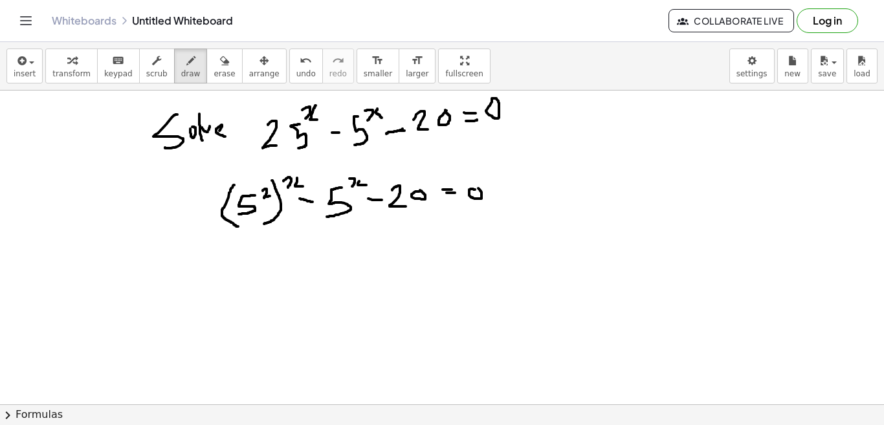
drag, startPoint x: 226, startPoint y: 238, endPoint x: 280, endPoint y: 239, distance: 53.7
drag, startPoint x: 640, startPoint y: 155, endPoint x: 651, endPoint y: 153, distance: 11.7
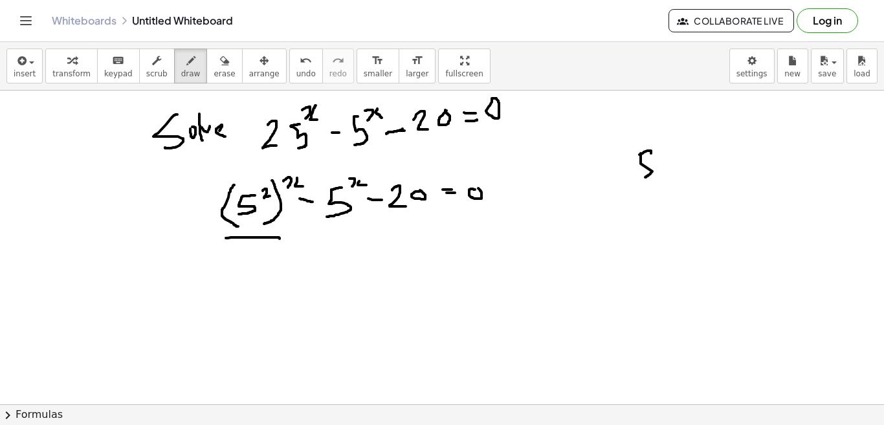
drag, startPoint x: 641, startPoint y: 153, endPoint x: 646, endPoint y: 177, distance: 24.5
drag, startPoint x: 658, startPoint y: 146, endPoint x: 671, endPoint y: 153, distance: 14.5
drag, startPoint x: 677, startPoint y: 142, endPoint x: 685, endPoint y: 148, distance: 10.6
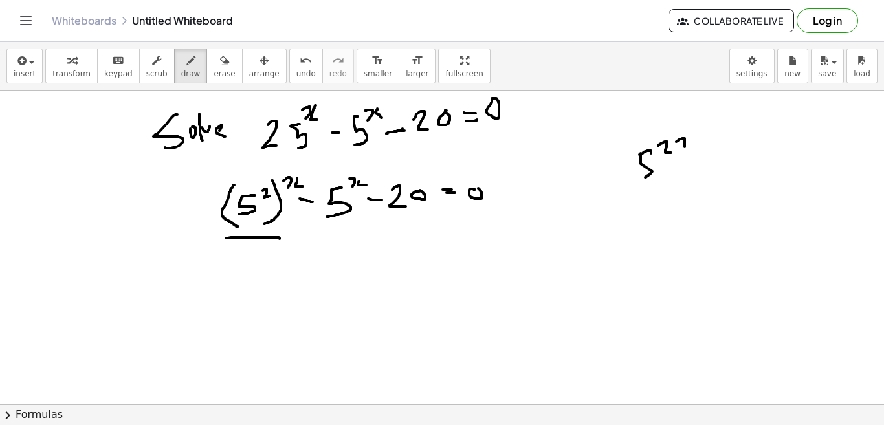
drag, startPoint x: 689, startPoint y: 137, endPoint x: 695, endPoint y: 148, distance: 12.8
drag, startPoint x: 109, startPoint y: 260, endPoint x: 109, endPoint y: 276, distance: 16.8
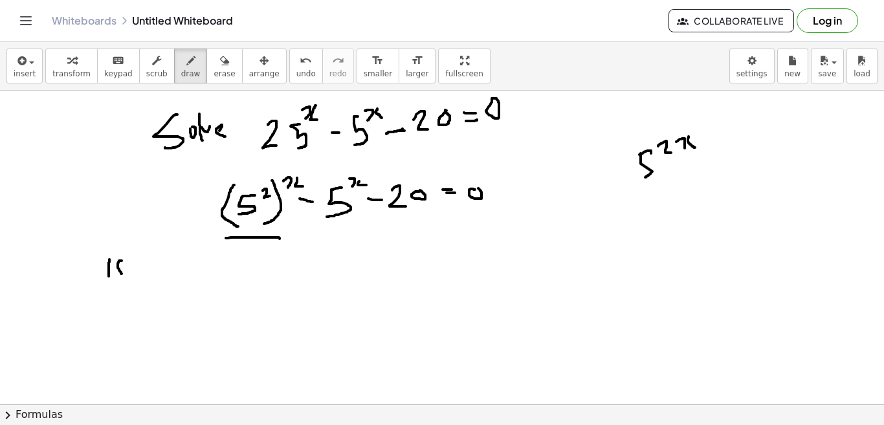
drag, startPoint x: 122, startPoint y: 261, endPoint x: 122, endPoint y: 278, distance: 16.8
drag, startPoint x: 117, startPoint y: 273, endPoint x: 127, endPoint y: 273, distance: 9.7
drag, startPoint x: 167, startPoint y: 266, endPoint x: 155, endPoint y: 283, distance: 20.8
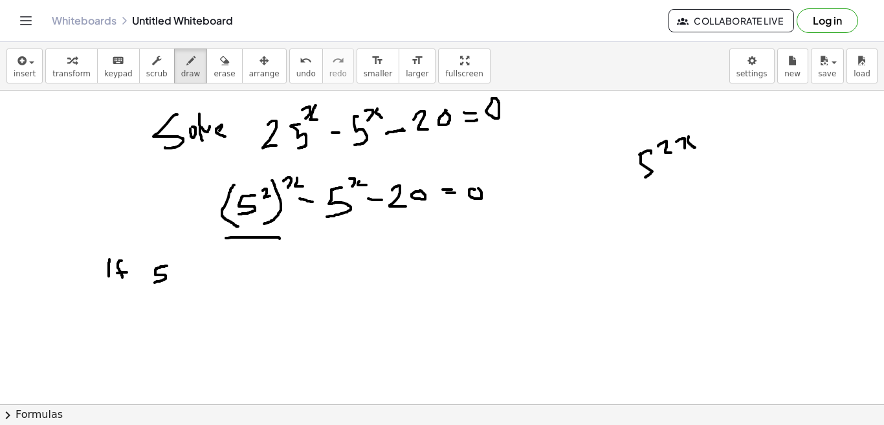
drag, startPoint x: 173, startPoint y: 256, endPoint x: 180, endPoint y: 264, distance: 10.1
drag, startPoint x: 155, startPoint y: 246, endPoint x: 148, endPoint y: 330, distance: 83.8
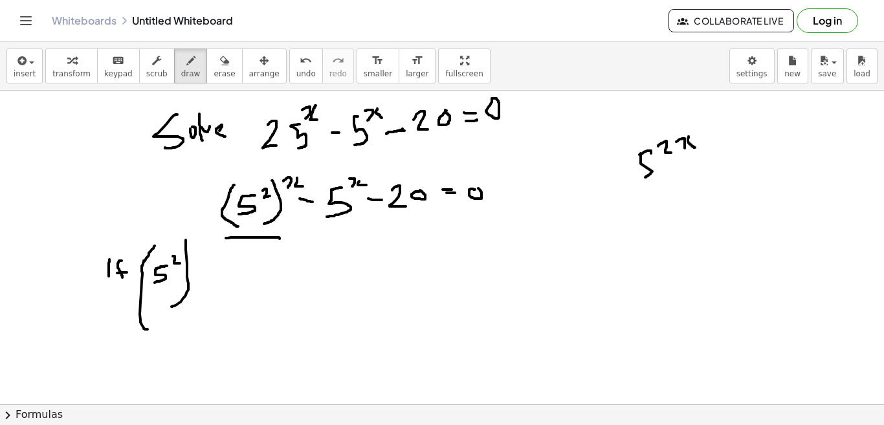
drag, startPoint x: 186, startPoint y: 240, endPoint x: 172, endPoint y: 307, distance: 68.2
drag, startPoint x: 194, startPoint y: 238, endPoint x: 198, endPoint y: 251, distance: 14.1
drag, startPoint x: 206, startPoint y: 235, endPoint x: 210, endPoint y: 247, distance: 12.5
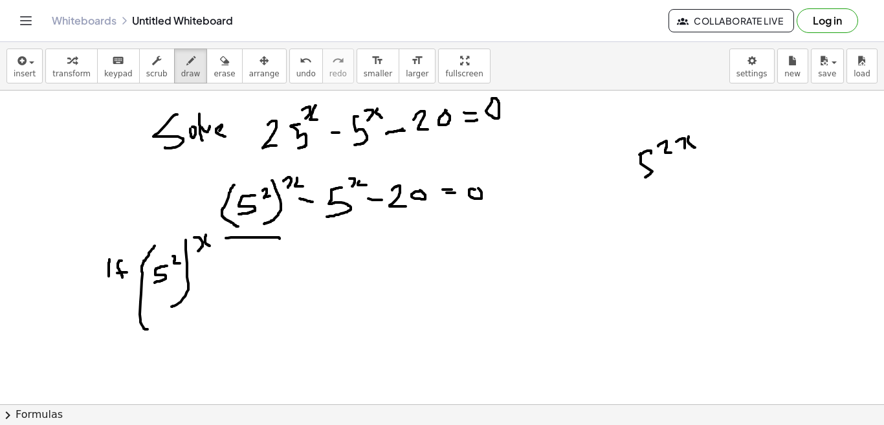
drag, startPoint x: 229, startPoint y: 262, endPoint x: 236, endPoint y: 273, distance: 12.6
drag, startPoint x: 247, startPoint y: 262, endPoint x: 246, endPoint y: 273, distance: 11.0
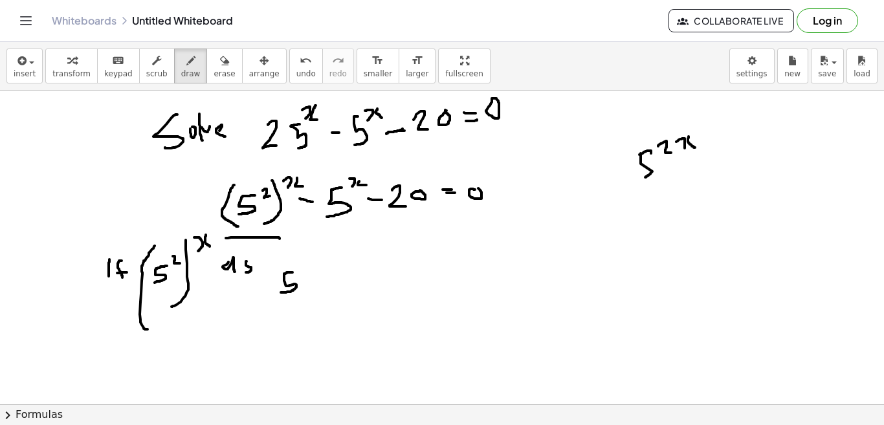
drag, startPoint x: 293, startPoint y: 273, endPoint x: 281, endPoint y: 293, distance: 23.2
drag, startPoint x: 300, startPoint y: 269, endPoint x: 302, endPoint y: 277, distance: 8.0
drag, startPoint x: 308, startPoint y: 268, endPoint x: 310, endPoint y: 275, distance: 7.0
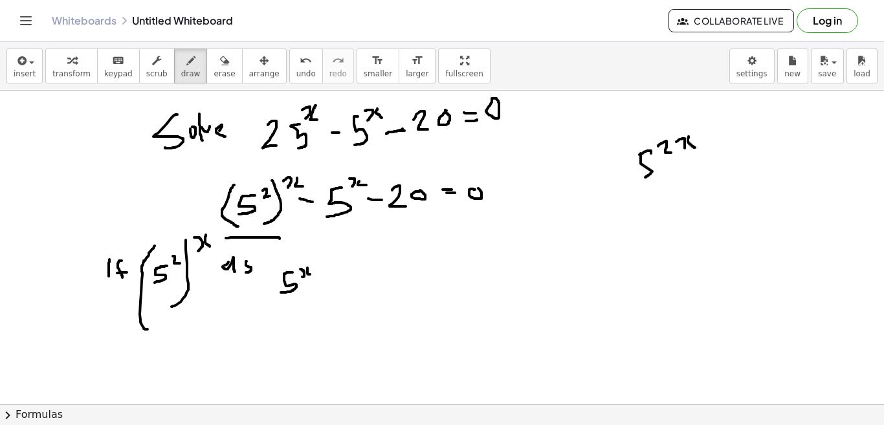
drag, startPoint x: 275, startPoint y: 265, endPoint x: 288, endPoint y: 308, distance: 44.2
drag, startPoint x: 318, startPoint y: 258, endPoint x: 306, endPoint y: 296, distance: 39.3
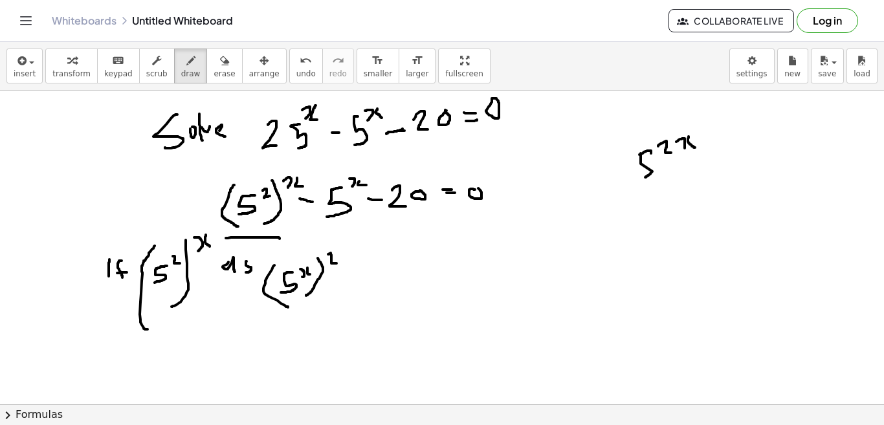
drag, startPoint x: 328, startPoint y: 254, endPoint x: 337, endPoint y: 265, distance: 13.8
drag, startPoint x: 127, startPoint y: 321, endPoint x: 175, endPoint y: 331, distance: 48.9
drag, startPoint x: 276, startPoint y: 318, endPoint x: 328, endPoint y: 318, distance: 51.8
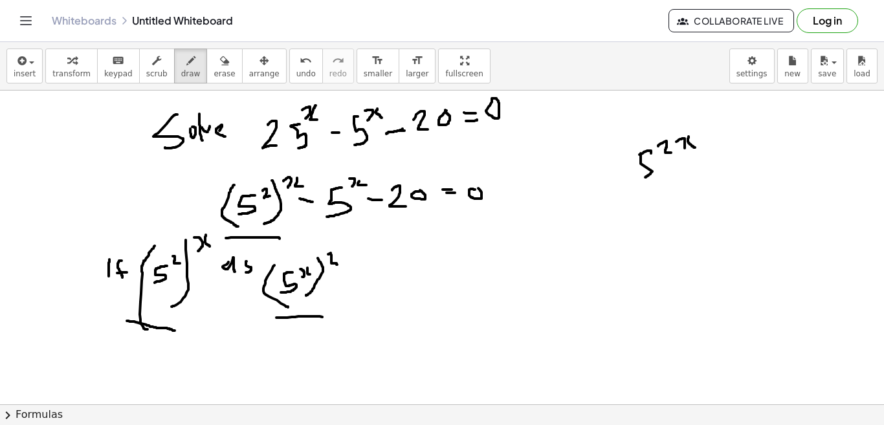
drag, startPoint x: 131, startPoint y: 313, endPoint x: 168, endPoint y: 319, distance: 36.8
drag, startPoint x: 284, startPoint y: 319, endPoint x: 322, endPoint y: 326, distance: 39.4
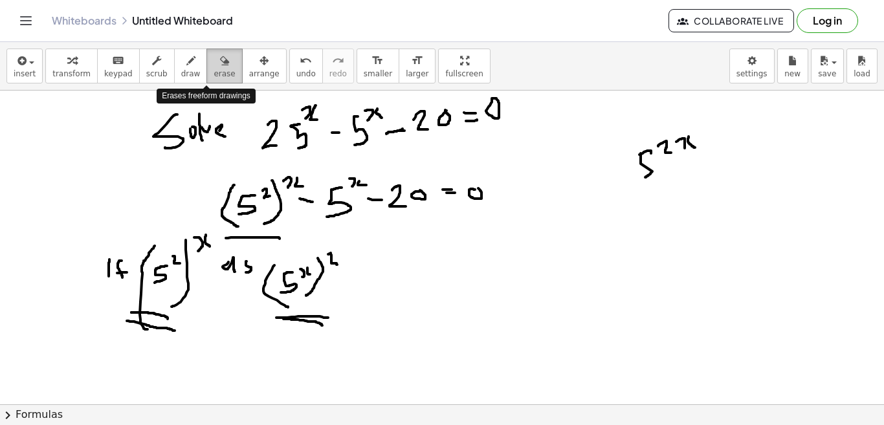
click at [214, 69] on span "erase" at bounding box center [224, 73] width 21 height 9
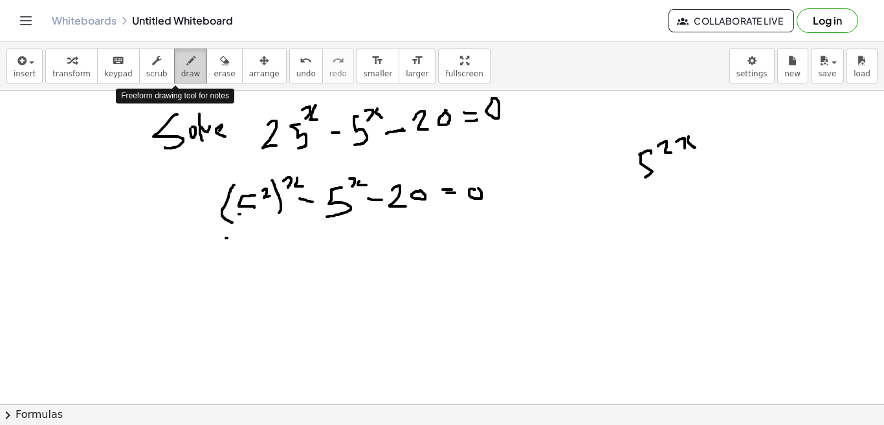
click at [186, 63] on icon "button" at bounding box center [190, 61] width 9 height 16
drag, startPoint x: 254, startPoint y: 207, endPoint x: 241, endPoint y: 218, distance: 16.9
drag, startPoint x: 281, startPoint y: 212, endPoint x: 265, endPoint y: 229, distance: 22.4
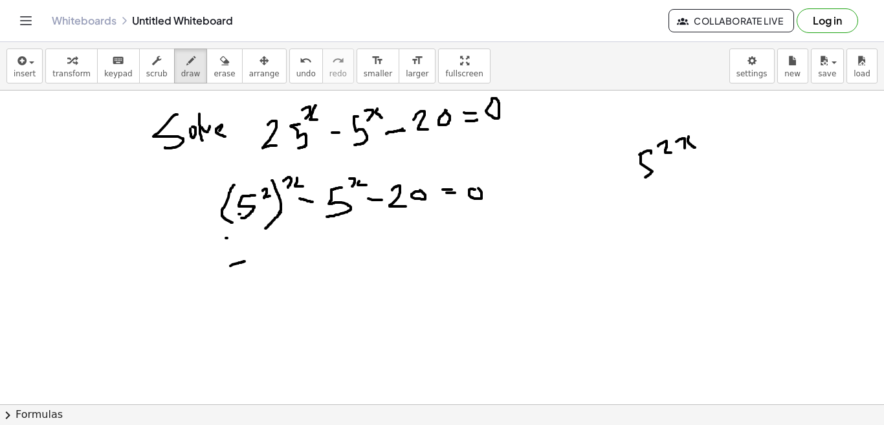
drag, startPoint x: 230, startPoint y: 266, endPoint x: 245, endPoint y: 262, distance: 14.9
drag, startPoint x: 230, startPoint y: 264, endPoint x: 240, endPoint y: 288, distance: 26.2
drag, startPoint x: 243, startPoint y: 253, endPoint x: 231, endPoint y: 259, distance: 13.6
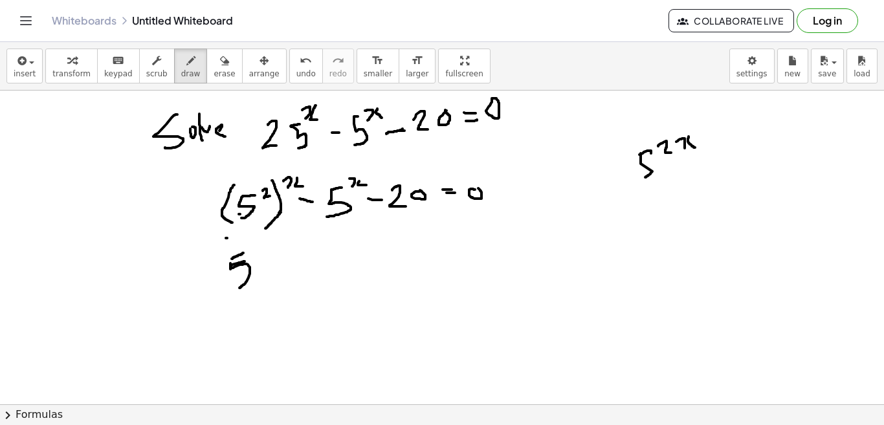
drag, startPoint x: 262, startPoint y: 243, endPoint x: 266, endPoint y: 249, distance: 7.4
drag, startPoint x: 225, startPoint y: 245, endPoint x: 229, endPoint y: 309, distance: 64.3
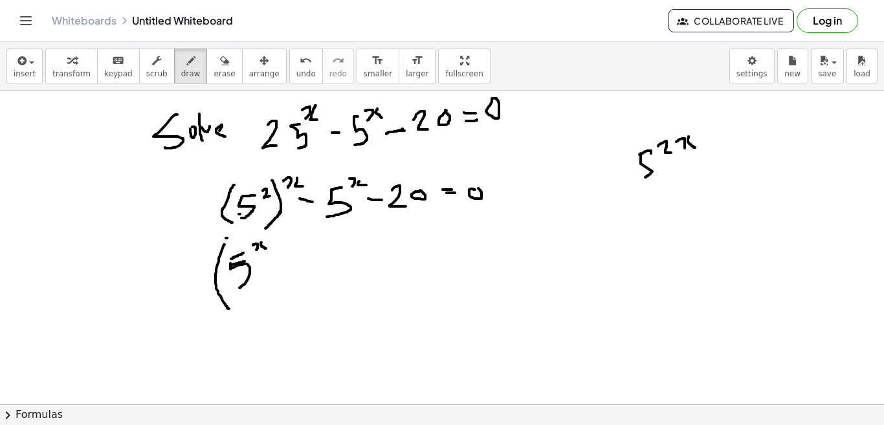
drag, startPoint x: 269, startPoint y: 237, endPoint x: 267, endPoint y: 313, distance: 75.8
drag, startPoint x: 287, startPoint y: 236, endPoint x: 300, endPoint y: 241, distance: 13.3
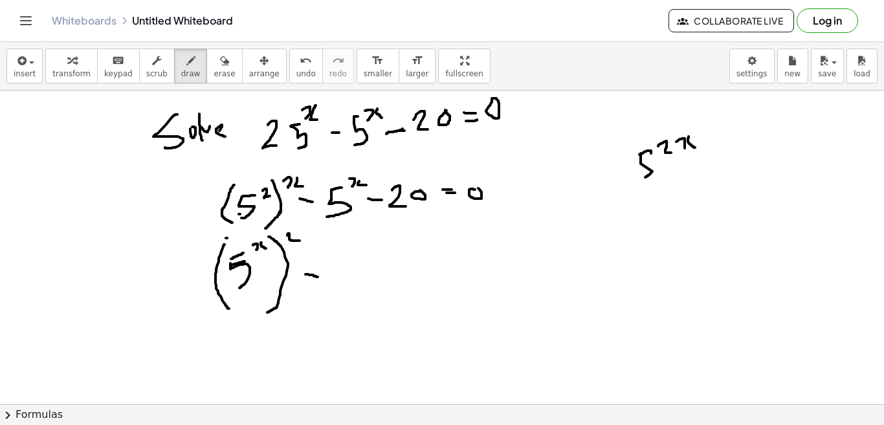
drag, startPoint x: 306, startPoint y: 275, endPoint x: 319, endPoint y: 277, distance: 13.2
drag, startPoint x: 351, startPoint y: 259, endPoint x: 338, endPoint y: 295, distance: 38.5
drag, startPoint x: 359, startPoint y: 253, endPoint x: 364, endPoint y: 262, distance: 9.6
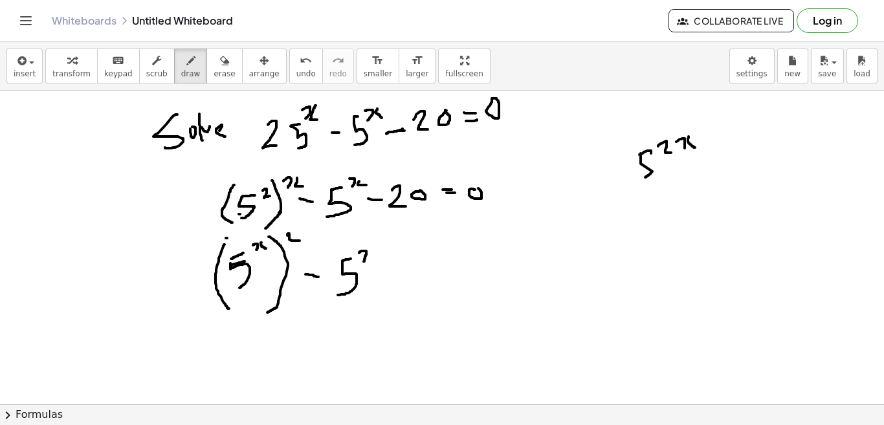
drag, startPoint x: 372, startPoint y: 249, endPoint x: 378, endPoint y: 260, distance: 11.9
drag, startPoint x: 379, startPoint y: 274, endPoint x: 394, endPoint y: 272, distance: 15.0
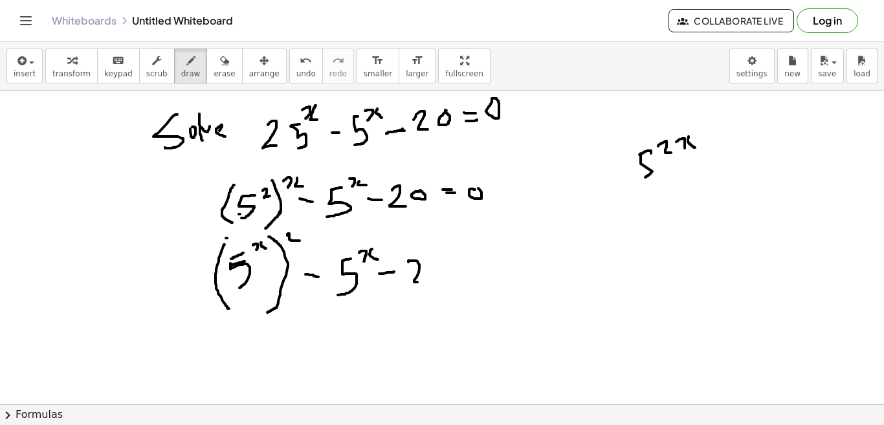
drag, startPoint x: 409, startPoint y: 262, endPoint x: 423, endPoint y: 284, distance: 26.0
drag, startPoint x: 455, startPoint y: 264, endPoint x: 467, endPoint y: 264, distance: 12.3
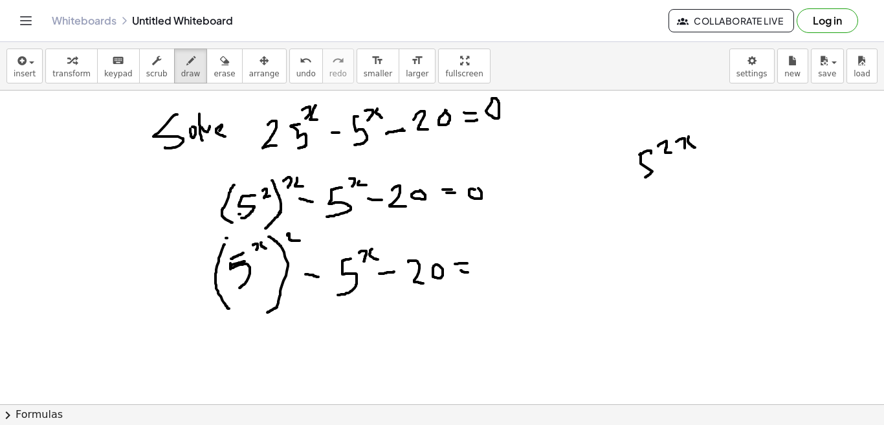
drag, startPoint x: 461, startPoint y: 271, endPoint x: 471, endPoint y: 273, distance: 9.9
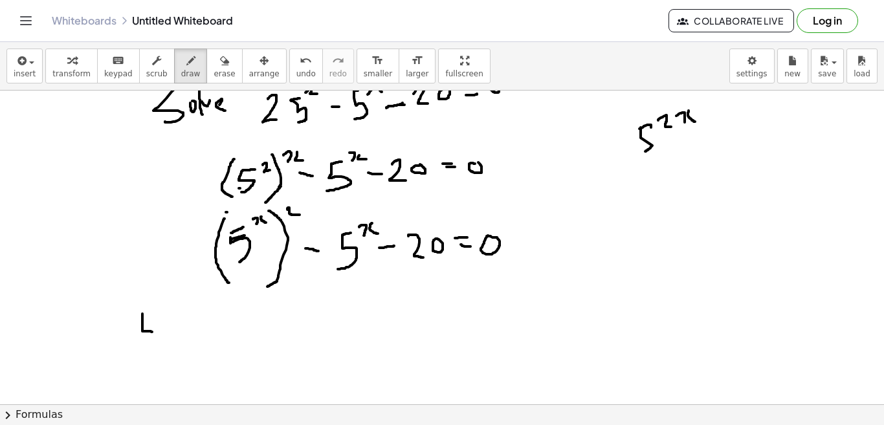
drag, startPoint x: 142, startPoint y: 314, endPoint x: 158, endPoint y: 333, distance: 24.9
drag, startPoint x: 166, startPoint y: 330, endPoint x: 181, endPoint y: 335, distance: 15.6
drag, startPoint x: 177, startPoint y: 322, endPoint x: 198, endPoint y: 321, distance: 20.7
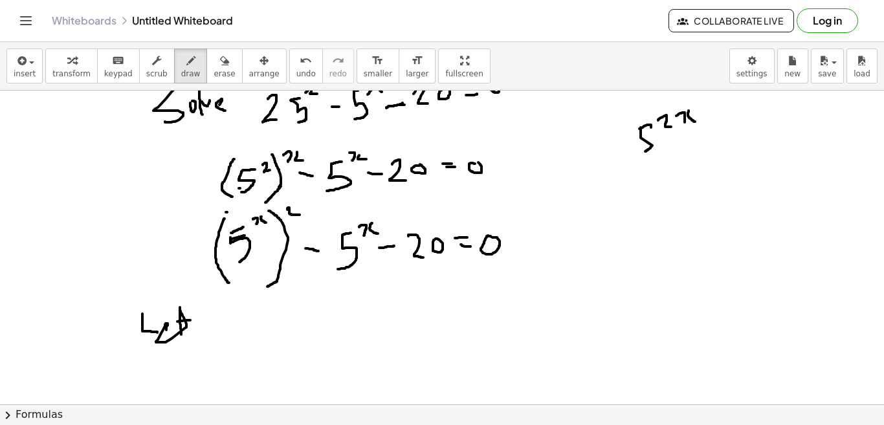
drag, startPoint x: 229, startPoint y: 313, endPoint x: 229, endPoint y: 331, distance: 18.1
drag, startPoint x: 228, startPoint y: 313, endPoint x: 232, endPoint y: 320, distance: 9.0
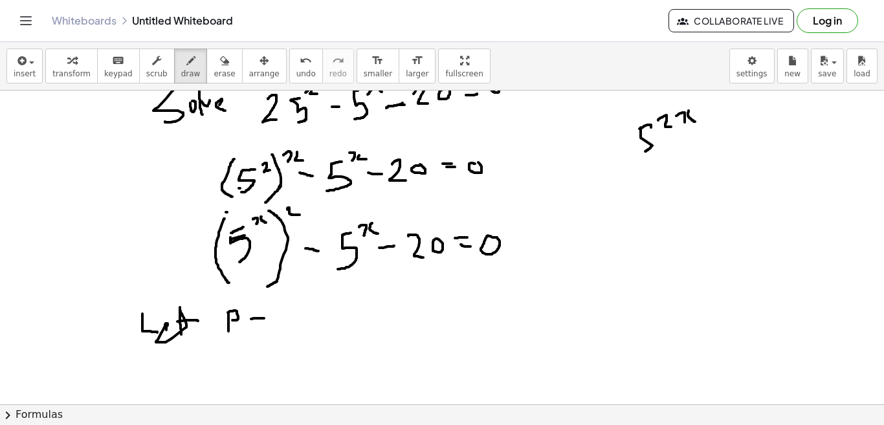
drag, startPoint x: 251, startPoint y: 319, endPoint x: 265, endPoint y: 319, distance: 13.6
drag, startPoint x: 254, startPoint y: 324, endPoint x: 263, endPoint y: 324, distance: 8.4
drag, startPoint x: 285, startPoint y: 313, endPoint x: 284, endPoint y: 335, distance: 21.4
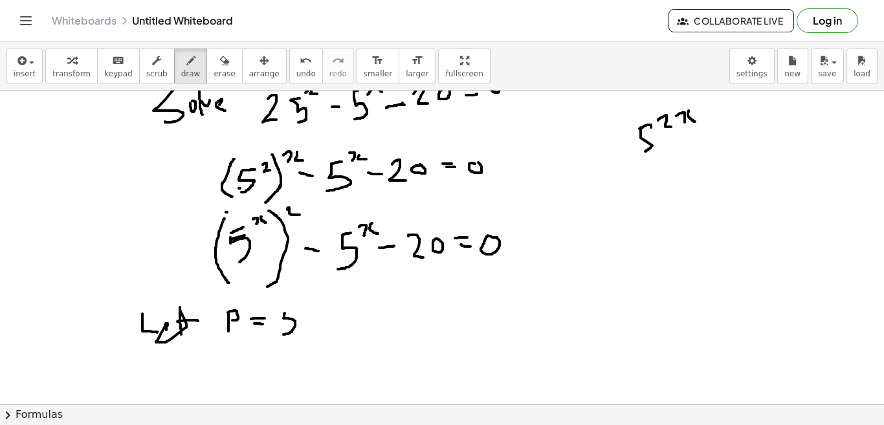
drag, startPoint x: 286, startPoint y: 308, endPoint x: 297, endPoint y: 307, distance: 11.7
drag, startPoint x: 304, startPoint y: 298, endPoint x: 309, endPoint y: 306, distance: 9.7
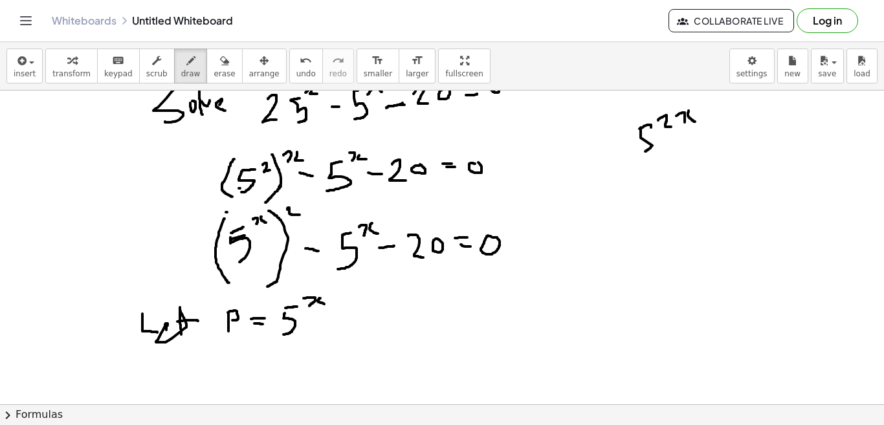
drag, startPoint x: 320, startPoint y: 298, endPoint x: 328, endPoint y: 306, distance: 10.1
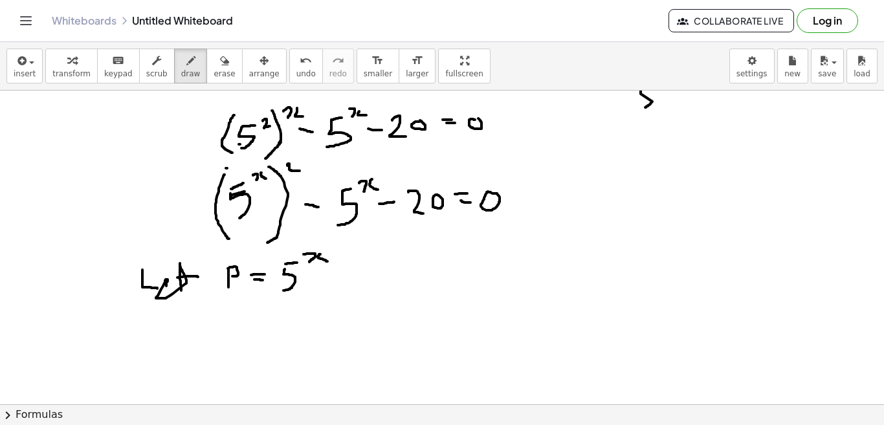
scroll to position [870, 0]
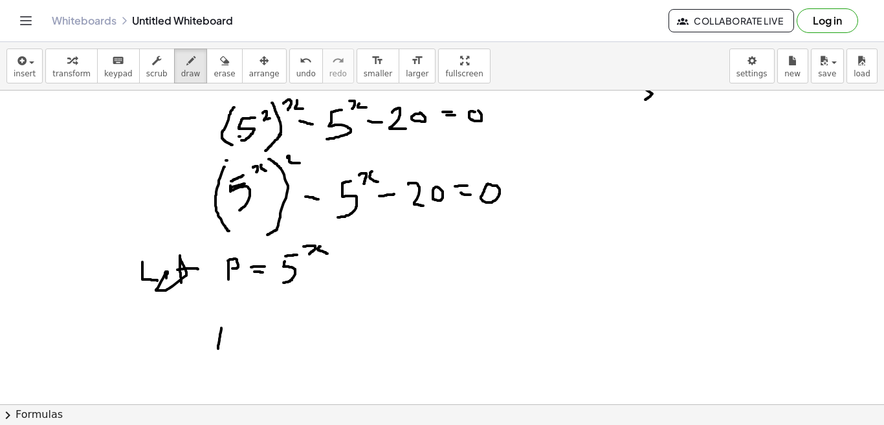
drag, startPoint x: 221, startPoint y: 328, endPoint x: 218, endPoint y: 351, distance: 22.9
drag, startPoint x: 221, startPoint y: 327, endPoint x: 222, endPoint y: 335, distance: 8.4
drag, startPoint x: 234, startPoint y: 316, endPoint x: 245, endPoint y: 328, distance: 15.6
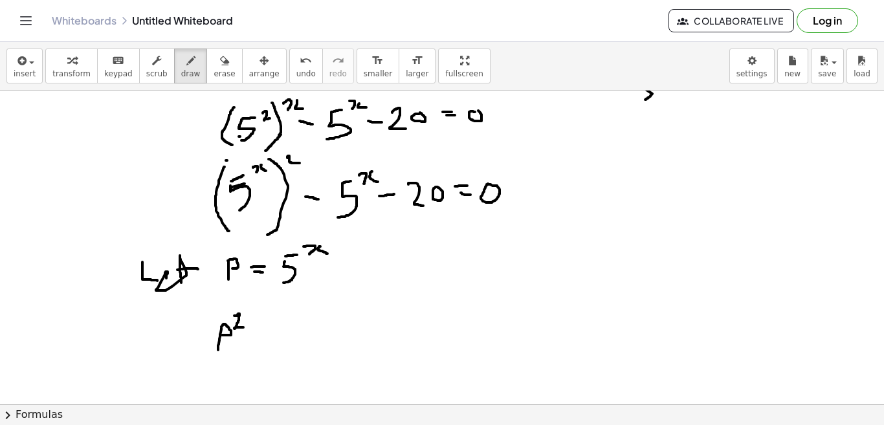
drag, startPoint x: 252, startPoint y: 342, endPoint x: 275, endPoint y: 345, distance: 23.5
drag, startPoint x: 293, startPoint y: 338, endPoint x: 293, endPoint y: 353, distance: 14.9
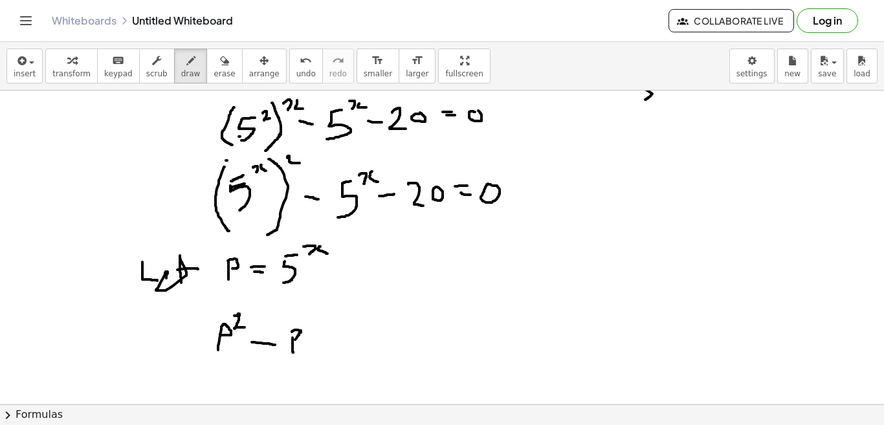
drag, startPoint x: 295, startPoint y: 340, endPoint x: 292, endPoint y: 334, distance: 6.7
drag, startPoint x: 319, startPoint y: 339, endPoint x: 341, endPoint y: 340, distance: 22.0
drag, startPoint x: 357, startPoint y: 323, endPoint x: 383, endPoint y: 348, distance: 35.3
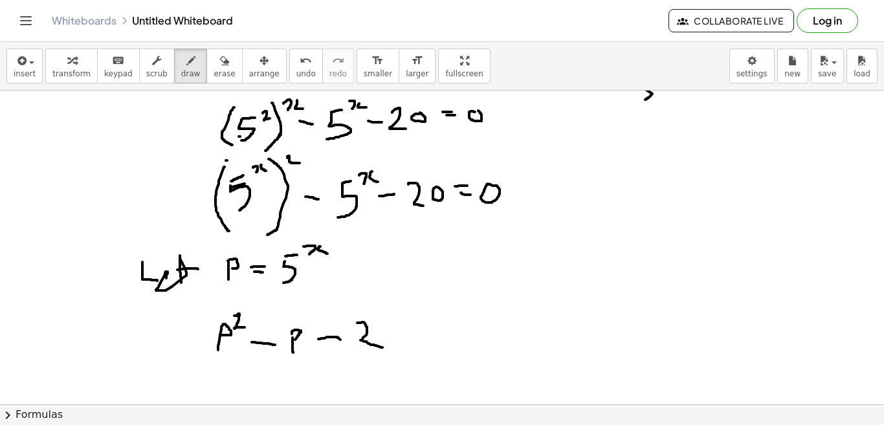
drag, startPoint x: 412, startPoint y: 328, endPoint x: 422, endPoint y: 330, distance: 10.1
drag, startPoint x: 416, startPoint y: 336, endPoint x: 425, endPoint y: 338, distance: 9.9
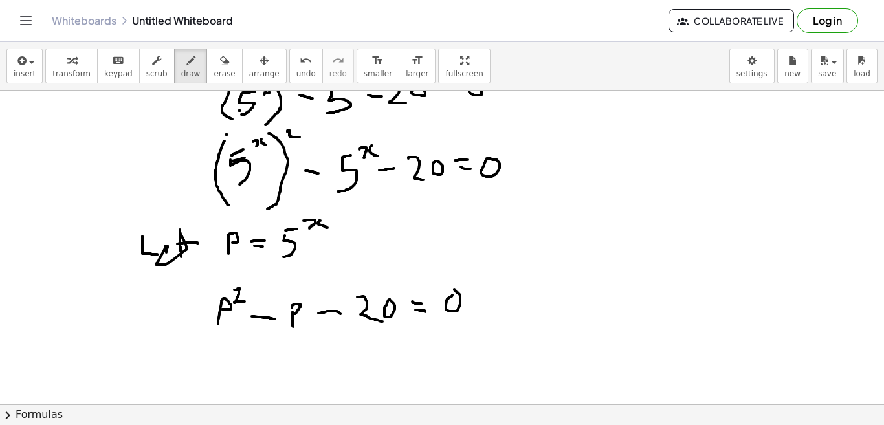
scroll to position [921, 0]
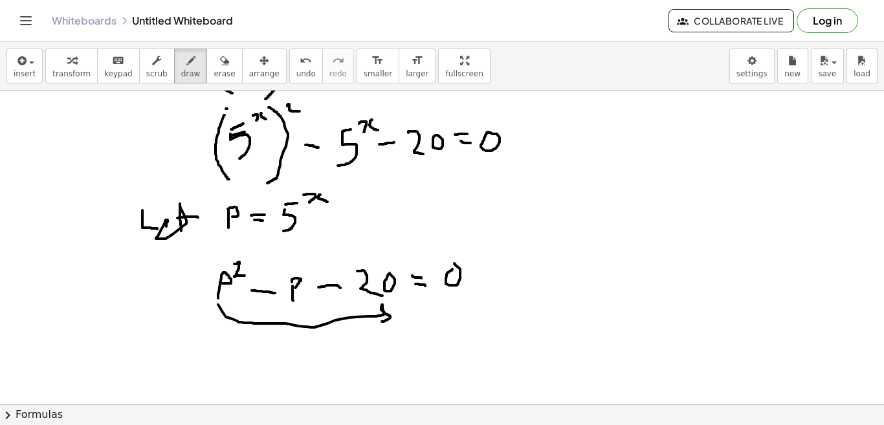
drag, startPoint x: 218, startPoint y: 305, endPoint x: 382, endPoint y: 321, distance: 164.6
drag, startPoint x: 269, startPoint y: 342, endPoint x: 287, endPoint y: 350, distance: 19.4
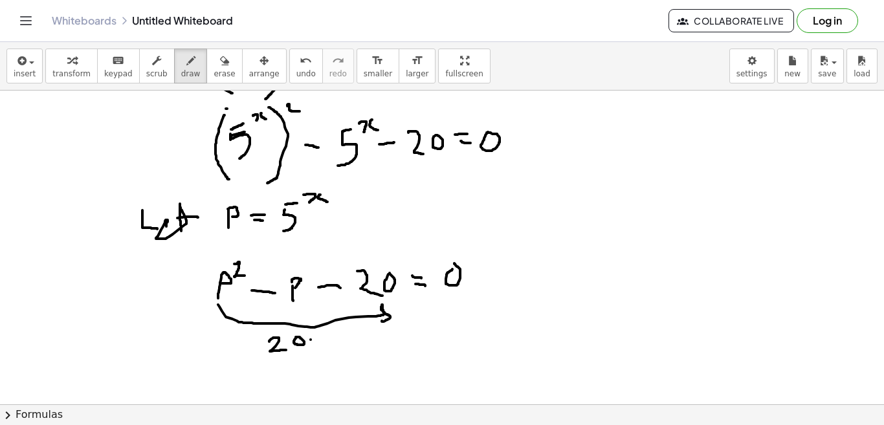
drag, startPoint x: 264, startPoint y: 344, endPoint x: 255, endPoint y: 346, distance: 9.2
drag, startPoint x: 315, startPoint y: 344, endPoint x: 316, endPoint y: 357, distance: 12.4
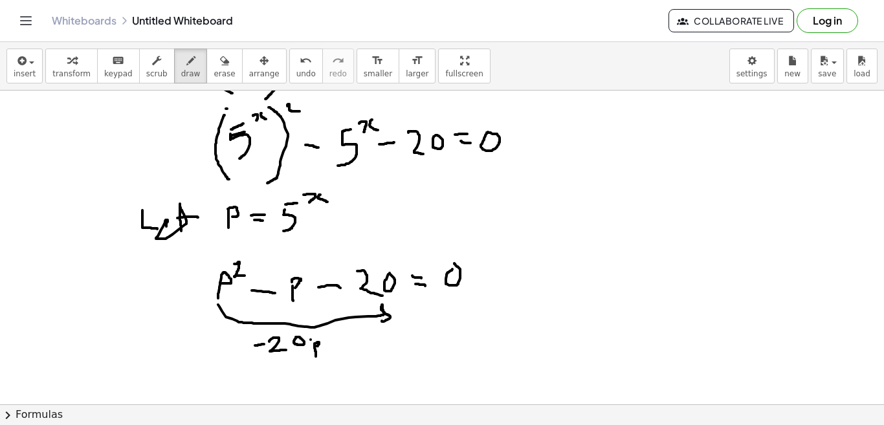
drag, startPoint x: 323, startPoint y: 333, endPoint x: 331, endPoint y: 339, distance: 10.1
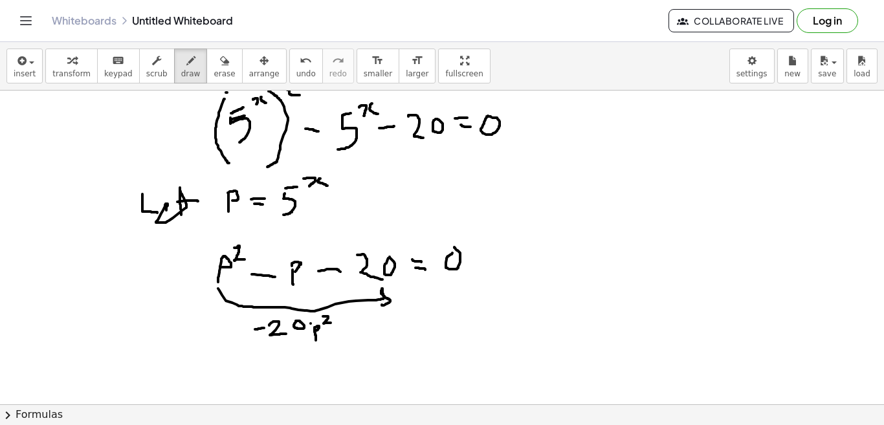
scroll to position [942, 0]
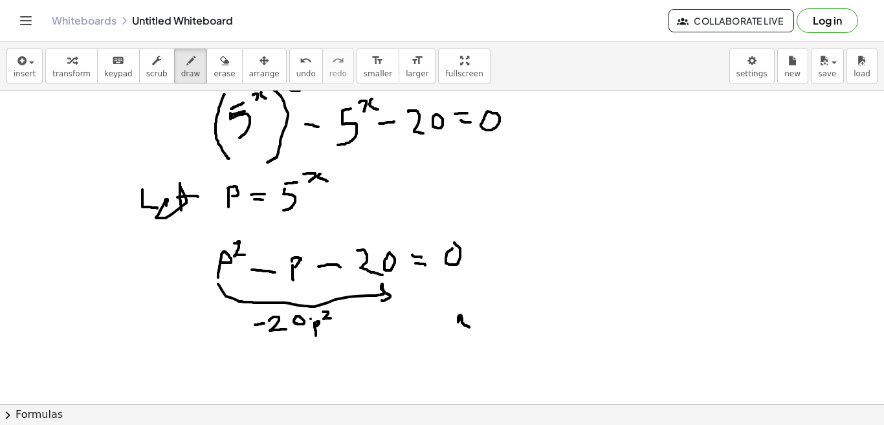
drag, startPoint x: 460, startPoint y: 319, endPoint x: 471, endPoint y: 328, distance: 14.7
drag, startPoint x: 455, startPoint y: 319, endPoint x: 464, endPoint y: 319, distance: 9.7
drag, startPoint x: 474, startPoint y: 315, endPoint x: 471, endPoint y: 328, distance: 13.2
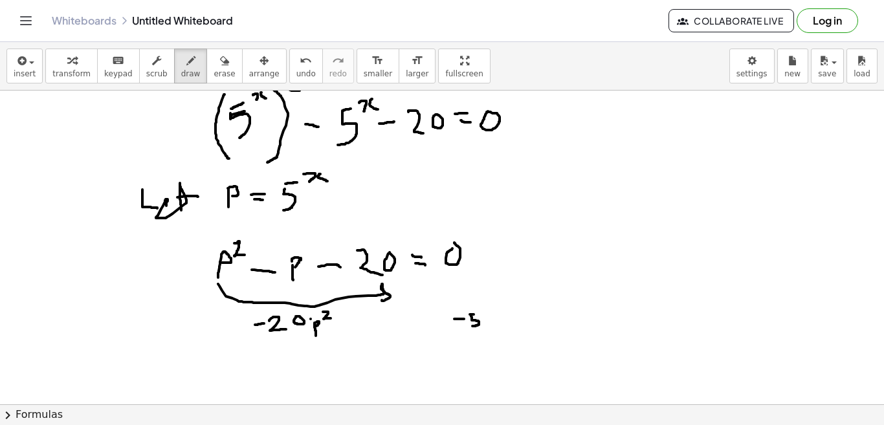
drag, startPoint x: 485, startPoint y: 319, endPoint x: 485, endPoint y: 331, distance: 12.3
drag, startPoint x: 455, startPoint y: 344, endPoint x: 464, endPoint y: 343, distance: 8.4
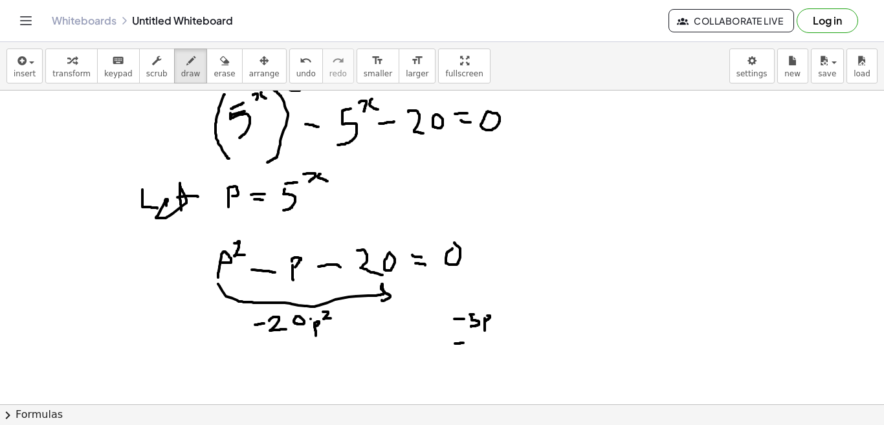
drag, startPoint x: 458, startPoint y: 335, endPoint x: 457, endPoint y: 349, distance: 13.6
drag, startPoint x: 469, startPoint y: 339, endPoint x: 482, endPoint y: 342, distance: 13.3
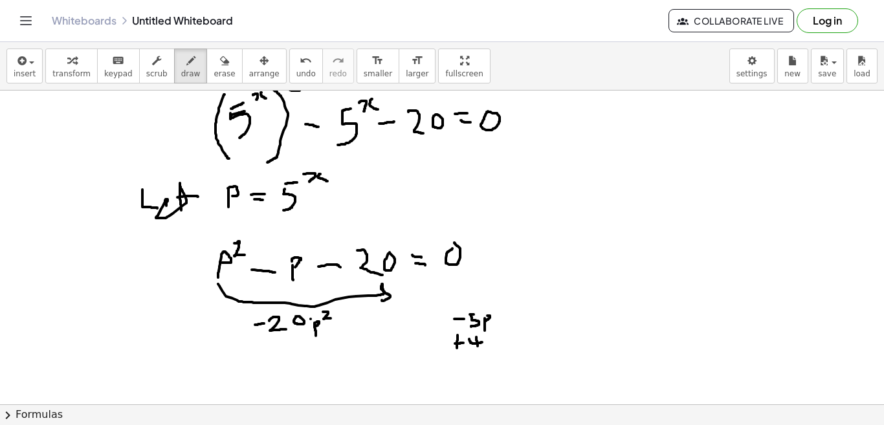
drag, startPoint x: 477, startPoint y: 337, endPoint x: 478, endPoint y: 346, distance: 9.3
drag, startPoint x: 489, startPoint y: 340, endPoint x: 488, endPoint y: 354, distance: 13.7
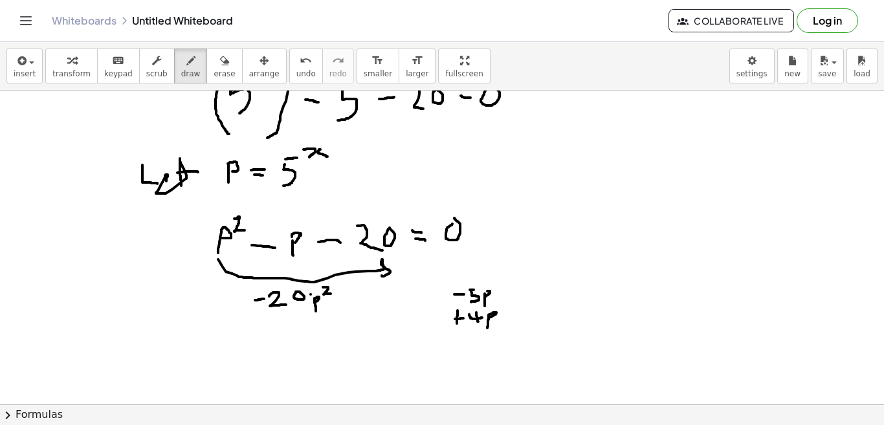
scroll to position [970, 0]
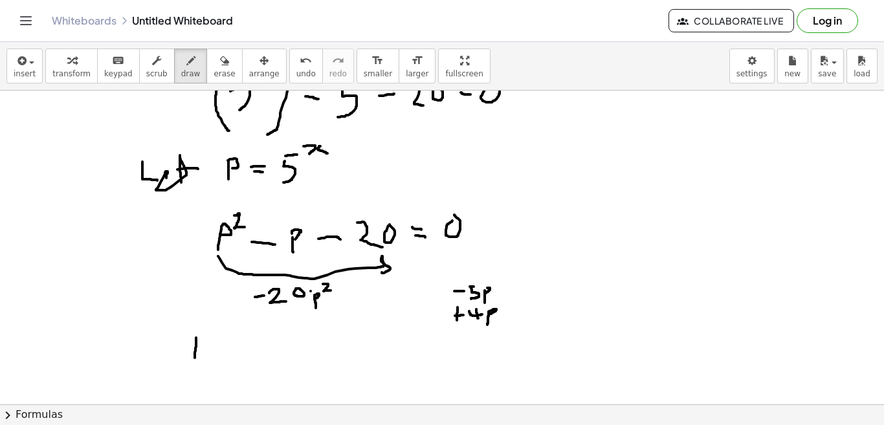
drag, startPoint x: 196, startPoint y: 338, endPoint x: 195, endPoint y: 359, distance: 20.8
drag, startPoint x: 196, startPoint y: 336, endPoint x: 198, endPoint y: 344, distance: 8.0
drag, startPoint x: 209, startPoint y: 325, endPoint x: 219, endPoint y: 332, distance: 12.6
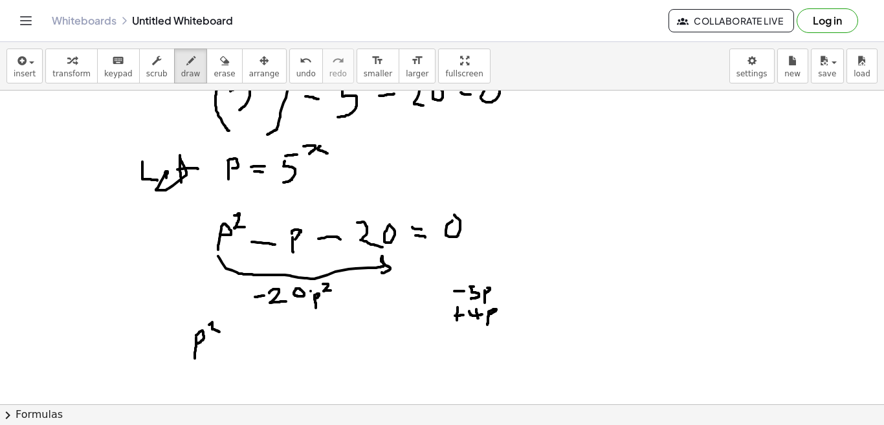
drag, startPoint x: 216, startPoint y: 350, endPoint x: 226, endPoint y: 350, distance: 10.4
drag, startPoint x: 249, startPoint y: 341, endPoint x: 243, endPoint y: 357, distance: 17.4
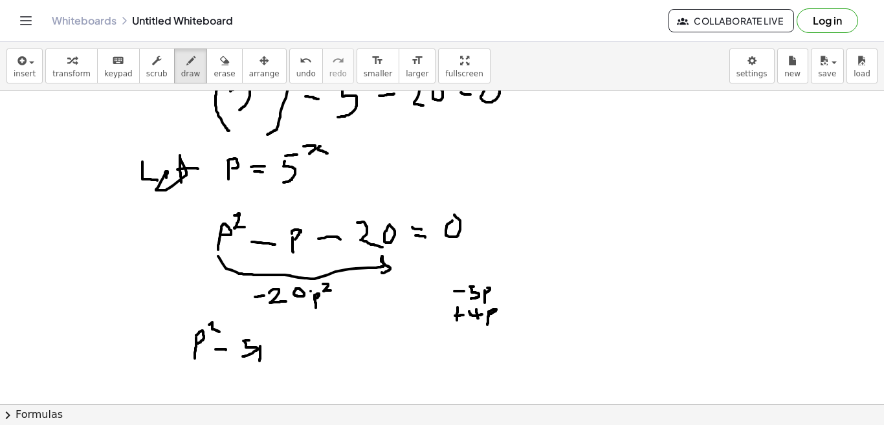
drag, startPoint x: 260, startPoint y: 346, endPoint x: 260, endPoint y: 361, distance: 14.9
drag, startPoint x: 276, startPoint y: 346, endPoint x: 291, endPoint y: 344, distance: 14.3
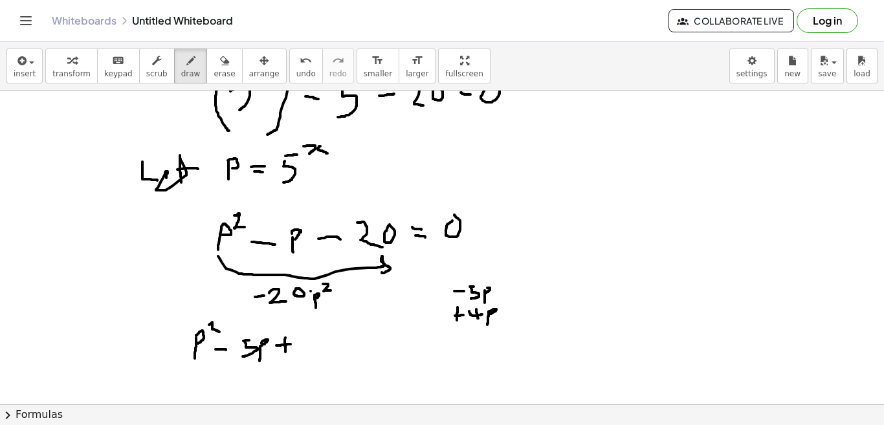
drag, startPoint x: 286, startPoint y: 338, endPoint x: 286, endPoint y: 353, distance: 14.9
drag, startPoint x: 301, startPoint y: 337, endPoint x: 324, endPoint y: 345, distance: 24.8
drag, startPoint x: 313, startPoint y: 337, endPoint x: 311, endPoint y: 359, distance: 22.1
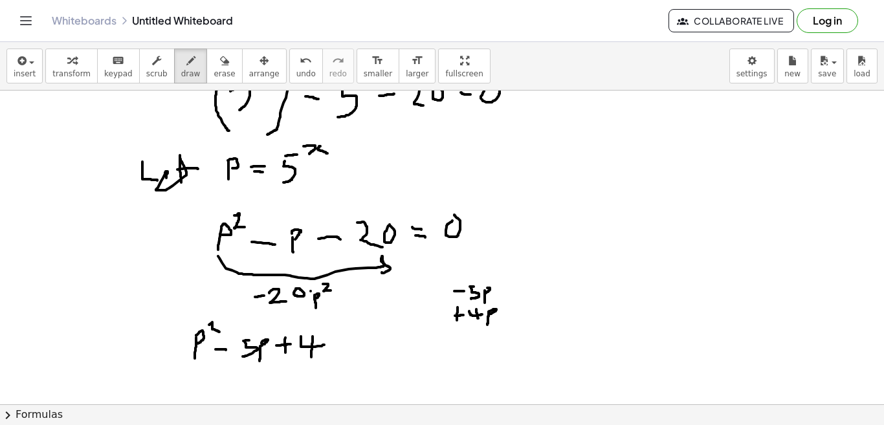
drag, startPoint x: 331, startPoint y: 339, endPoint x: 329, endPoint y: 358, distance: 19.0
drag, startPoint x: 331, startPoint y: 341, endPoint x: 329, endPoint y: 350, distance: 9.3
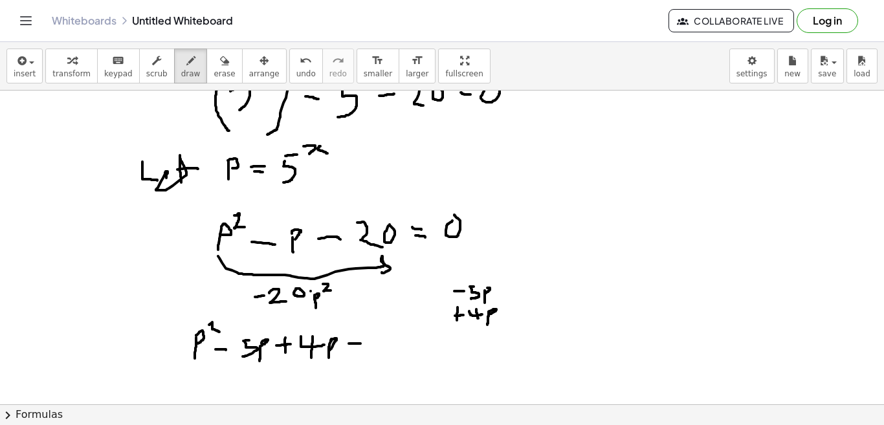
drag, startPoint x: 349, startPoint y: 344, endPoint x: 361, endPoint y: 344, distance: 11.7
drag, startPoint x: 370, startPoint y: 336, endPoint x: 383, endPoint y: 349, distance: 17.9
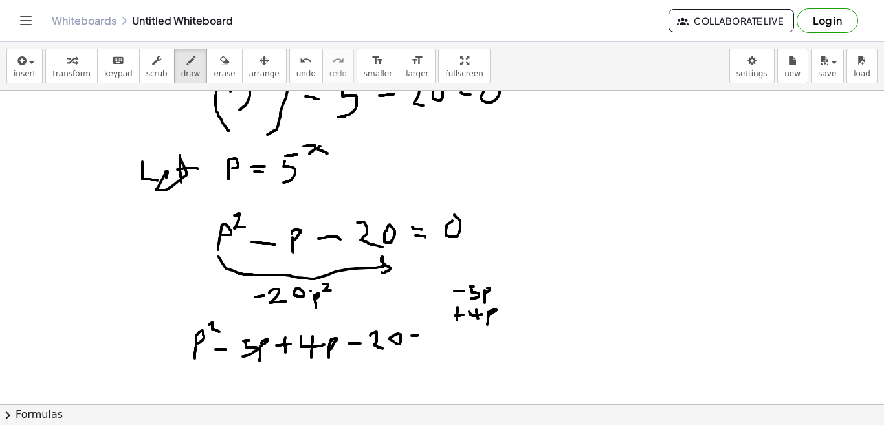
drag, startPoint x: 412, startPoint y: 336, endPoint x: 418, endPoint y: 335, distance: 6.5
drag, startPoint x: 412, startPoint y: 340, endPoint x: 419, endPoint y: 341, distance: 6.5
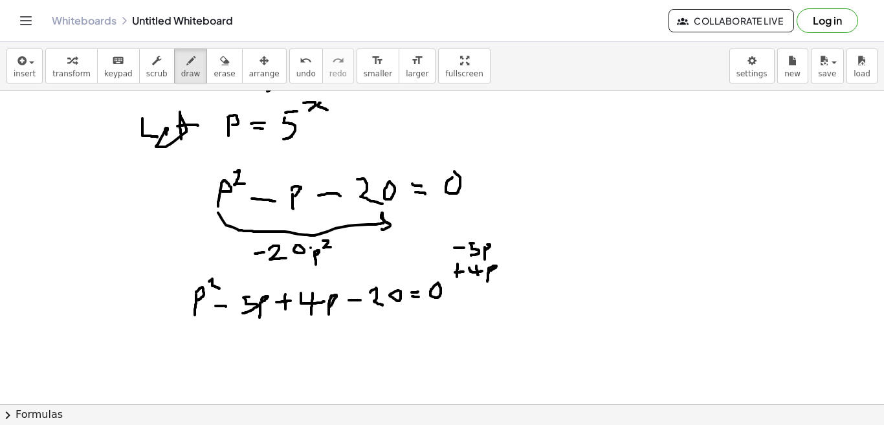
scroll to position [1022, 0]
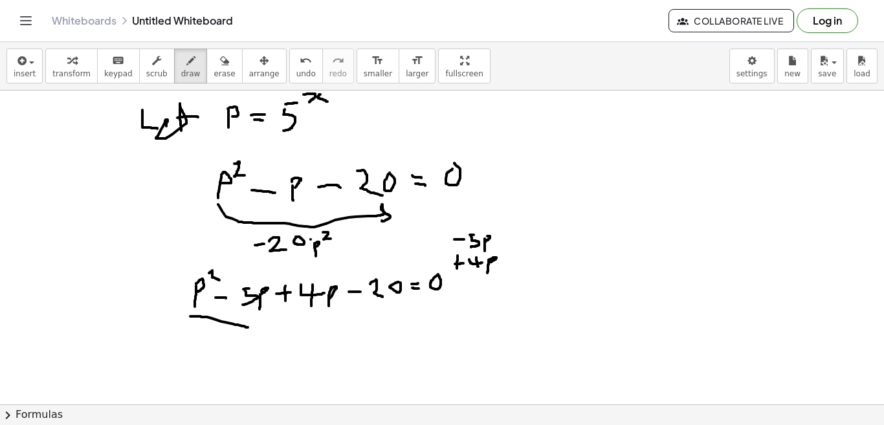
drag, startPoint x: 190, startPoint y: 317, endPoint x: 248, endPoint y: 328, distance: 58.8
drag, startPoint x: 312, startPoint y: 311, endPoint x: 392, endPoint y: 317, distance: 79.8
drag, startPoint x: 188, startPoint y: 345, endPoint x: 184, endPoint y: 366, distance: 21.1
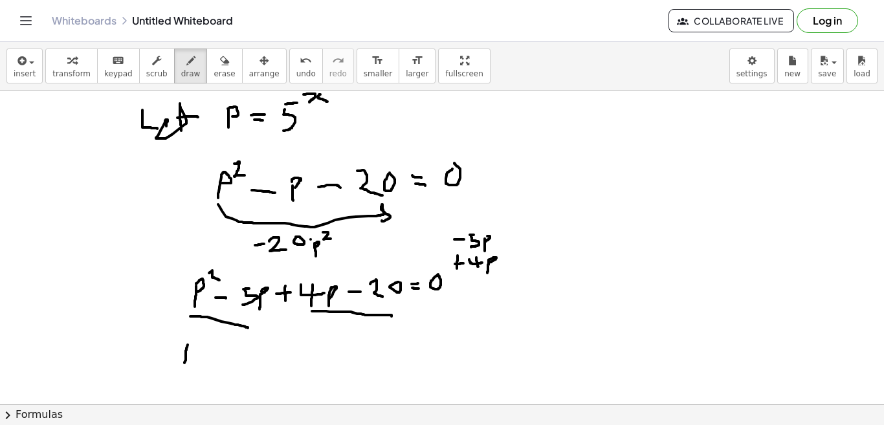
drag, startPoint x: 188, startPoint y: 343, endPoint x: 190, endPoint y: 350, distance: 7.4
drag, startPoint x: 214, startPoint y: 337, endPoint x: 210, endPoint y: 370, distance: 32.5
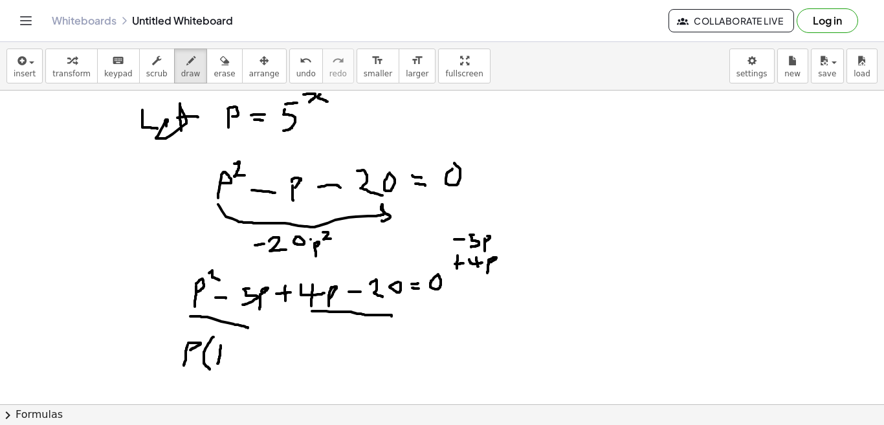
drag, startPoint x: 221, startPoint y: 346, endPoint x: 218, endPoint y: 364, distance: 18.4
drag, startPoint x: 234, startPoint y: 357, endPoint x: 242, endPoint y: 356, distance: 7.8
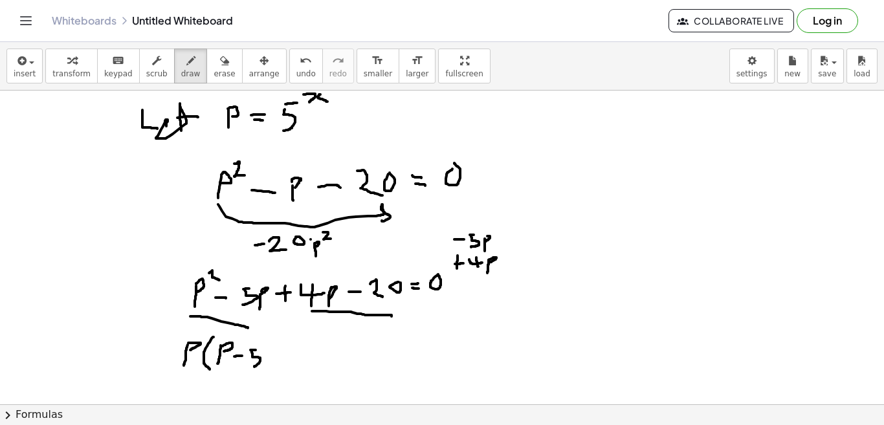
drag, startPoint x: 256, startPoint y: 350, endPoint x: 250, endPoint y: 368, distance: 18.4
drag, startPoint x: 267, startPoint y: 341, endPoint x: 259, endPoint y: 373, distance: 33.3
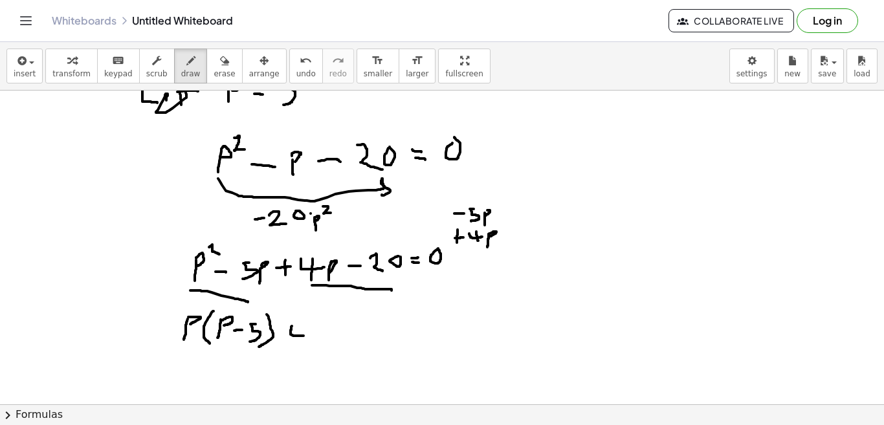
drag, startPoint x: 292, startPoint y: 326, endPoint x: 304, endPoint y: 336, distance: 15.2
drag, startPoint x: 300, startPoint y: 324, endPoint x: 302, endPoint y: 345, distance: 20.8
drag, startPoint x: 322, startPoint y: 320, endPoint x: 319, endPoint y: 346, distance: 25.5
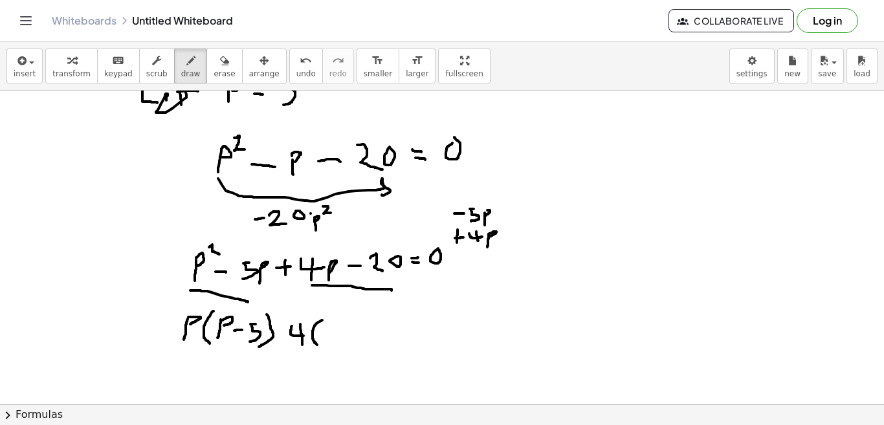
drag, startPoint x: 324, startPoint y: 325, endPoint x: 324, endPoint y: 341, distance: 15.5
drag, startPoint x: 326, startPoint y: 326, endPoint x: 326, endPoint y: 332, distance: 6.5
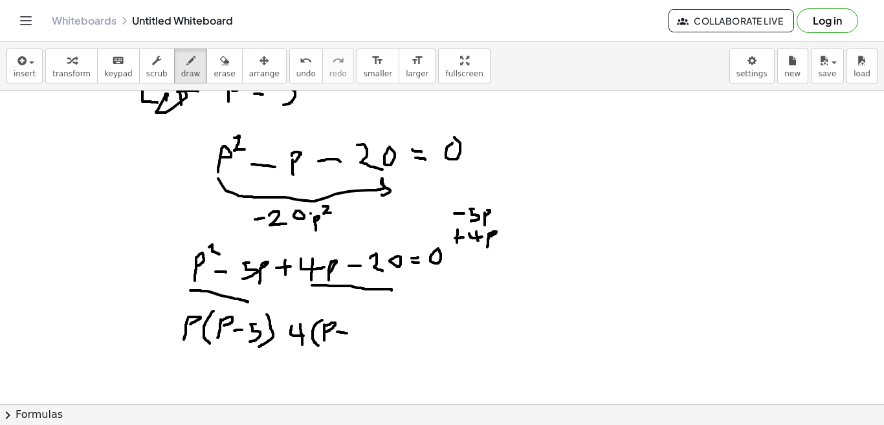
drag, startPoint x: 337, startPoint y: 332, endPoint x: 348, endPoint y: 333, distance: 11.1
drag, startPoint x: 363, startPoint y: 325, endPoint x: 363, endPoint y: 346, distance: 20.7
drag, startPoint x: 361, startPoint y: 324, endPoint x: 376, endPoint y: 323, distance: 14.3
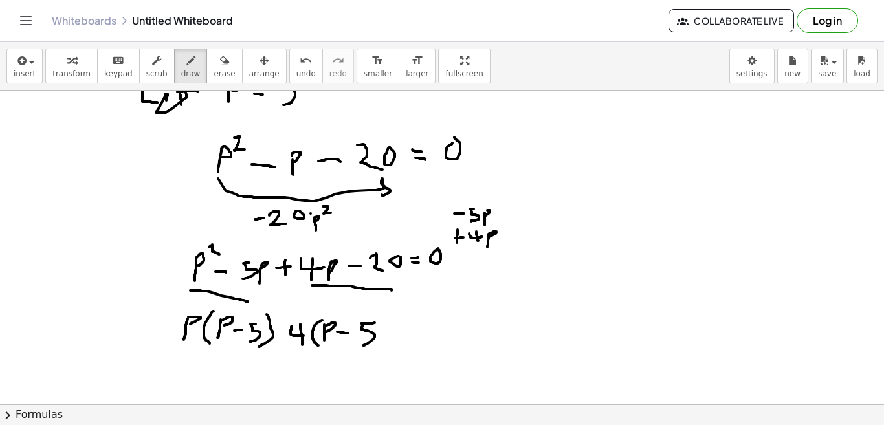
drag, startPoint x: 396, startPoint y: 313, endPoint x: 397, endPoint y: 359, distance: 45.3
drag, startPoint x: 425, startPoint y: 322, endPoint x: 432, endPoint y: 323, distance: 7.2
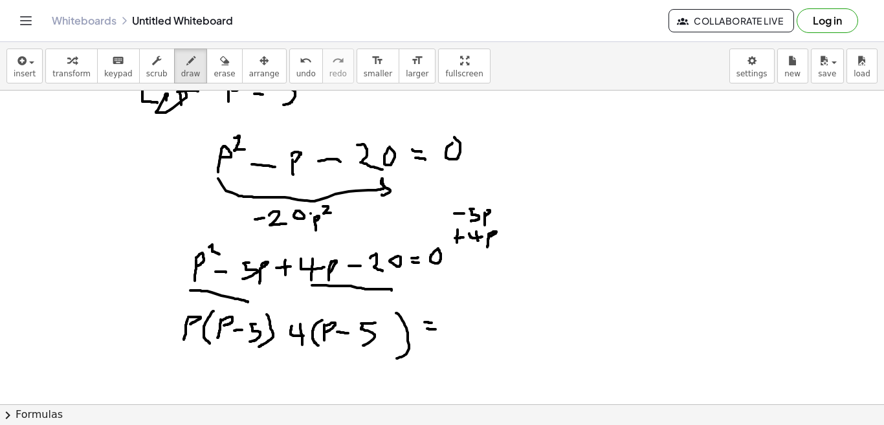
drag, startPoint x: 427, startPoint y: 329, endPoint x: 439, endPoint y: 330, distance: 11.7
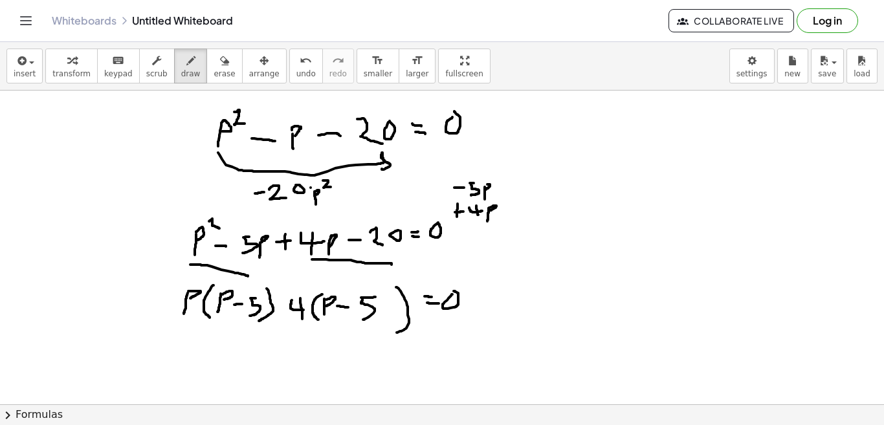
scroll to position [1099, 0]
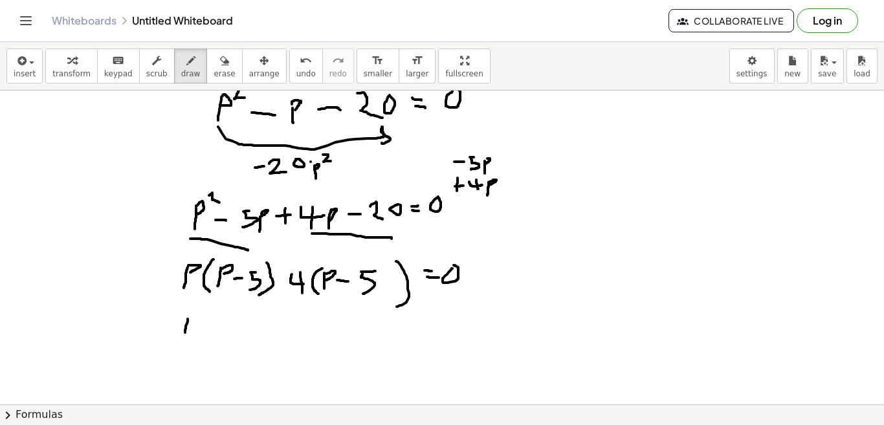
drag, startPoint x: 188, startPoint y: 319, endPoint x: 185, endPoint y: 337, distance: 18.4
drag, startPoint x: 188, startPoint y: 317, endPoint x: 190, endPoint y: 330, distance: 12.4
drag, startPoint x: 201, startPoint y: 330, endPoint x: 212, endPoint y: 330, distance: 11.0
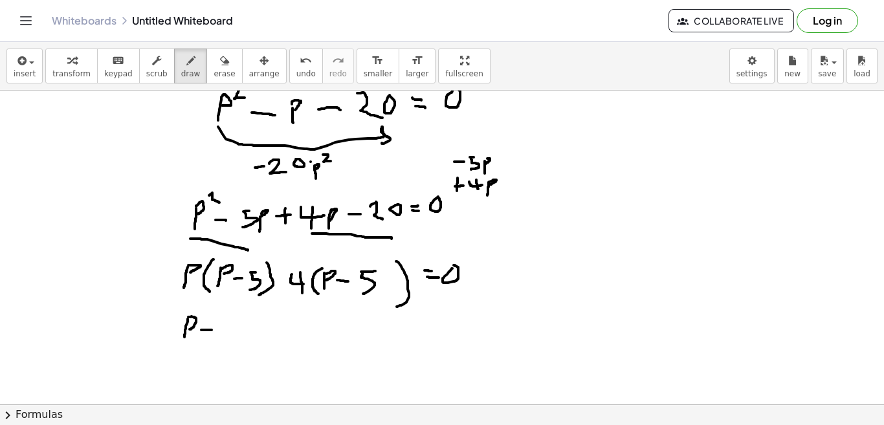
drag, startPoint x: 207, startPoint y: 320, endPoint x: 207, endPoint y: 333, distance: 12.3
drag, startPoint x: 221, startPoint y: 324, endPoint x: 232, endPoint y: 330, distance: 12.5
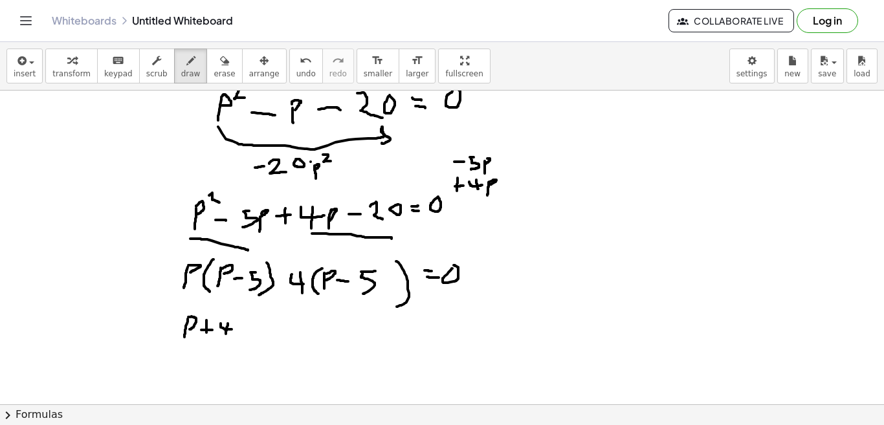
drag, startPoint x: 228, startPoint y: 324, endPoint x: 226, endPoint y: 334, distance: 10.5
drag, startPoint x: 181, startPoint y: 309, endPoint x: 176, endPoint y: 356, distance: 47.5
drag, startPoint x: 238, startPoint y: 313, endPoint x: 226, endPoint y: 351, distance: 39.5
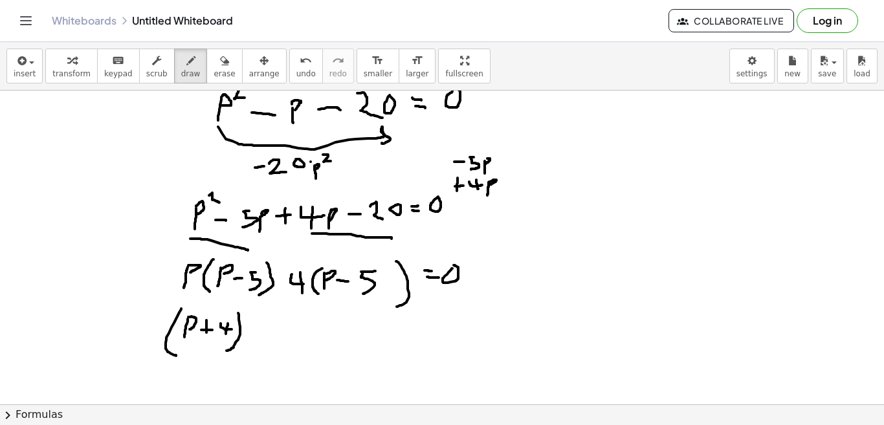
drag, startPoint x: 253, startPoint y: 324, endPoint x: 256, endPoint y: 348, distance: 24.1
drag, startPoint x: 267, startPoint y: 325, endPoint x: 266, endPoint y: 338, distance: 13.0
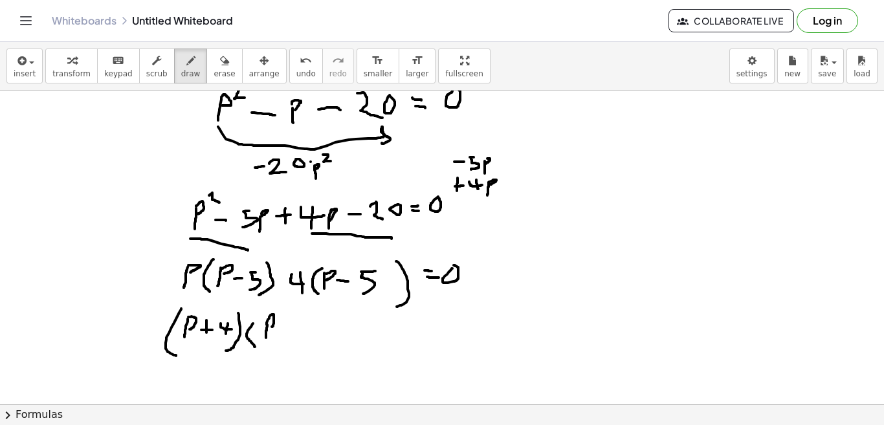
drag, startPoint x: 280, startPoint y: 331, endPoint x: 289, endPoint y: 332, distance: 9.2
drag, startPoint x: 302, startPoint y: 323, endPoint x: 300, endPoint y: 342, distance: 18.8
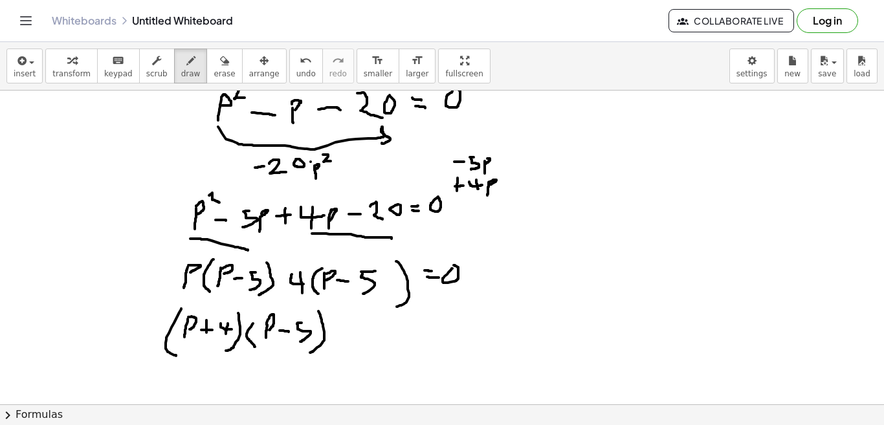
drag, startPoint x: 319, startPoint y: 311, endPoint x: 310, endPoint y: 353, distance: 42.3
drag, startPoint x: 341, startPoint y: 330, endPoint x: 355, endPoint y: 330, distance: 14.3
drag, startPoint x: 346, startPoint y: 337, endPoint x: 359, endPoint y: 337, distance: 12.9
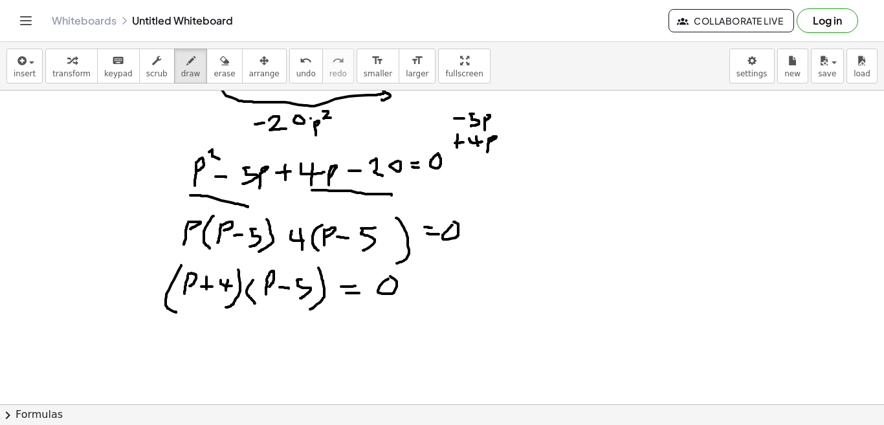
scroll to position [1151, 0]
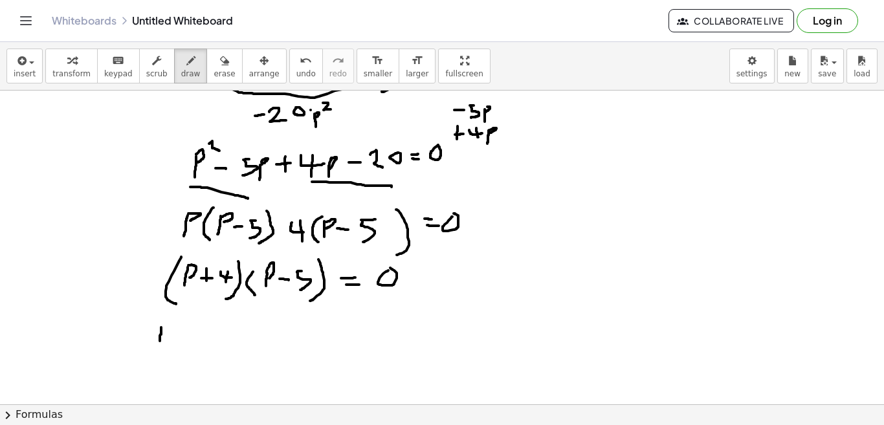
drag, startPoint x: 161, startPoint y: 328, endPoint x: 160, endPoint y: 342, distance: 14.3
drag, startPoint x: 178, startPoint y: 331, endPoint x: 177, endPoint y: 340, distance: 8.4
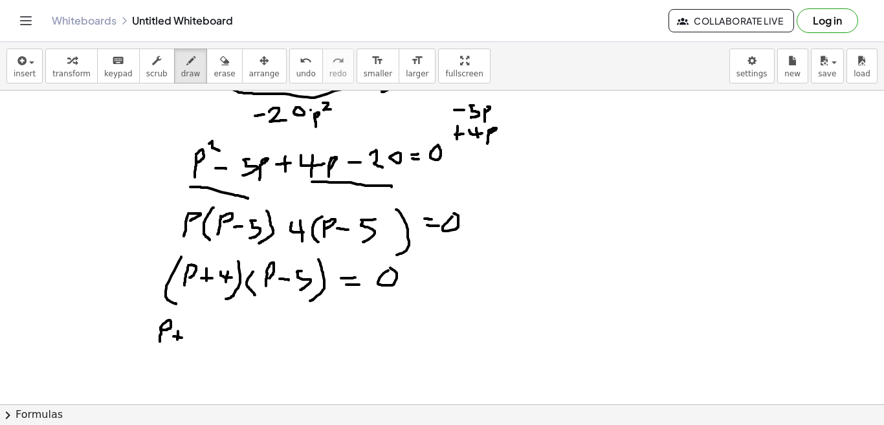
drag, startPoint x: 174, startPoint y: 337, endPoint x: 185, endPoint y: 338, distance: 11.1
drag, startPoint x: 188, startPoint y: 329, endPoint x: 199, endPoint y: 335, distance: 12.8
drag, startPoint x: 196, startPoint y: 330, endPoint x: 196, endPoint y: 341, distance: 11.0
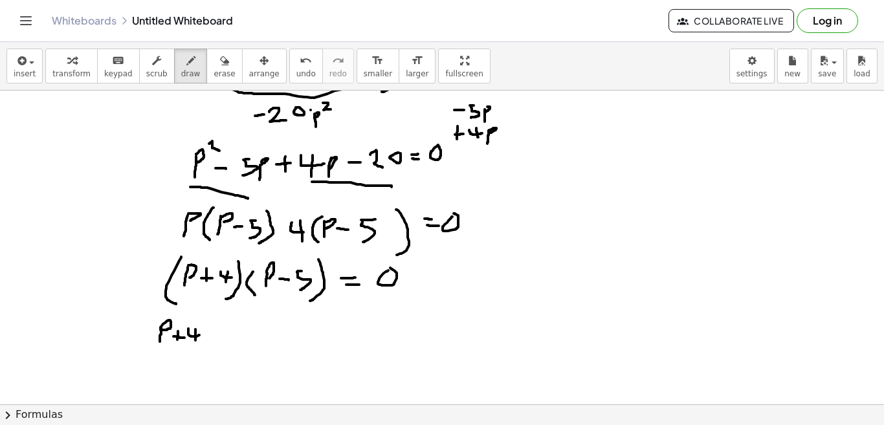
drag, startPoint x: 210, startPoint y: 334, endPoint x: 221, endPoint y: 334, distance: 10.4
drag, startPoint x: 213, startPoint y: 338, endPoint x: 223, endPoint y: 340, distance: 9.9
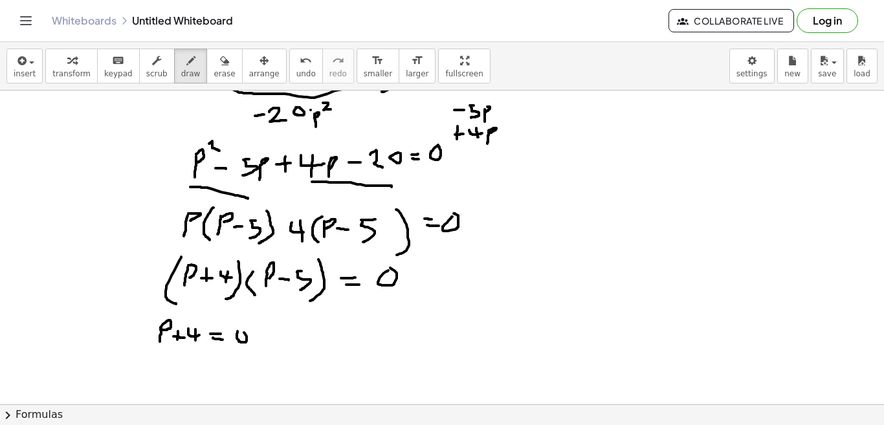
drag, startPoint x: 157, startPoint y: 361, endPoint x: 158, endPoint y: 373, distance: 12.4
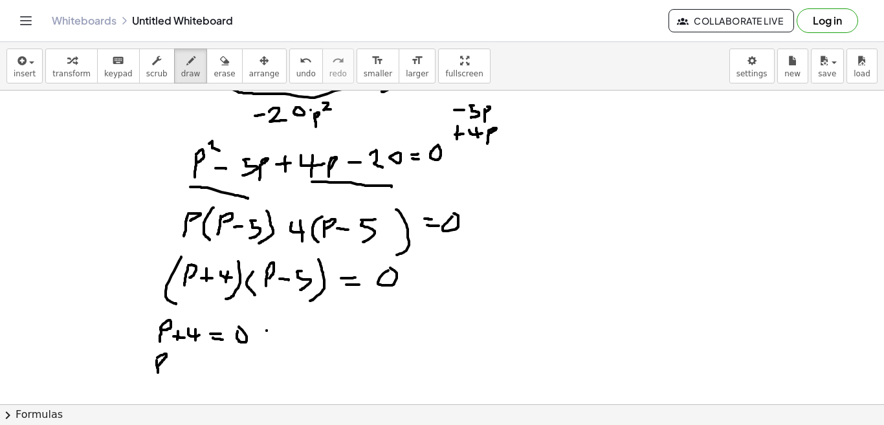
drag, startPoint x: 157, startPoint y: 358, endPoint x: 157, endPoint y: 366, distance: 8.4
drag, startPoint x: 174, startPoint y: 365, endPoint x: 183, endPoint y: 365, distance: 9.1
drag, startPoint x: 200, startPoint y: 363, endPoint x: 194, endPoint y: 374, distance: 12.5
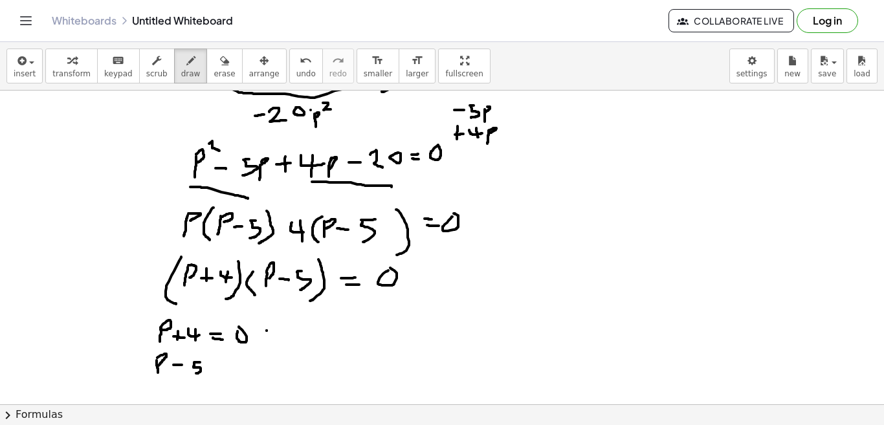
drag, startPoint x: 212, startPoint y: 369, endPoint x: 219, endPoint y: 368, distance: 7.2
drag, startPoint x: 210, startPoint y: 375, endPoint x: 221, endPoint y: 375, distance: 10.4
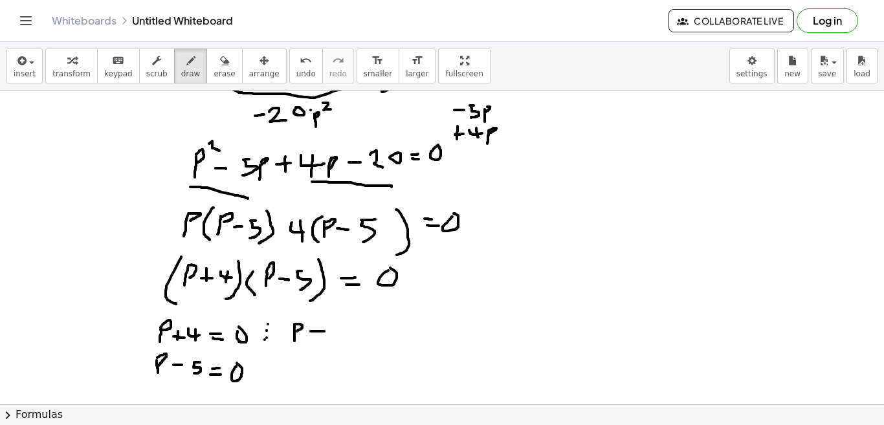
drag, startPoint x: 311, startPoint y: 331, endPoint x: 324, endPoint y: 331, distance: 13.6
drag, startPoint x: 316, startPoint y: 337, endPoint x: 324, endPoint y: 337, distance: 7.8
drag, startPoint x: 342, startPoint y: 330, endPoint x: 351, endPoint y: 330, distance: 9.1
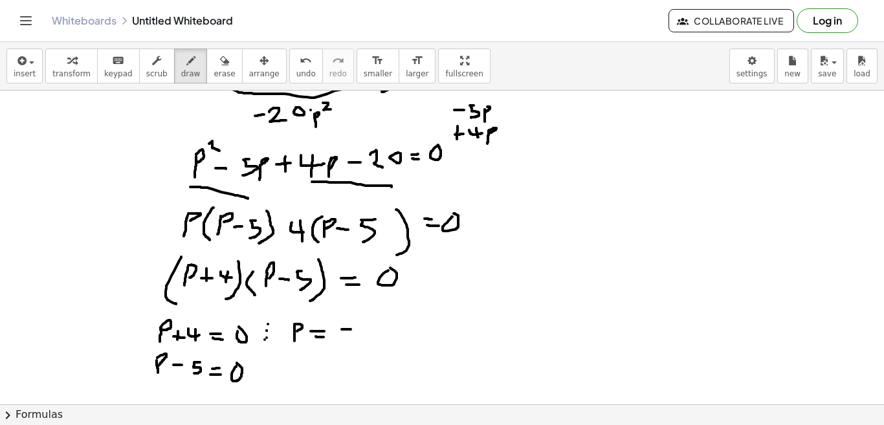
drag, startPoint x: 355, startPoint y: 326, endPoint x: 365, endPoint y: 332, distance: 11.7
drag, startPoint x: 363, startPoint y: 327, endPoint x: 361, endPoint y: 337, distance: 10.5
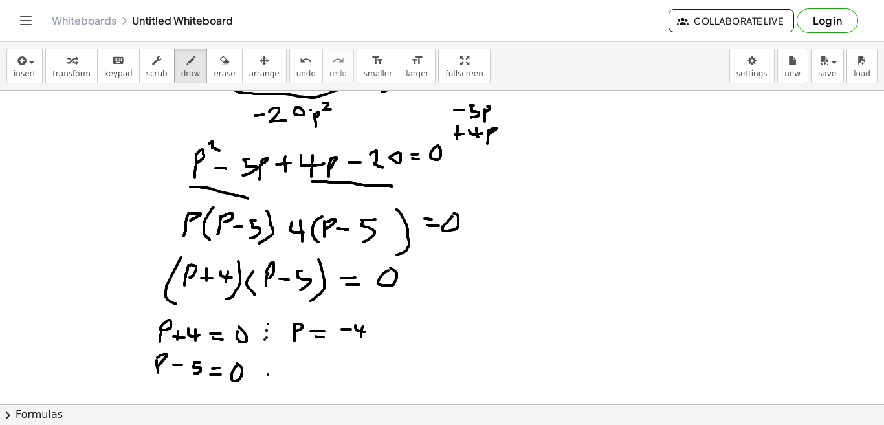
drag, startPoint x: 268, startPoint y: 370, endPoint x: 284, endPoint y: 364, distance: 16.6
drag, startPoint x: 294, startPoint y: 365, endPoint x: 294, endPoint y: 377, distance: 12.9
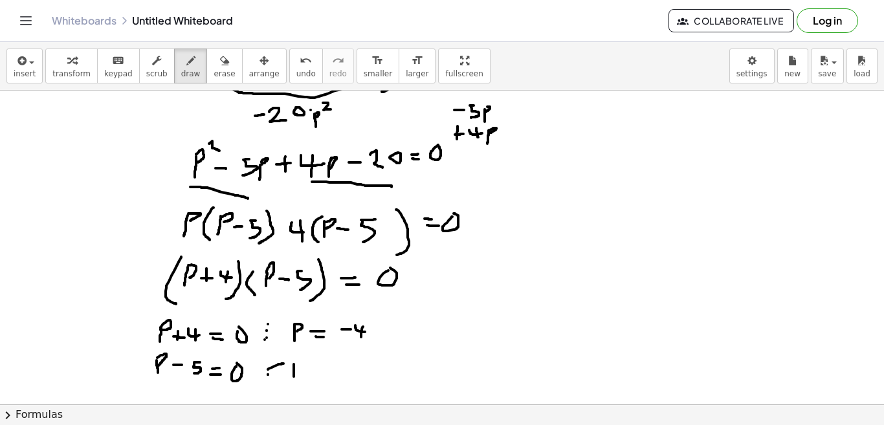
drag, startPoint x: 293, startPoint y: 364, endPoint x: 292, endPoint y: 370, distance: 6.6
drag, startPoint x: 315, startPoint y: 366, endPoint x: 324, endPoint y: 366, distance: 9.7
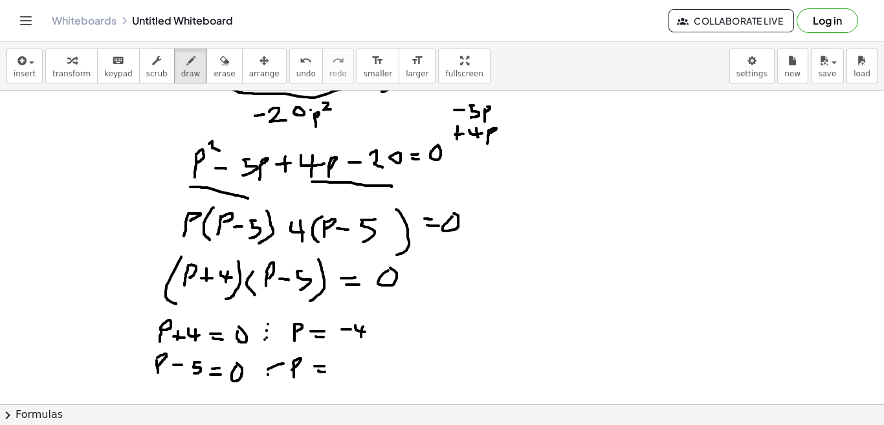
drag, startPoint x: 319, startPoint y: 371, endPoint x: 325, endPoint y: 372, distance: 6.6
drag, startPoint x: 354, startPoint y: 361, endPoint x: 348, endPoint y: 375, distance: 15.4
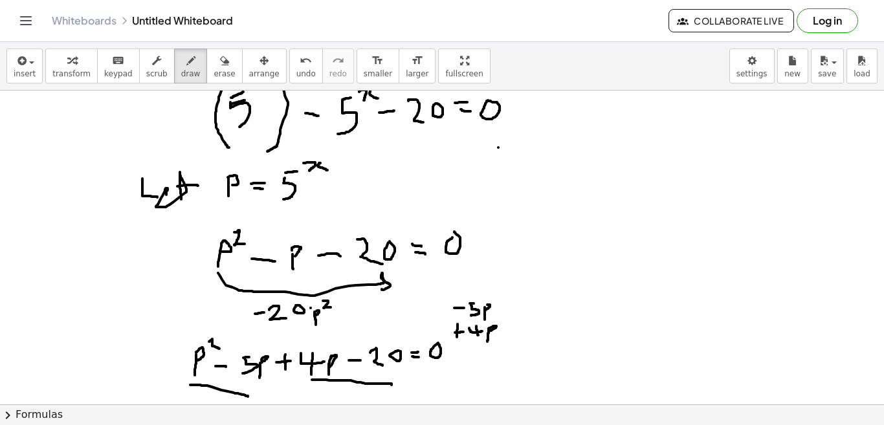
scroll to position [949, 0]
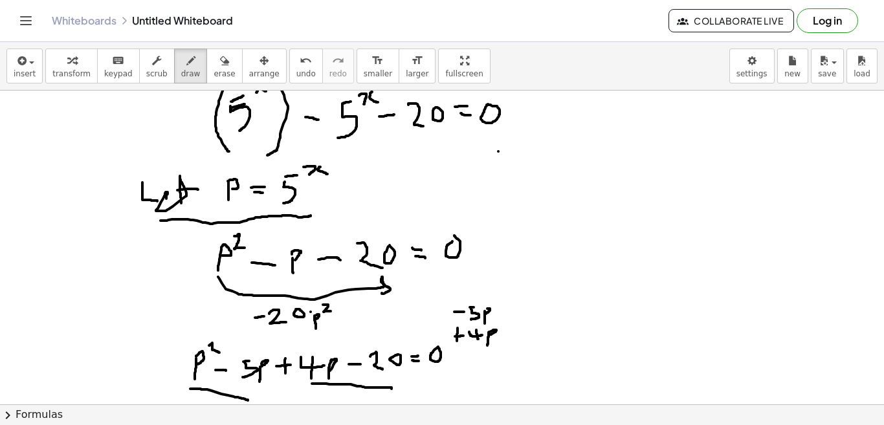
drag, startPoint x: 161, startPoint y: 221, endPoint x: 311, endPoint y: 216, distance: 150.9
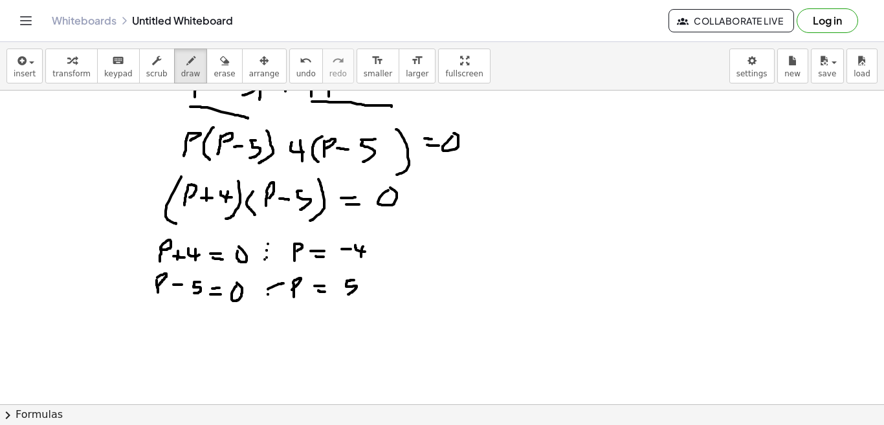
scroll to position [1248, 0]
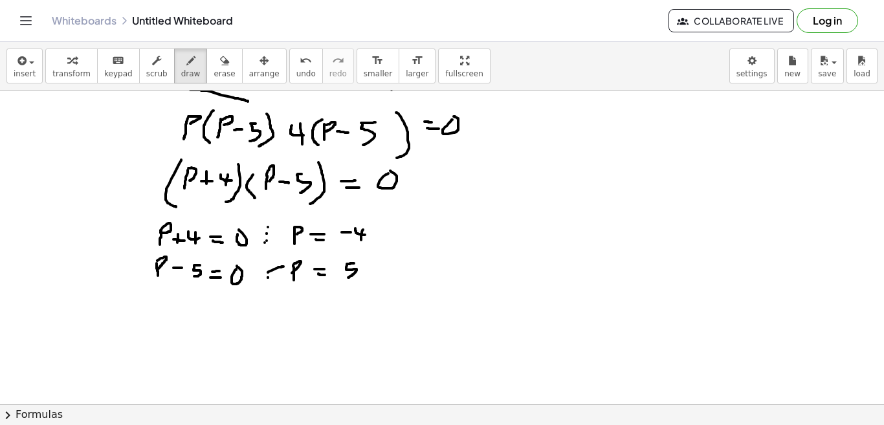
drag, startPoint x: 118, startPoint y: 303, endPoint x: 116, endPoint y: 317, distance: 13.8
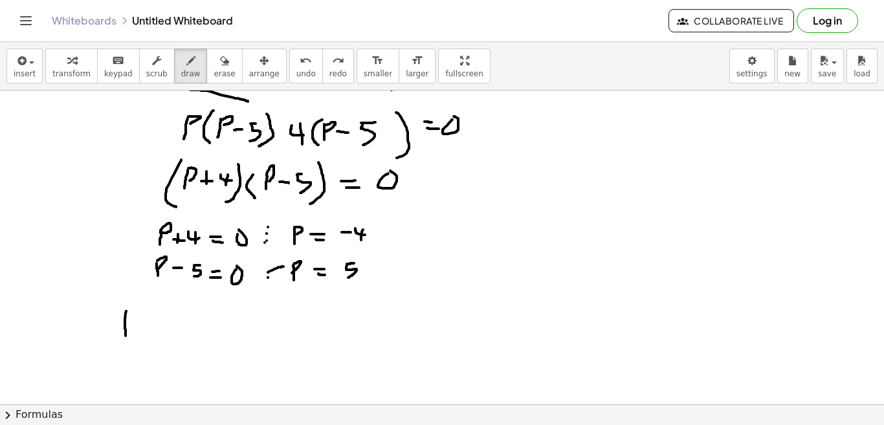
drag, startPoint x: 126, startPoint y: 311, endPoint x: 126, endPoint y: 339, distance: 27.2
drag, startPoint x: 125, startPoint y: 310, endPoint x: 129, endPoint y: 318, distance: 9.0
drag, startPoint x: 140, startPoint y: 322, endPoint x: 148, endPoint y: 322, distance: 8.4
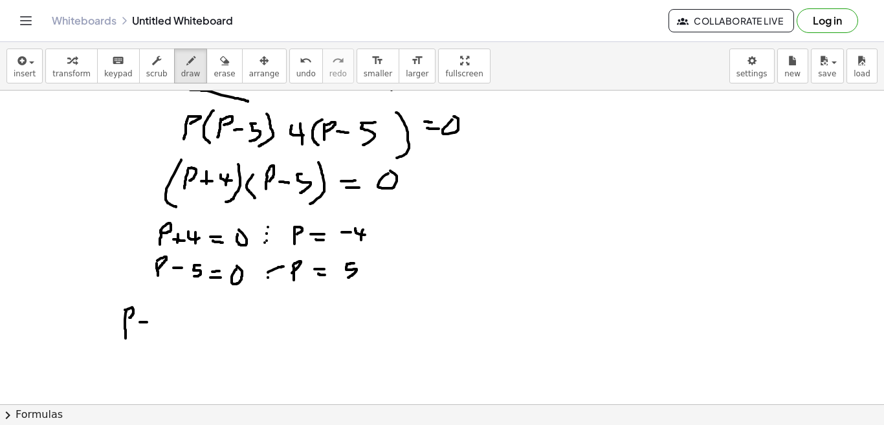
drag, startPoint x: 144, startPoint y: 327, endPoint x: 152, endPoint y: 328, distance: 7.9
drag, startPoint x: 173, startPoint y: 317, endPoint x: 168, endPoint y: 334, distance: 17.6
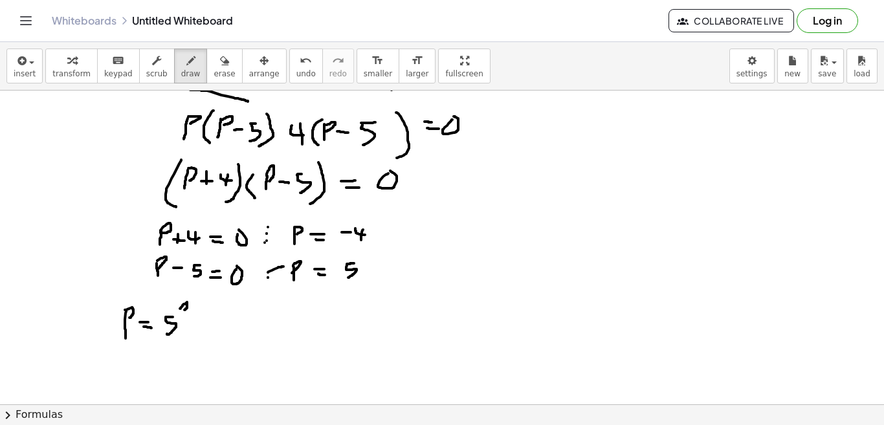
drag, startPoint x: 126, startPoint y: 357, endPoint x: 140, endPoint y: 366, distance: 16.9
drag, startPoint x: 135, startPoint y: 355, endPoint x: 133, endPoint y: 372, distance: 16.2
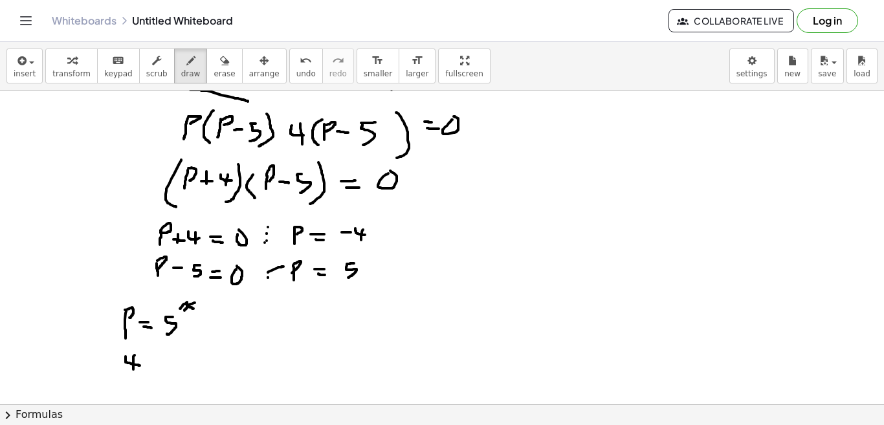
drag, startPoint x: 154, startPoint y: 360, endPoint x: 162, endPoint y: 357, distance: 8.2
drag, startPoint x: 158, startPoint y: 362, endPoint x: 167, endPoint y: 359, distance: 9.4
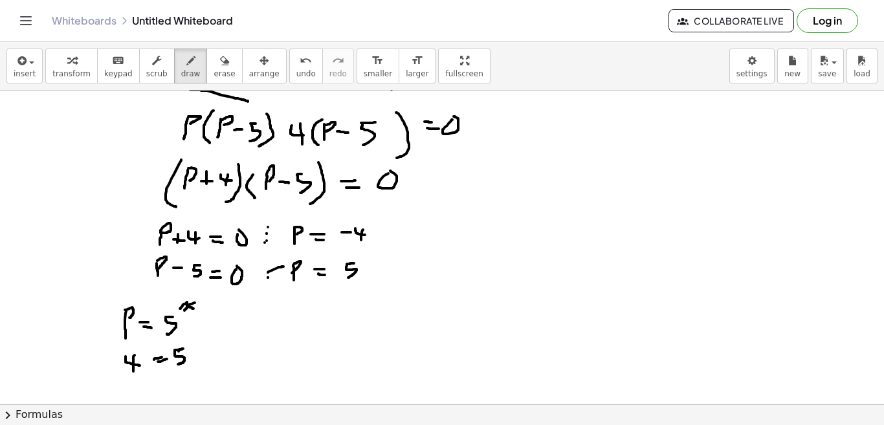
drag, startPoint x: 179, startPoint y: 352, endPoint x: 177, endPoint y: 365, distance: 13.7
drag, startPoint x: 210, startPoint y: 338, endPoint x: 214, endPoint y: 346, distance: 9.0
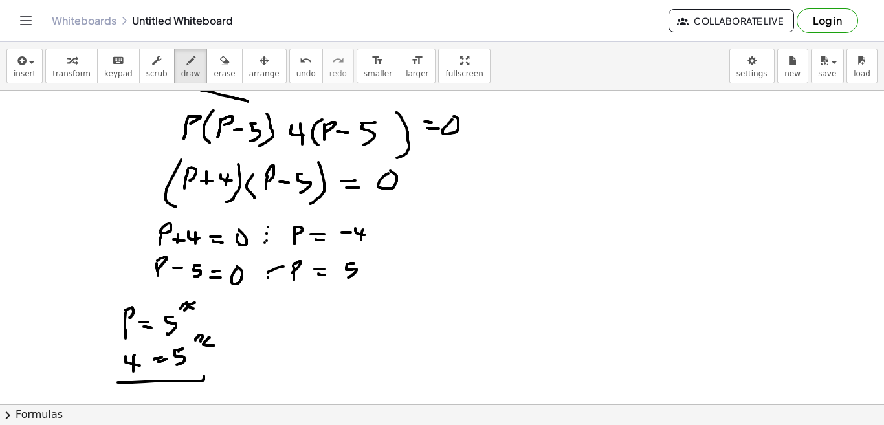
drag, startPoint x: 118, startPoint y: 383, endPoint x: 204, endPoint y: 376, distance: 86.4
drag, startPoint x: 326, startPoint y: 322, endPoint x: 326, endPoint y: 341, distance: 18.1
drag, startPoint x: 356, startPoint y: 328, endPoint x: 368, endPoint y: 326, distance: 12.4
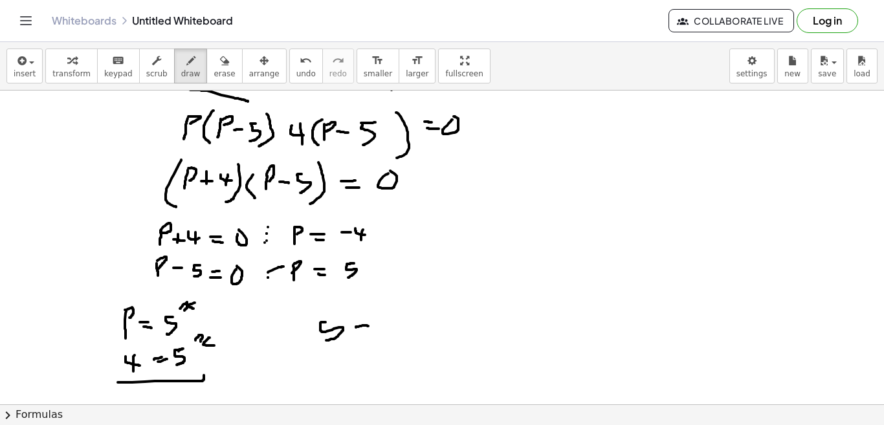
drag, startPoint x: 359, startPoint y: 331, endPoint x: 370, endPoint y: 333, distance: 11.1
drag, startPoint x: 391, startPoint y: 318, endPoint x: 390, endPoint y: 335, distance: 17.5
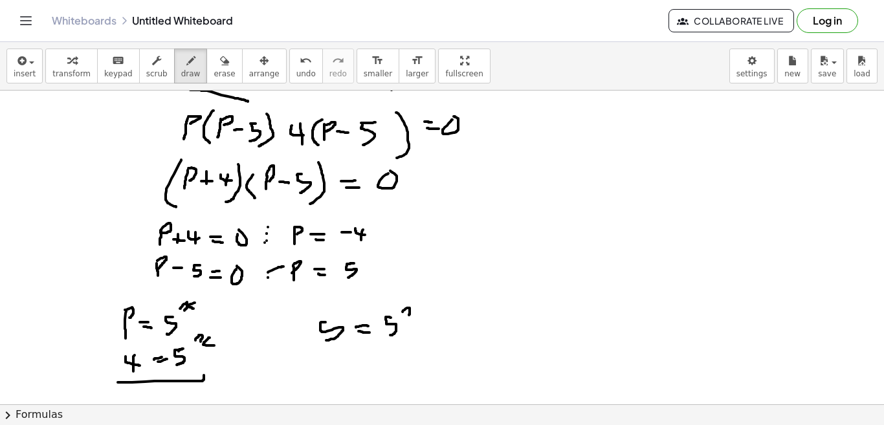
drag, startPoint x: 403, startPoint y: 312, endPoint x: 409, endPoint y: 317, distance: 7.9
drag, startPoint x: 415, startPoint y: 308, endPoint x: 420, endPoint y: 315, distance: 8.3
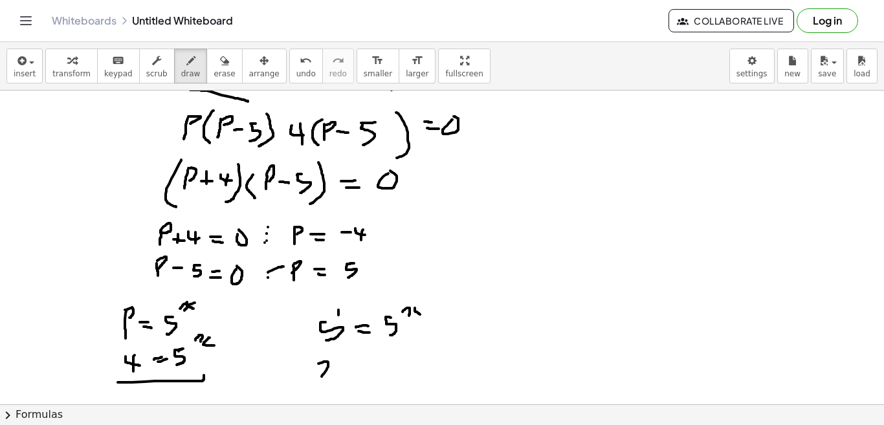
drag, startPoint x: 319, startPoint y: 364, endPoint x: 319, endPoint y: 380, distance: 16.2
drag, startPoint x: 337, startPoint y: 363, endPoint x: 342, endPoint y: 374, distance: 12.2
drag, startPoint x: 352, startPoint y: 365, endPoint x: 365, endPoint y: 357, distance: 15.4
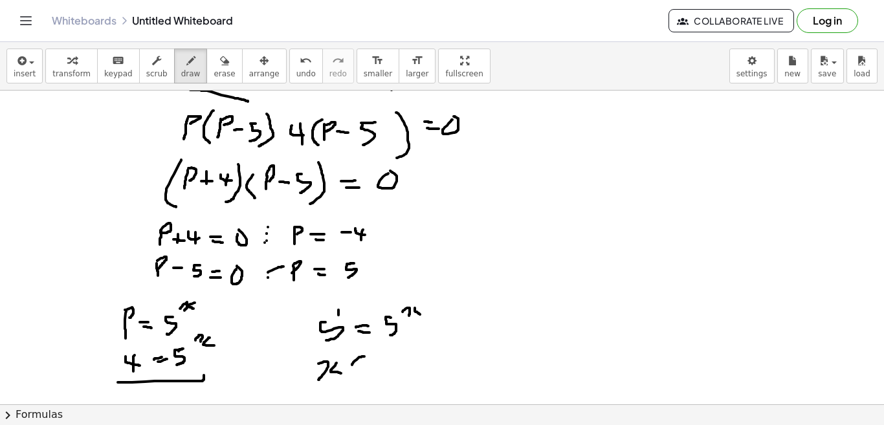
drag, startPoint x: 358, startPoint y: 366, endPoint x: 366, endPoint y: 367, distance: 8.4
drag, startPoint x: 383, startPoint y: 357, endPoint x: 381, endPoint y: 372, distance: 15.8
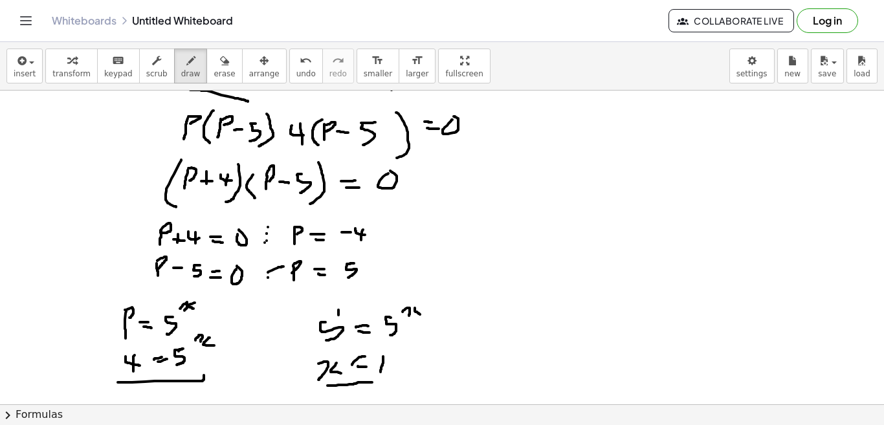
drag, startPoint x: 328, startPoint y: 386, endPoint x: 374, endPoint y: 383, distance: 46.7
drag, startPoint x: 509, startPoint y: 109, endPoint x: 432, endPoint y: 392, distance: 293.9
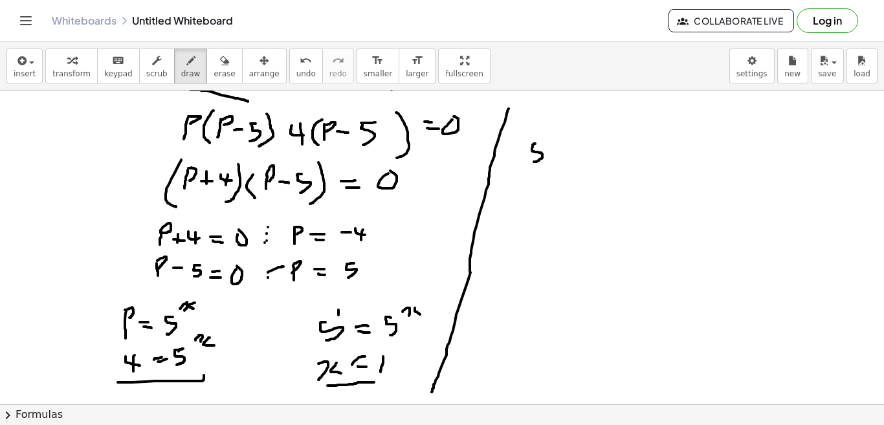
drag, startPoint x: 535, startPoint y: 144, endPoint x: 534, endPoint y: 162, distance: 18.2
drag, startPoint x: 553, startPoint y: 135, endPoint x: 553, endPoint y: 156, distance: 20.7
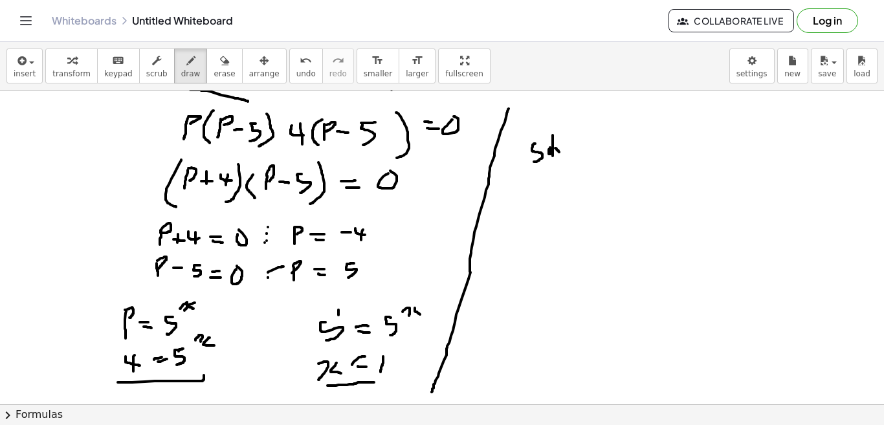
drag, startPoint x: 556, startPoint y: 148, endPoint x: 562, endPoint y: 153, distance: 7.9
drag, startPoint x: 565, startPoint y: 146, endPoint x: 561, endPoint y: 153, distance: 8.4
drag, startPoint x: 577, startPoint y: 148, endPoint x: 585, endPoint y: 148, distance: 8.4
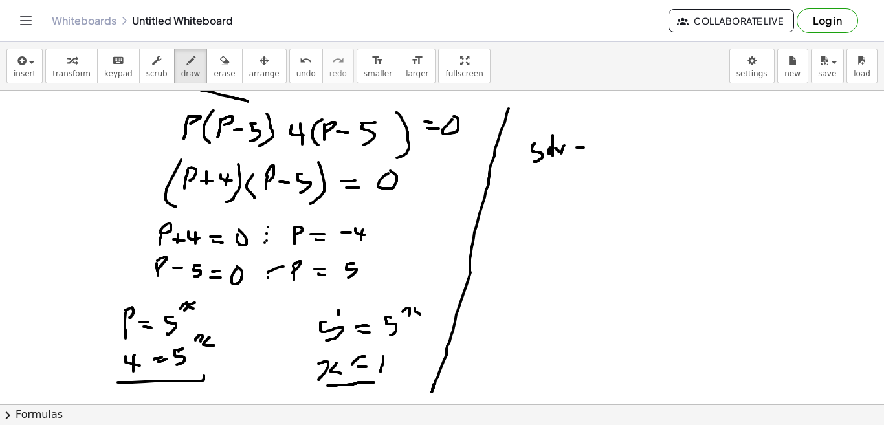
drag, startPoint x: 603, startPoint y: 140, endPoint x: 596, endPoint y: 161, distance: 22.3
drag, startPoint x: 622, startPoint y: 126, endPoint x: 627, endPoint y: 135, distance: 11.0
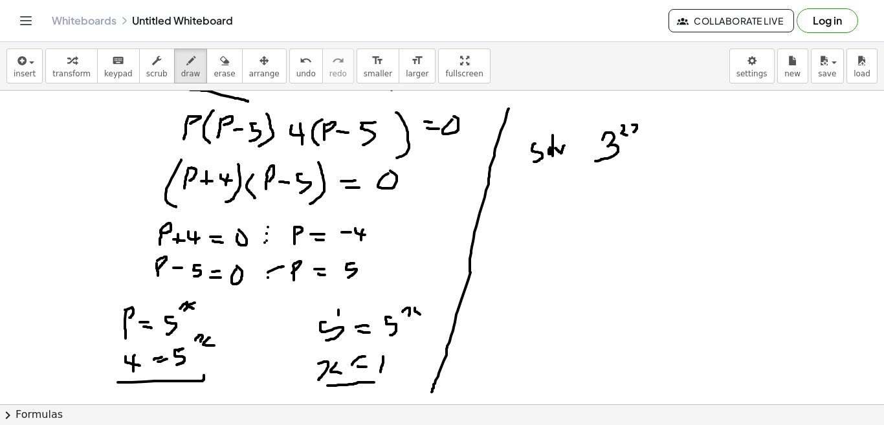
drag, startPoint x: 633, startPoint y: 125, endPoint x: 633, endPoint y: 133, distance: 7.8
drag, startPoint x: 641, startPoint y: 124, endPoint x: 643, endPoint y: 131, distance: 6.8
drag, startPoint x: 647, startPoint y: 126, endPoint x: 655, endPoint y: 126, distance: 7.8
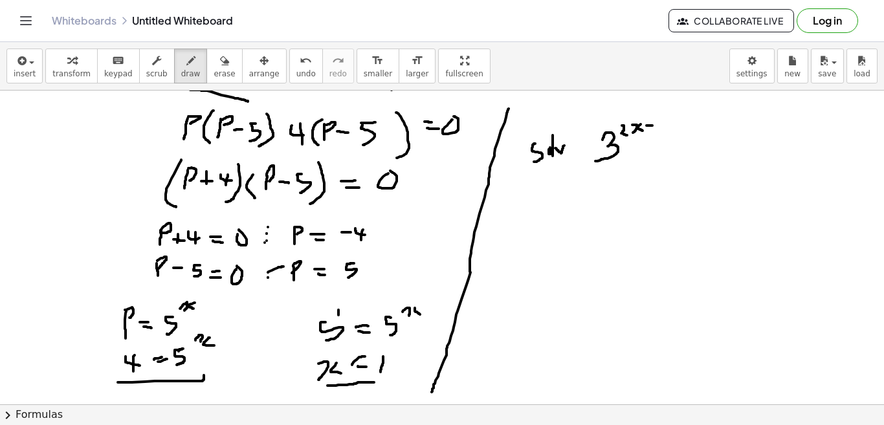
drag, startPoint x: 671, startPoint y: 137, endPoint x: 669, endPoint y: 152, distance: 15.0
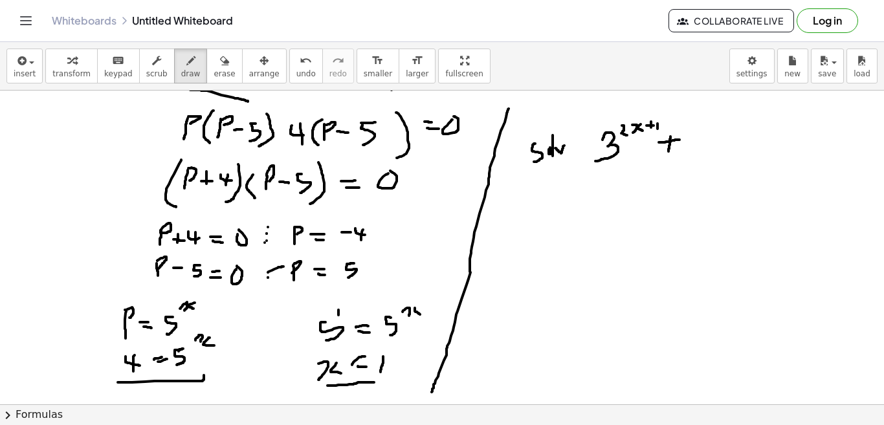
drag, startPoint x: 659, startPoint y: 142, endPoint x: 680, endPoint y: 140, distance: 20.9
drag, startPoint x: 700, startPoint y: 130, endPoint x: 694, endPoint y: 154, distance: 24.7
drag, startPoint x: 714, startPoint y: 118, endPoint x: 715, endPoint y: 126, distance: 7.2
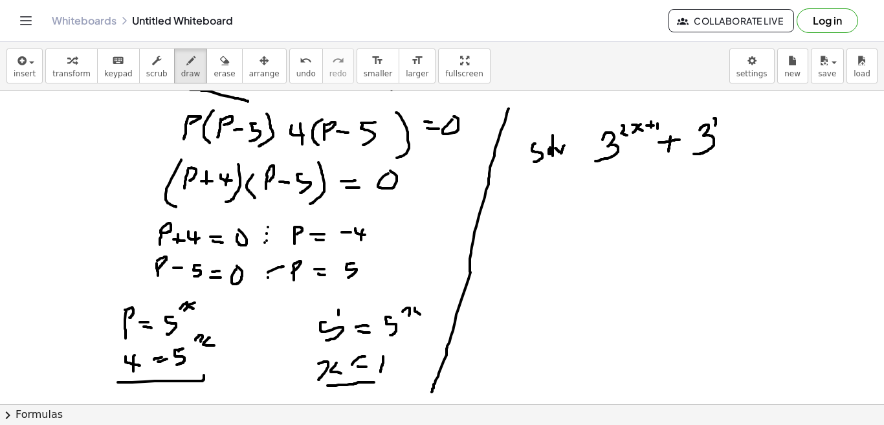
drag, startPoint x: 723, startPoint y: 117, endPoint x: 728, endPoint y: 122, distance: 7.4
drag, startPoint x: 730, startPoint y: 116, endPoint x: 737, endPoint y: 115, distance: 6.6
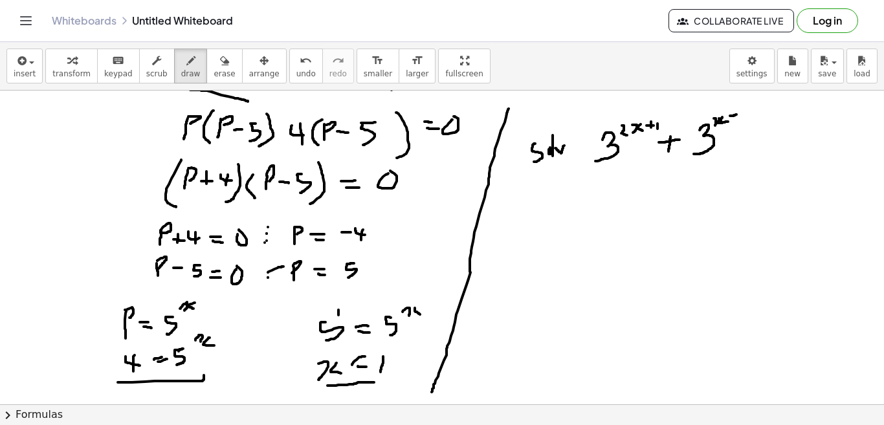
drag, startPoint x: 732, startPoint y: 109, endPoint x: 732, endPoint y: 117, distance: 7.8
drag, startPoint x: 739, startPoint y: 111, endPoint x: 746, endPoint y: 118, distance: 10.1
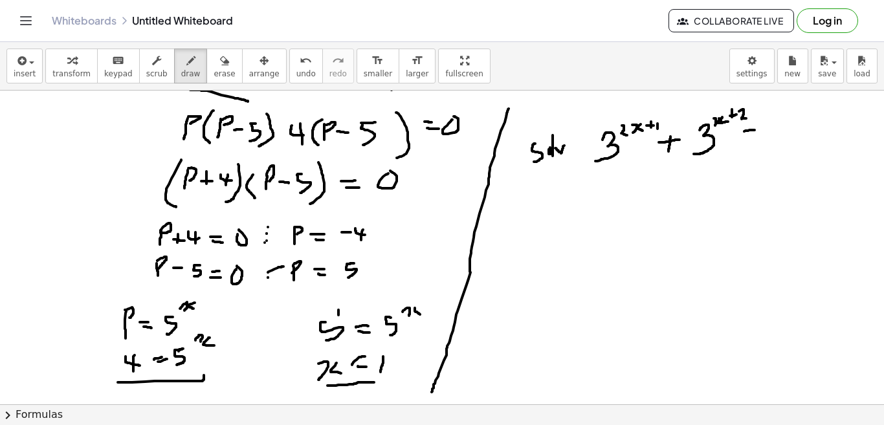
drag, startPoint x: 745, startPoint y: 131, endPoint x: 755, endPoint y: 130, distance: 10.4
drag, startPoint x: 742, startPoint y: 138, endPoint x: 762, endPoint y: 136, distance: 20.2
drag, startPoint x: 782, startPoint y: 116, endPoint x: 776, endPoint y: 136, distance: 20.9
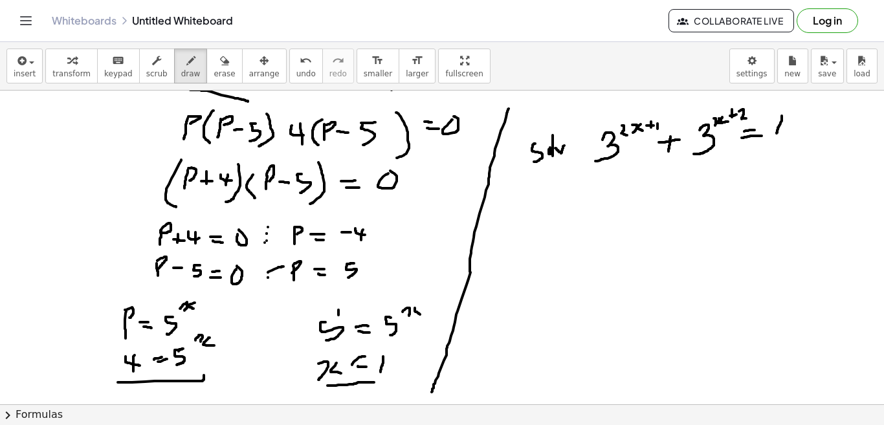
drag, startPoint x: 789, startPoint y: 120, endPoint x: 799, endPoint y: 133, distance: 16.1
drag, startPoint x: 598, startPoint y: 169, endPoint x: 614, endPoint y: 168, distance: 15.6
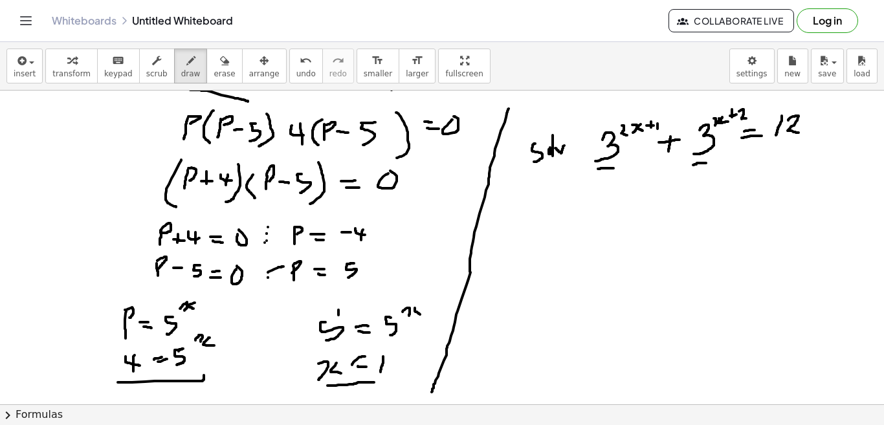
drag, startPoint x: 693, startPoint y: 165, endPoint x: 706, endPoint y: 163, distance: 13.1
drag, startPoint x: 579, startPoint y: 189, endPoint x: 791, endPoint y: 182, distance: 211.2
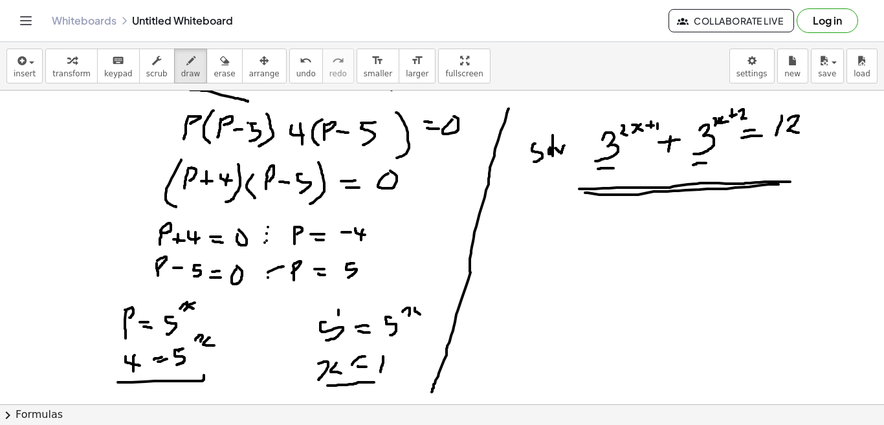
drag, startPoint x: 585, startPoint y: 193, endPoint x: 783, endPoint y: 185, distance: 197.6
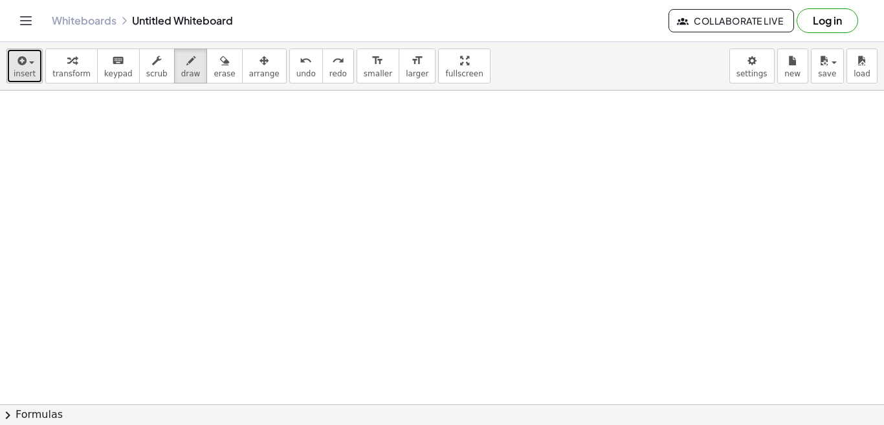
click at [30, 82] on button "insert" at bounding box center [24, 66] width 36 height 35
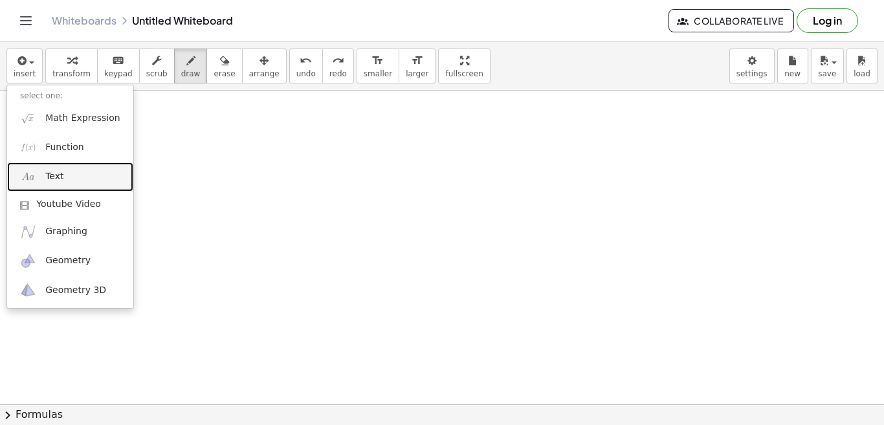
click at [65, 175] on link "Text" at bounding box center [70, 177] width 126 height 29
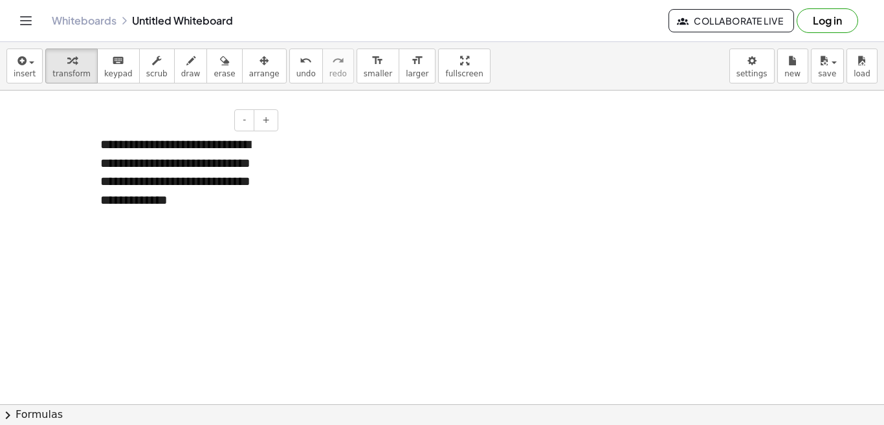
click at [167, 182] on div "**********" at bounding box center [184, 172] width 194 height 100
click at [182, 147] on div "**********" at bounding box center [184, 172] width 194 height 100
drag, startPoint x: 182, startPoint y: 147, endPoint x: 148, endPoint y: 135, distance: 35.6
click at [148, 135] on div "**********" at bounding box center [184, 172] width 194 height 100
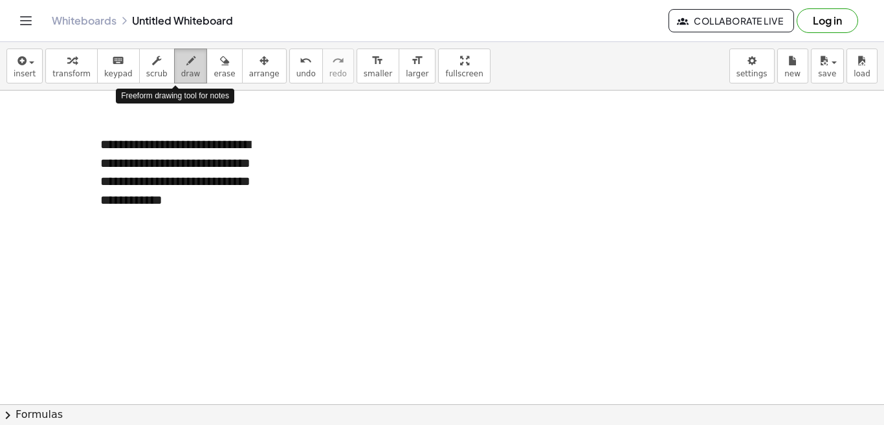
click at [181, 75] on span "draw" at bounding box center [190, 73] width 19 height 9
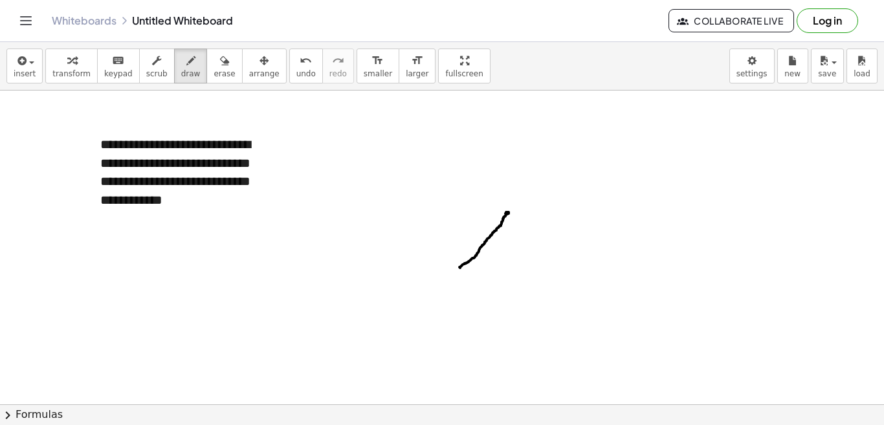
drag, startPoint x: 460, startPoint y: 268, endPoint x: 508, endPoint y: 213, distance: 73.0
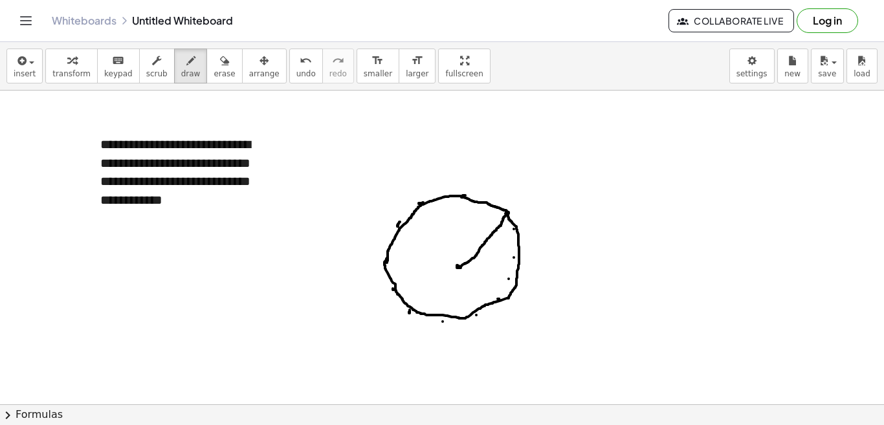
drag, startPoint x: 457, startPoint y: 266, endPoint x: 510, endPoint y: 323, distance: 77.4
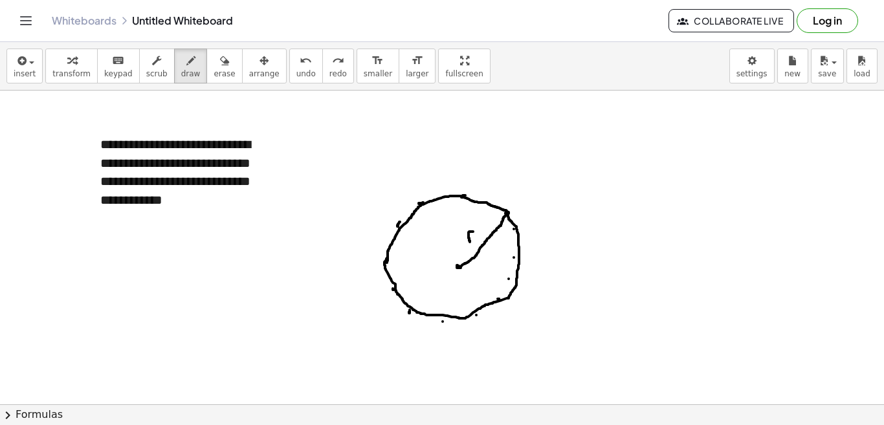
drag, startPoint x: 459, startPoint y: 267, endPoint x: 389, endPoint y: 258, distance: 70.5
drag, startPoint x: 458, startPoint y: 266, endPoint x: 466, endPoint y: 317, distance: 51.8
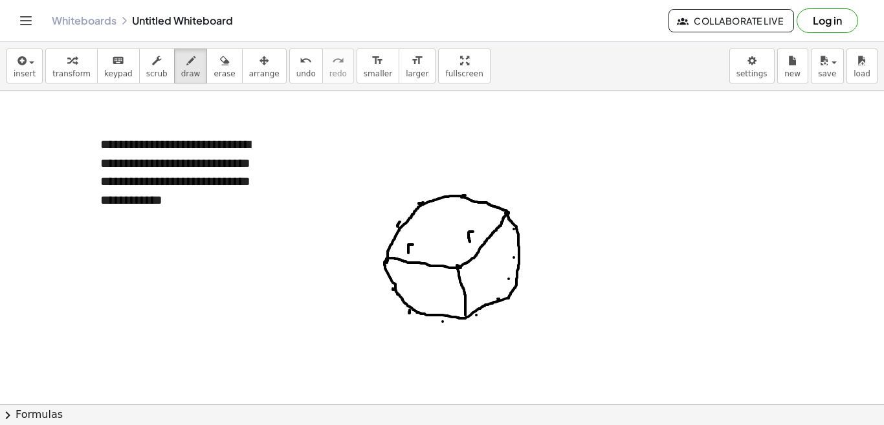
drag, startPoint x: 469, startPoint y: 288, endPoint x: 475, endPoint y: 278, distance: 11.0
drag, startPoint x: 456, startPoint y: 264, endPoint x: 421, endPoint y: 204, distance: 70.0
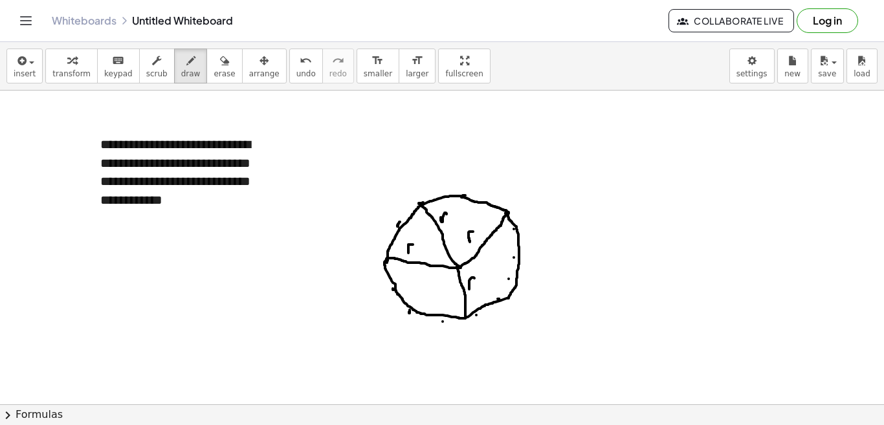
drag, startPoint x: 441, startPoint y: 218, endPoint x: 447, endPoint y: 215, distance: 7.0
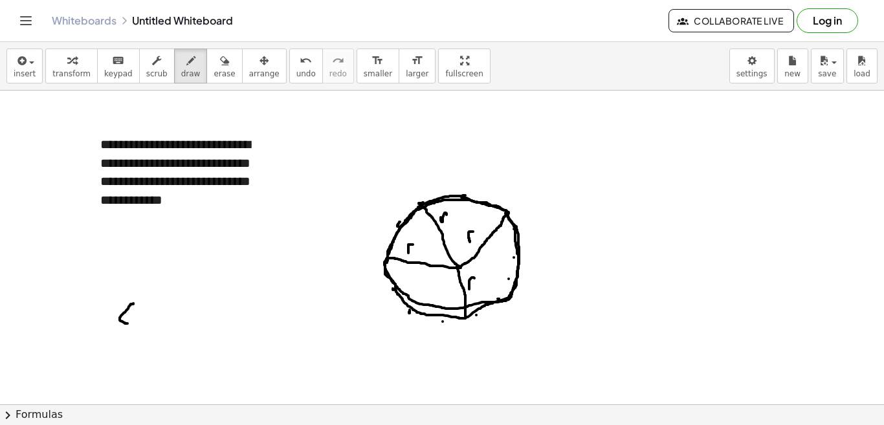
drag, startPoint x: 133, startPoint y: 304, endPoint x: 138, endPoint y: 325, distance: 21.2
drag, startPoint x: 146, startPoint y: 295, endPoint x: 162, endPoint y: 319, distance: 29.4
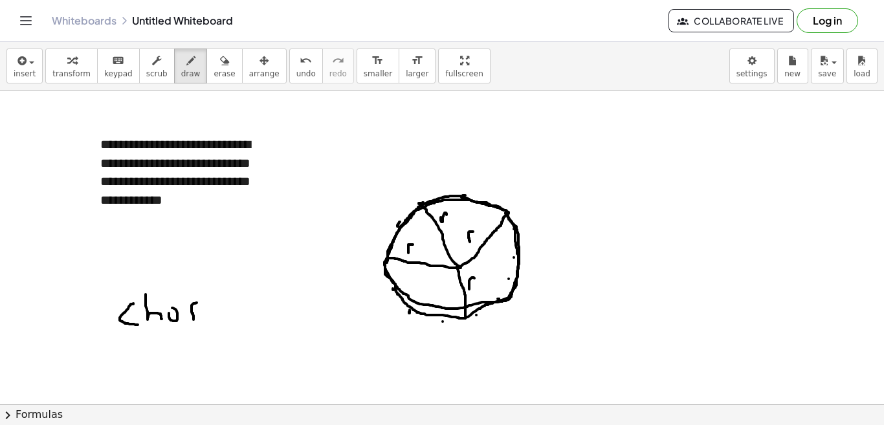
drag, startPoint x: 193, startPoint y: 313, endPoint x: 201, endPoint y: 302, distance: 14.0
drag, startPoint x: 212, startPoint y: 298, endPoint x: 212, endPoint y: 317, distance: 18.1
drag, startPoint x: 718, startPoint y: 163, endPoint x: 670, endPoint y: 223, distance: 76.9
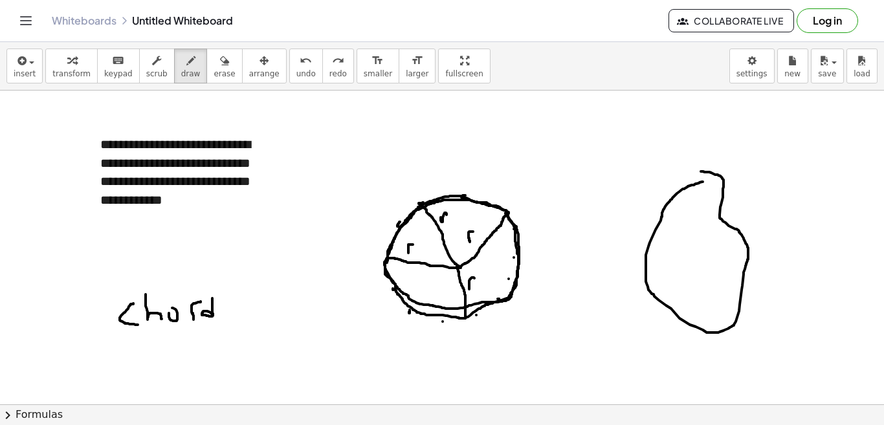
drag, startPoint x: 703, startPoint y: 182, endPoint x: 701, endPoint y: 172, distance: 10.5
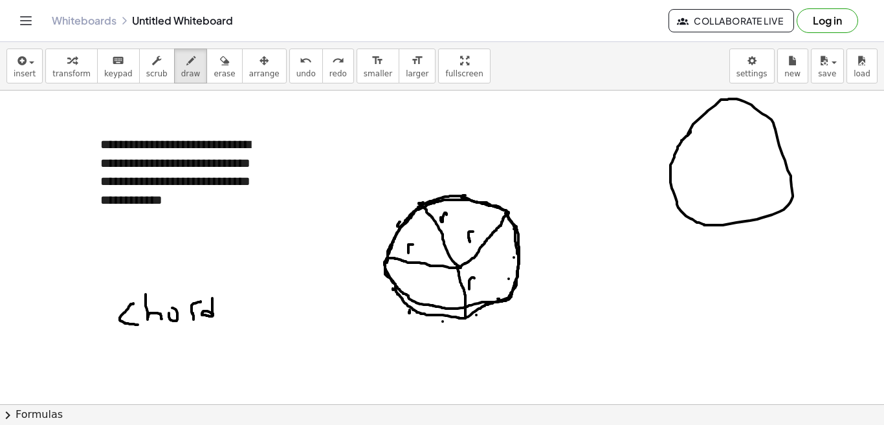
drag, startPoint x: 688, startPoint y: 135, endPoint x: 791, endPoint y: 180, distance: 113.1
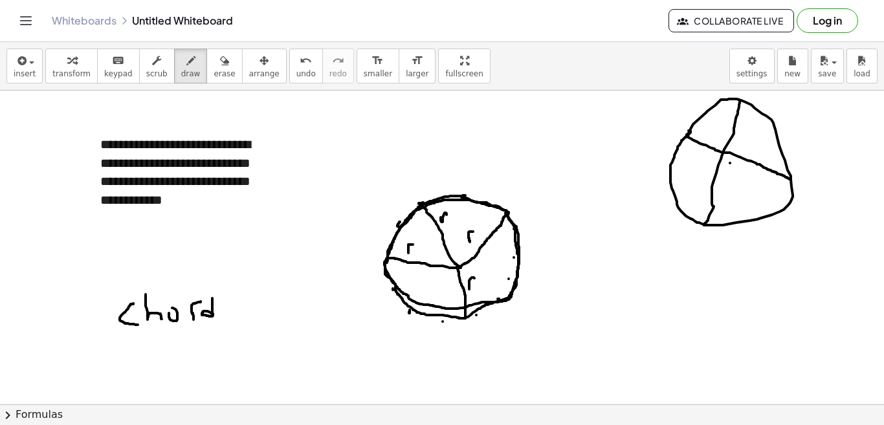
drag, startPoint x: 740, startPoint y: 101, endPoint x: 704, endPoint y: 225, distance: 129.3
drag, startPoint x: 739, startPoint y: 220, endPoint x: 707, endPoint y: 105, distance: 119.5
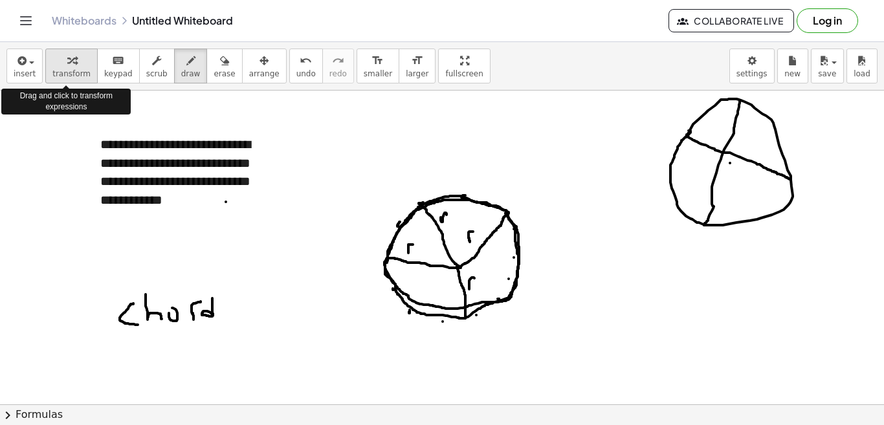
click at [70, 71] on span "transform" at bounding box center [71, 73] width 38 height 9
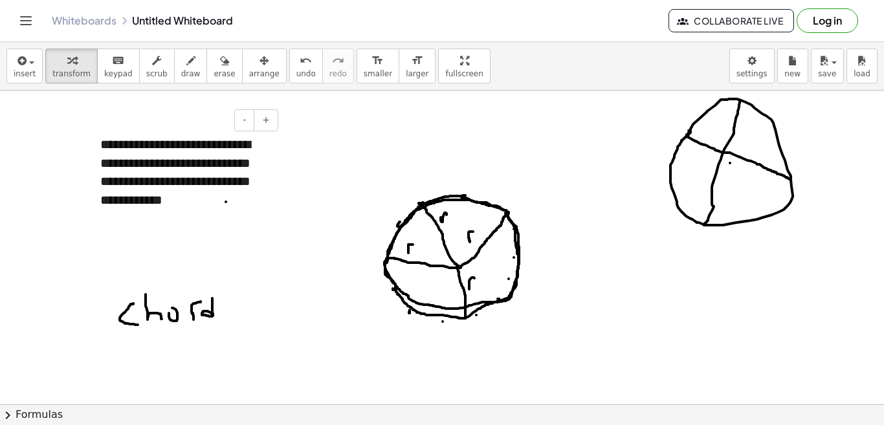
click at [220, 201] on div "**********" at bounding box center [184, 172] width 194 height 100
drag, startPoint x: 648, startPoint y: 263, endPoint x: 617, endPoint y: 340, distance: 83.1
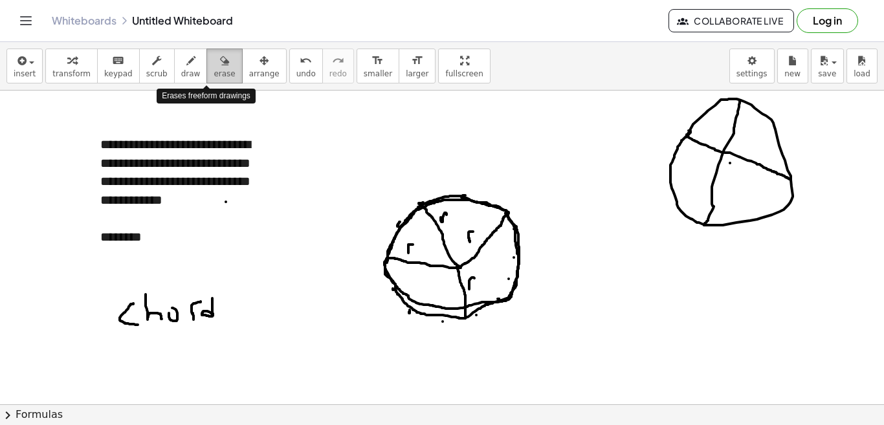
click at [214, 72] on span "erase" at bounding box center [224, 73] width 21 height 9
drag, startPoint x: 658, startPoint y: 269, endPoint x: 438, endPoint y: 197, distance: 231.4
click at [186, 67] on icon "button" at bounding box center [190, 61] width 9 height 16
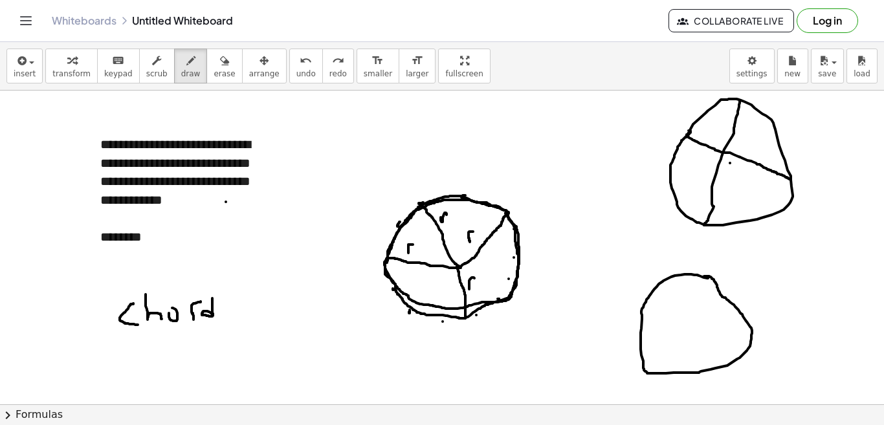
drag, startPoint x: 700, startPoint y: 374, endPoint x: 770, endPoint y: 369, distance: 70.7
drag, startPoint x: 699, startPoint y: 373, endPoint x: 612, endPoint y: 388, distance: 88.8
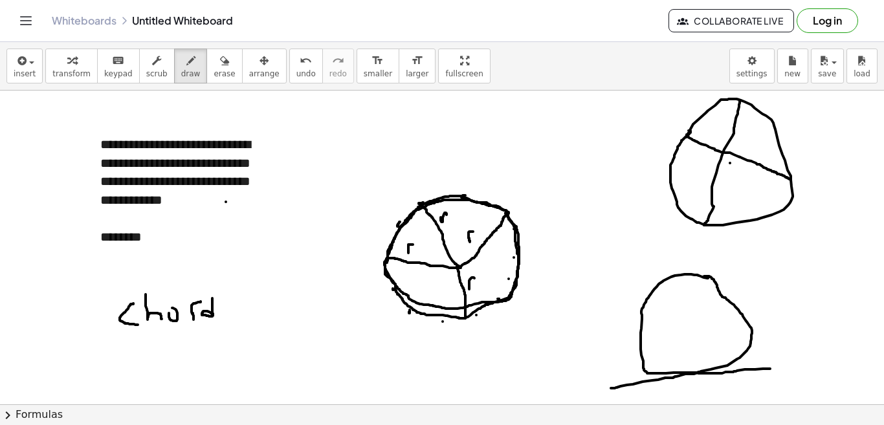
click at [73, 75] on span "transform" at bounding box center [71, 73] width 38 height 9
click at [156, 237] on div "********" at bounding box center [184, 237] width 168 height 19
click at [131, 252] on div "******" at bounding box center [184, 255] width 168 height 19
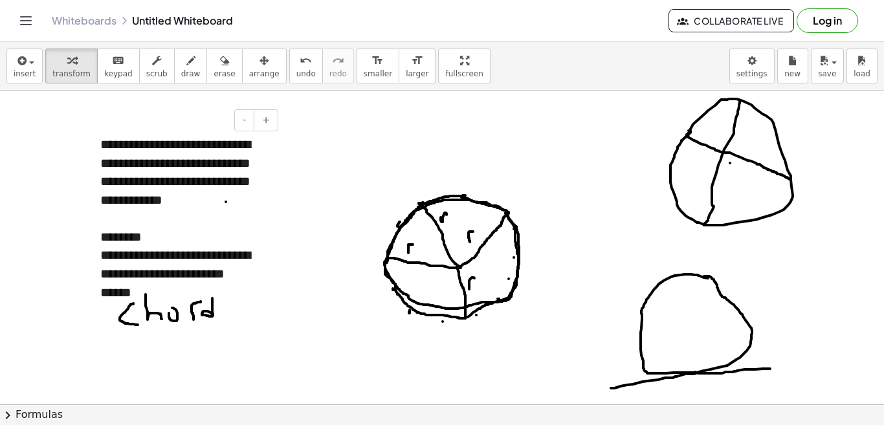
click at [139, 295] on div "******" at bounding box center [184, 293] width 168 height 19
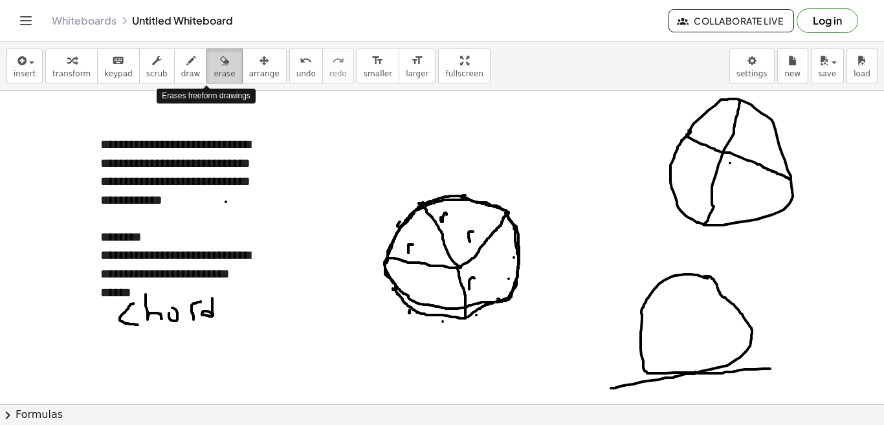
click at [214, 72] on span "erase" at bounding box center [224, 73] width 21 height 9
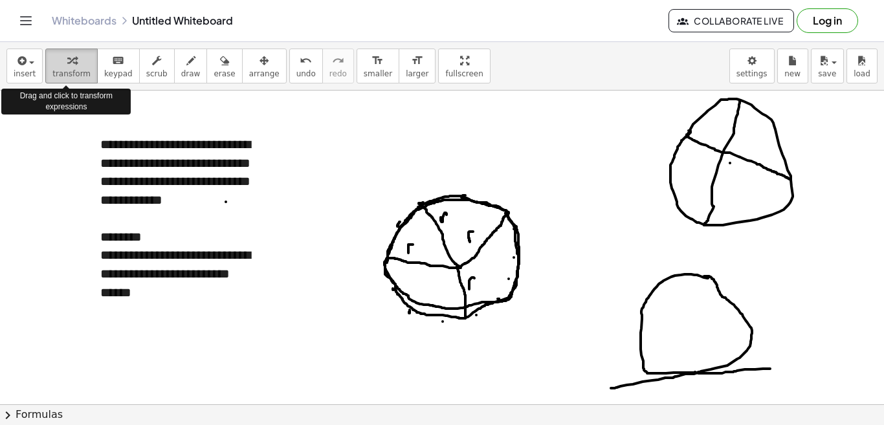
click at [67, 62] on icon "button" at bounding box center [71, 61] width 9 height 16
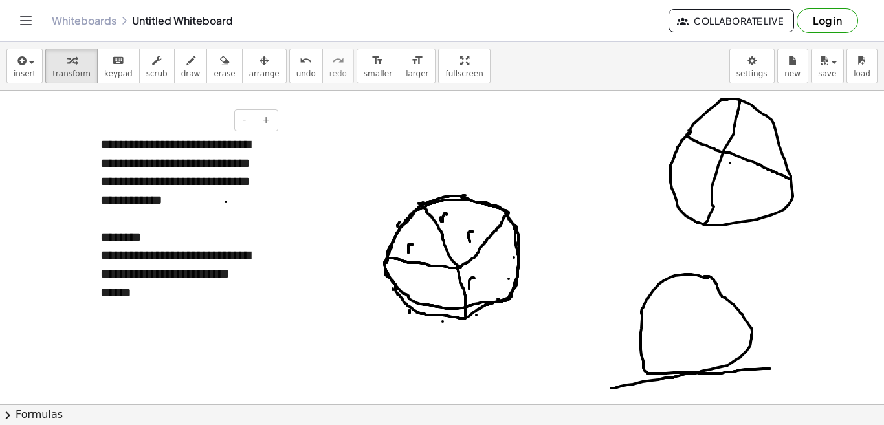
click at [145, 292] on div "******" at bounding box center [184, 293] width 168 height 19
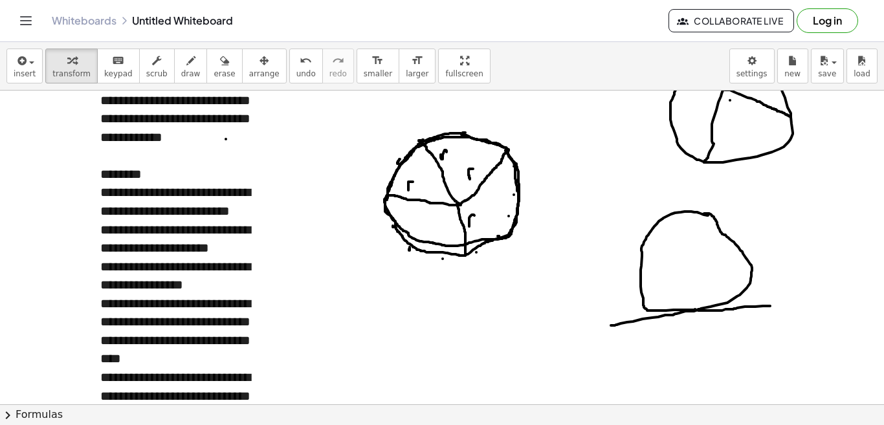
scroll to position [1330, 0]
